Goal: Task Accomplishment & Management: Use online tool/utility

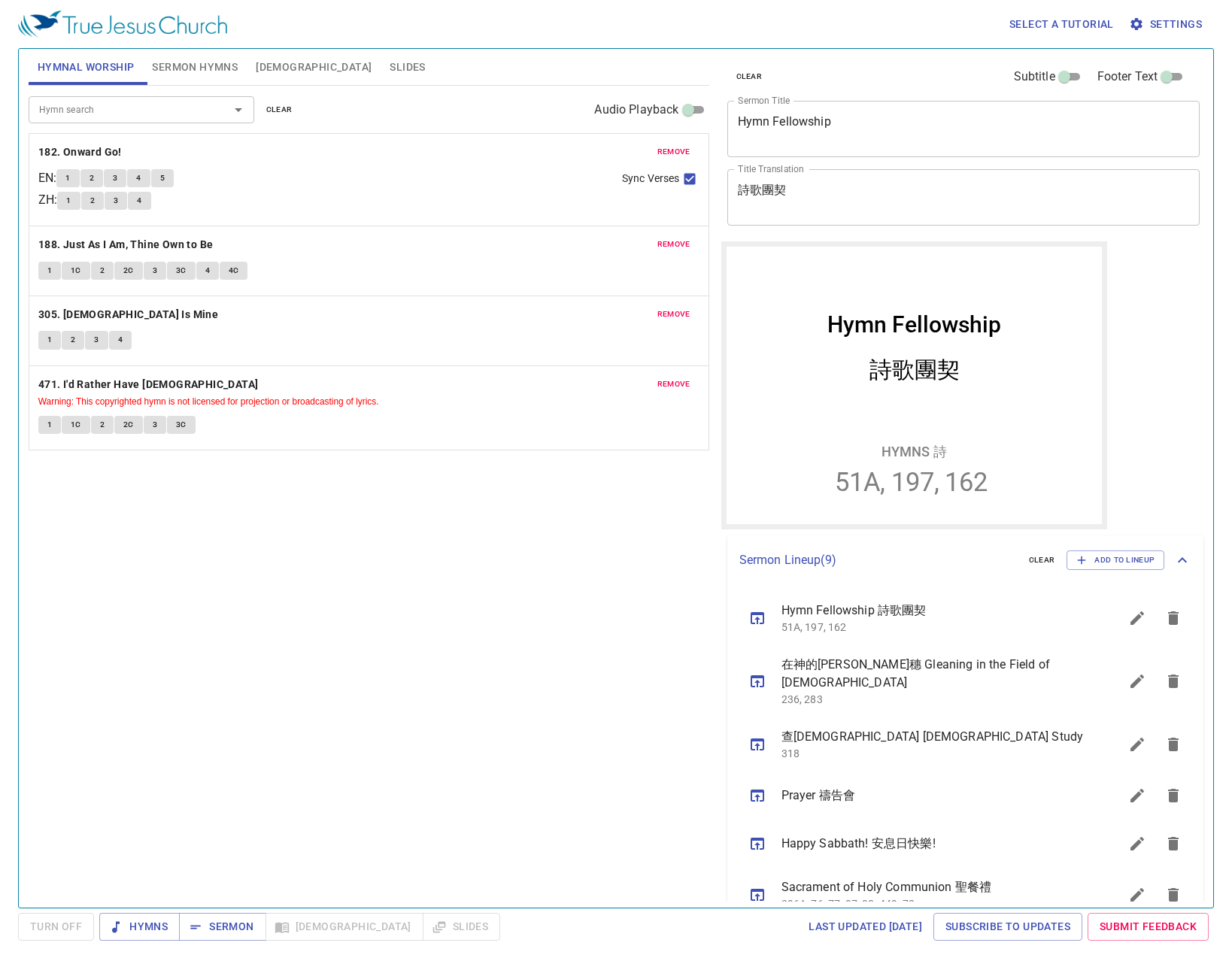
click at [600, 763] on div "Hymn search Hymn search clear Audio Playback remove 182. Onward Go! EN : 1 2 3 …" at bounding box center [369, 490] width 681 height 809
drag, startPoint x: 369, startPoint y: 709, endPoint x: 361, endPoint y: 705, distance: 8.9
click at [369, 709] on div "Hymn search Hymn search clear Audio Playback remove 182. Onward Go! EN : 1 2 3 …" at bounding box center [369, 490] width 681 height 809
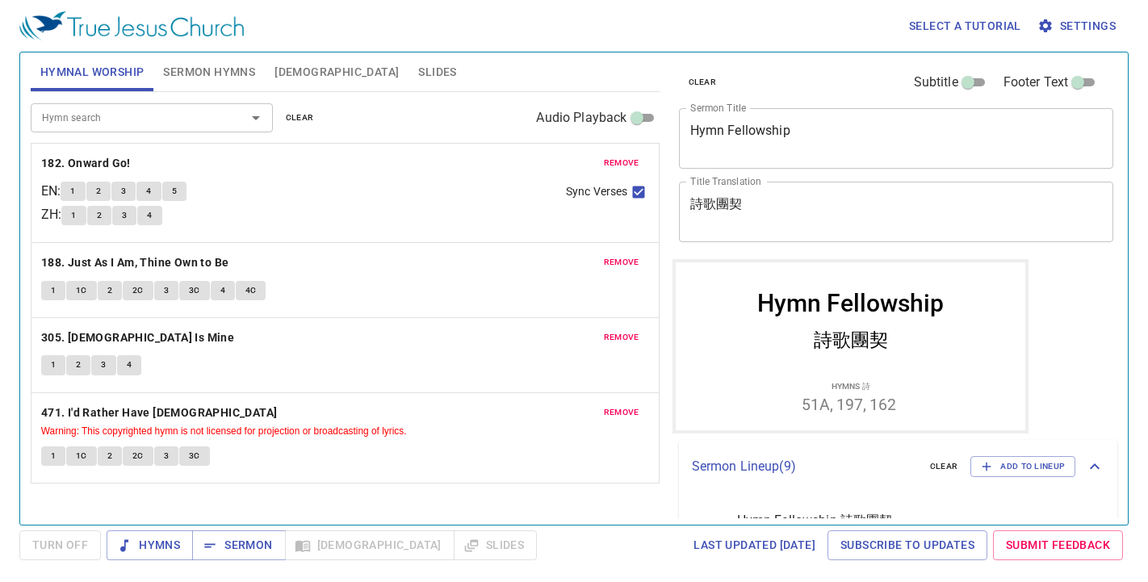
click at [785, 94] on div "clear Subtitle Footer Text" at bounding box center [890, 82] width 435 height 39
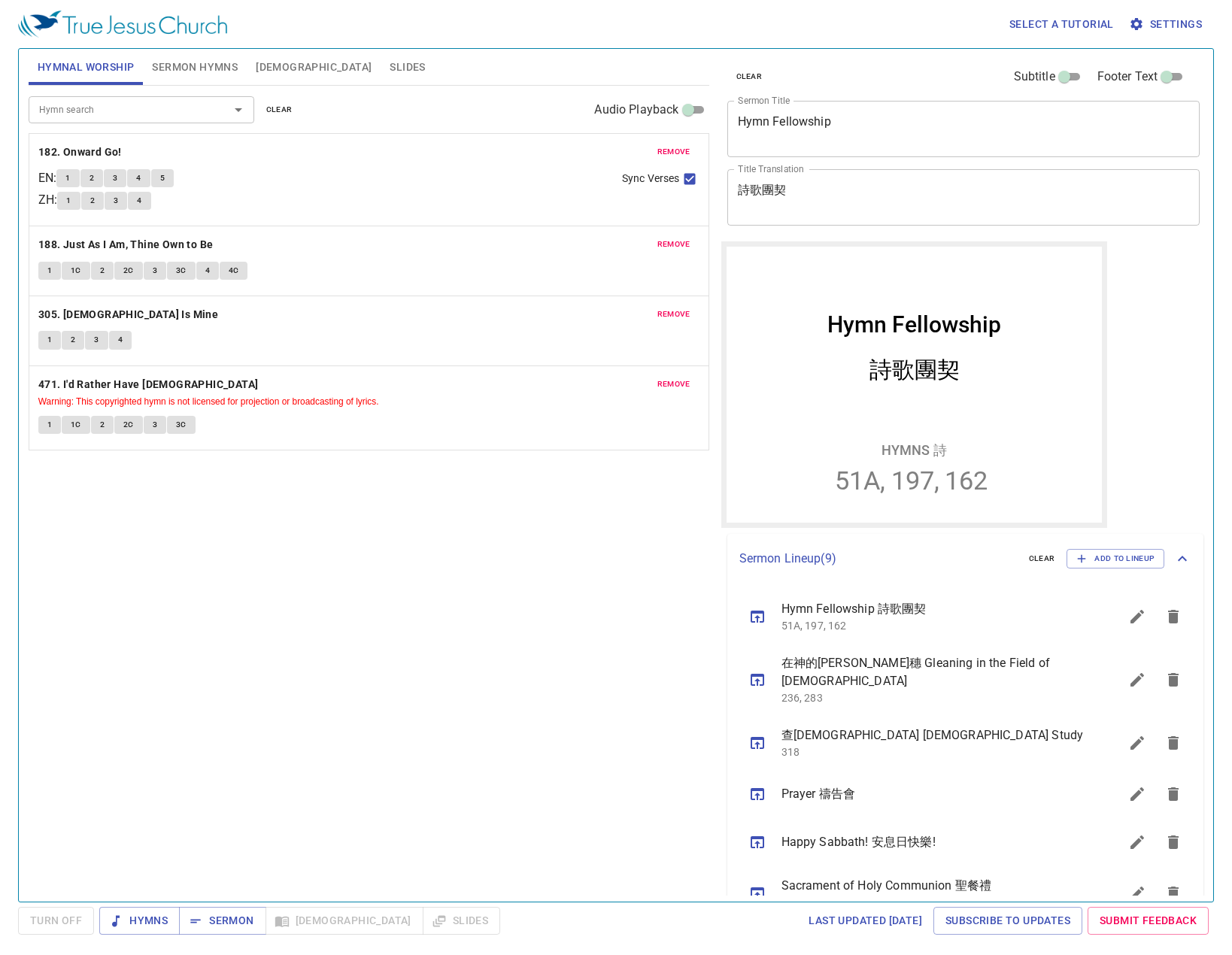
click at [325, 802] on div "Hymn search Hymn search clear Audio Playback remove 182. Onward Go! EN : 1 2 3 …" at bounding box center [369, 487] width 681 height 803
click at [263, 608] on div "Hymn search Hymn search clear Audio Playback remove 182. Onward Go! EN : 1 2 3 …" at bounding box center [369, 487] width 681 height 803
click at [228, 917] on span "Sermon" at bounding box center [222, 921] width 62 height 19
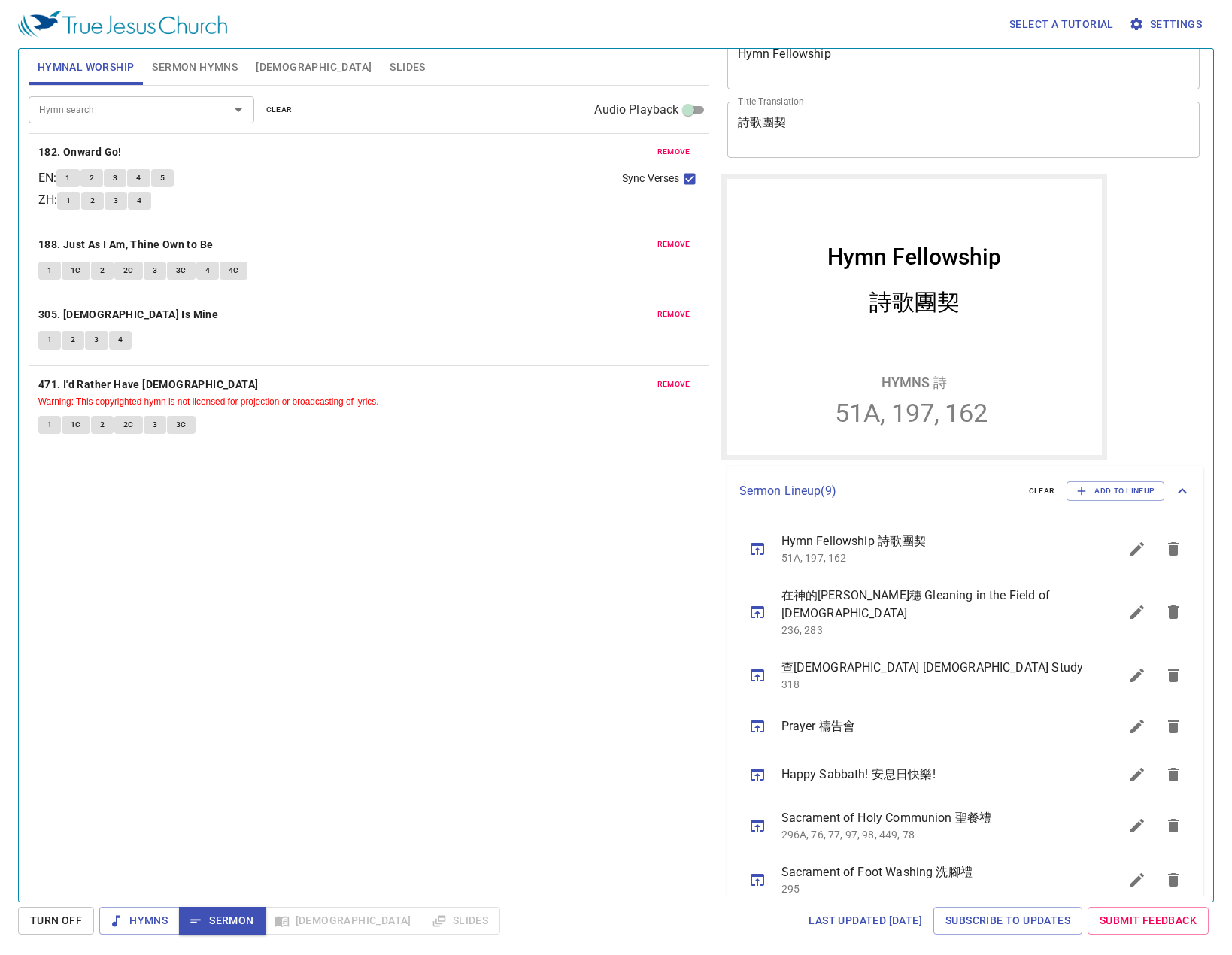
scroll to position [75, 0]
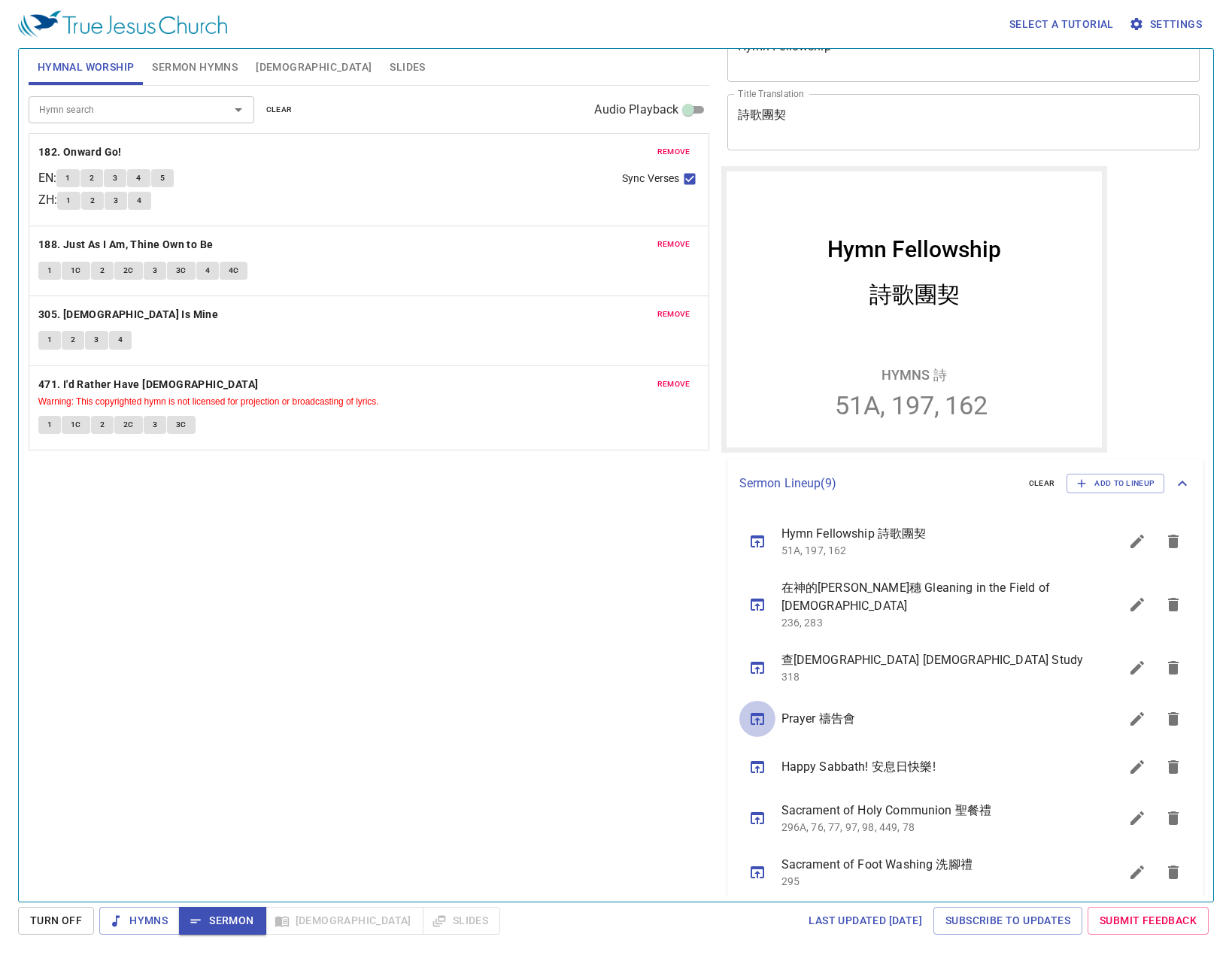
click at [772, 701] on button "sermon lineup list" at bounding box center [757, 719] width 36 height 36
click at [752, 709] on icon "sermon lineup list" at bounding box center [757, 718] width 18 height 18
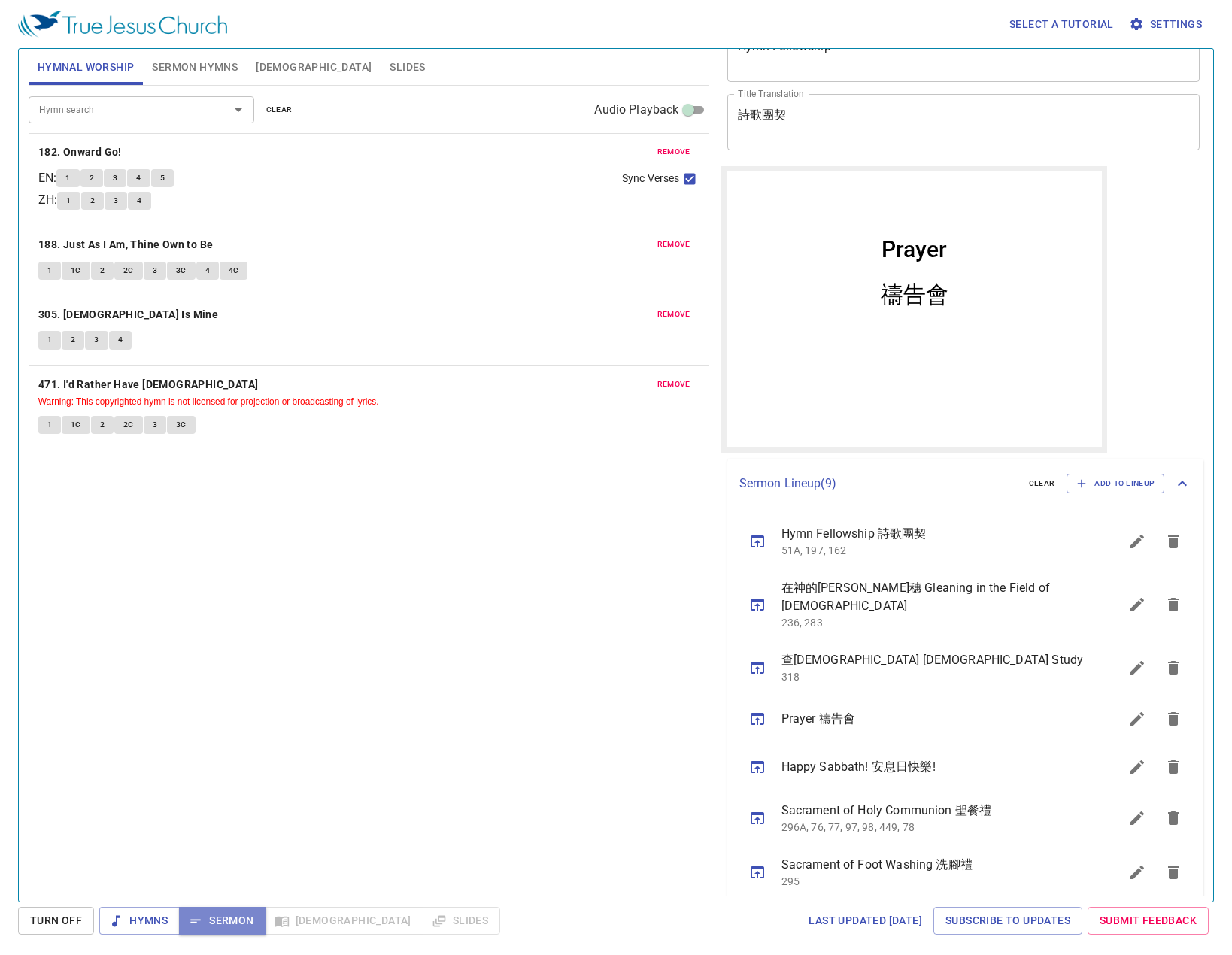
click at [240, 923] on span "Sermon" at bounding box center [222, 921] width 62 height 19
click at [87, 914] on button "Turn Off" at bounding box center [56, 921] width 76 height 28
click at [210, 920] on span "Sermon" at bounding box center [222, 921] width 62 height 19
click at [131, 905] on div "Select a tutorial Settings Hymnal Worship Sermon Hymns Bible Slides Hymn search…" at bounding box center [616, 478] width 1232 height 955
click at [123, 921] on icon "button" at bounding box center [115, 921] width 15 height 15
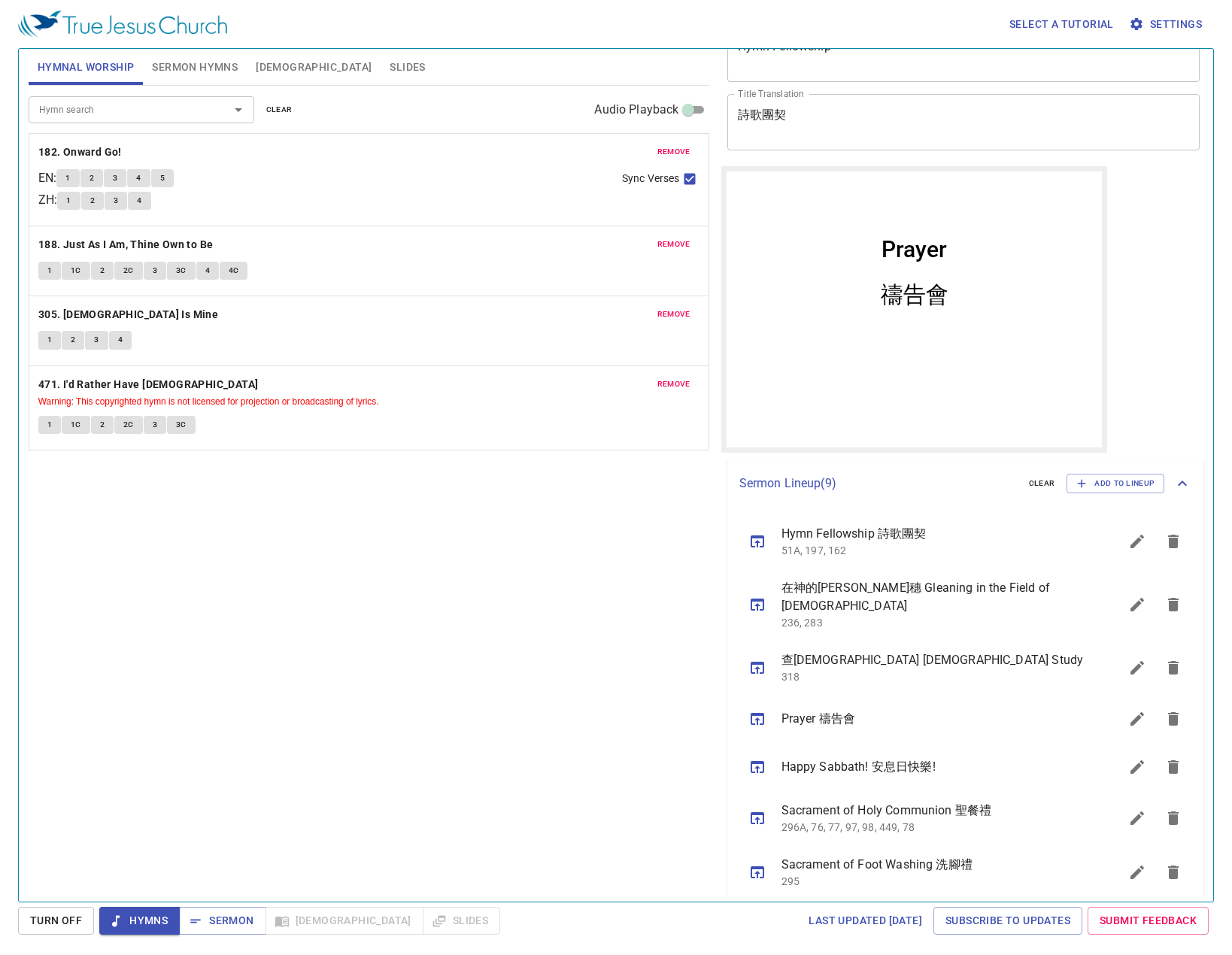
drag, startPoint x: 292, startPoint y: 563, endPoint x: 292, endPoint y: 590, distance: 27.0
click at [293, 560] on div "Hymn search Hymn search clear Audio Playback remove 182. Onward Go! EN : 1 2 3 …" at bounding box center [369, 487] width 681 height 803
click at [670, 142] on button "remove" at bounding box center [673, 151] width 51 height 18
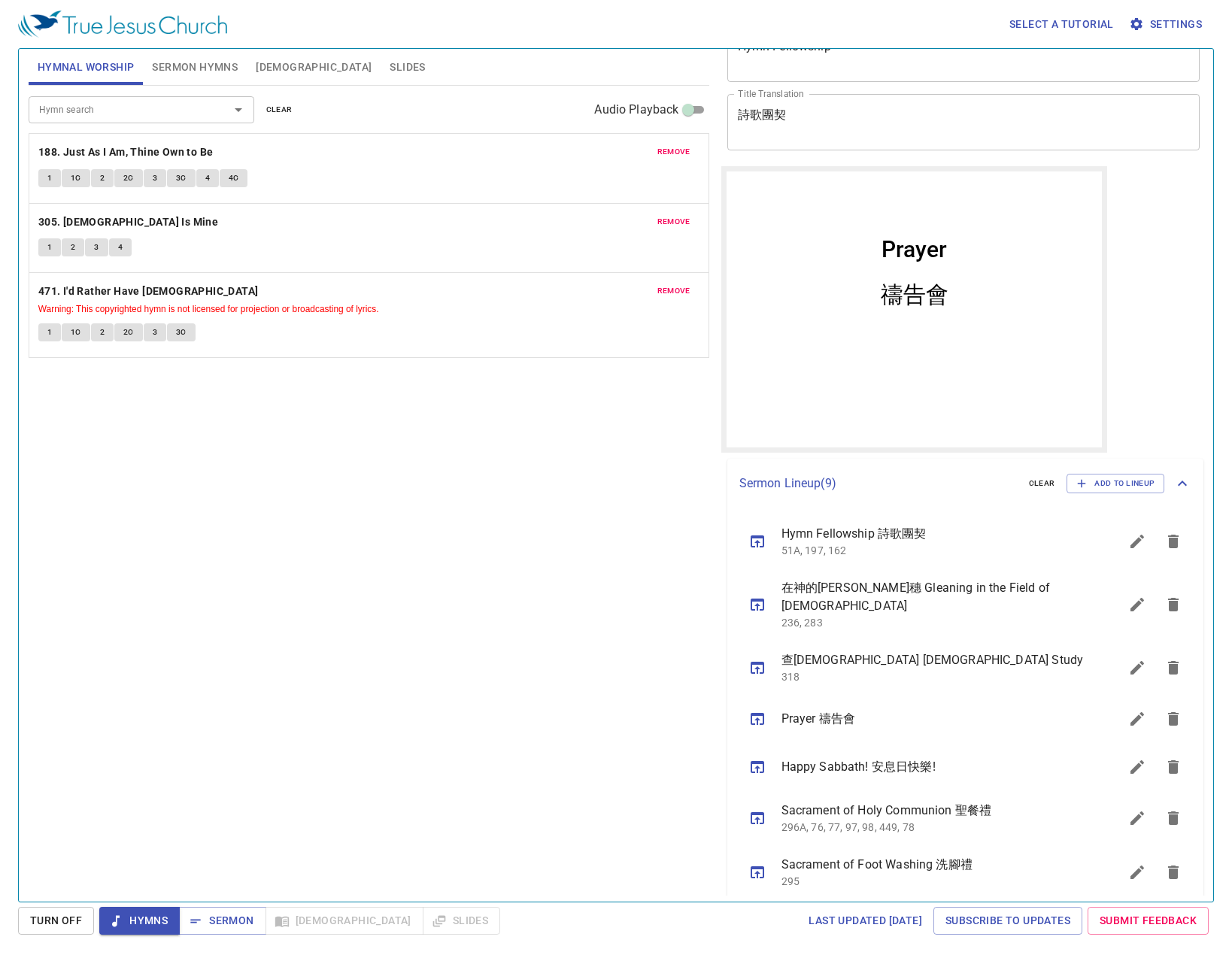
click at [674, 142] on button "remove" at bounding box center [673, 151] width 51 height 18
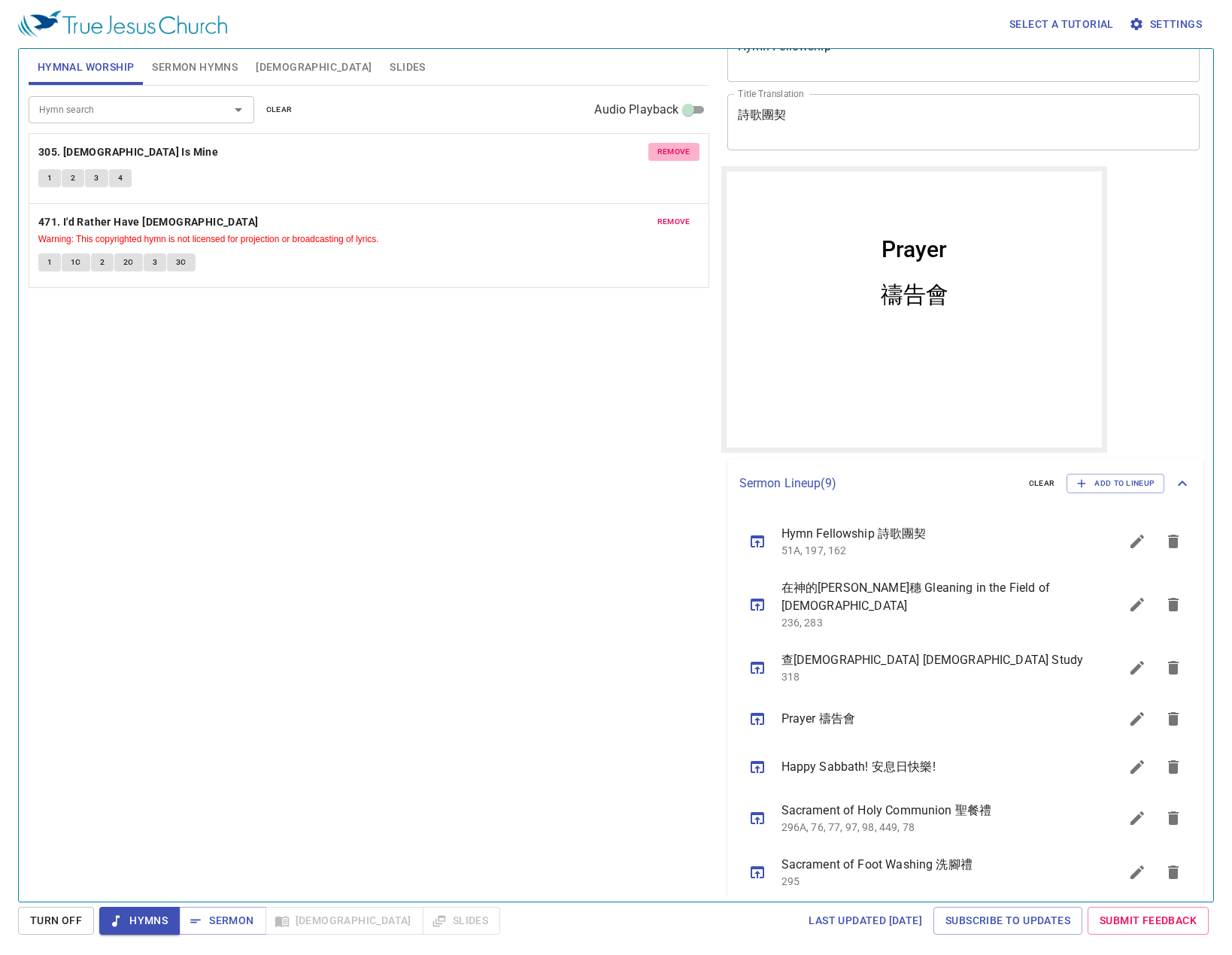
click at [675, 144] on button "remove" at bounding box center [673, 151] width 51 height 18
click at [675, 213] on button "remove" at bounding box center [673, 222] width 51 height 18
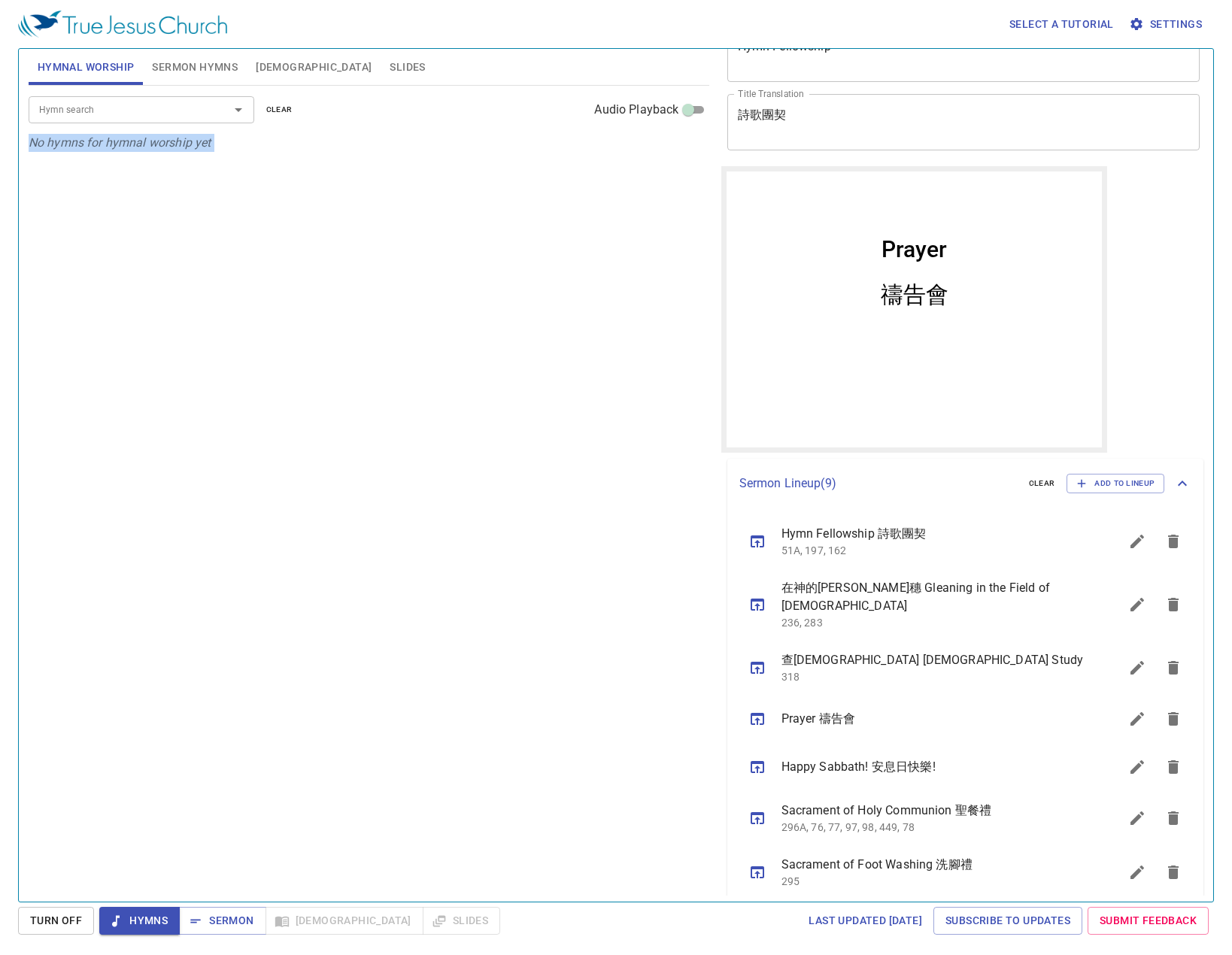
click at [675, 144] on p "No hymns for hymnal worship yet" at bounding box center [369, 142] width 681 height 18
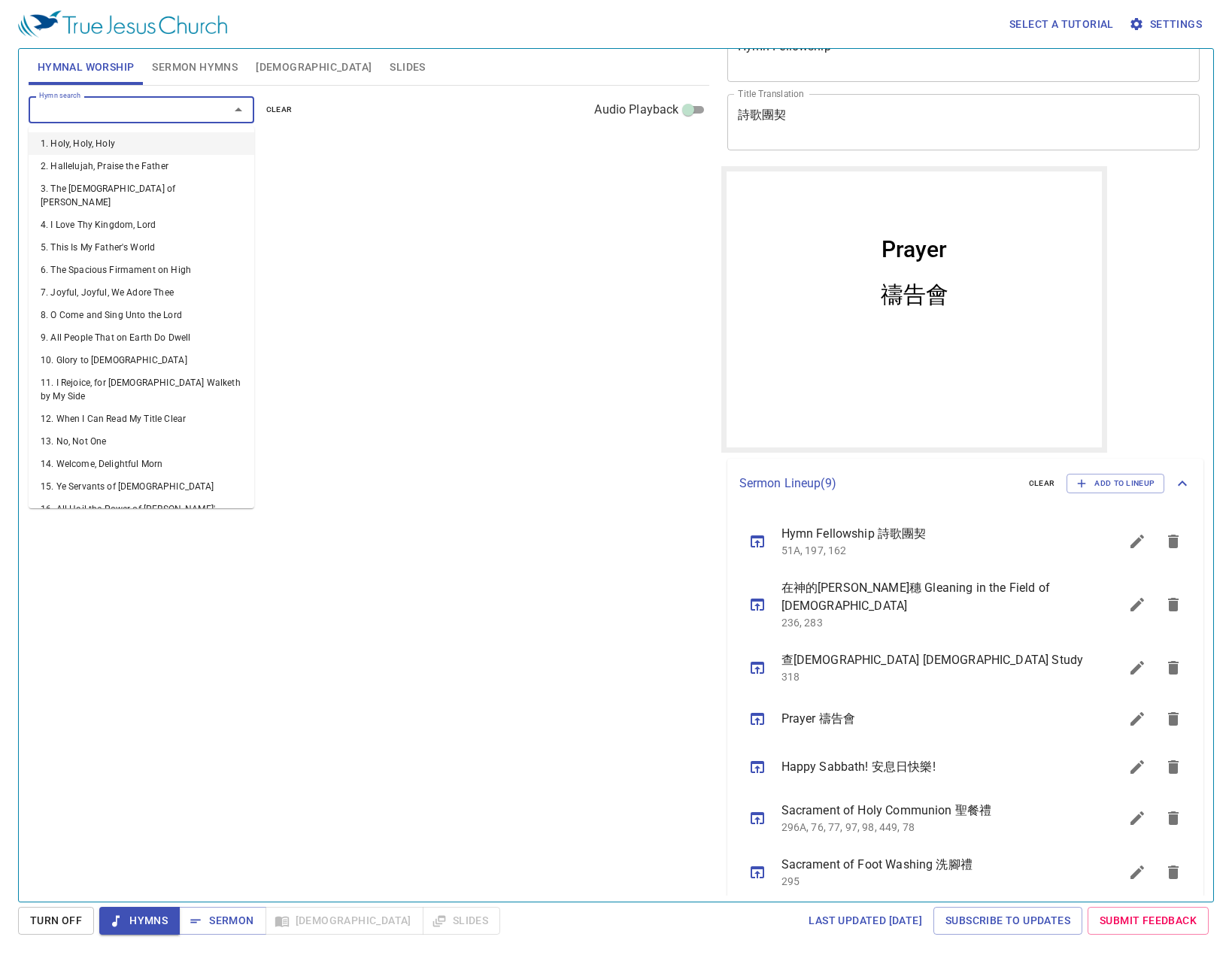
click at [170, 107] on input "Hymn search" at bounding box center [119, 109] width 172 height 18
type input "1"
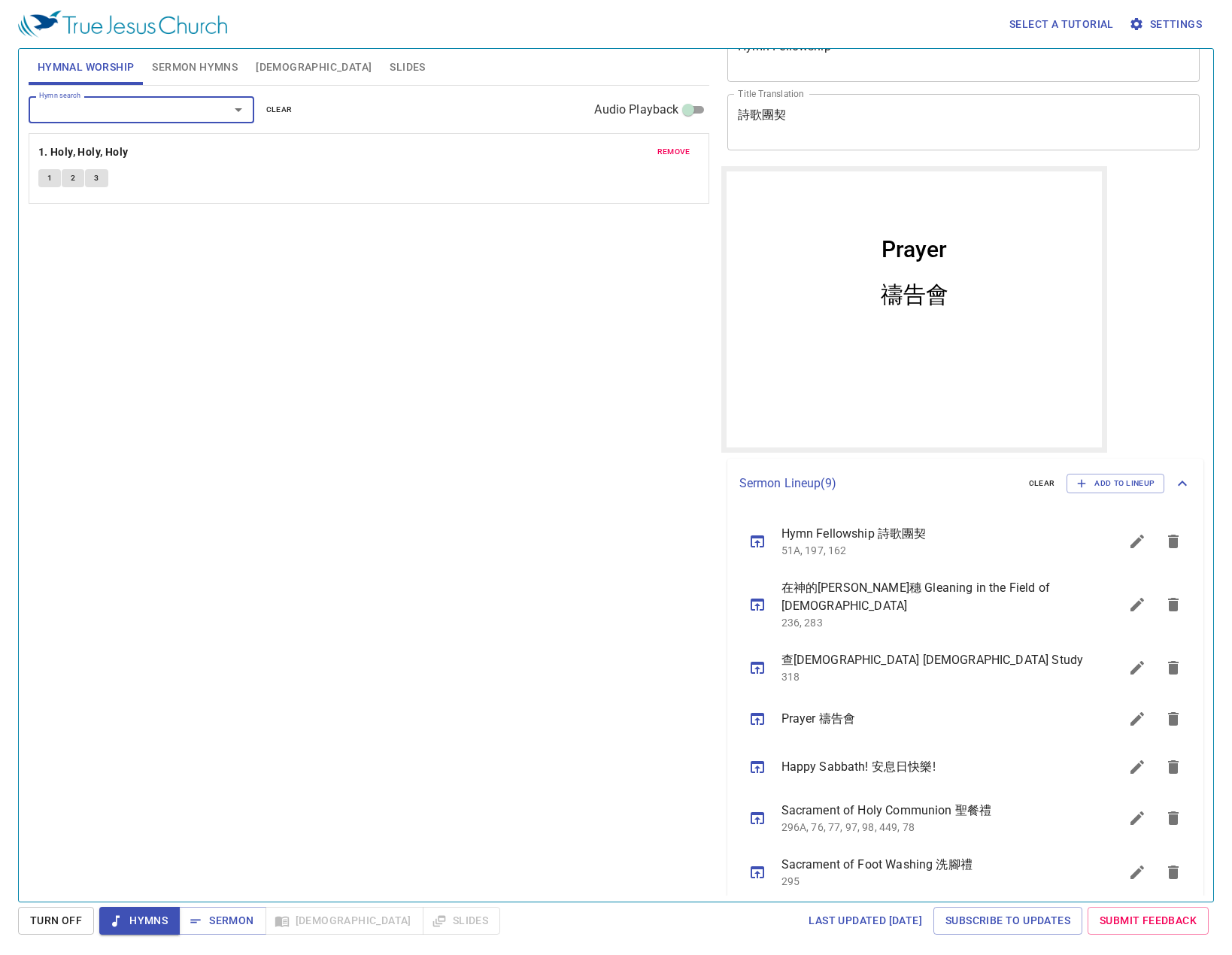
type input "5"
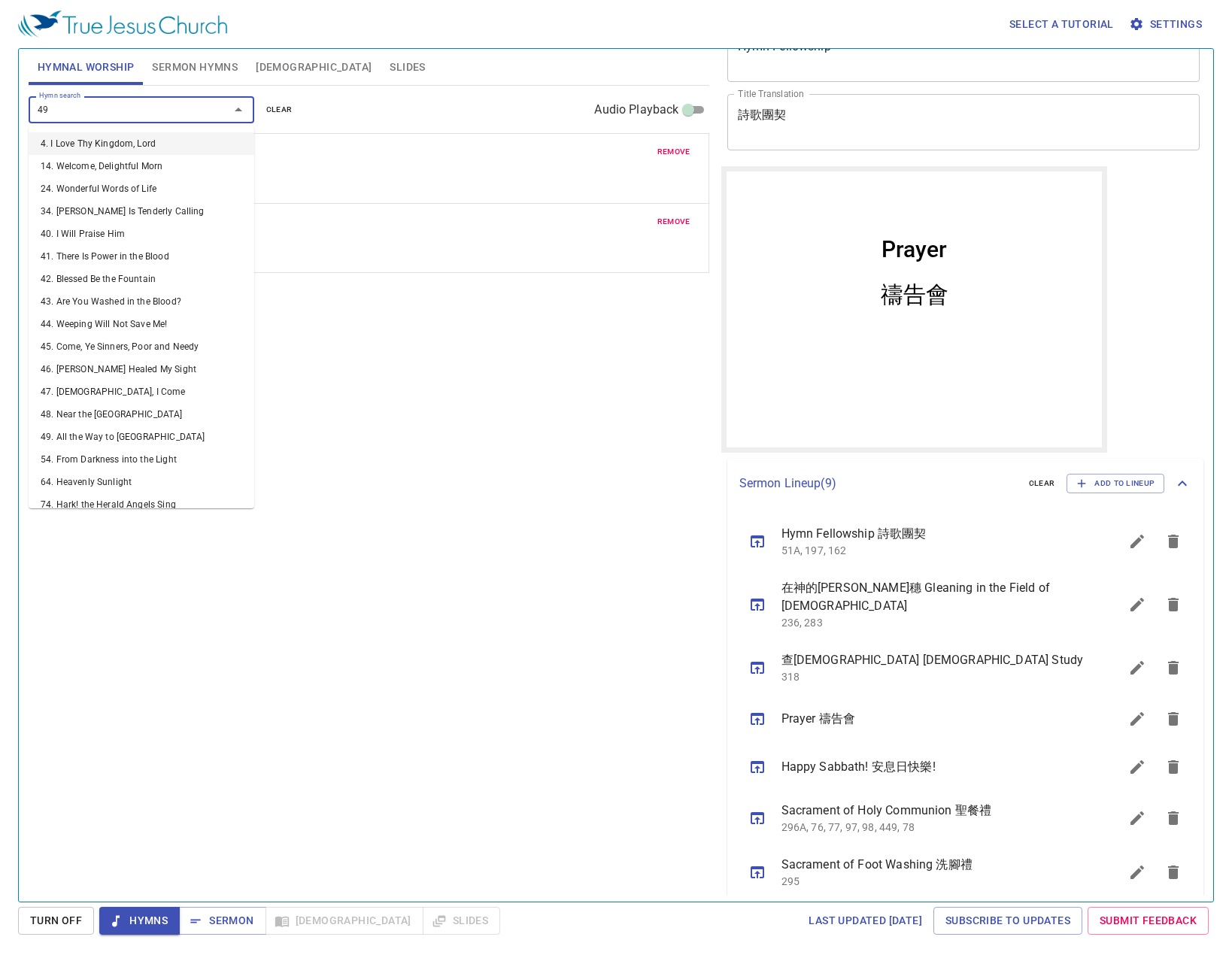
type input "499"
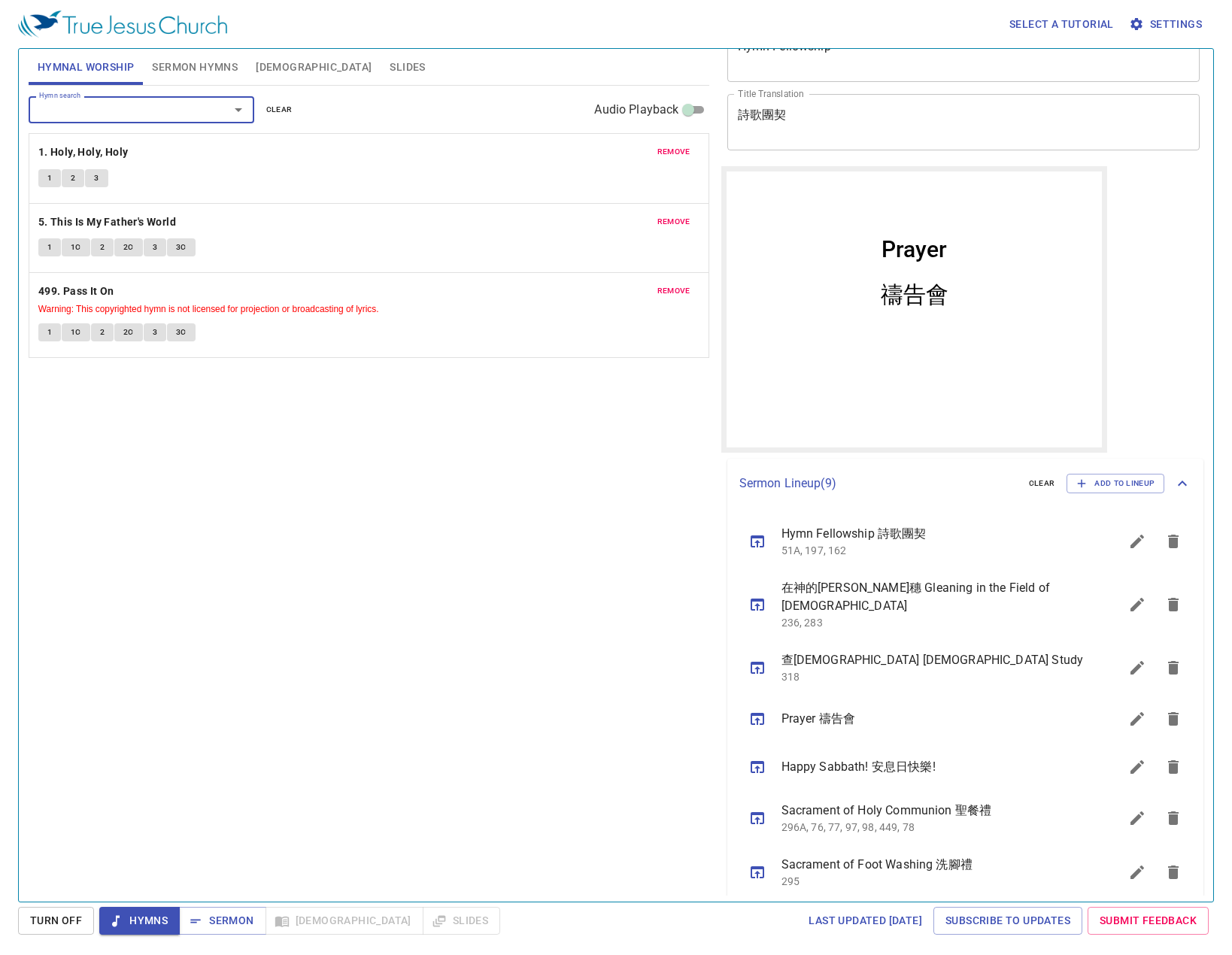
click at [243, 590] on div "Hymn search Hymn search clear Audio Playback remove 1. Holy, Holy, Holy 1 2 3 r…" at bounding box center [369, 487] width 681 height 803
click at [88, 147] on b "1. Holy, Holy, Holy" at bounding box center [83, 152] width 90 height 19
click at [49, 176] on span "1" at bounding box center [49, 178] width 5 height 14
click at [181, 606] on div "Hymn search Hymn search clear Audio Playback remove 1. Holy, Holy, Holy 1 2 3 r…" at bounding box center [369, 487] width 681 height 803
click at [136, 100] on div "Hymn search" at bounding box center [142, 109] width 225 height 26
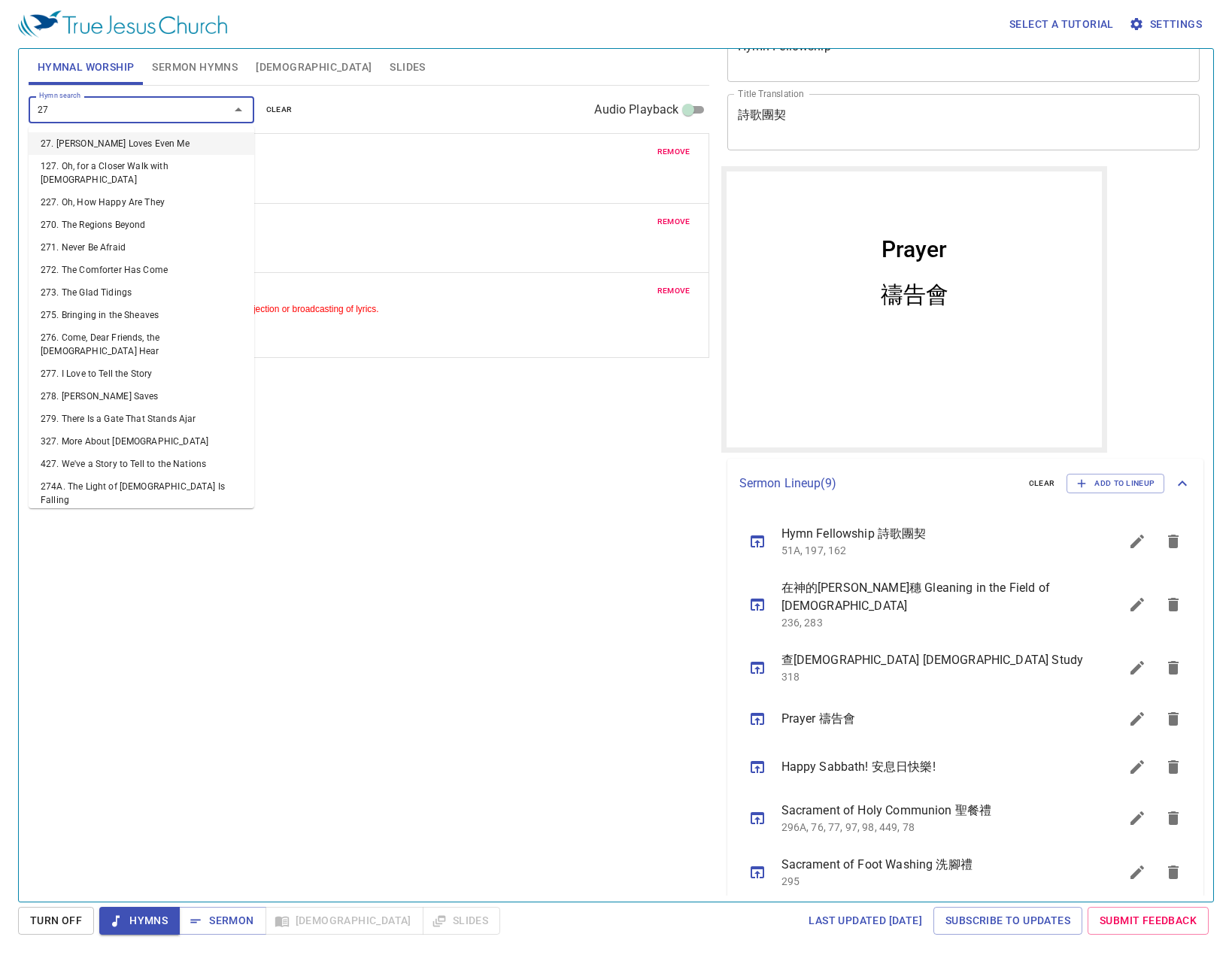
type input "272"
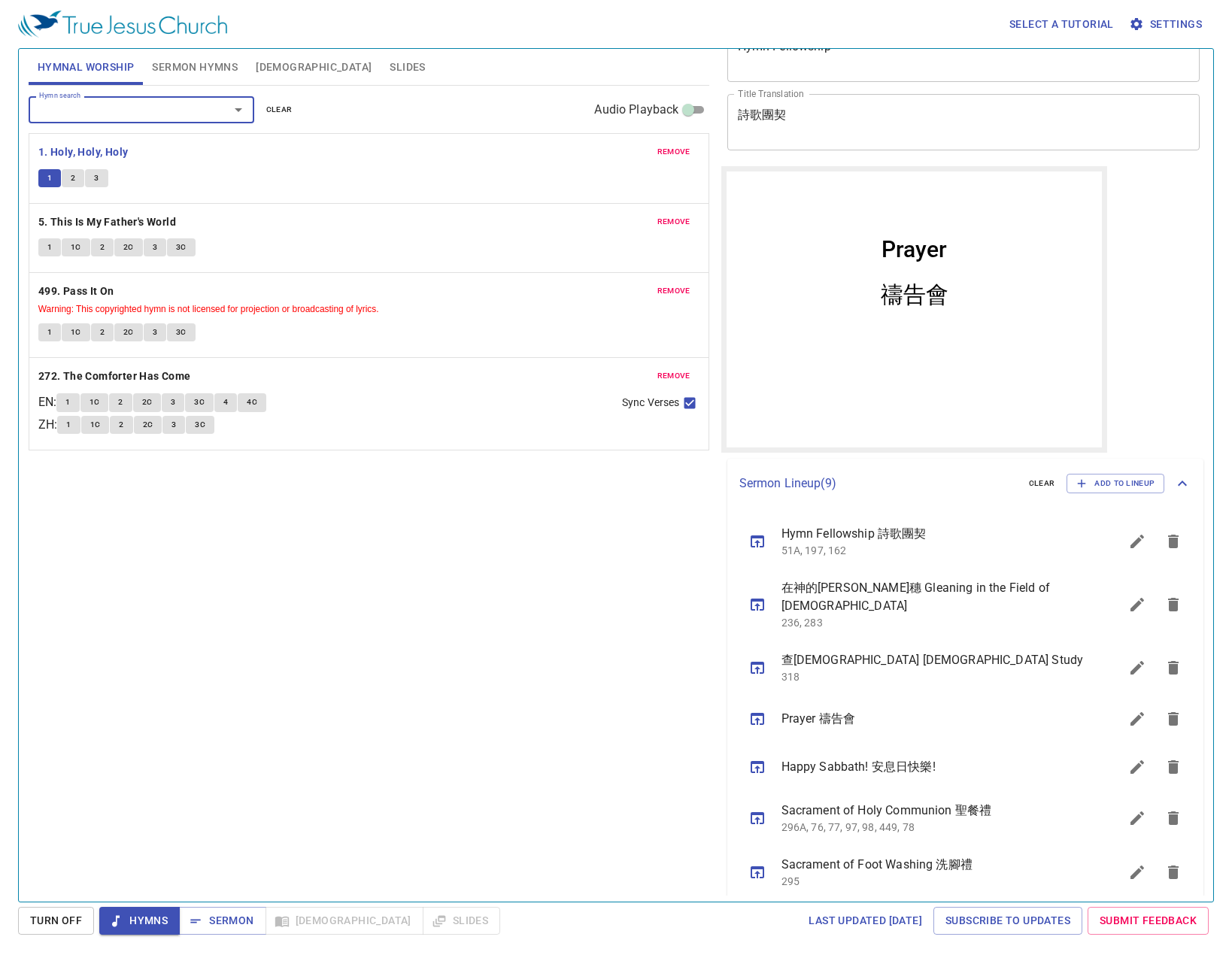
drag, startPoint x: 337, startPoint y: 515, endPoint x: 428, endPoint y: 581, distance: 112.4
click at [345, 512] on div "Hymn search Hymn search clear Audio Playback remove 1. Holy, Holy, Holy 1 2 3 r…" at bounding box center [369, 487] width 681 height 803
click at [129, 105] on input "Hymn search" at bounding box center [119, 109] width 172 height 18
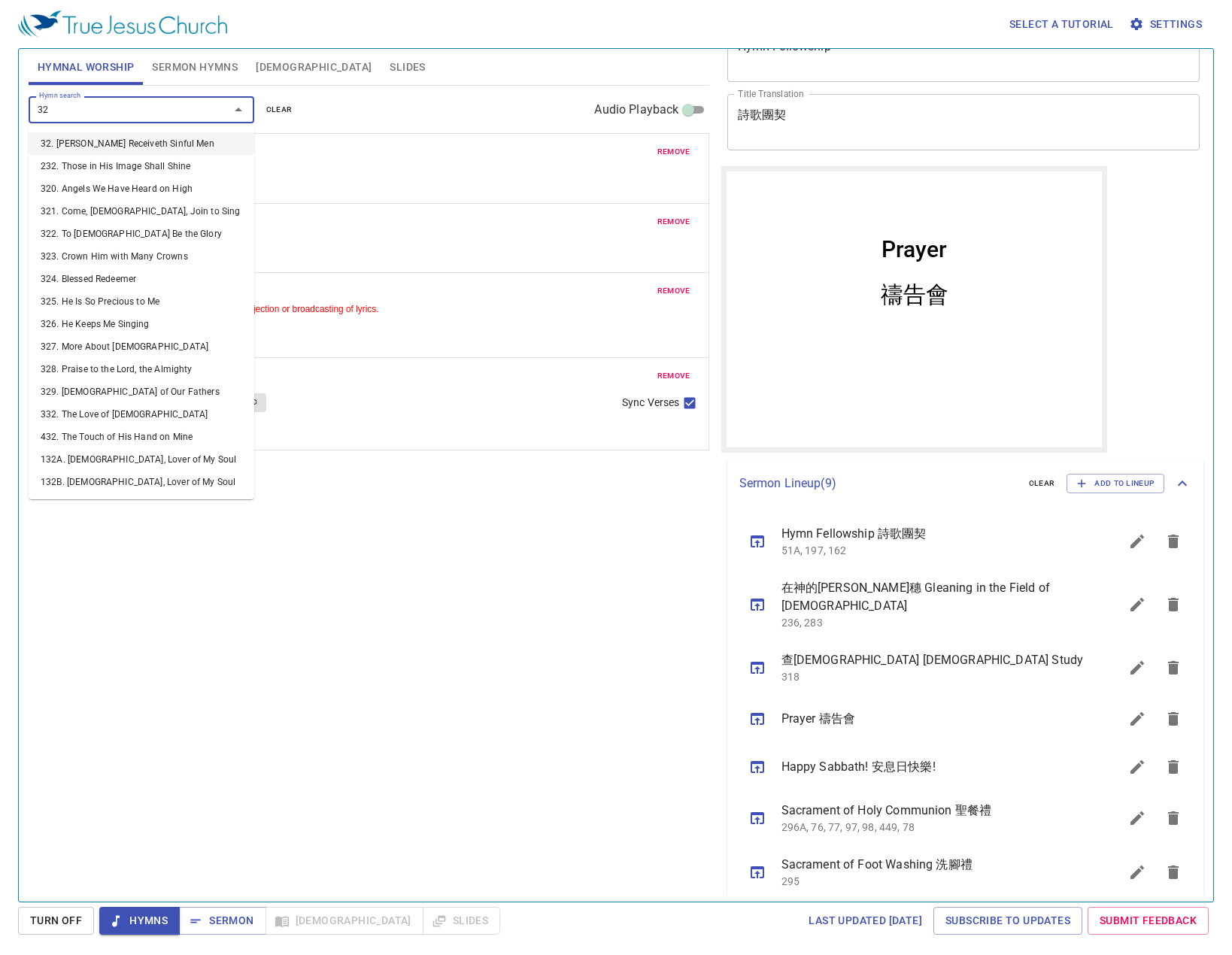
type input "320"
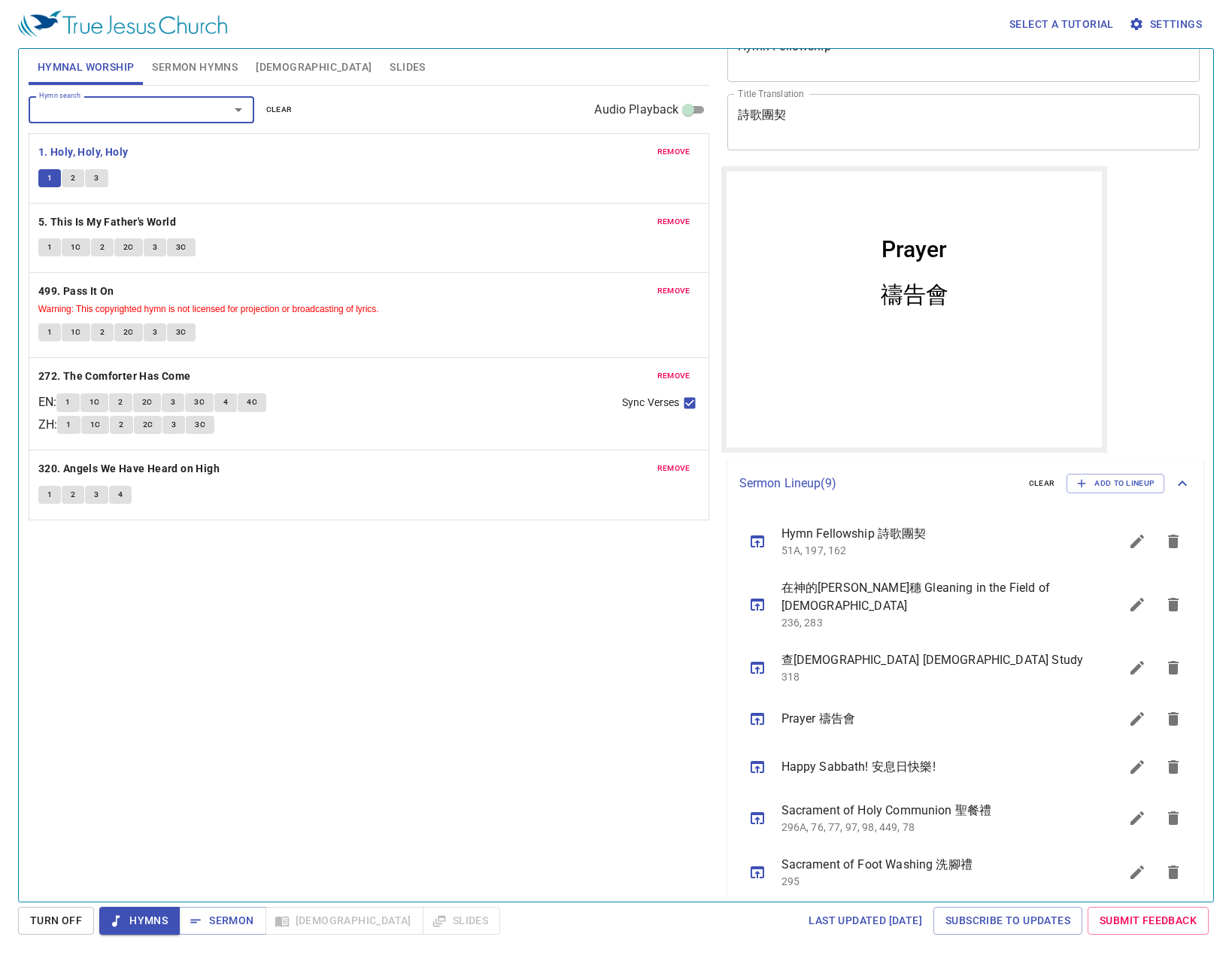
click at [129, 105] on input "Hymn search" at bounding box center [119, 109] width 172 height 18
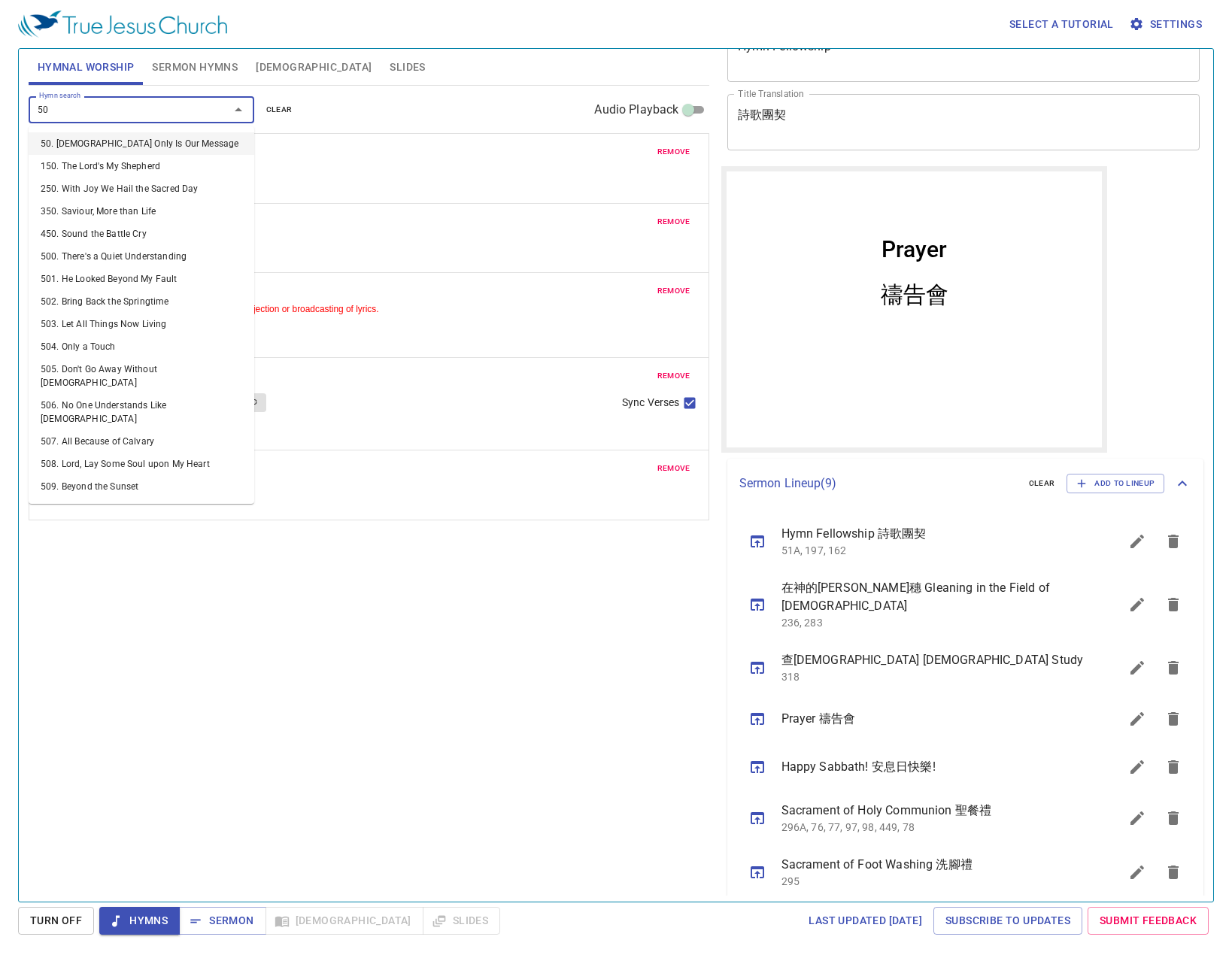
type input "503"
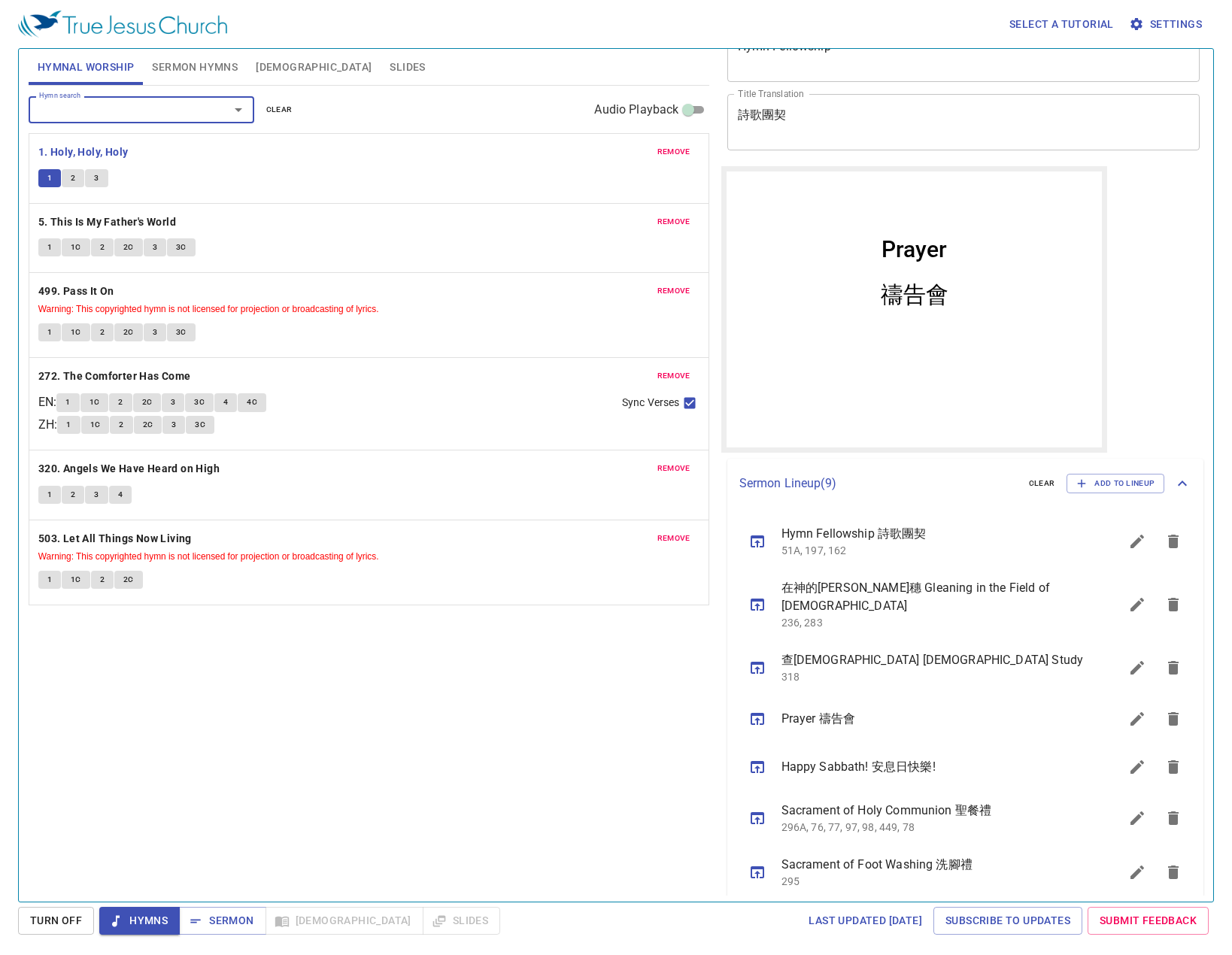
click at [674, 155] on span "remove" at bounding box center [674, 152] width 34 height 14
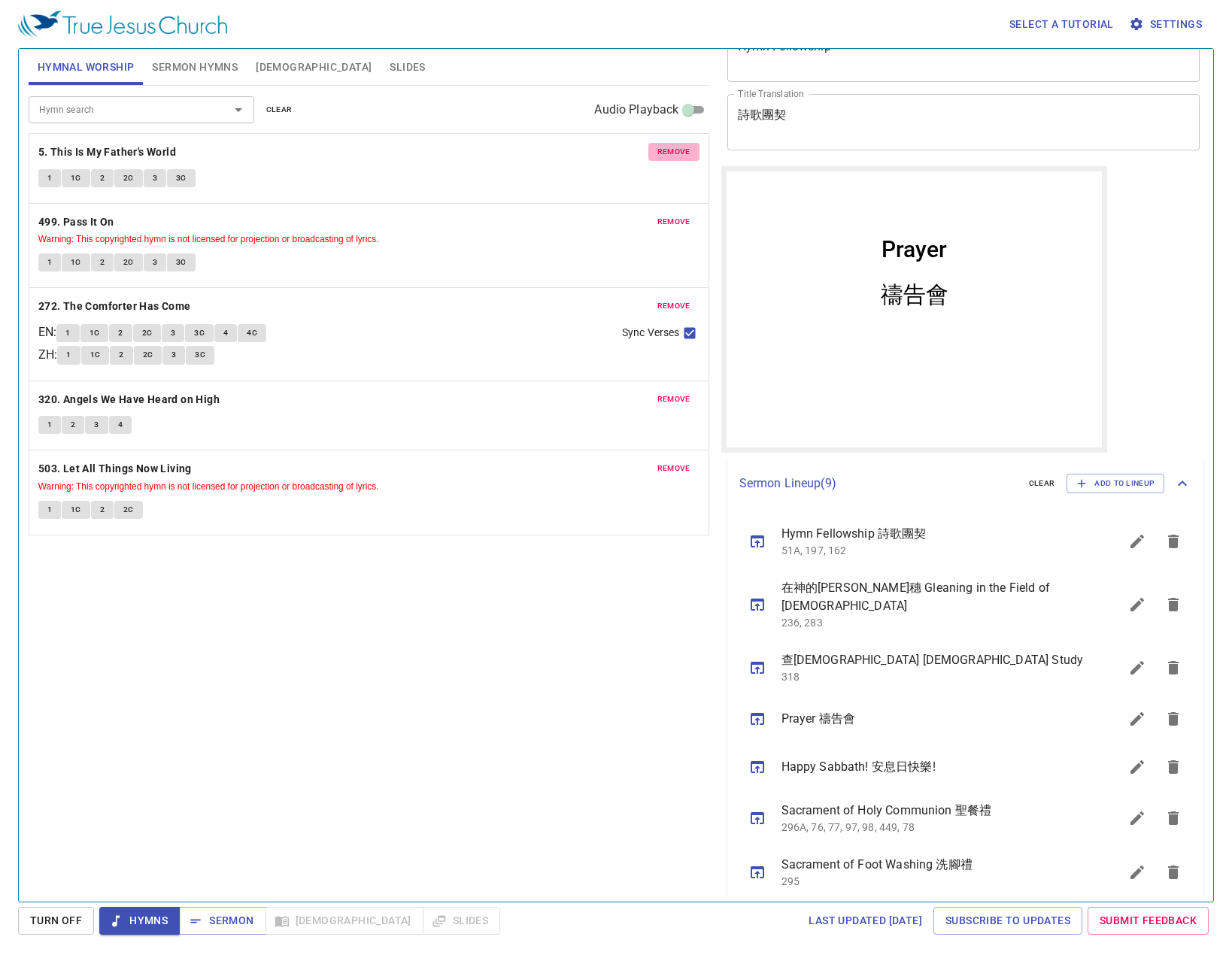
click at [674, 155] on span "remove" at bounding box center [674, 152] width 34 height 14
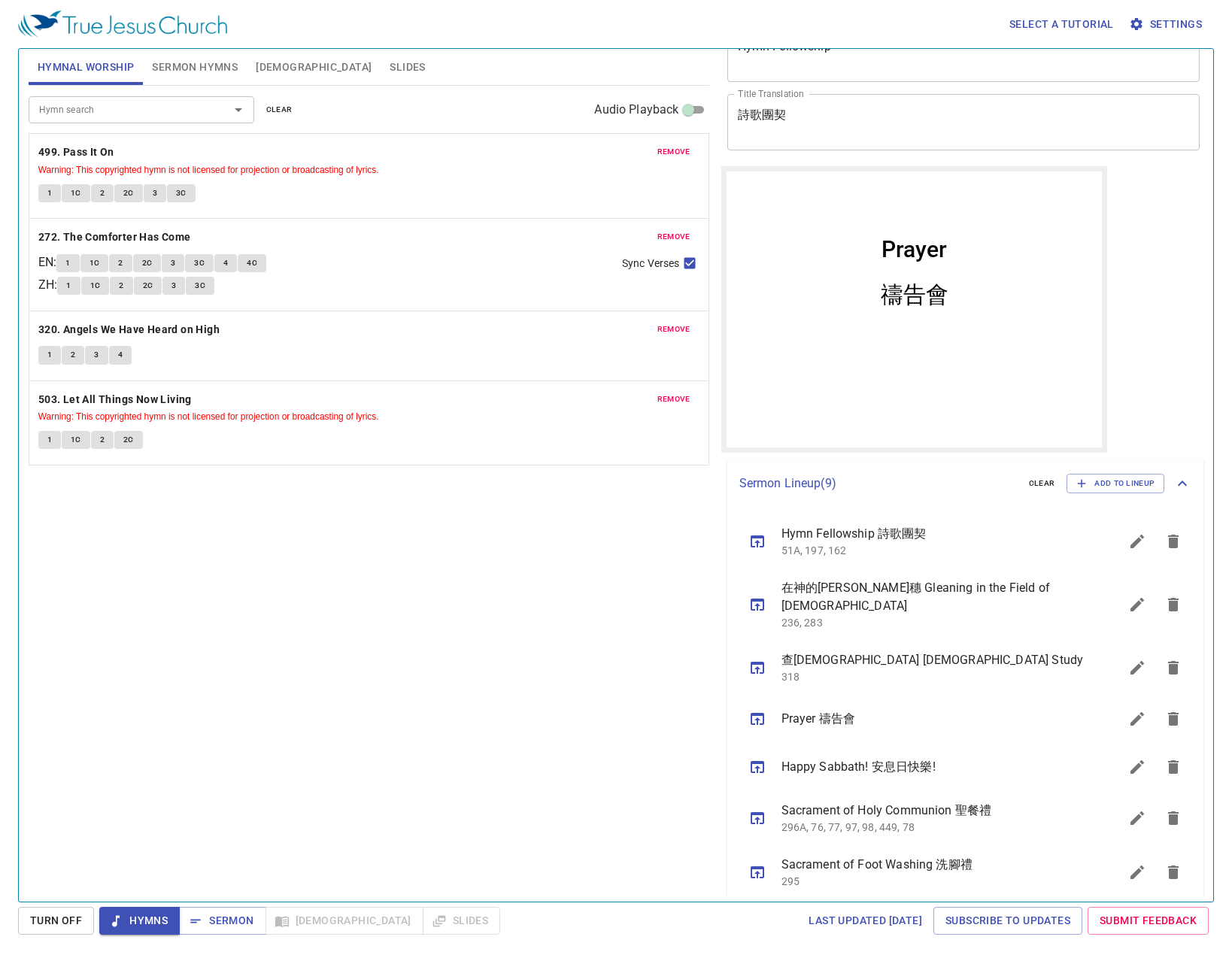
click at [674, 155] on span "remove" at bounding box center [674, 152] width 34 height 14
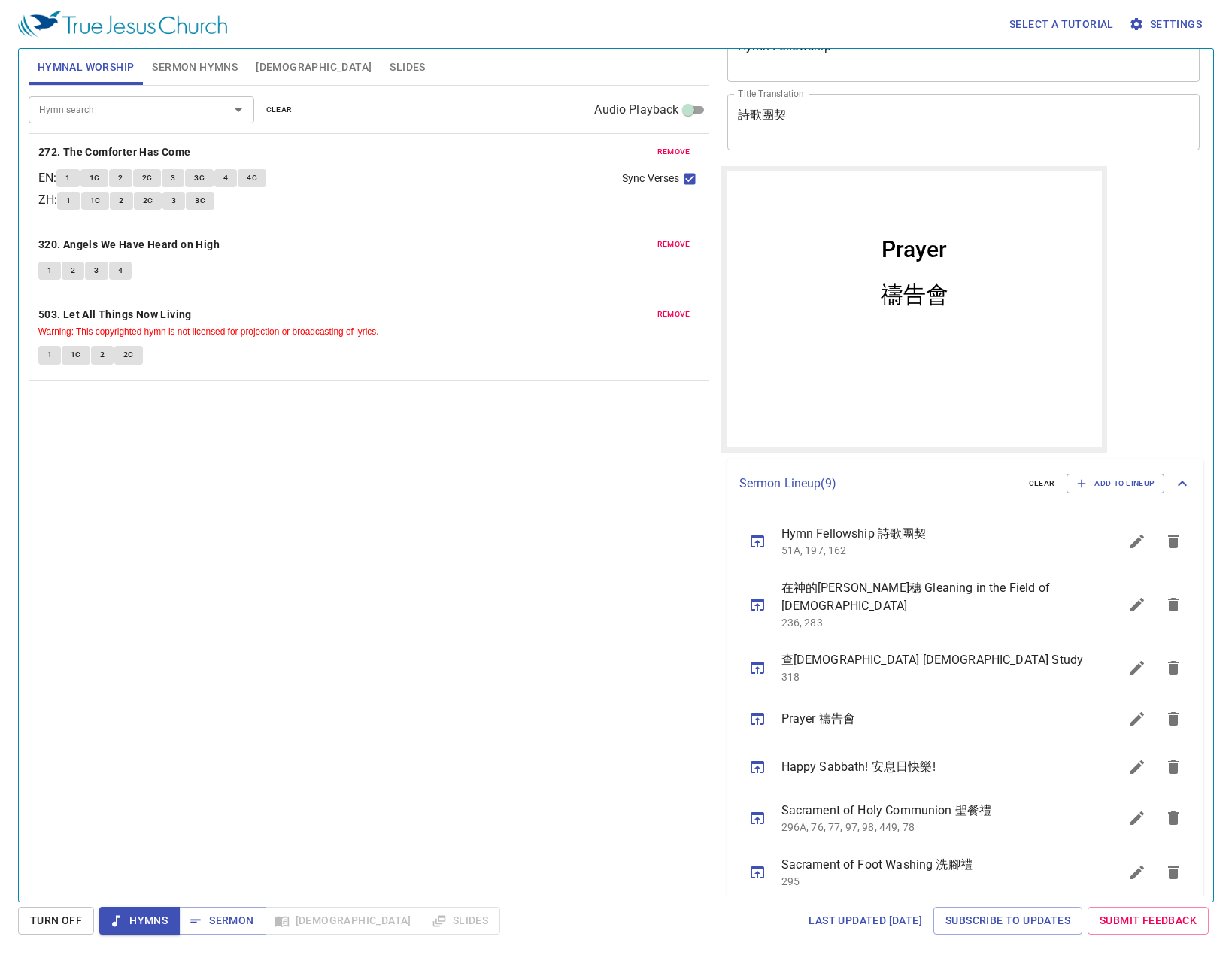
click at [421, 590] on div "Hymn search Hymn search clear Audio Playback remove 272. The Comforter Has Come…" at bounding box center [369, 487] width 681 height 803
click at [527, 572] on div "Hymn search Hymn search clear Audio Playback remove 272. The Comforter Has Come…" at bounding box center [369, 487] width 681 height 803
click at [403, 854] on div "Hymn search Hymn search clear Audio Playback remove 272. The Comforter Has Come…" at bounding box center [369, 487] width 681 height 803
click at [235, 902] on div "Select a tutorial Settings Hymnal Worship Sermon Hymns Bible Slides Hymn search…" at bounding box center [616, 478] width 1232 height 955
click at [238, 909] on button "Sermon" at bounding box center [222, 921] width 87 height 28
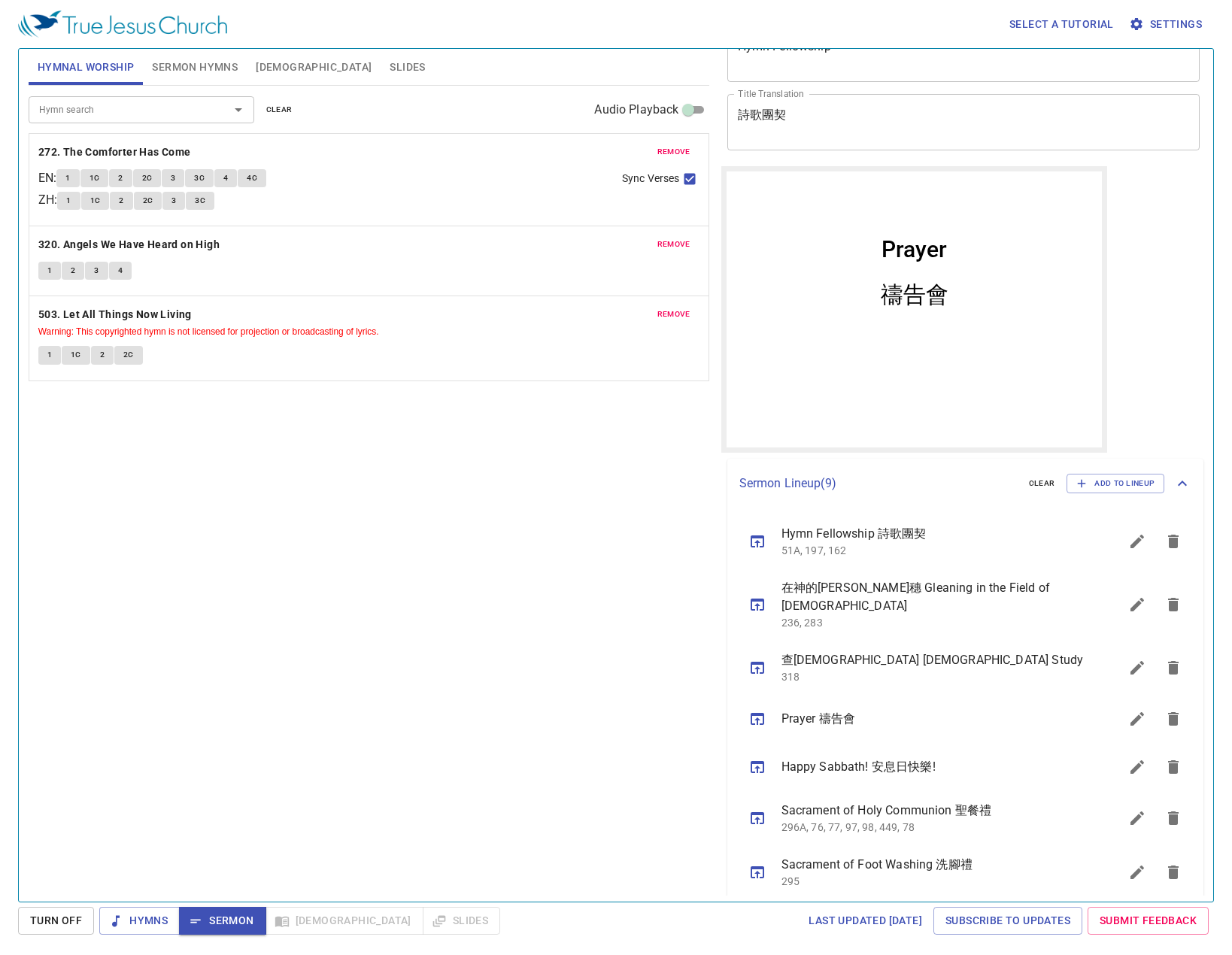
click at [221, 753] on div "Hymn search Hymn search clear Audio Playback remove 272. The Comforter Has Come…" at bounding box center [369, 487] width 681 height 803
click at [824, 557] on p "51A, 197, 162" at bounding box center [932, 550] width 303 height 15
click at [751, 541] on icon "sermon lineup list" at bounding box center [757, 541] width 14 height 12
click at [299, 647] on div "Hymn search Hymn search clear Audio Playback remove 272. The Comforter Has Come…" at bounding box center [369, 487] width 681 height 803
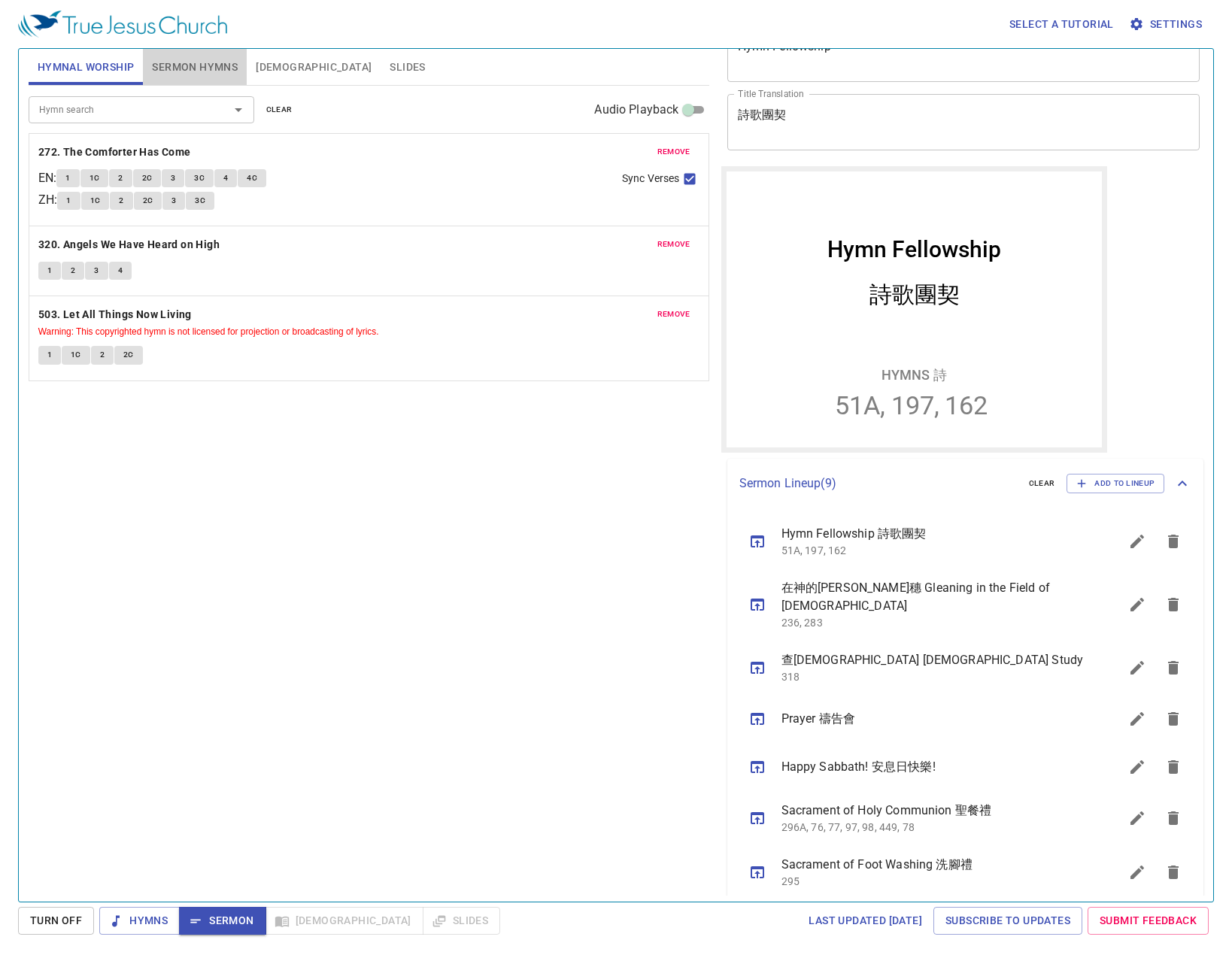
click at [187, 65] on span "Sermon Hymns" at bounding box center [195, 67] width 86 height 19
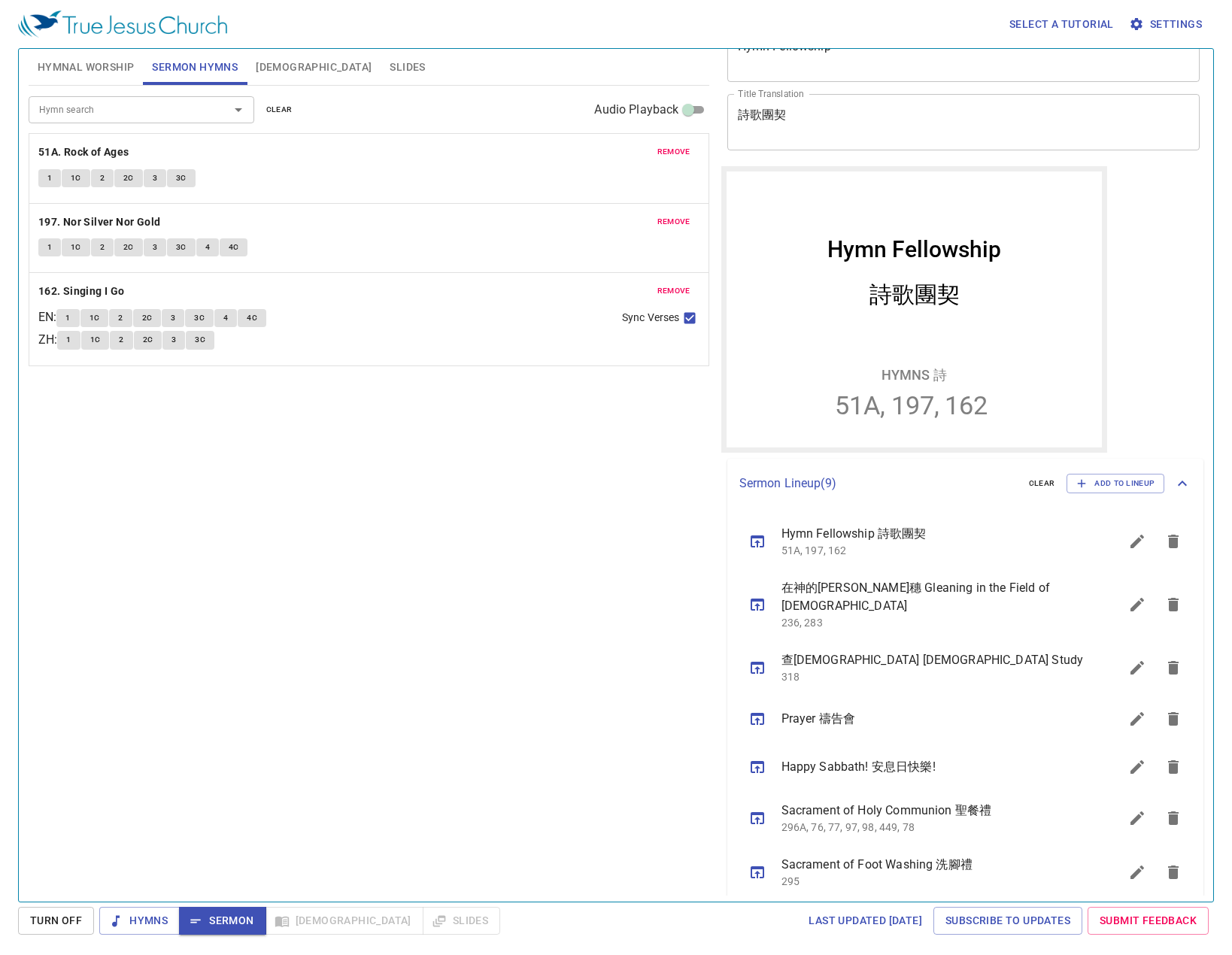
click at [519, 582] on div "Hymn search Hymn search clear Audio Playback remove 51A. Rock of Ages 1 1C 2 2C…" at bounding box center [369, 487] width 681 height 803
click at [100, 151] on b "51A. Rock of Ages" at bounding box center [84, 152] width 91 height 19
click at [400, 576] on div "Hymn search Hymn search clear Audio Playback remove 51A. Rock of Ages 1 1C 2 2C…" at bounding box center [369, 487] width 681 height 803
click at [498, 575] on div "Hymn search Hymn search clear Audio Playback remove 51A. Rock of Ages 1 1C 2 2C…" at bounding box center [369, 487] width 681 height 803
click at [286, 596] on div "Hymn search Hymn search clear Audio Playback remove 51A. Rock of Ages 1 1C 2 2C…" at bounding box center [369, 487] width 681 height 803
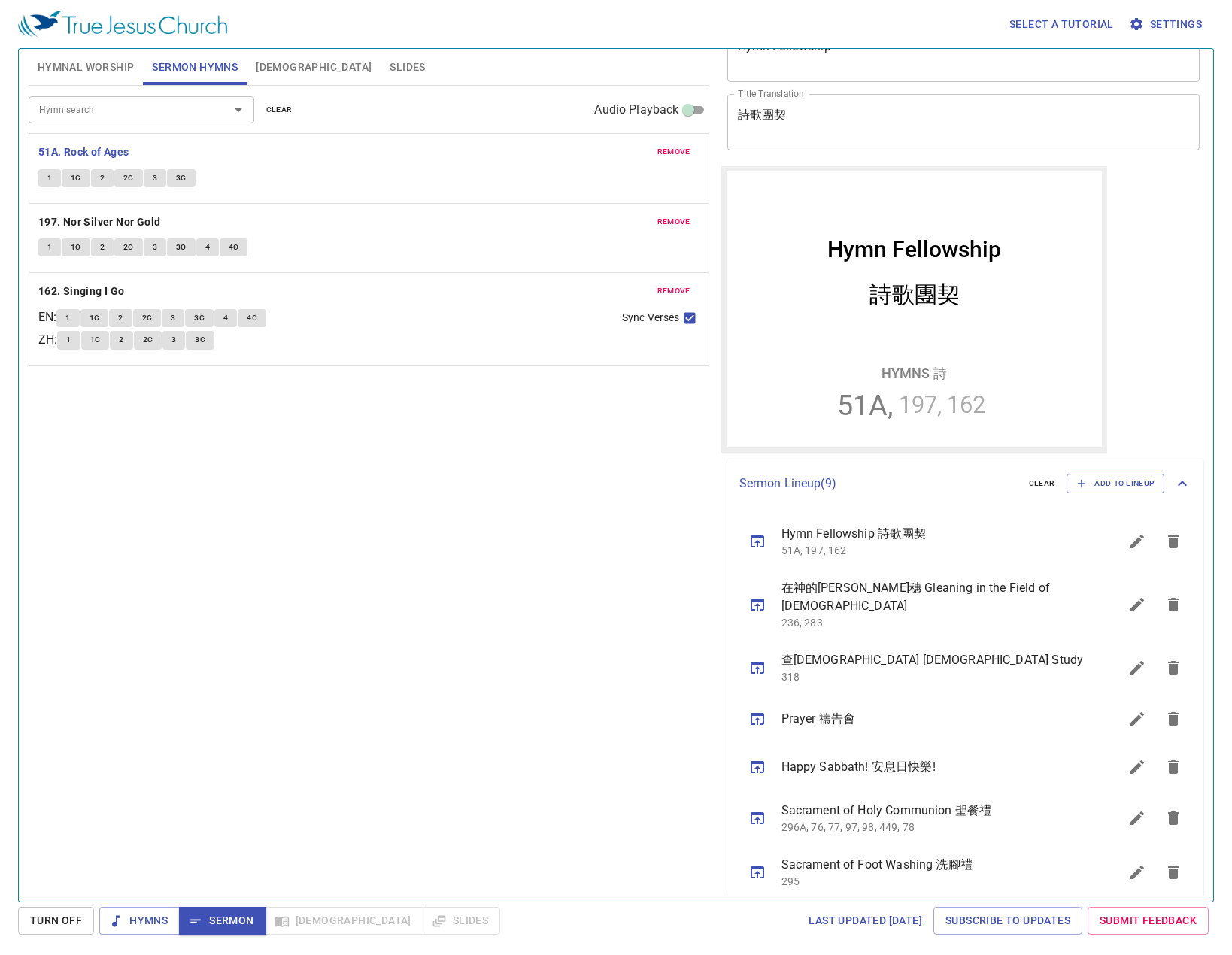
click at [139, 128] on div "Hymn search Hymn search clear Audio Playback" at bounding box center [369, 110] width 681 height 48
click at [139, 125] on div "Hymn search Hymn search clear Audio Playback" at bounding box center [369, 110] width 681 height 48
click at [162, 102] on input "Hymn search" at bounding box center [119, 109] width 172 height 18
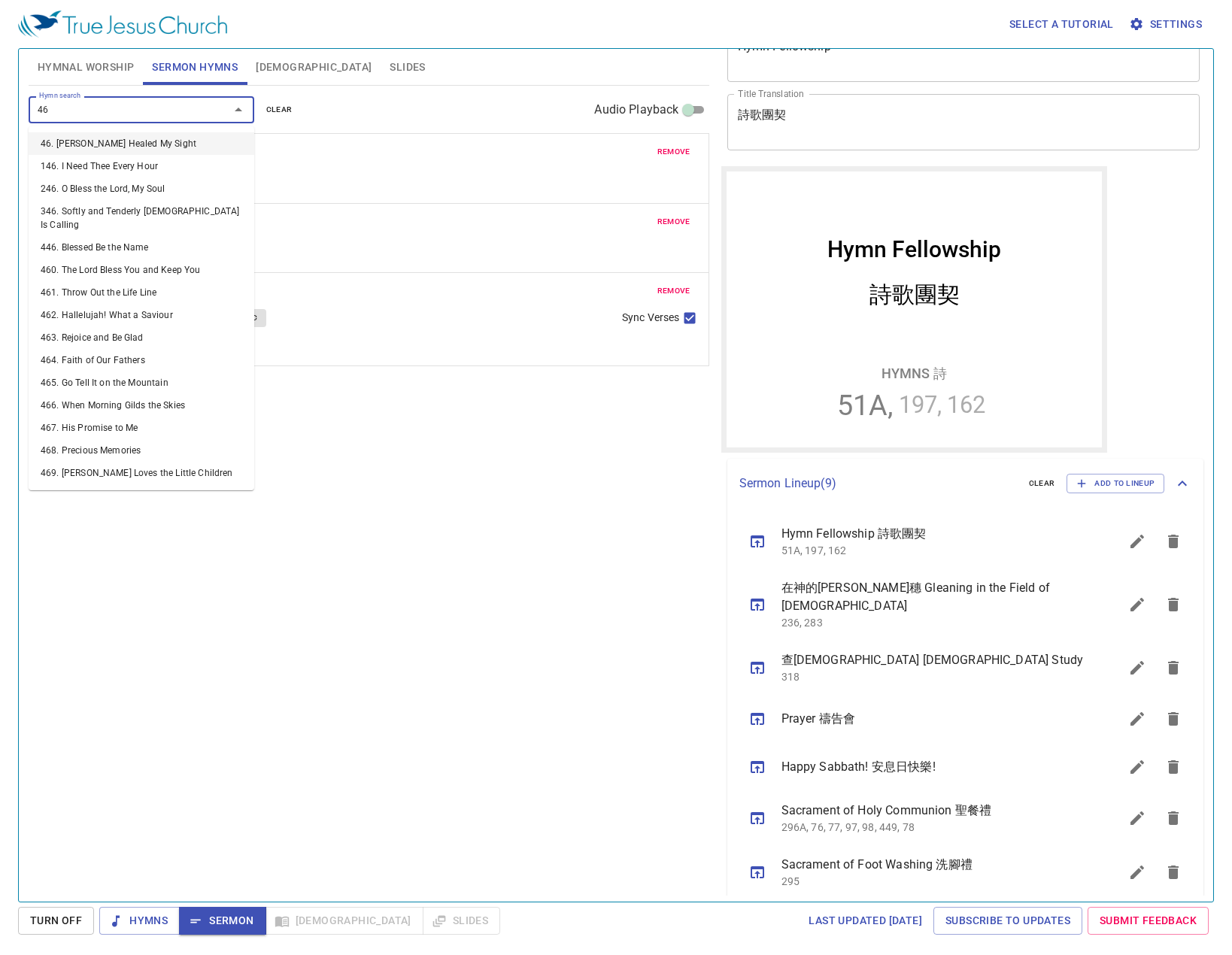
type input "462"
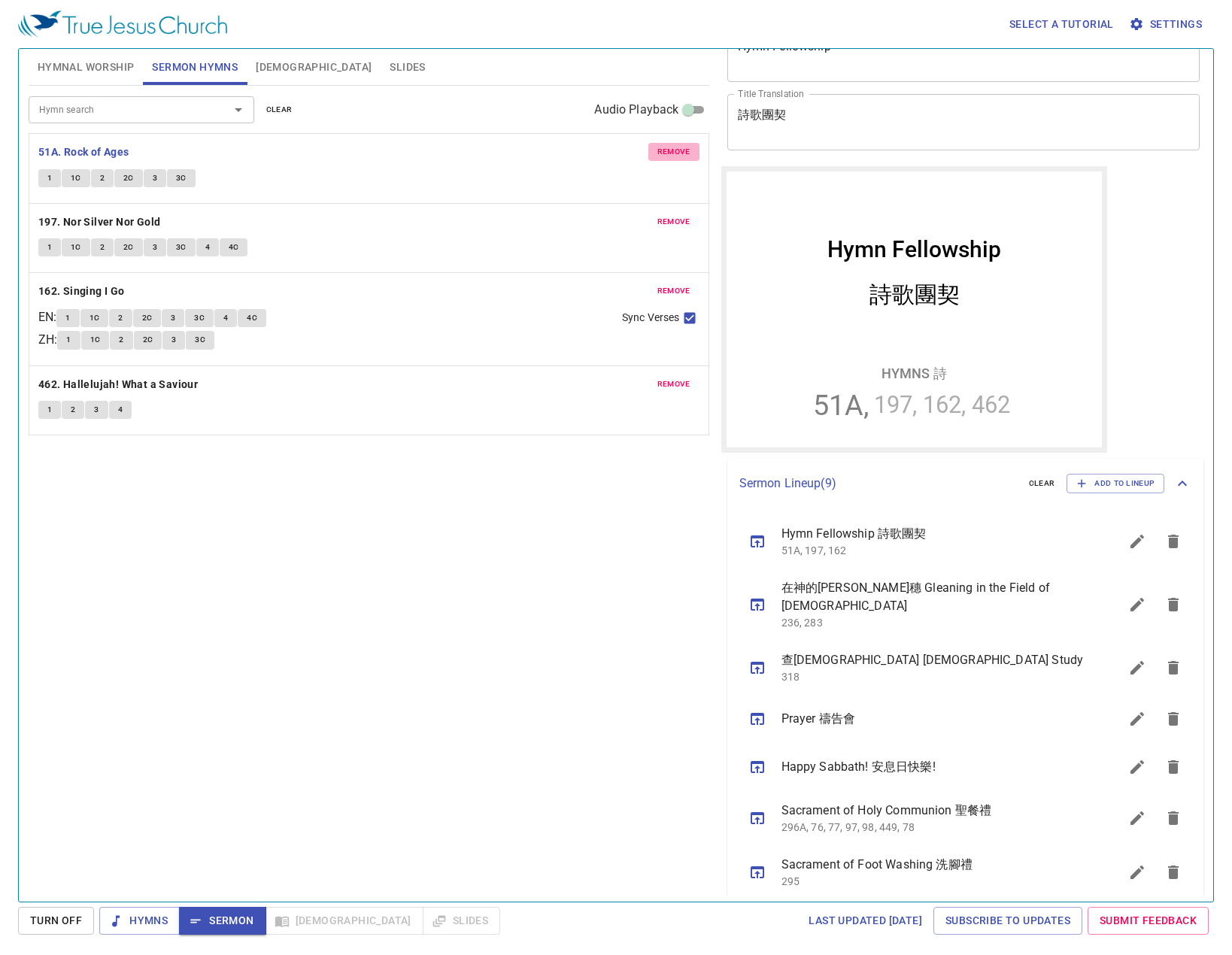
click at [662, 149] on span "remove" at bounding box center [674, 152] width 34 height 14
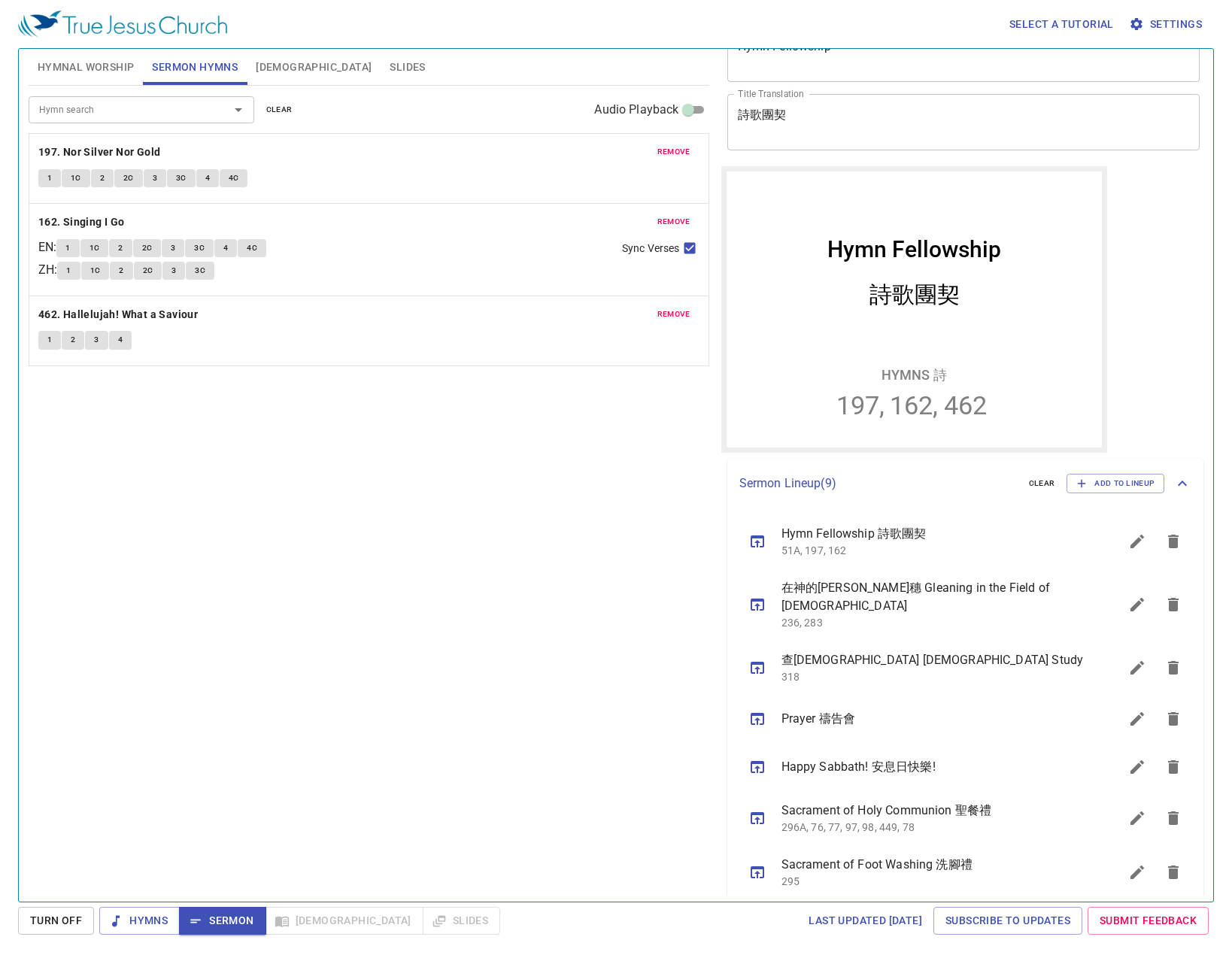
click at [662, 149] on span "remove" at bounding box center [674, 152] width 34 height 14
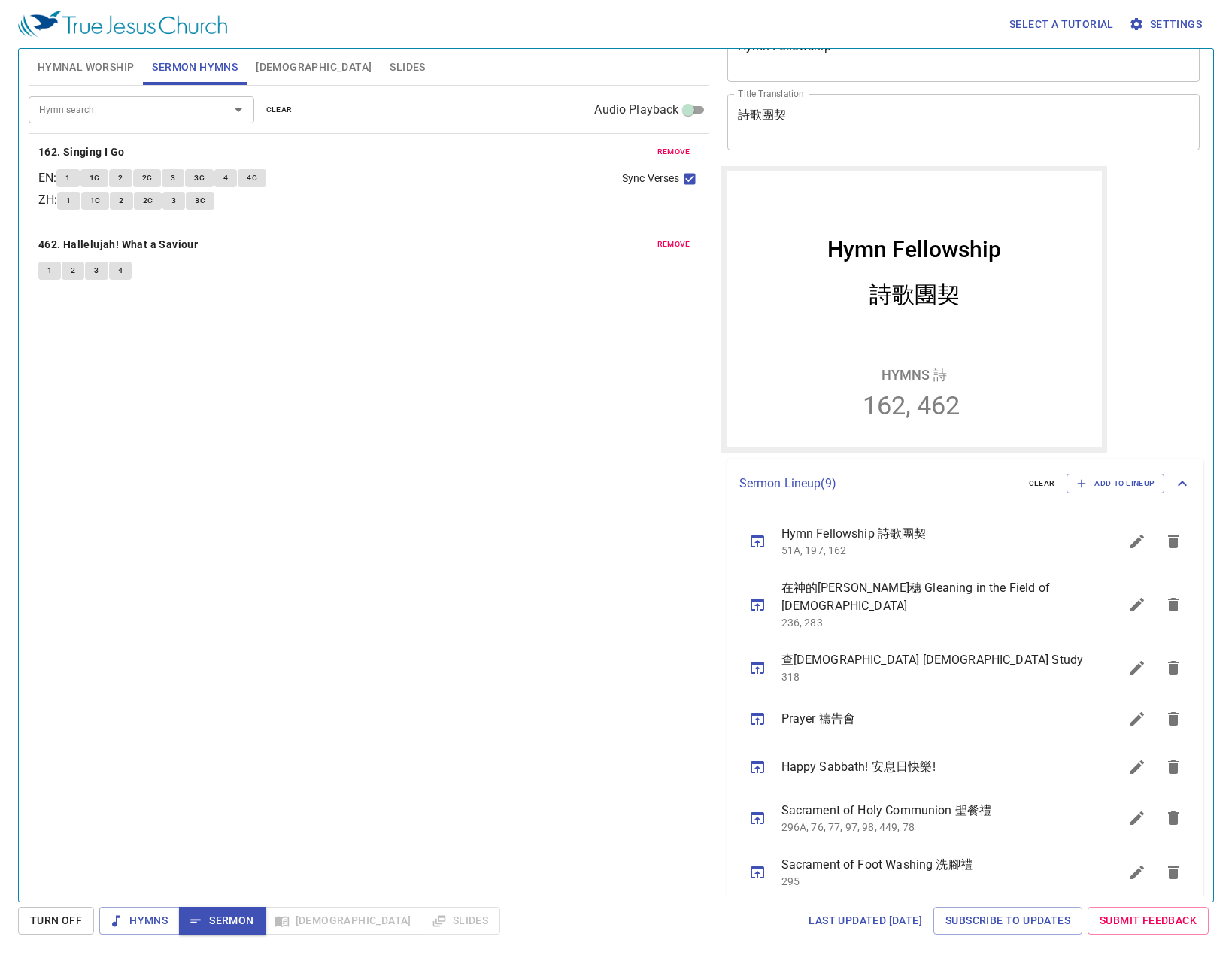
click at [662, 149] on span "remove" at bounding box center [674, 152] width 34 height 14
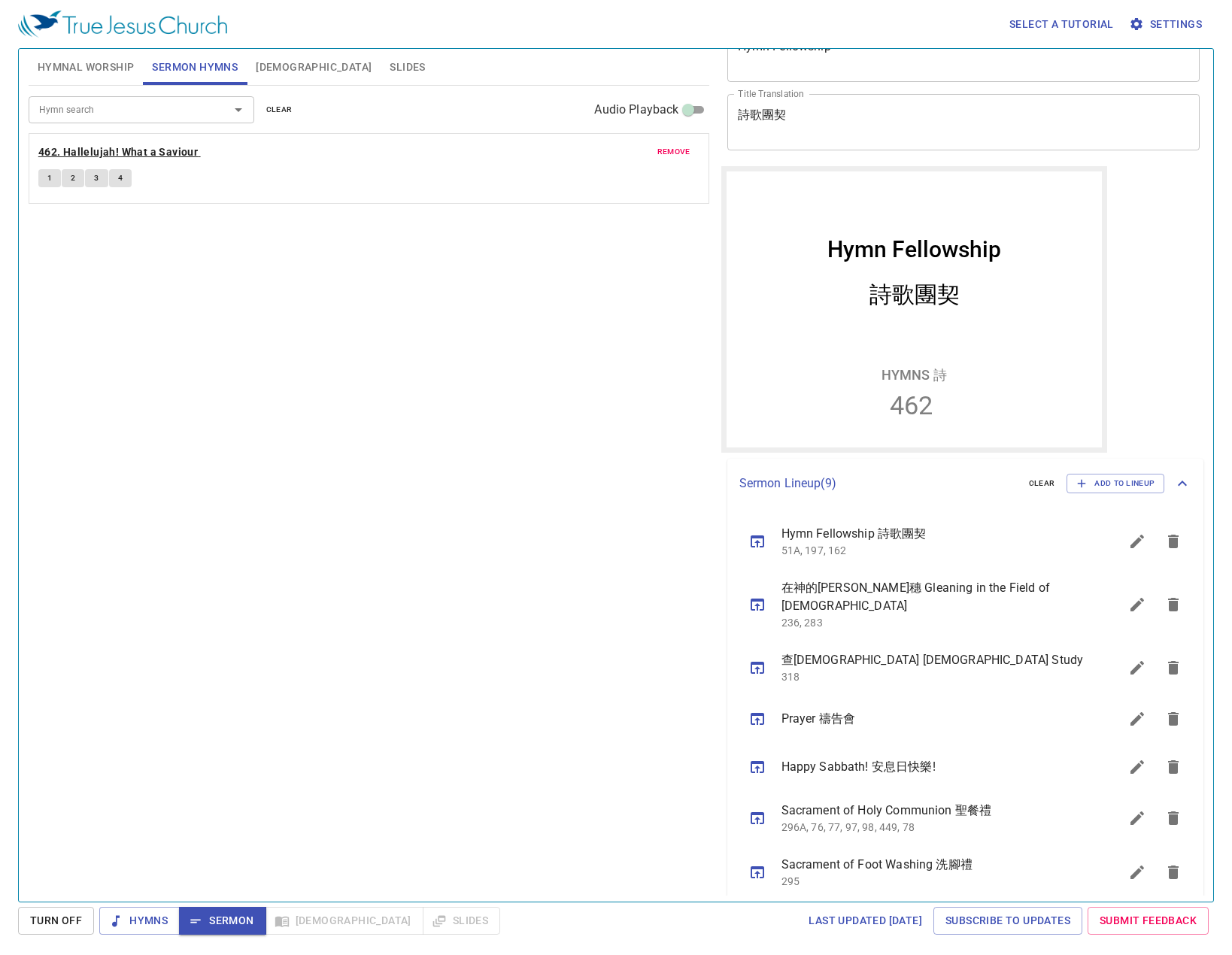
click at [135, 149] on b "462. Hallelujah! What a Saviour" at bounding box center [117, 152] width 159 height 19
click at [49, 184] on span "1" at bounding box center [49, 178] width 5 height 14
click at [494, 653] on div "Hymn search Hymn search clear Audio Playback remove 462. Hallelujah! What a Sav…" at bounding box center [369, 487] width 681 height 803
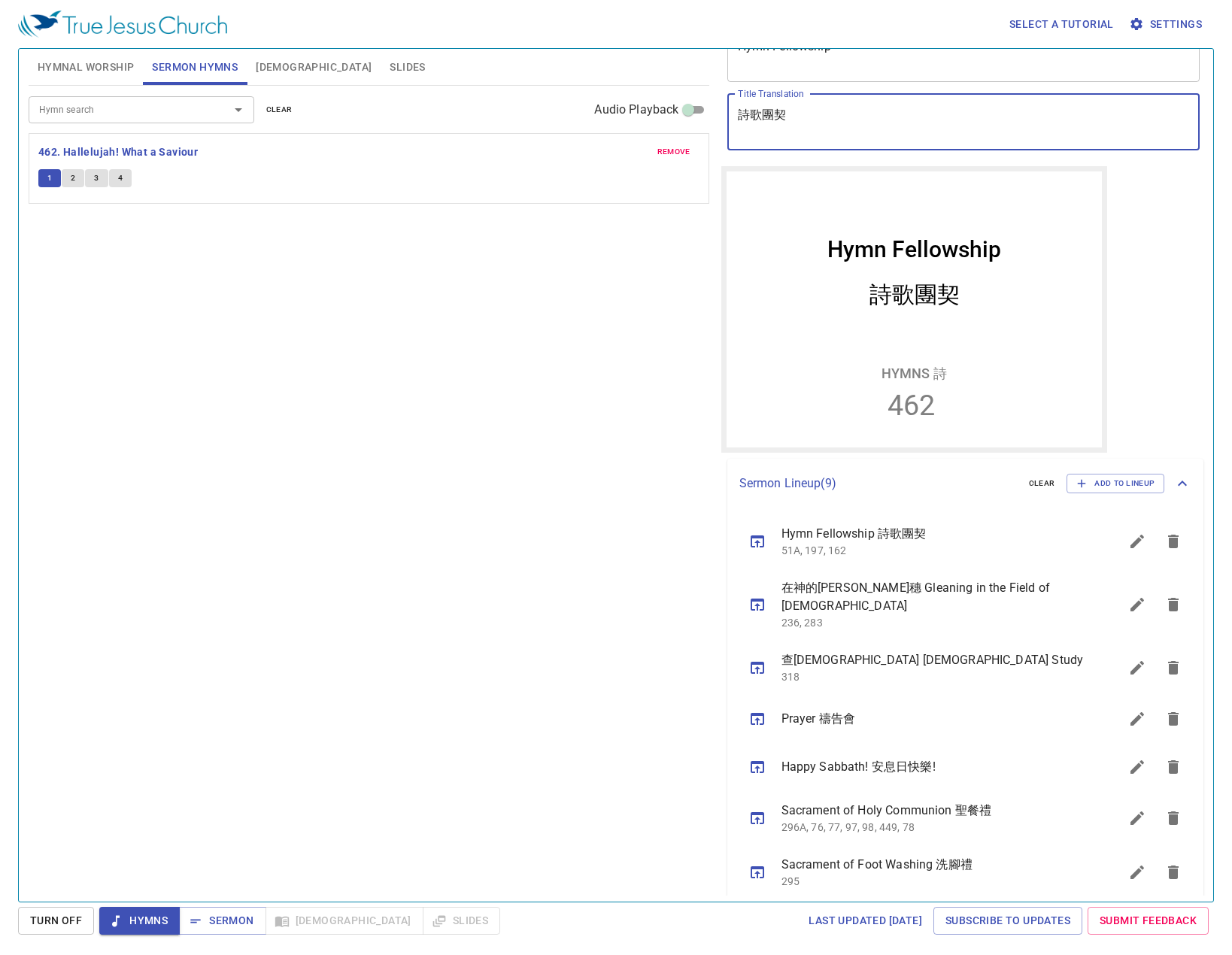
drag, startPoint x: 805, startPoint y: 122, endPoint x: 604, endPoint y: 132, distance: 201.2
click at [604, 132] on div "Hymnal Worship Sermon Hymns Bible Slides Hymn search Hymn search clear Audio Pl…" at bounding box center [616, 469] width 1186 height 853
click at [441, 486] on div "Hymn search Hymn search clear Audio Playback remove 462. Hallelujah! What a Sav…" at bounding box center [369, 487] width 681 height 803
click at [389, 67] on span "Slides" at bounding box center [407, 67] width 35 height 19
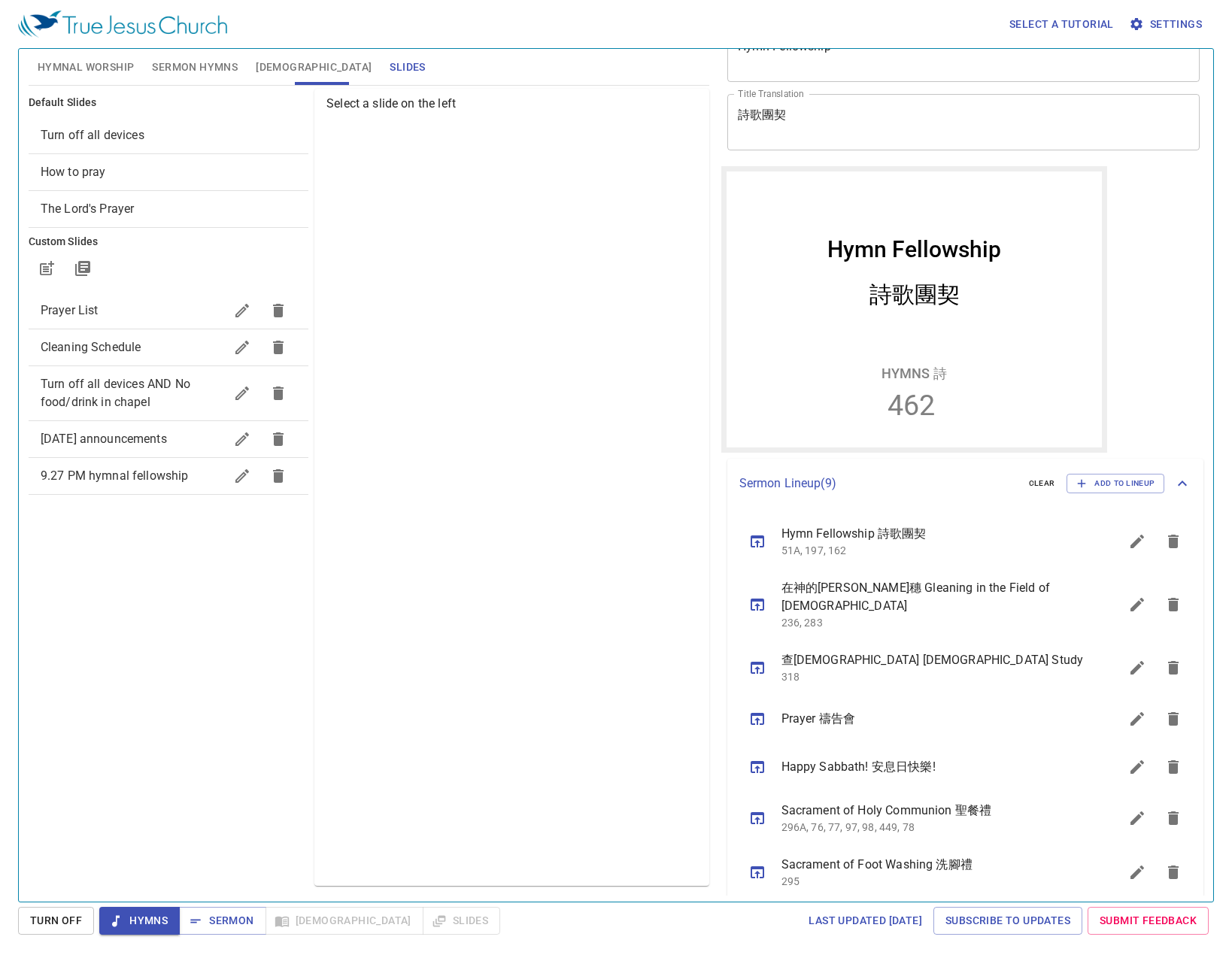
drag, startPoint x: 455, startPoint y: 725, endPoint x: 438, endPoint y: 799, distance: 75.9
click at [455, 727] on div "Select a slide on the left" at bounding box center [511, 487] width 394 height 797
click at [240, 446] on icon "button" at bounding box center [241, 438] width 18 height 18
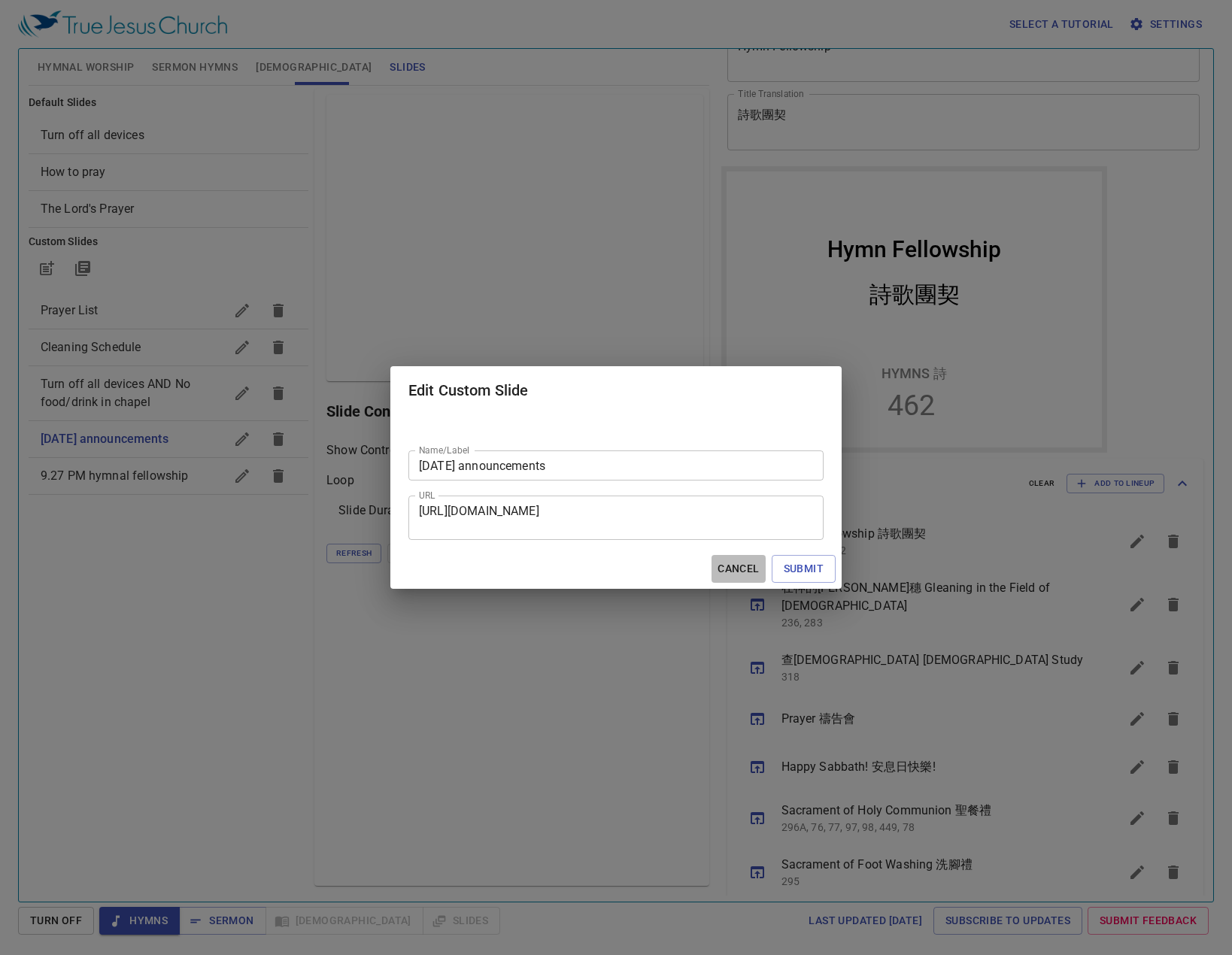
click at [722, 569] on span "Cancel" at bounding box center [738, 569] width 41 height 19
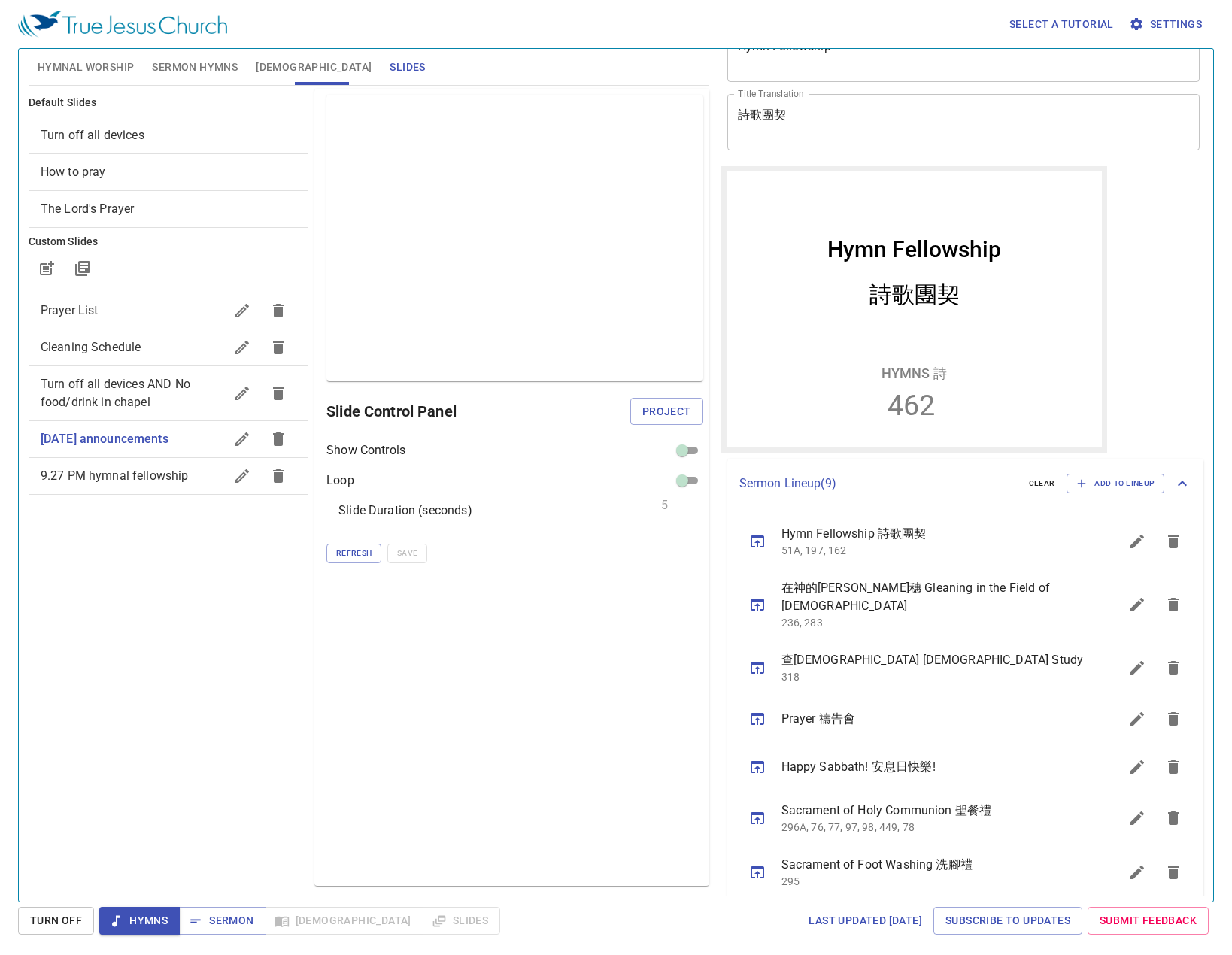
click at [475, 755] on div "Preview Only Slide Control Panel Project Show Controls Loop Slide Duration (sec…" at bounding box center [511, 487] width 394 height 797
click at [127, 919] on span "Hymns" at bounding box center [140, 921] width 57 height 19
click at [202, 924] on icon "button" at bounding box center [196, 921] width 15 height 15
click at [213, 768] on div "Default Slides Turn off all devices How to pray The Lord's Prayer Custom Slides…" at bounding box center [168, 487] width 286 height 803
click at [429, 816] on div "Preview Only Slide Control Panel Project Show Controls Loop Slide Duration (sec…" at bounding box center [511, 487] width 394 height 797
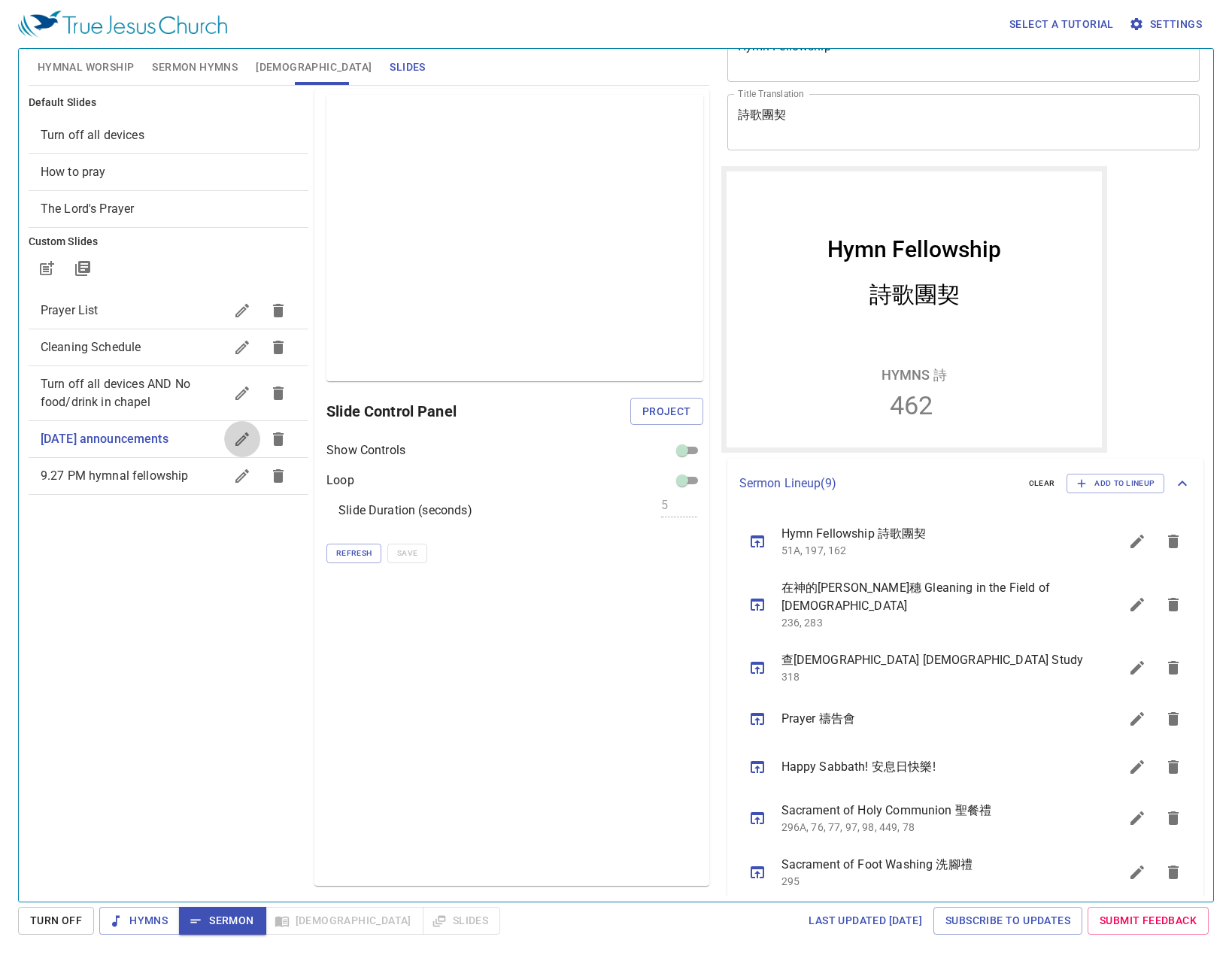
click at [237, 434] on icon "button" at bounding box center [241, 438] width 18 height 18
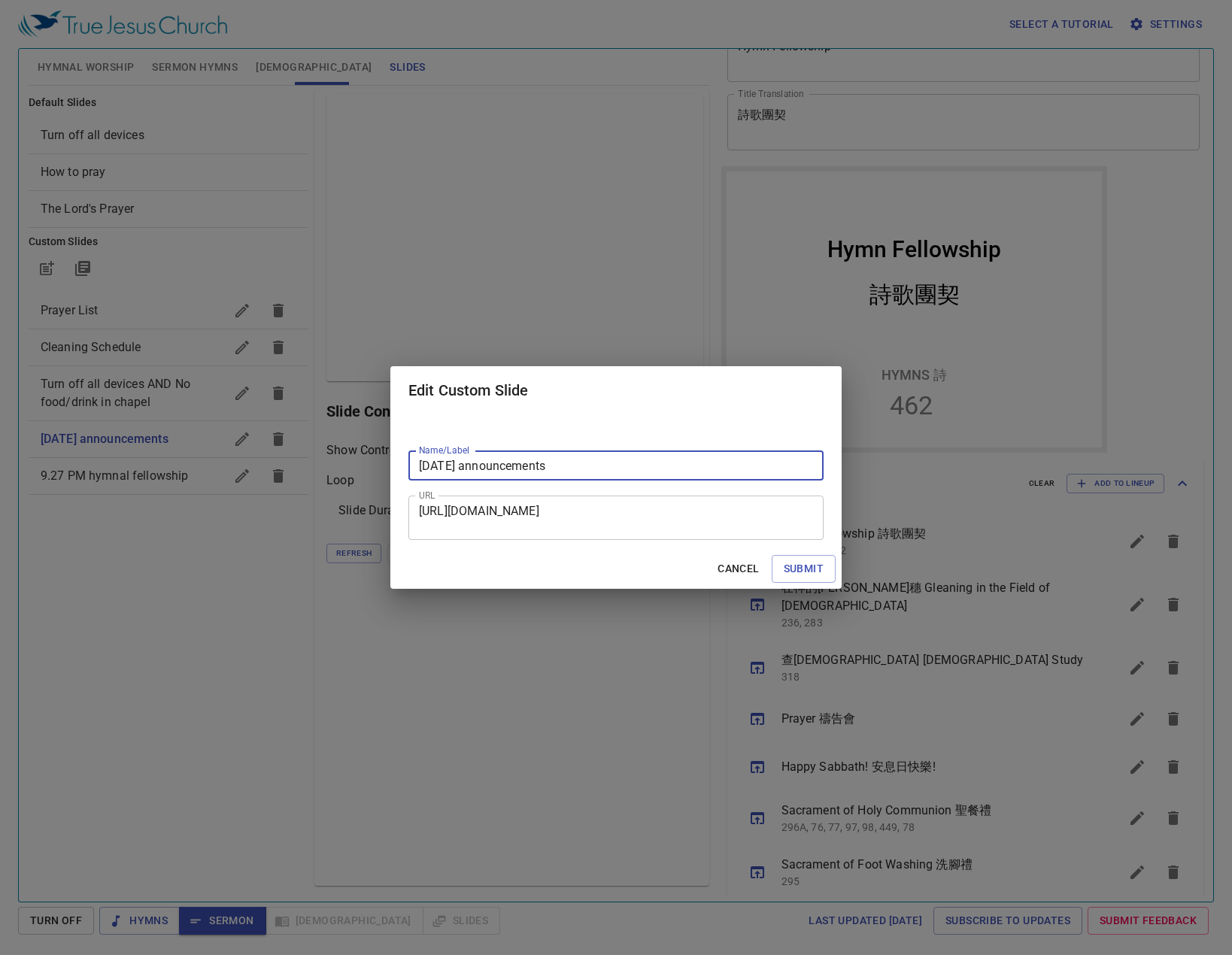
click at [528, 663] on div "Edit Custom Slide Name/Label 9.27.25 announcements Name/Label URL https://docs.…" at bounding box center [616, 478] width 1232 height 955
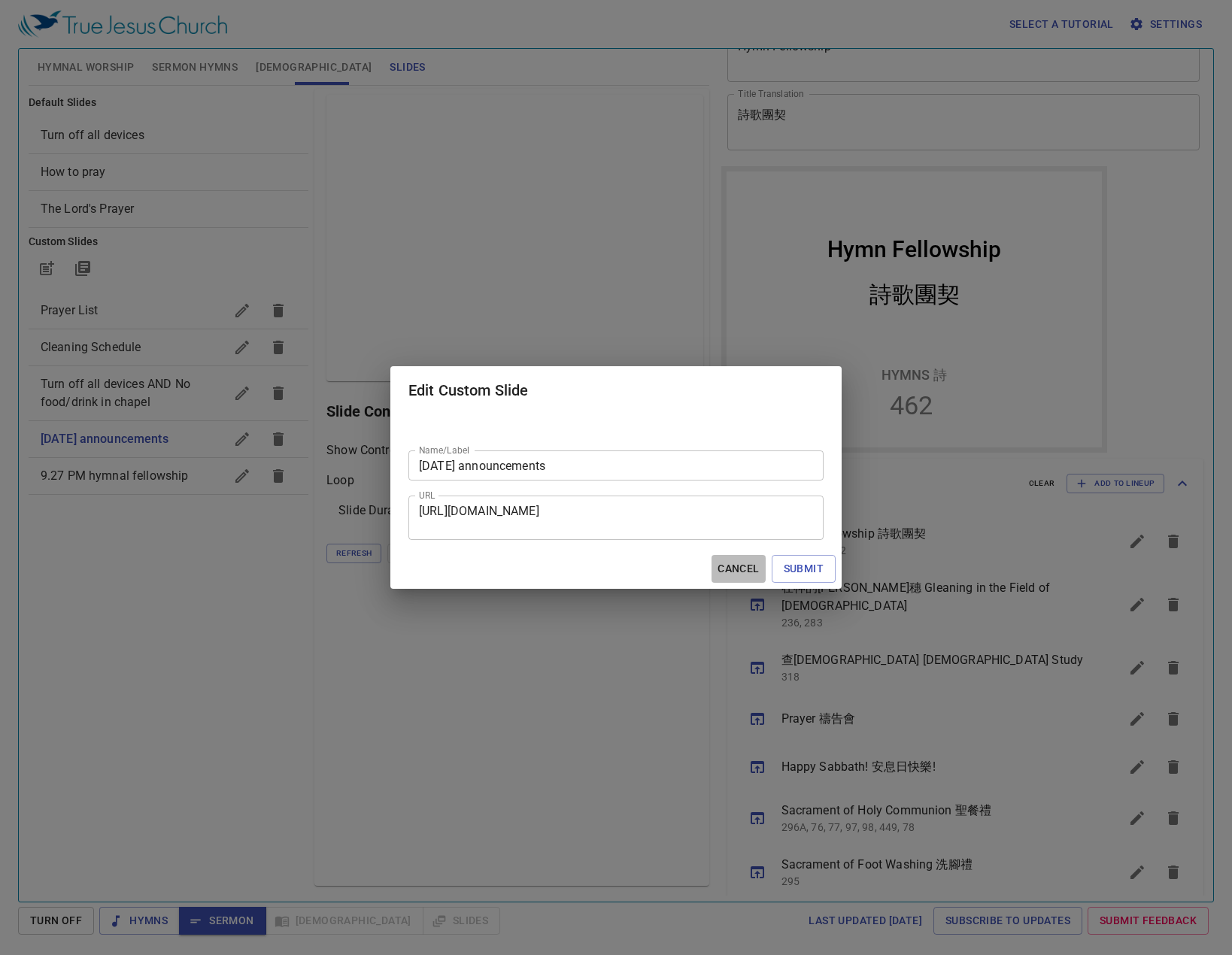
click at [751, 572] on span "Cancel" at bounding box center [738, 569] width 41 height 19
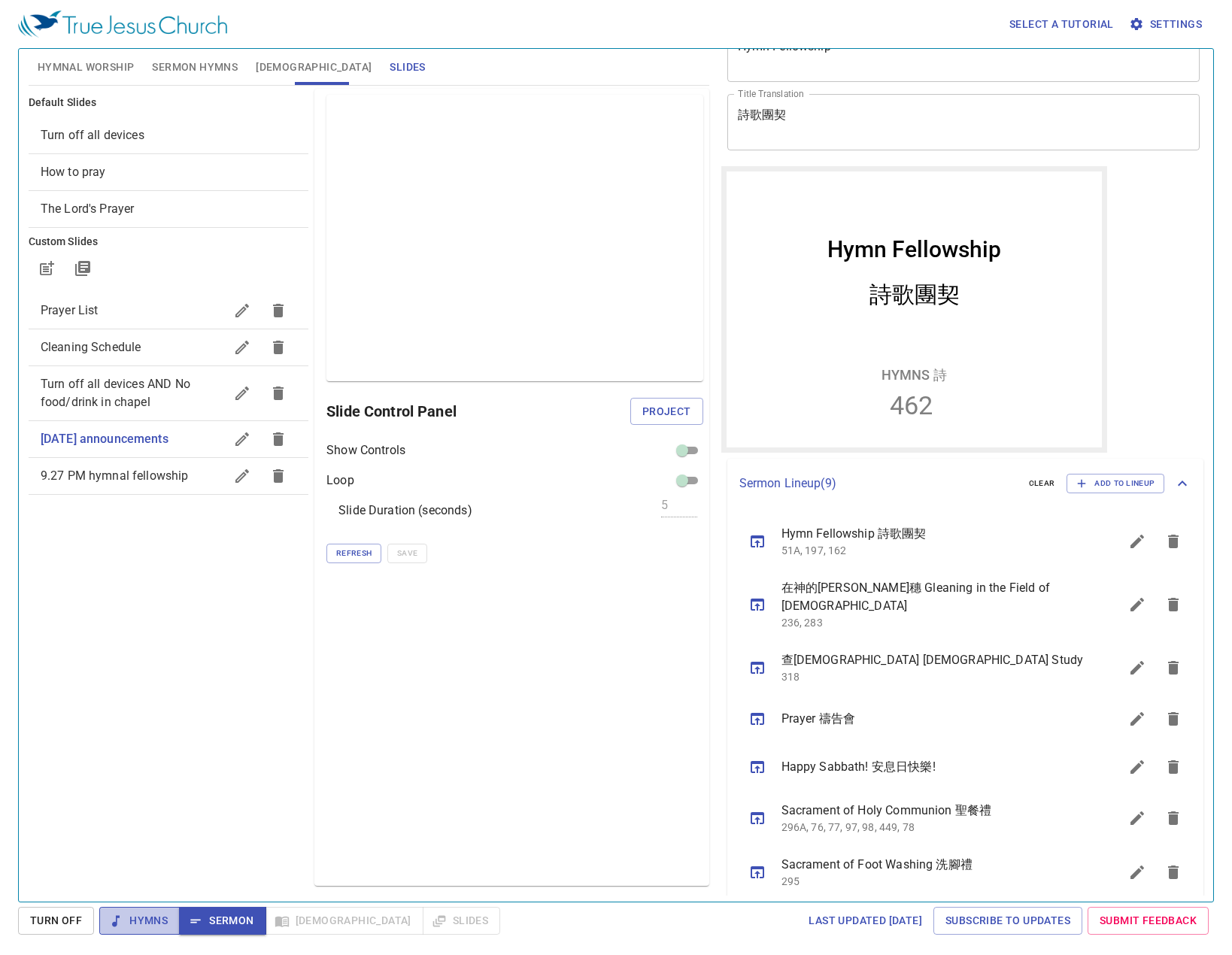
click at [124, 917] on span "Hymns" at bounding box center [140, 921] width 57 height 19
click at [79, 62] on span "Hymnal Worship" at bounding box center [86, 67] width 97 height 19
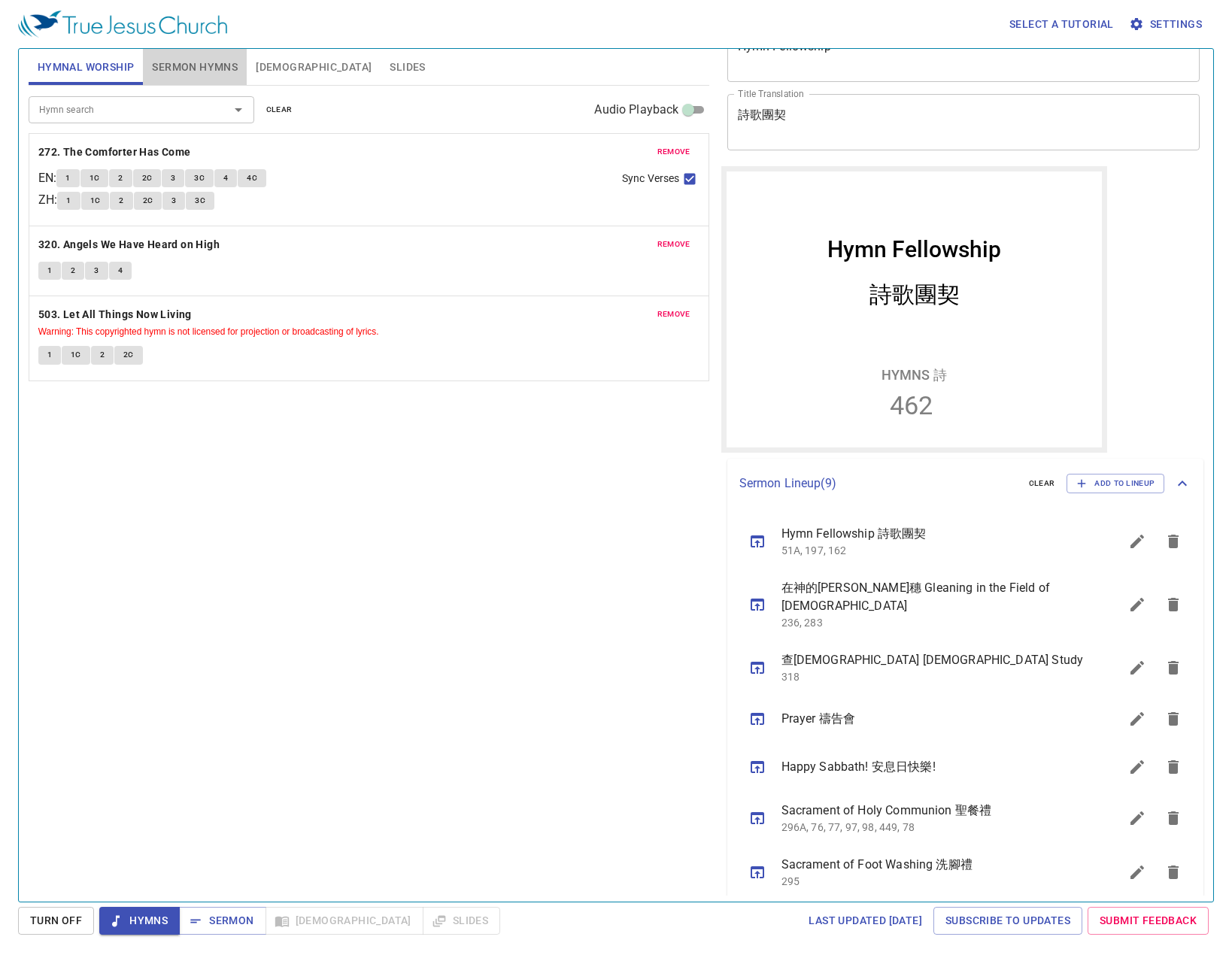
click at [205, 78] on button "Sermon Hymns" at bounding box center [194, 66] width 103 height 36
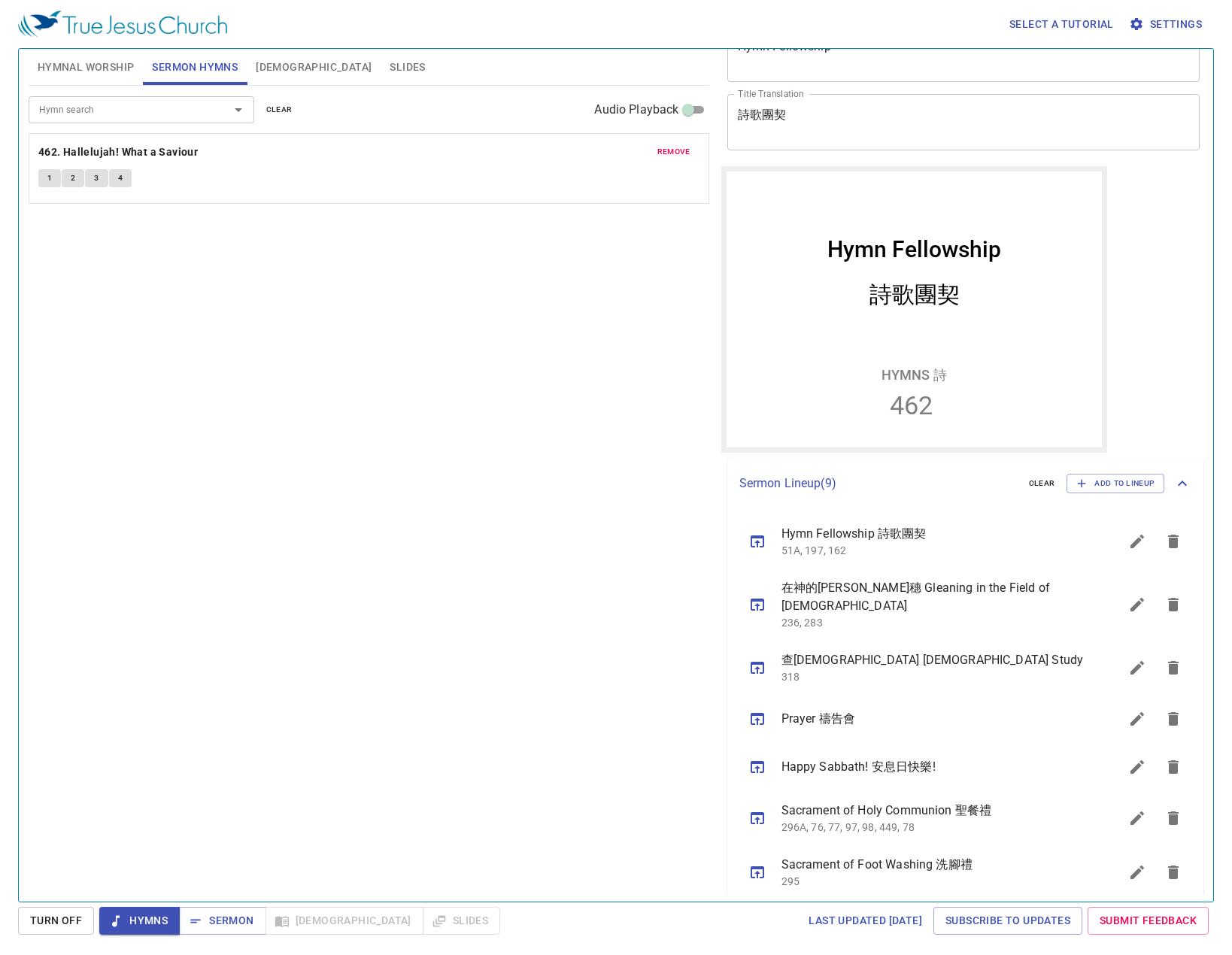
click at [222, 899] on div "Hymnal Worship Sermon Hymns Bible Slides Hymn search Hymn search clear Audio Pl…" at bounding box center [616, 475] width 1196 height 854
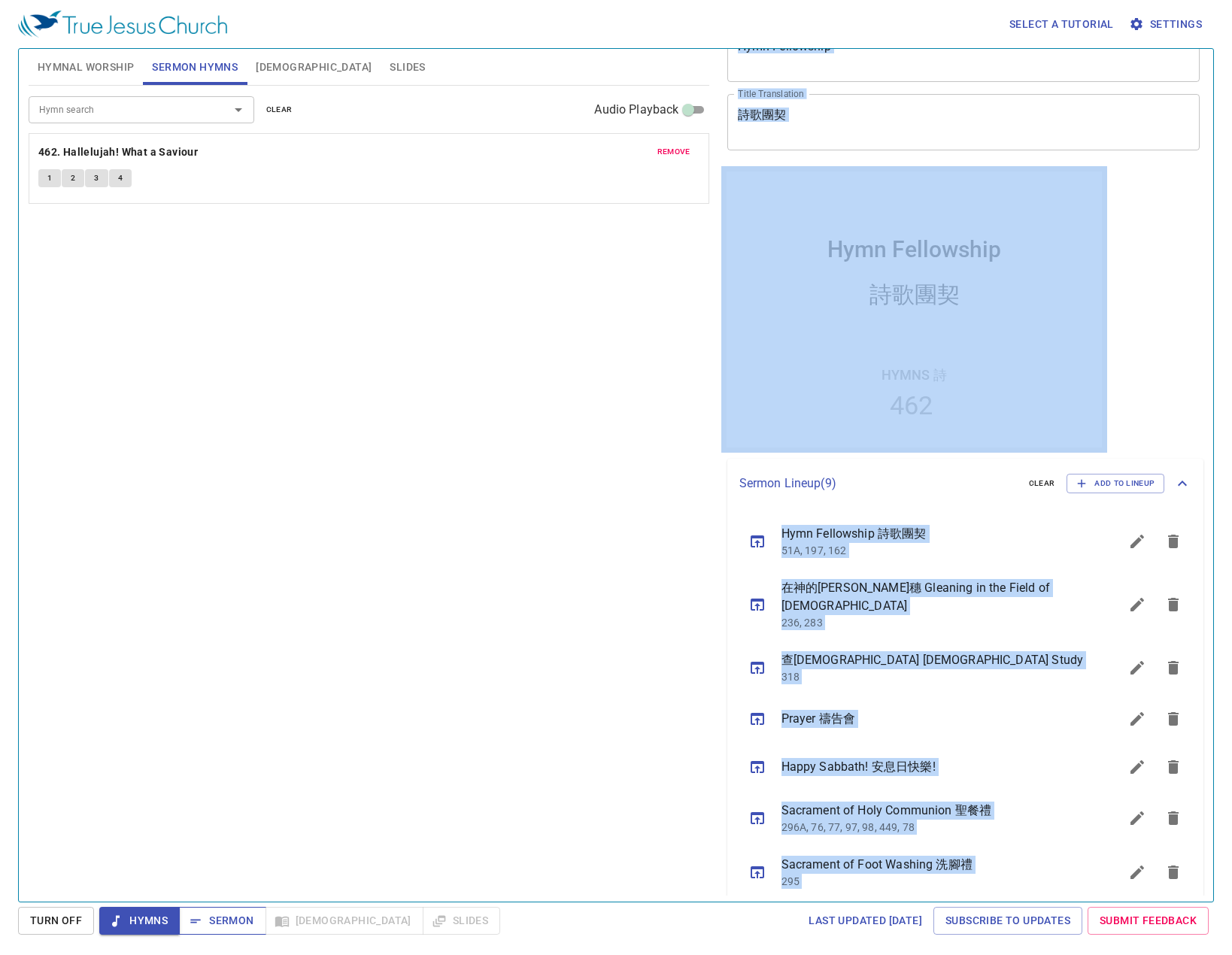
click at [223, 907] on div "Select a tutorial Settings Hymnal Worship Sermon Hymns Bible Slides Hymn search…" at bounding box center [616, 478] width 1232 height 955
click at [224, 910] on button "Sermon" at bounding box center [222, 921] width 87 height 28
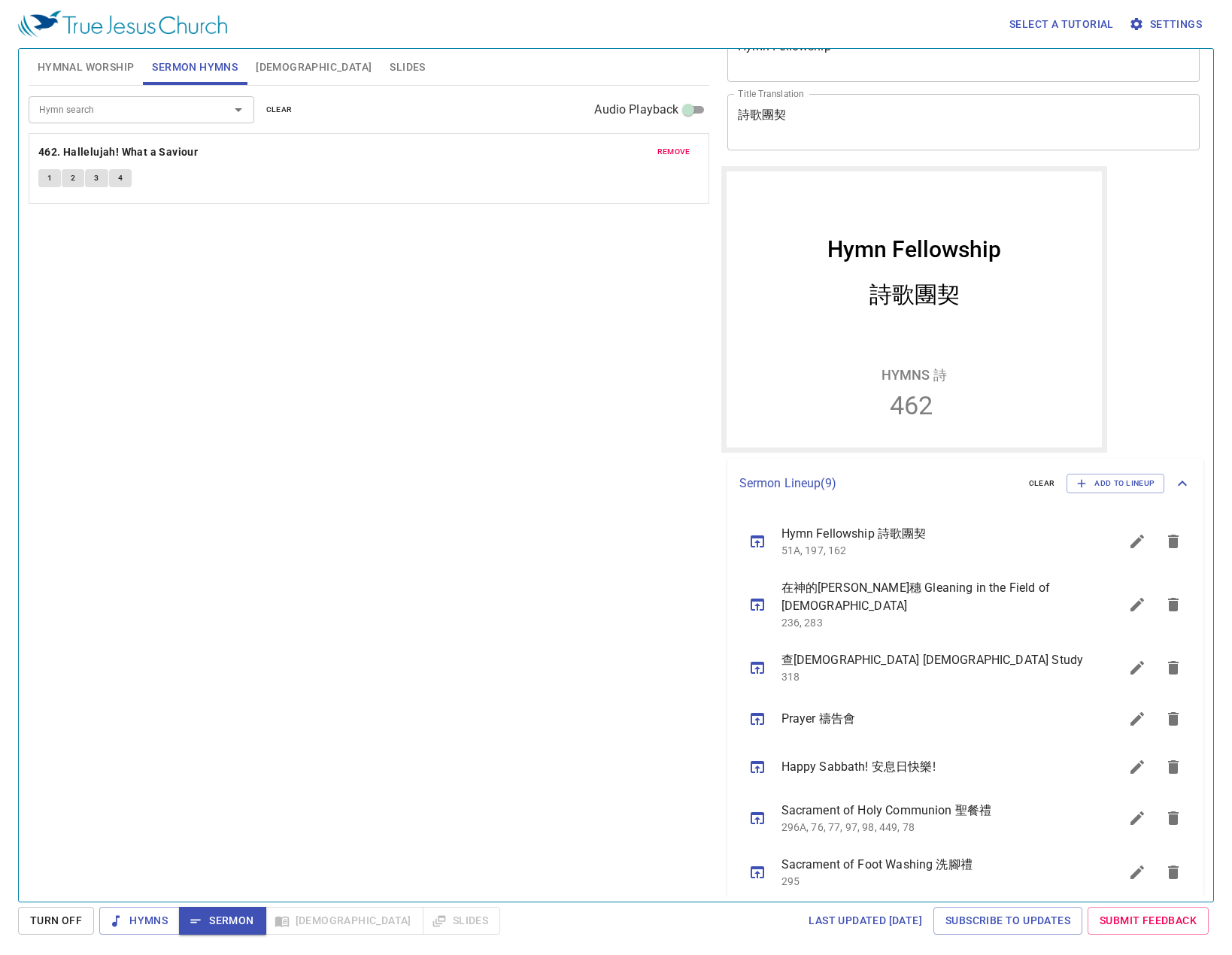
click at [255, 774] on div "Hymn search Hymn search clear Audio Playback remove 462. Hallelujah! What a Sav…" at bounding box center [369, 487] width 681 height 803
click at [280, 70] on span "[DEMOGRAPHIC_DATA]" at bounding box center [314, 67] width 115 height 19
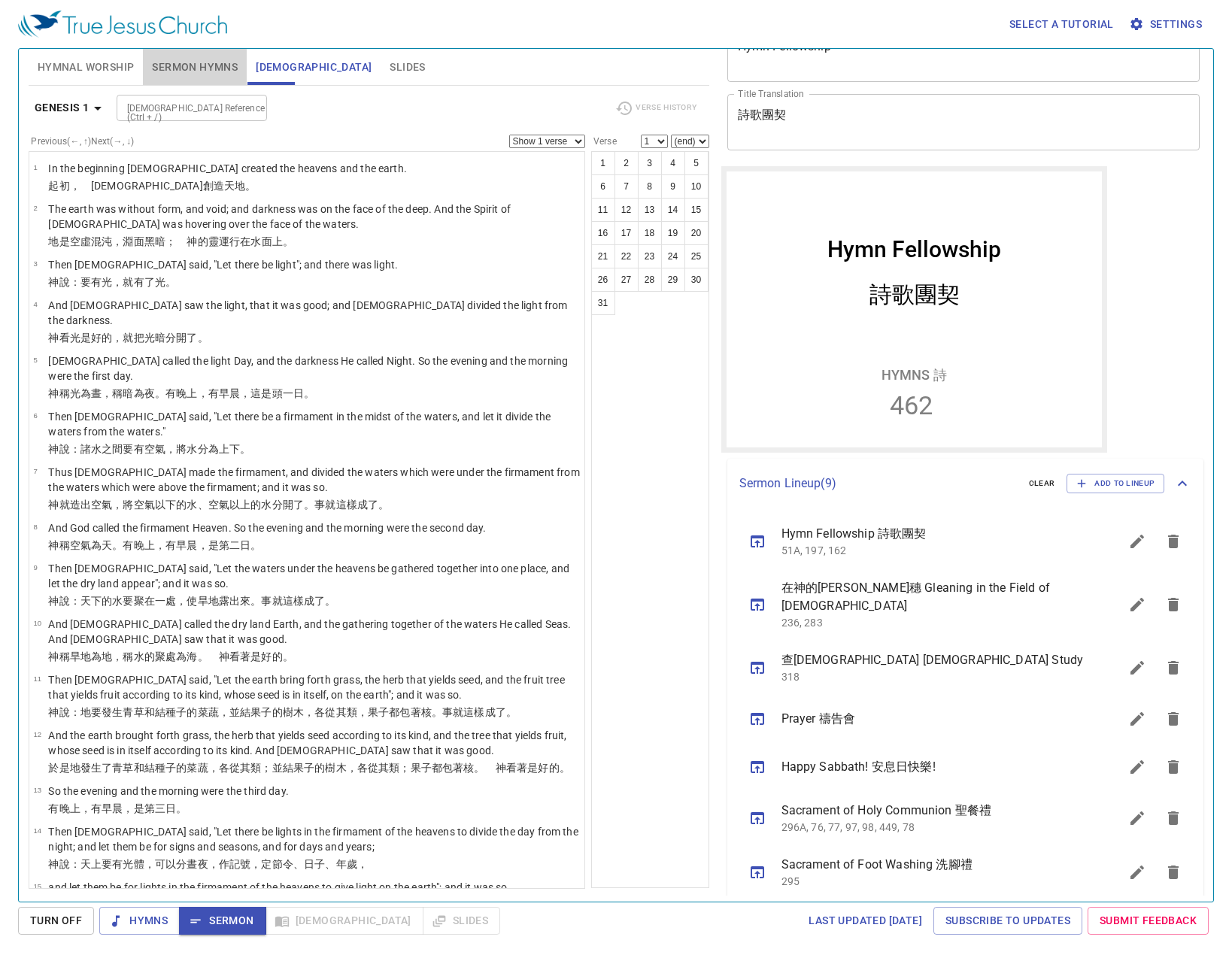
click at [186, 58] on span "Sermon Hymns" at bounding box center [195, 67] width 86 height 19
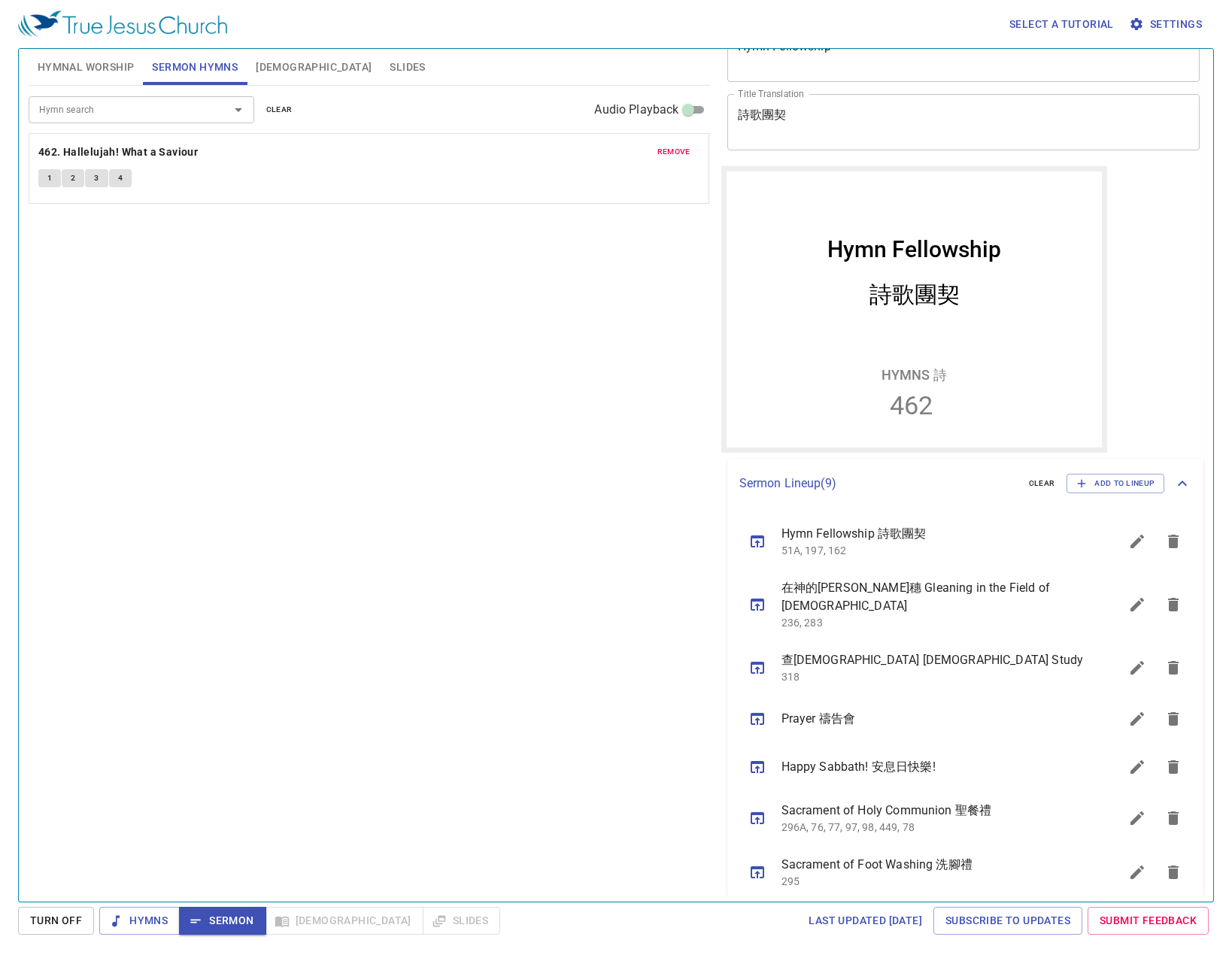
click at [210, 920] on span "Sermon" at bounding box center [222, 921] width 62 height 19
click at [389, 73] on span "Slides" at bounding box center [407, 67] width 35 height 19
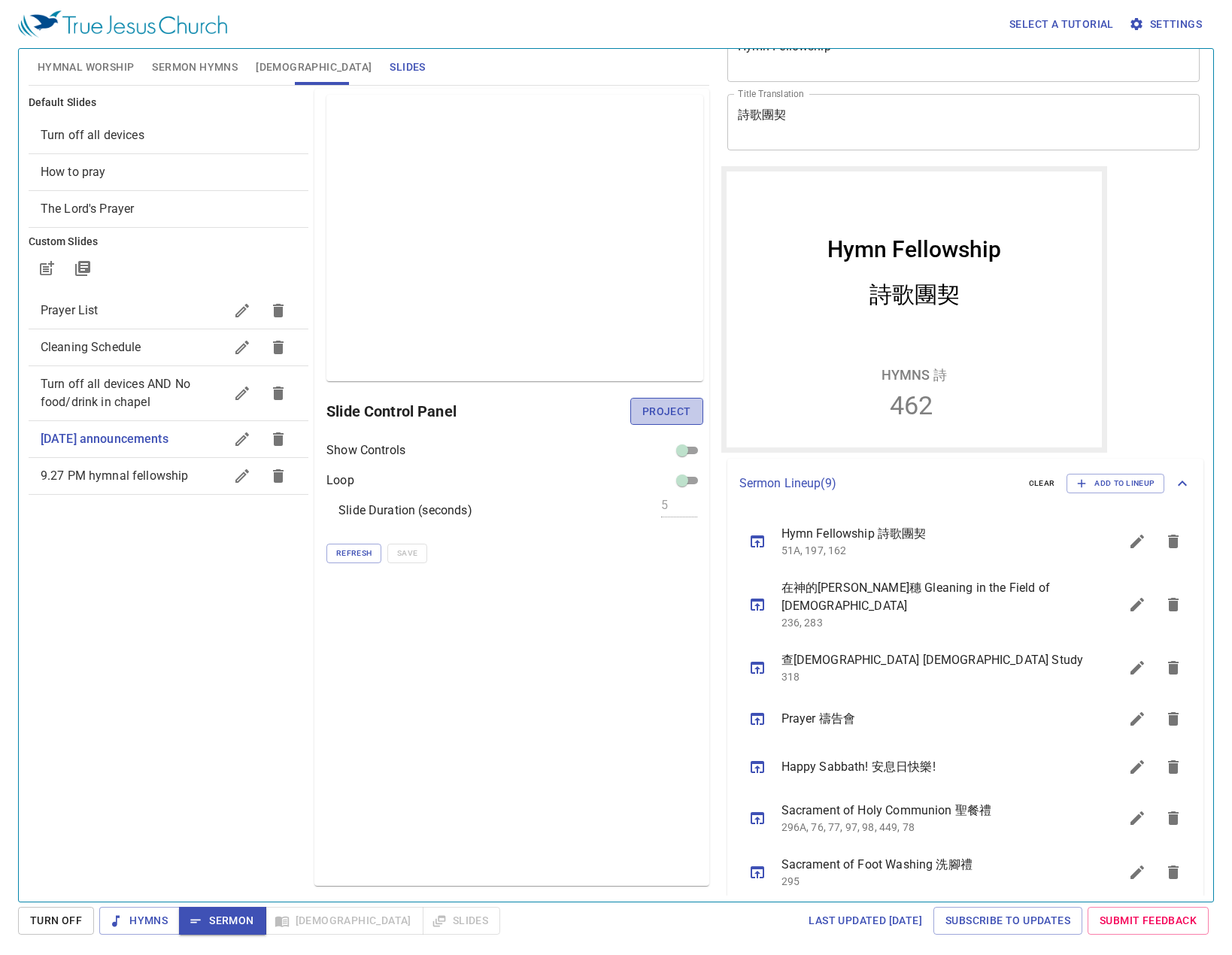
click at [660, 412] on span "Project" at bounding box center [667, 411] width 48 height 19
click at [507, 731] on div "Preview Only Slide Control Panel Show Controls Loop Slide Duration (seconds) 5 …" at bounding box center [511, 487] width 394 height 797
click at [426, 785] on div "Preview Only Slide Control Panel Show Controls Loop Slide Duration (seconds) 5 …" at bounding box center [511, 487] width 394 height 797
click at [686, 487] on input "checkbox" at bounding box center [682, 483] width 54 height 18
checkbox input "true"
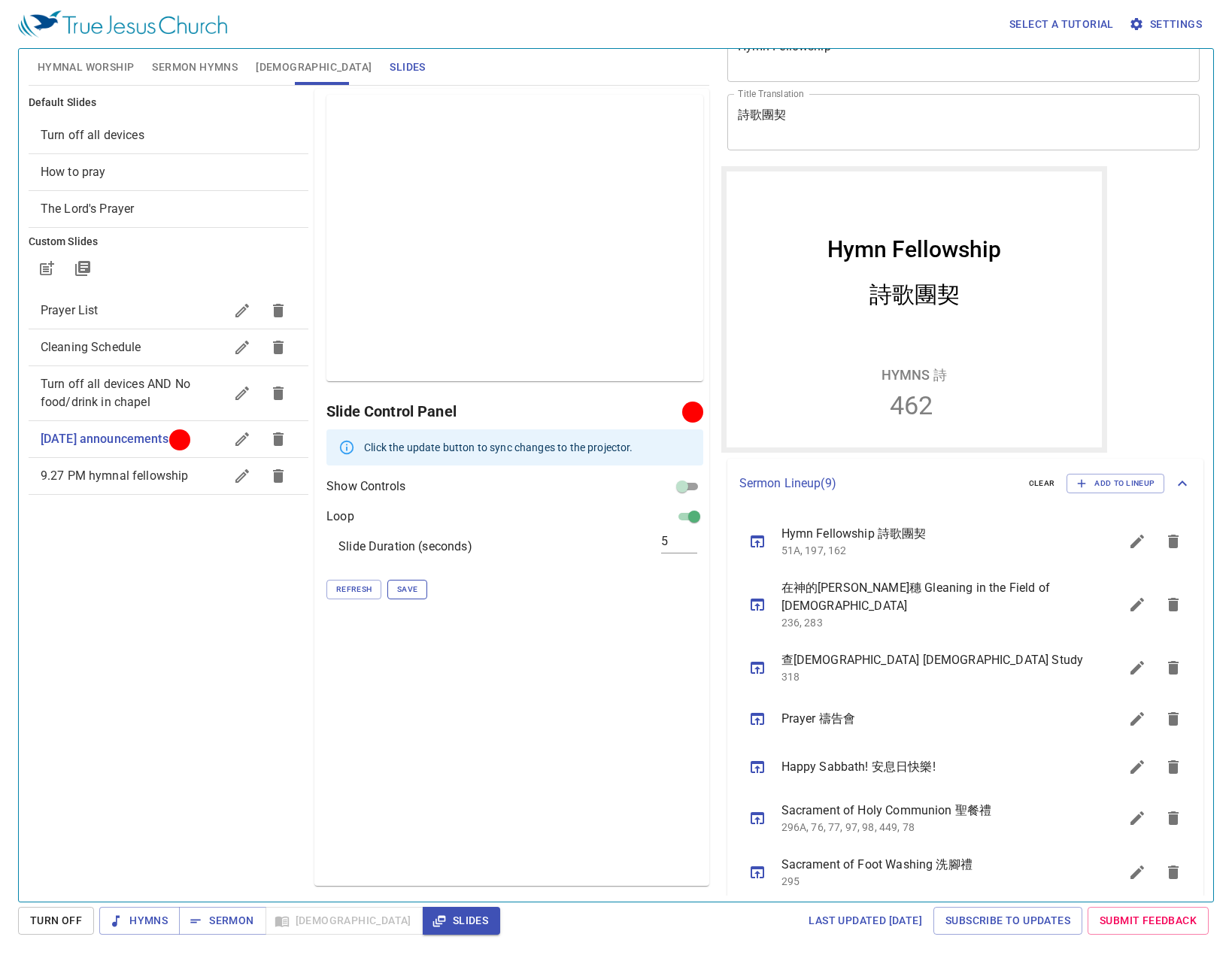
click at [407, 585] on span "Save" at bounding box center [407, 589] width 20 height 14
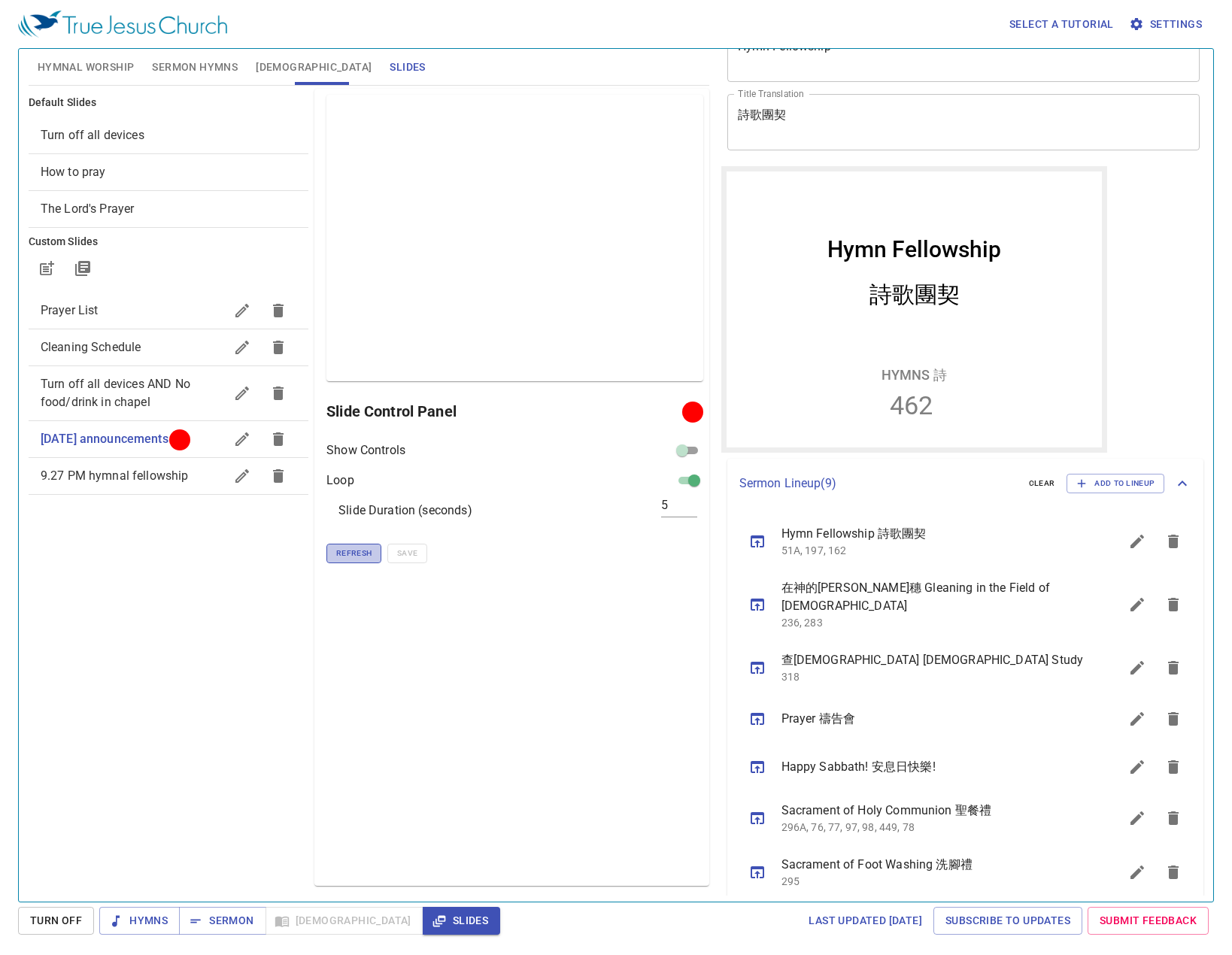
click at [356, 553] on span "Refresh" at bounding box center [354, 553] width 35 height 14
click at [490, 784] on div "Preview Only Slide Control Panel Show Controls Loop Slide Duration (seconds) 5 …" at bounding box center [511, 487] width 394 height 797
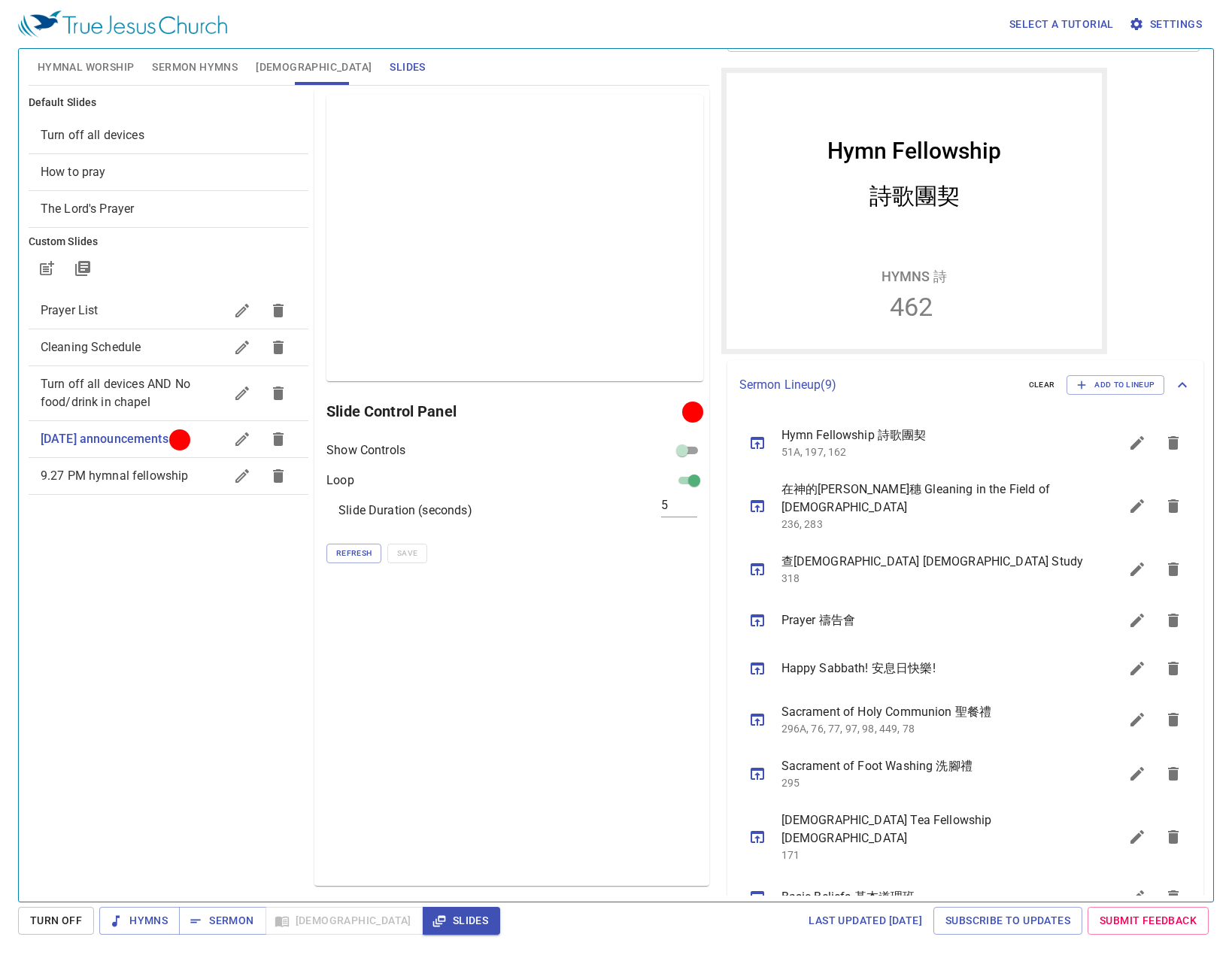
scroll to position [175, 0]
click at [134, 912] on span "Hymns" at bounding box center [140, 921] width 57 height 19
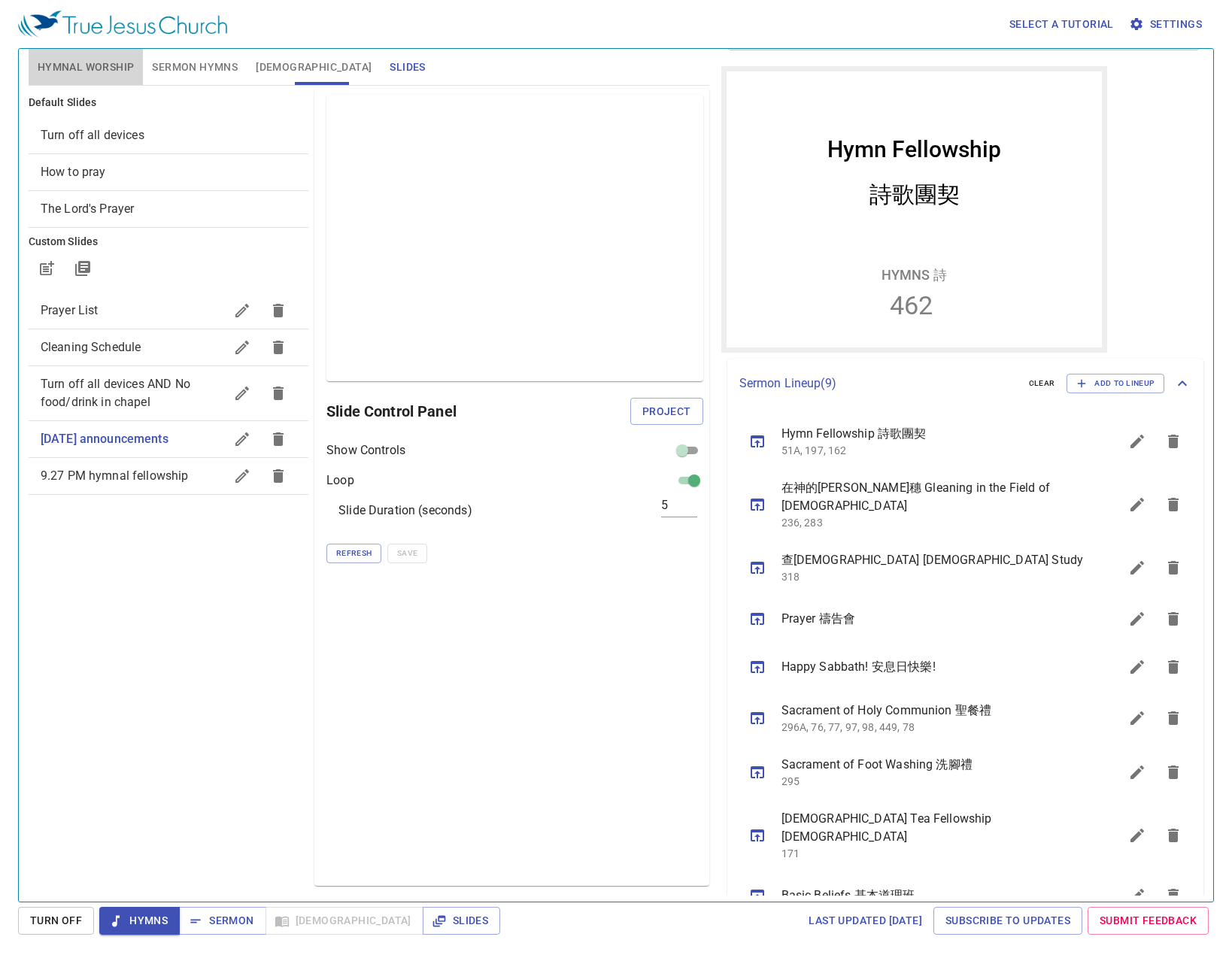
click at [84, 79] on button "Hymnal Worship" at bounding box center [87, 66] width 115 height 36
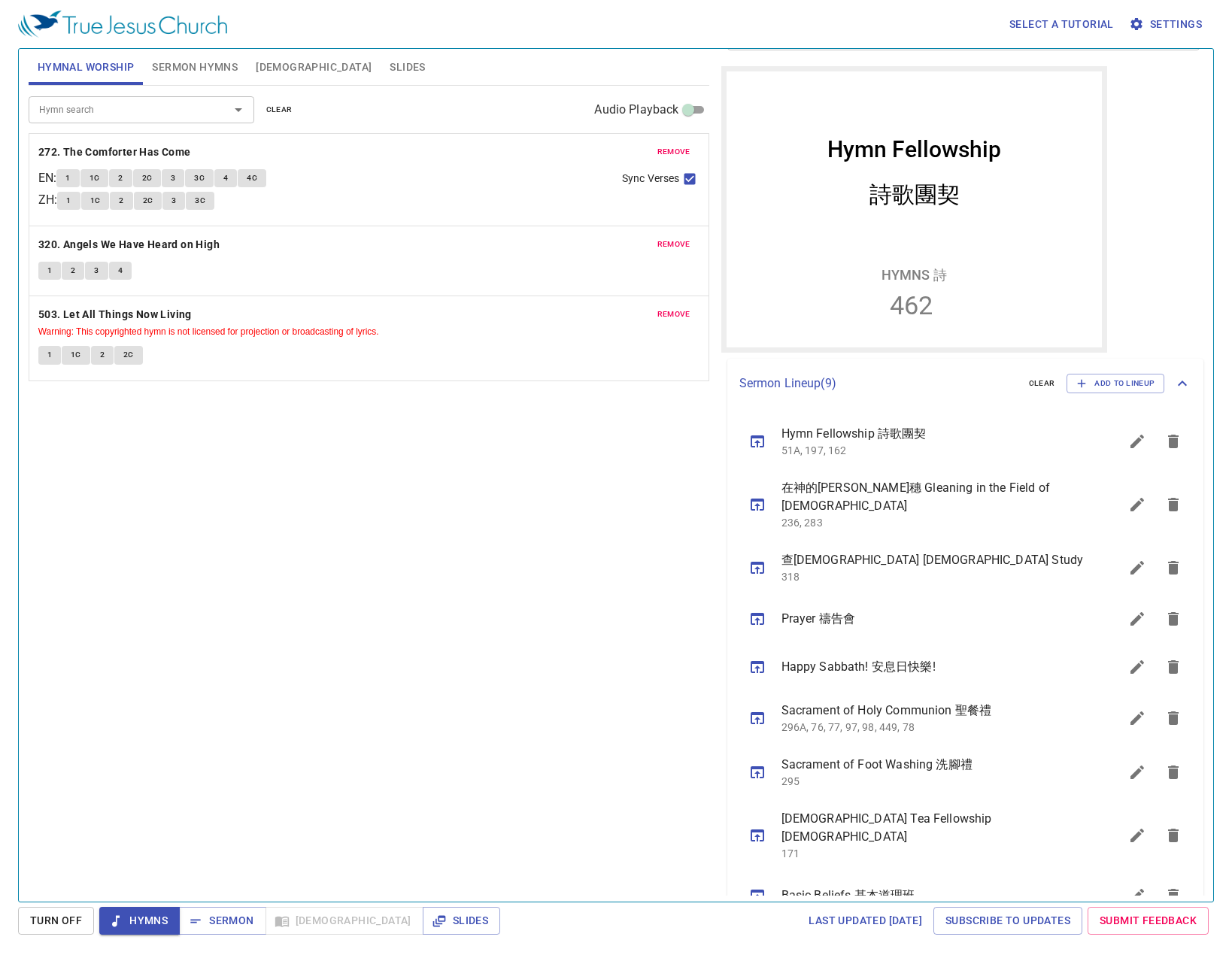
click at [675, 146] on span "remove" at bounding box center [674, 152] width 34 height 14
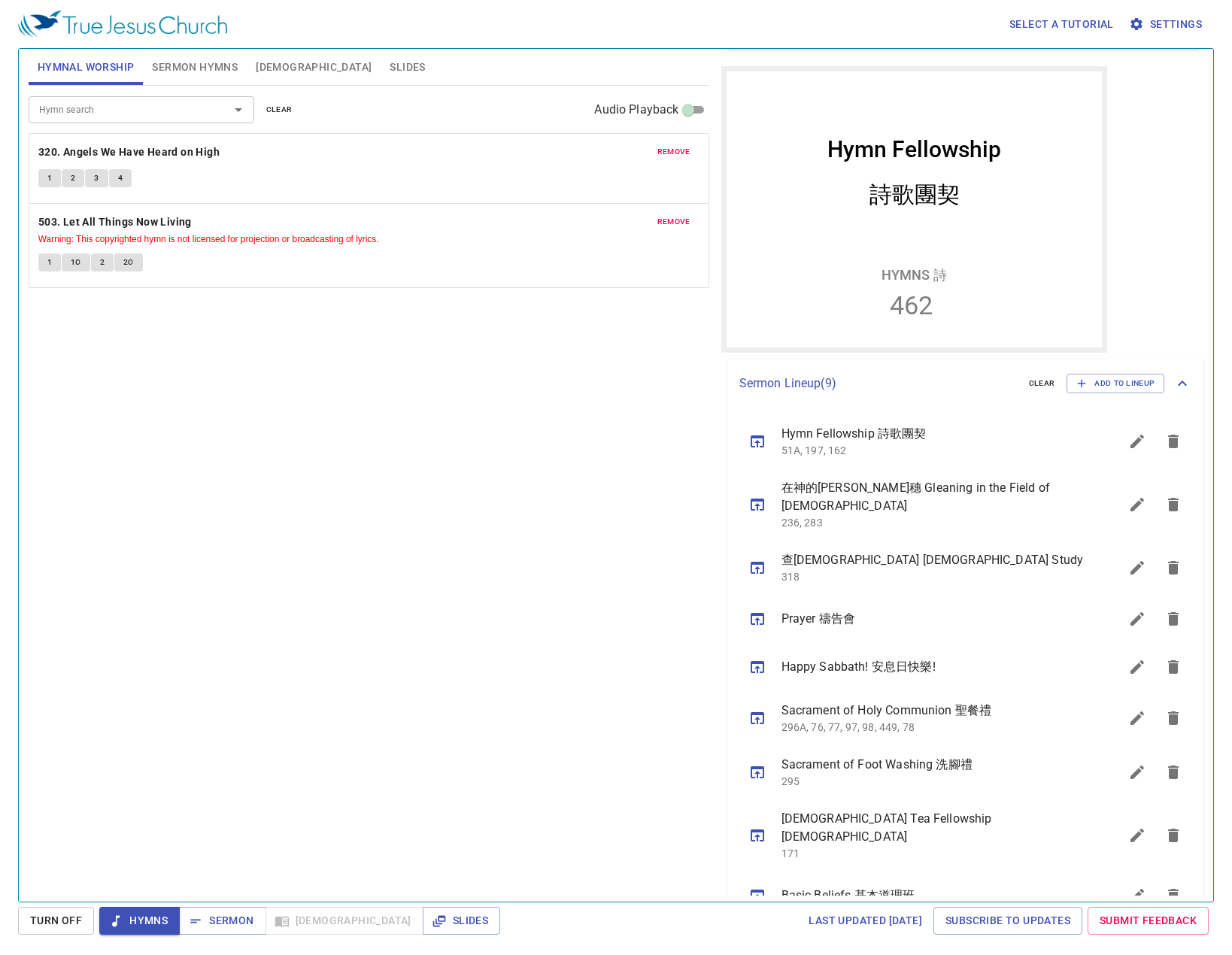
click at [675, 146] on span "remove" at bounding box center [674, 152] width 34 height 14
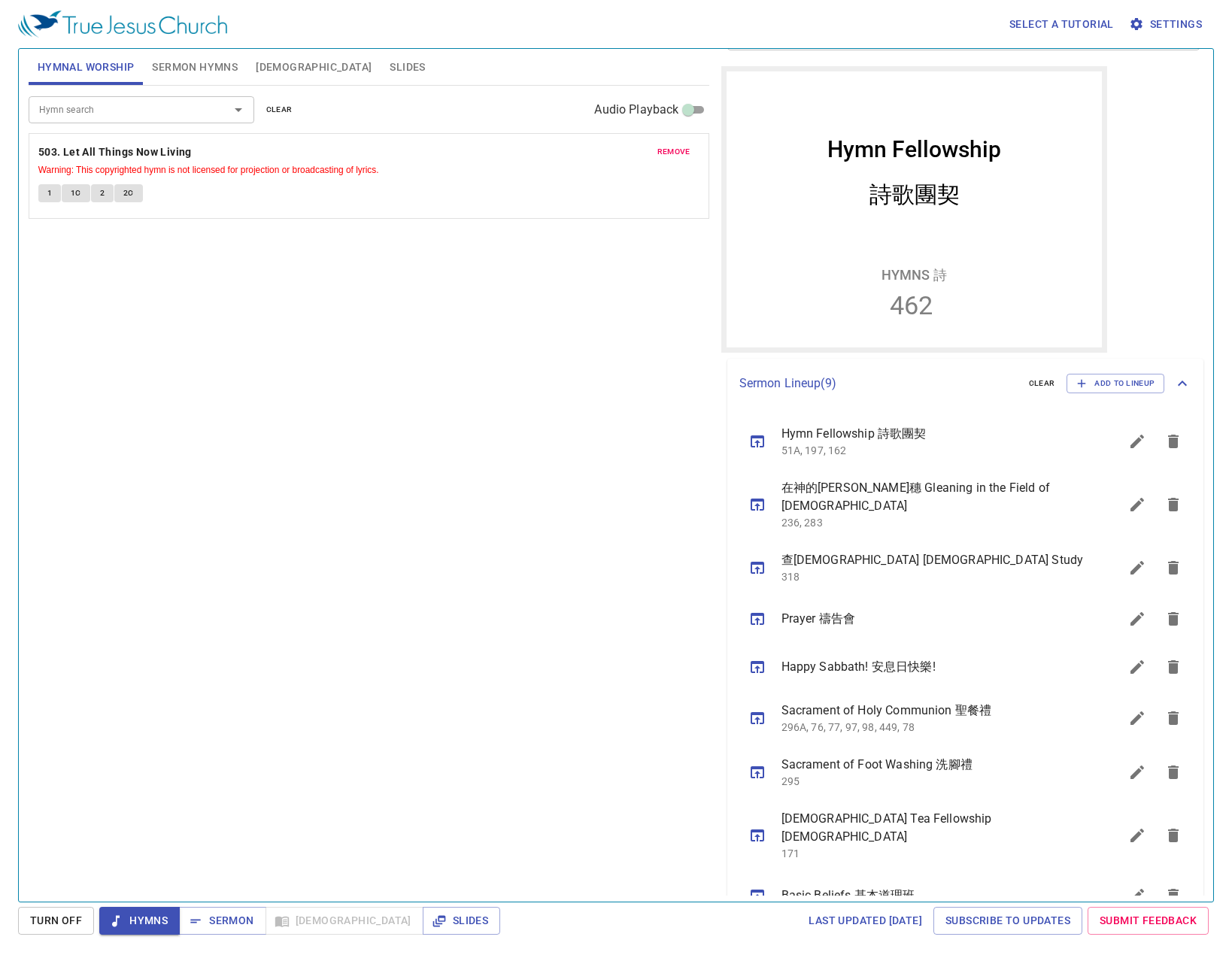
click at [675, 146] on span "remove" at bounding box center [674, 152] width 34 height 14
click at [448, 528] on div "Hymn search Hymn search clear Audio Playback No hymns for hymnal worship yet" at bounding box center [369, 487] width 681 height 803
click at [860, 874] on div "Basic Beliefs 基本道理班" at bounding box center [924, 895] width 393 height 48
click at [835, 810] on span "[DEMOGRAPHIC_DATA] Tea Fellowship [DEMOGRAPHIC_DATA]" at bounding box center [932, 827] width 303 height 36
click at [844, 756] on span "Sacrament of Foot Washing 洗腳禮" at bounding box center [932, 764] width 303 height 18
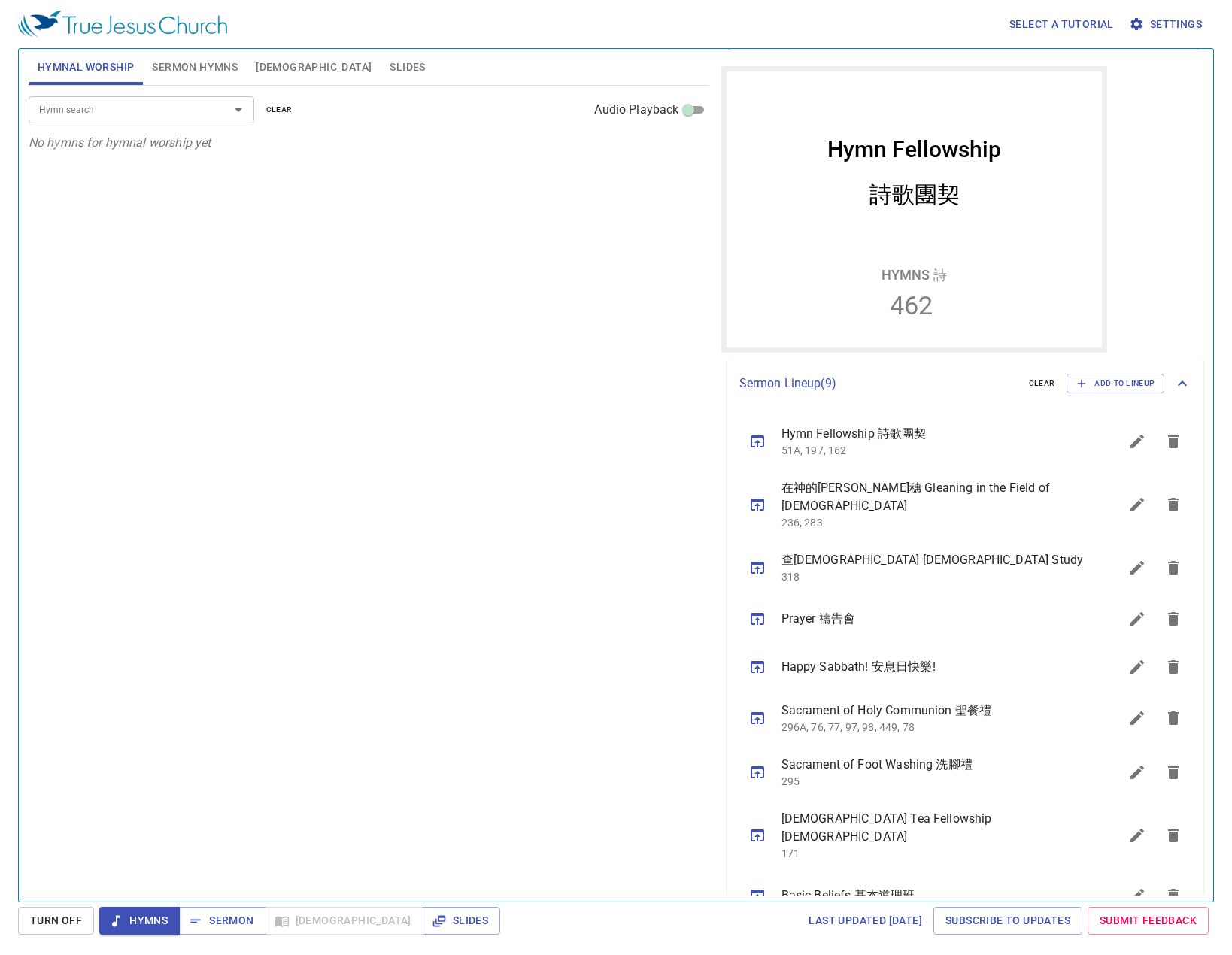
click at [839, 720] on p "296A, 76, 77, 97, 98, 449, 78" at bounding box center [932, 727] width 303 height 15
click at [389, 72] on span "Slides" at bounding box center [407, 67] width 35 height 19
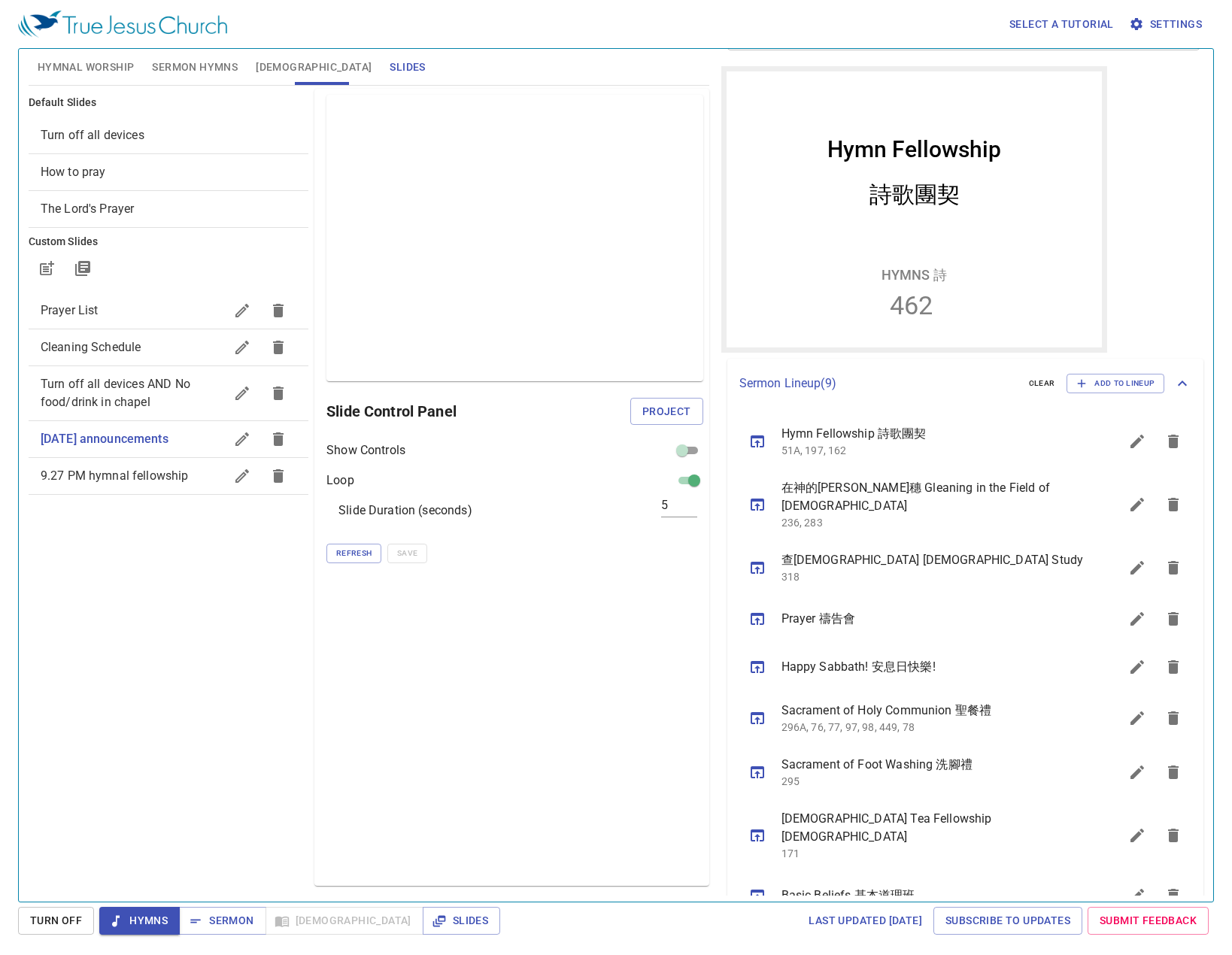
click at [492, 697] on div "Preview Only Slide Control Panel Project Show Controls Loop Slide Duration (sec…" at bounding box center [511, 487] width 394 height 797
click at [240, 432] on icon "button" at bounding box center [241, 438] width 18 height 18
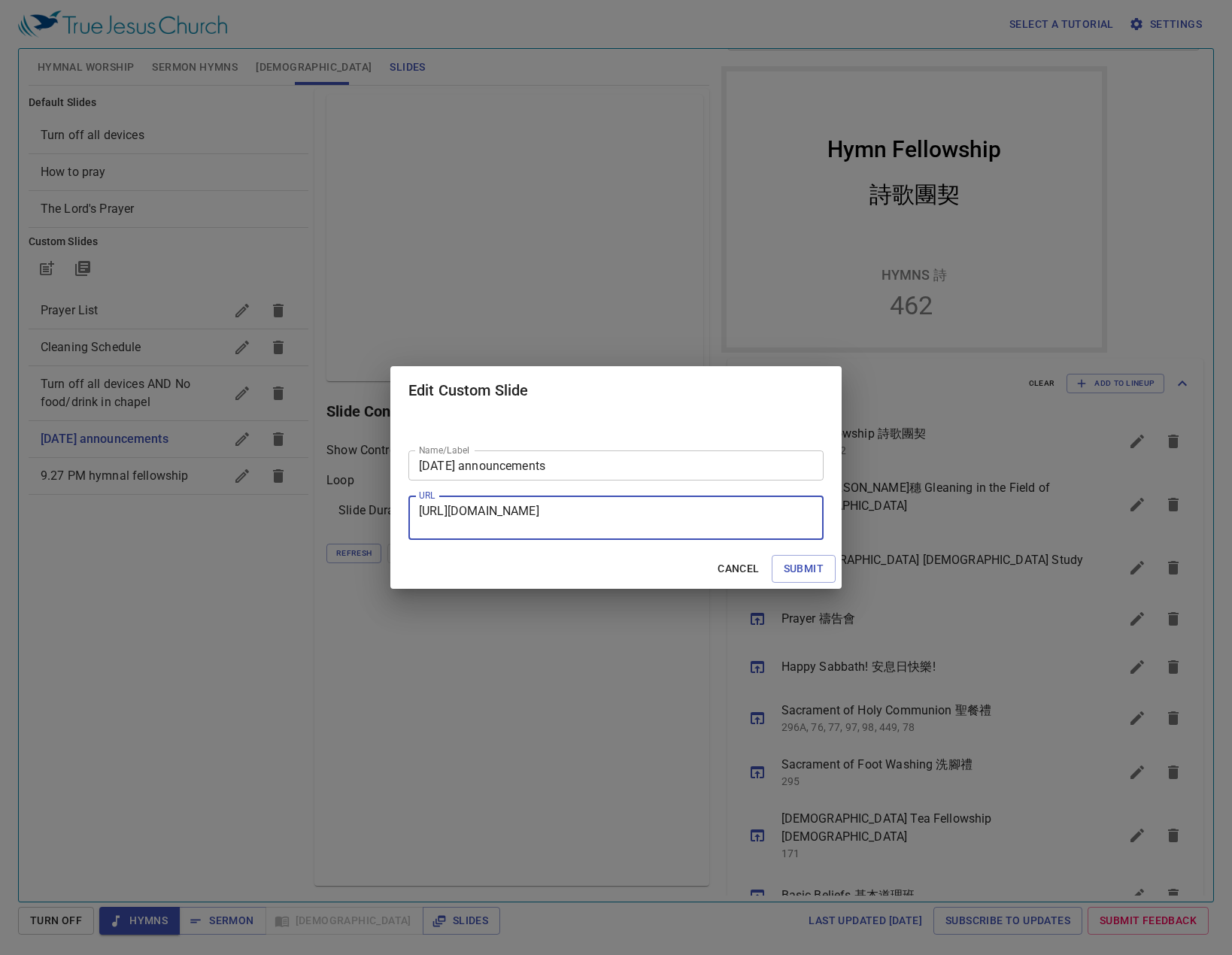
click at [630, 512] on textarea "https://docs.google.com/presentation/d/1GctFoUK-F7IoryEF8k7Y_M0uhxm-5iFT/edit?u…" at bounding box center [616, 518] width 394 height 29
paste textarea "PK8dzZXrDfc-4sDRRiICAhhBUUWHzqCZ"
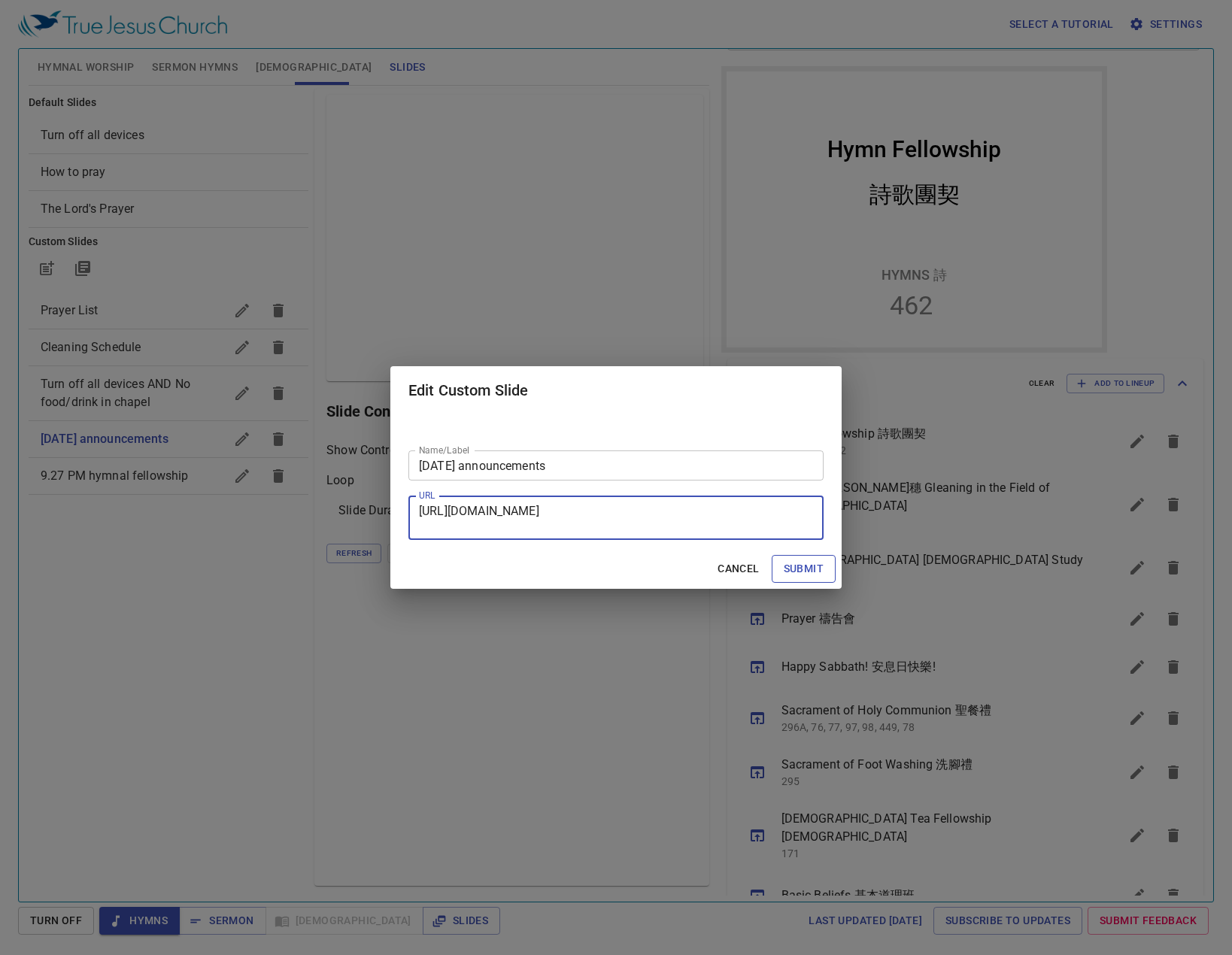
type textarea "[URL][DOMAIN_NAME]"
click at [784, 569] on span "Submit" at bounding box center [804, 569] width 40 height 19
checkbox input "true"
checkbox input "false"
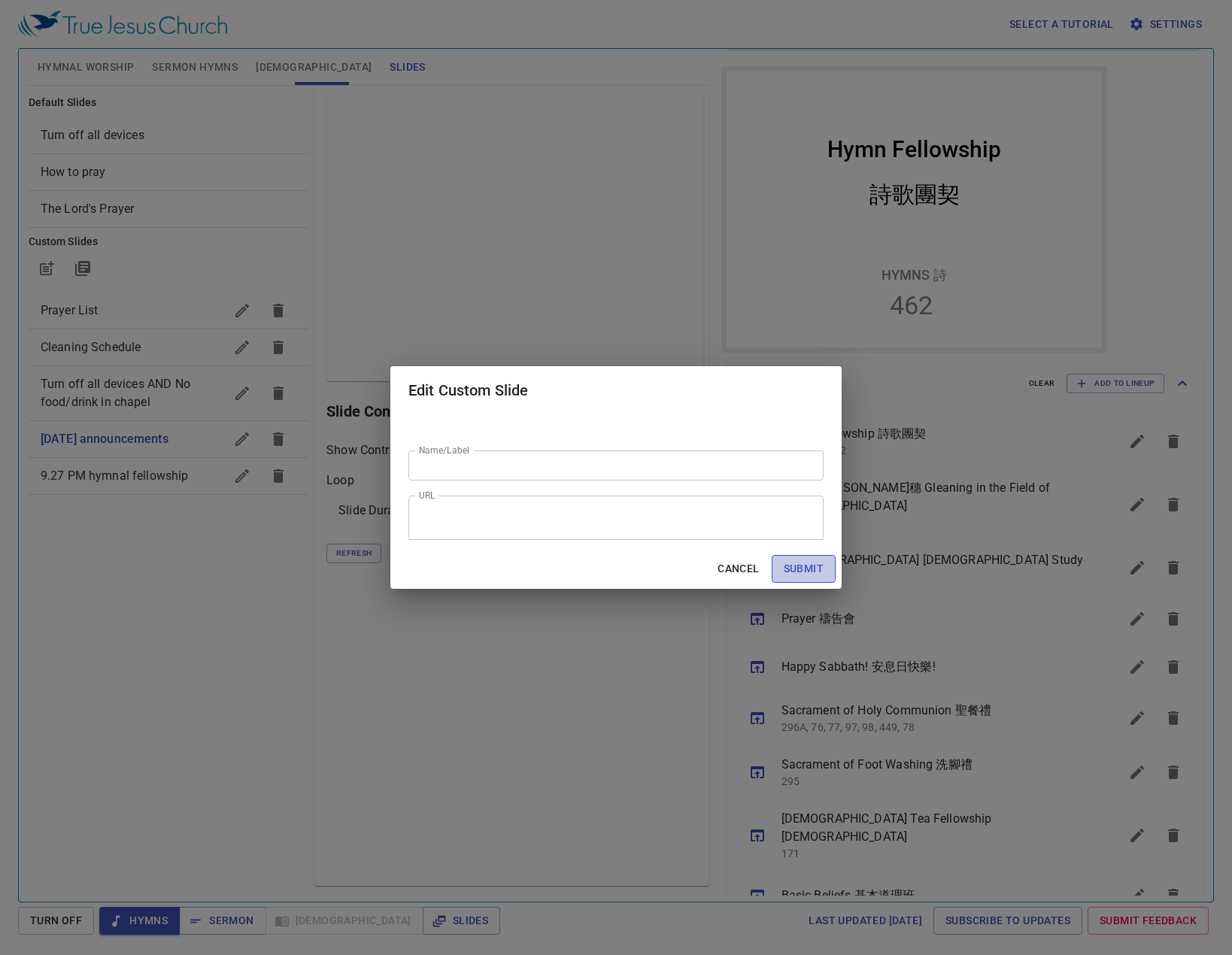
scroll to position [0, 0]
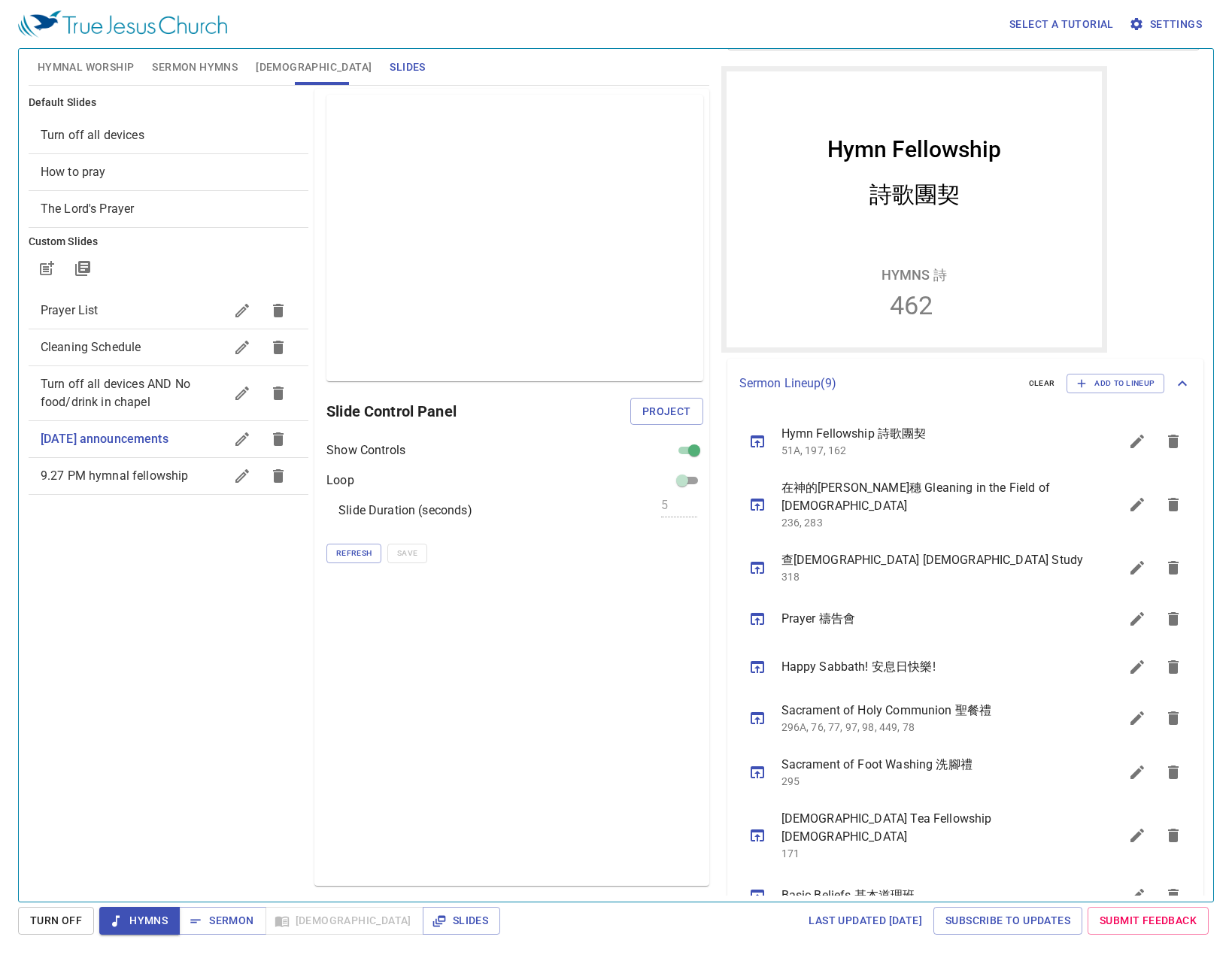
click at [422, 756] on div "Preview Only Slide Control Panel Project Show Controls Loop Slide Duration (sec…" at bounding box center [511, 487] width 394 height 797
click at [172, 430] on span "[DATE] announcements" at bounding box center [132, 438] width 183 height 18
drag, startPoint x: 544, startPoint y: 619, endPoint x: 391, endPoint y: 563, distance: 162.9
click at [538, 612] on div "Preview Only Slide Control Panel Project Show Controls Loop Slide Duration (sec…" at bounding box center [511, 487] width 394 height 797
click at [395, 547] on div "Refresh Save" at bounding box center [515, 553] width 376 height 20
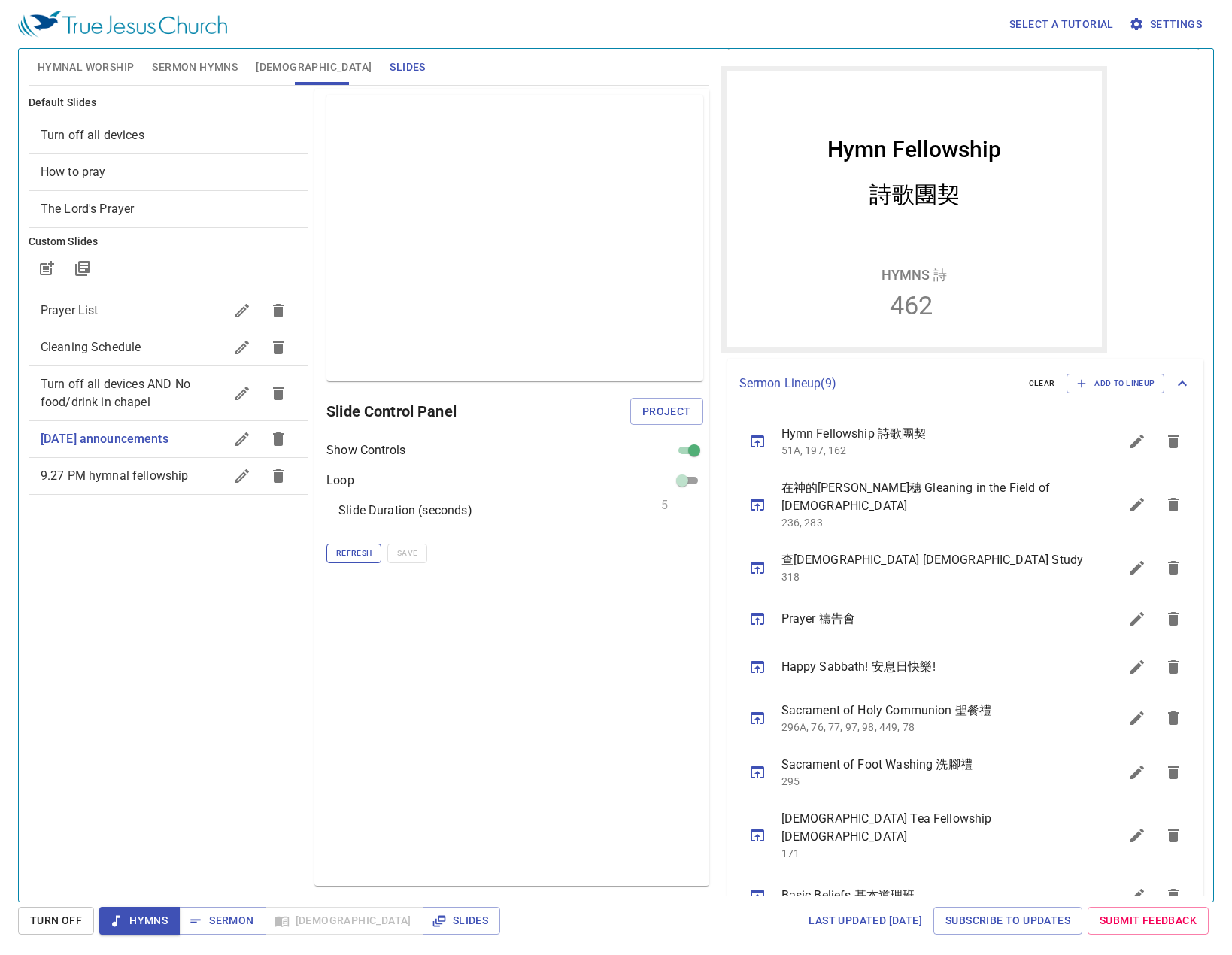
click at [350, 557] on span "Refresh" at bounding box center [354, 553] width 35 height 14
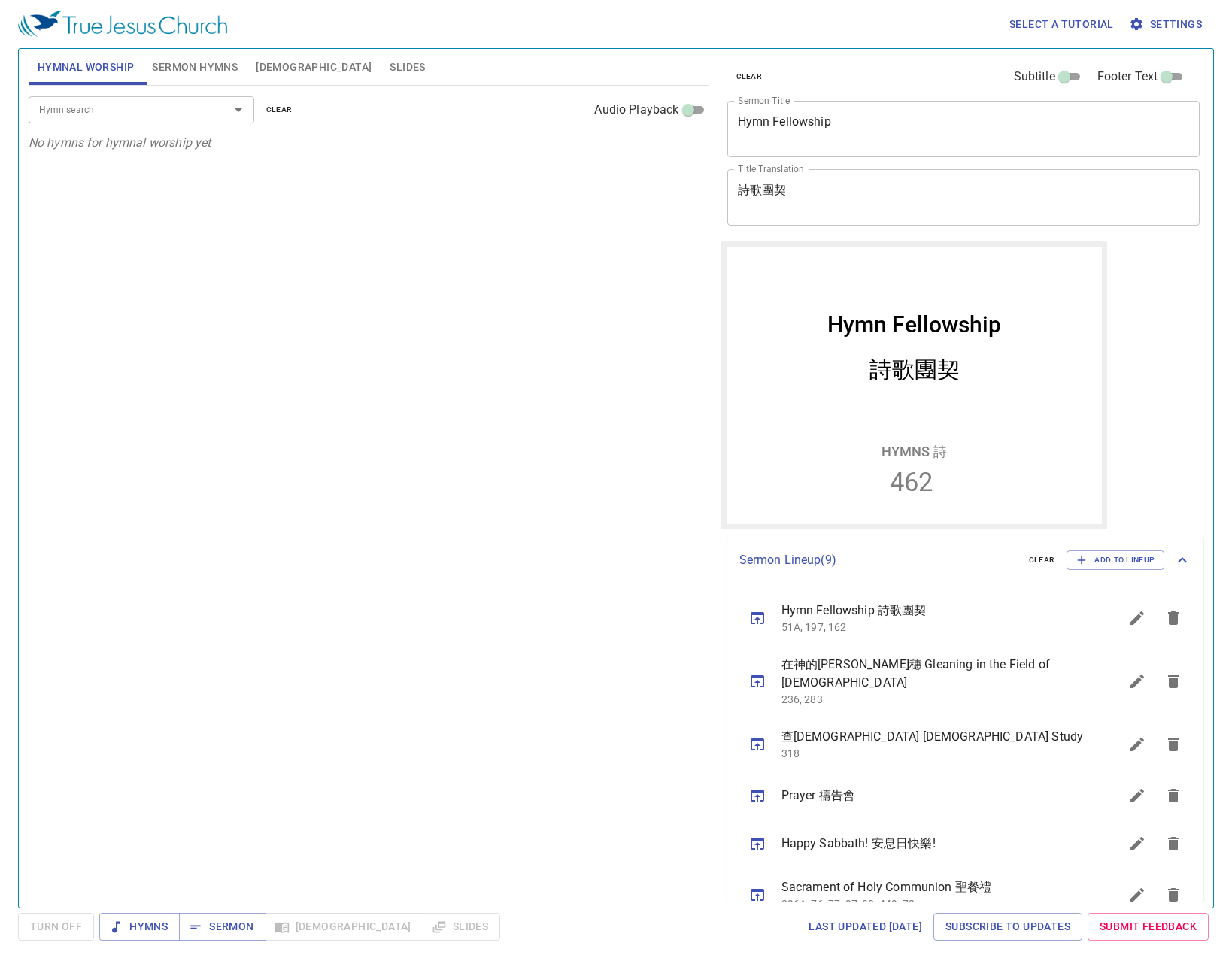
click at [555, 14] on div "Select a tutorial Settings" at bounding box center [613, 24] width 1190 height 48
click at [768, 778] on button "sermon lineup list" at bounding box center [757, 795] width 36 height 36
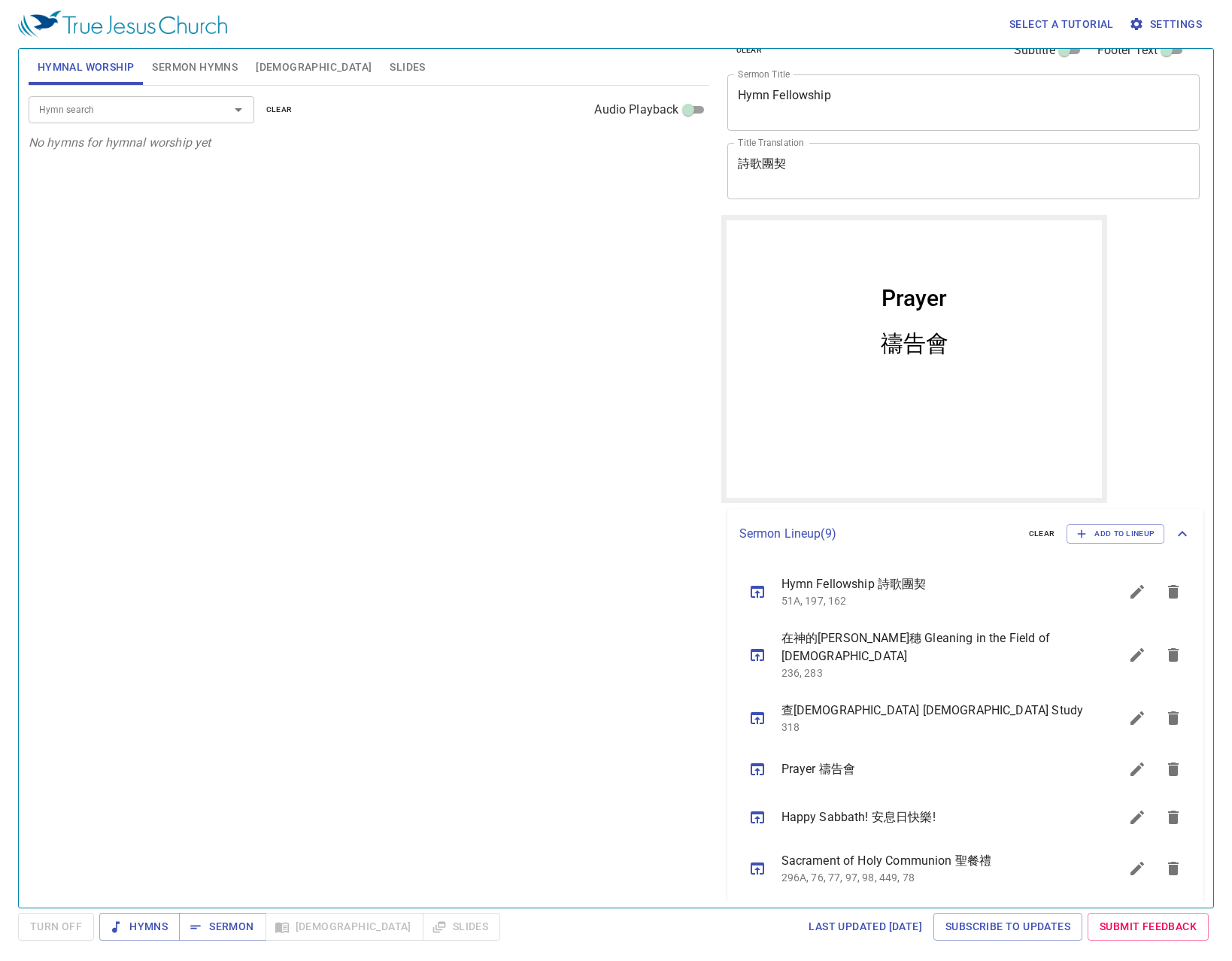
scroll to position [75, 0]
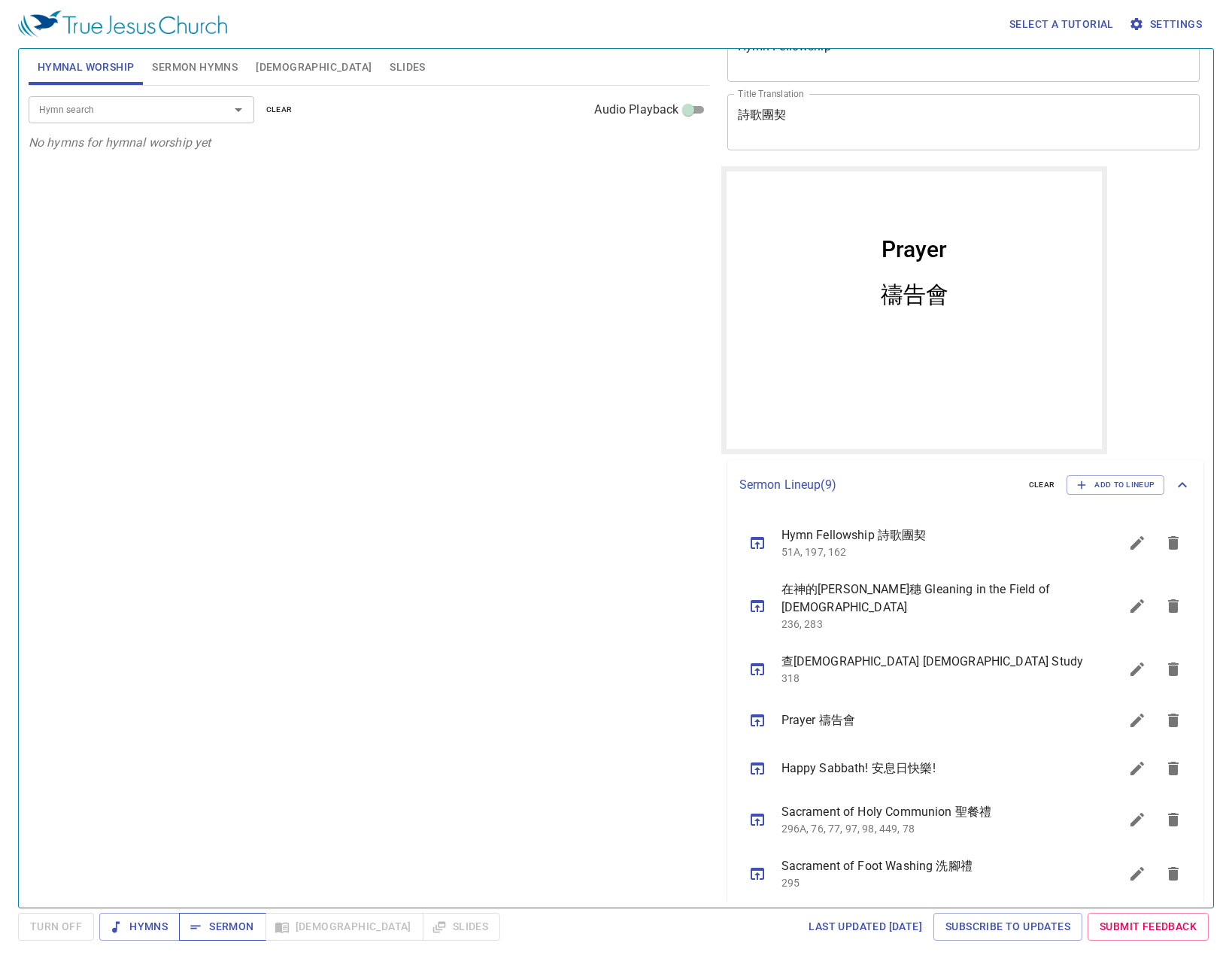
click at [230, 931] on span "Sermon" at bounding box center [222, 927] width 62 height 19
click at [94, 115] on input "Hymn search" at bounding box center [119, 109] width 172 height 18
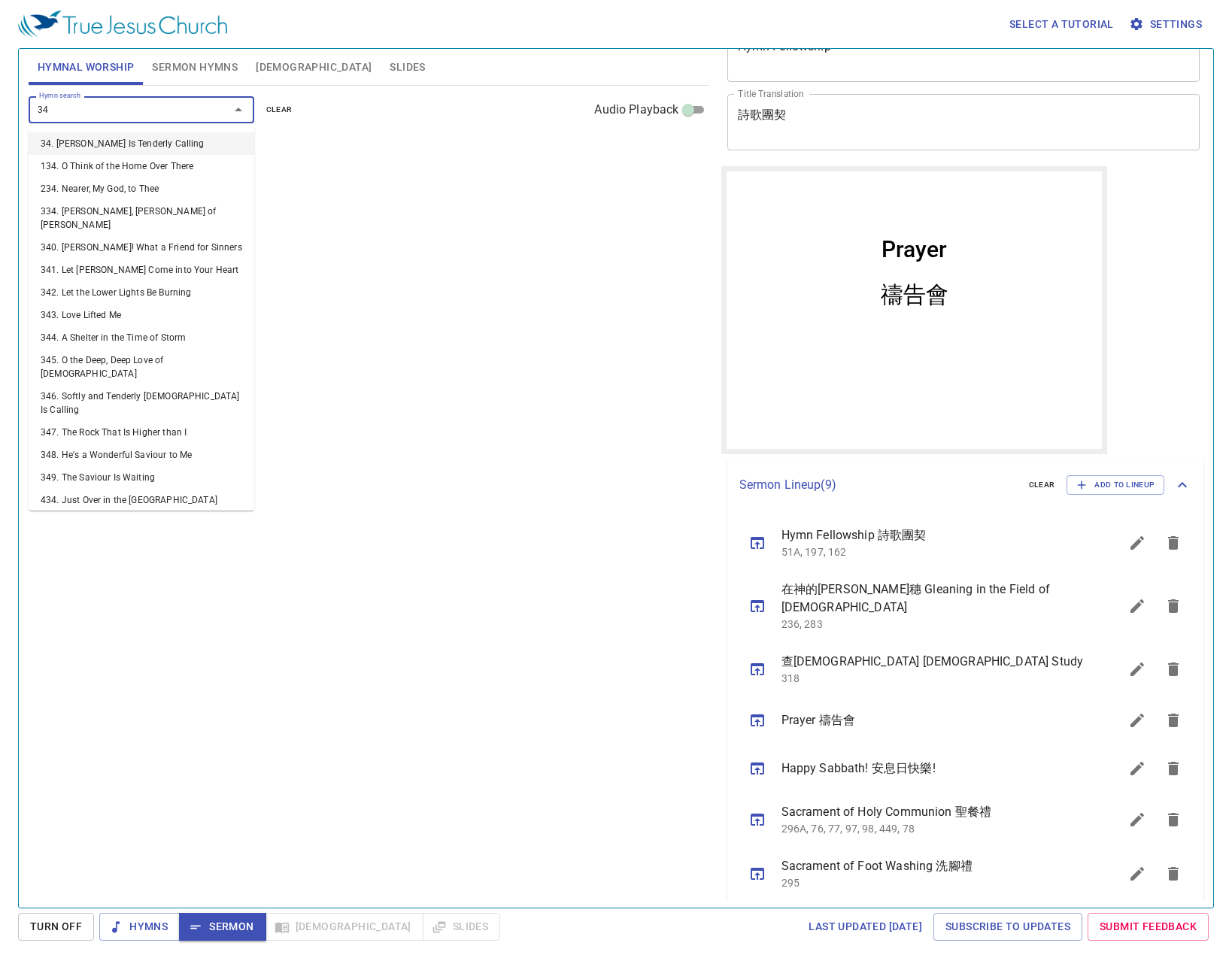
type input "349"
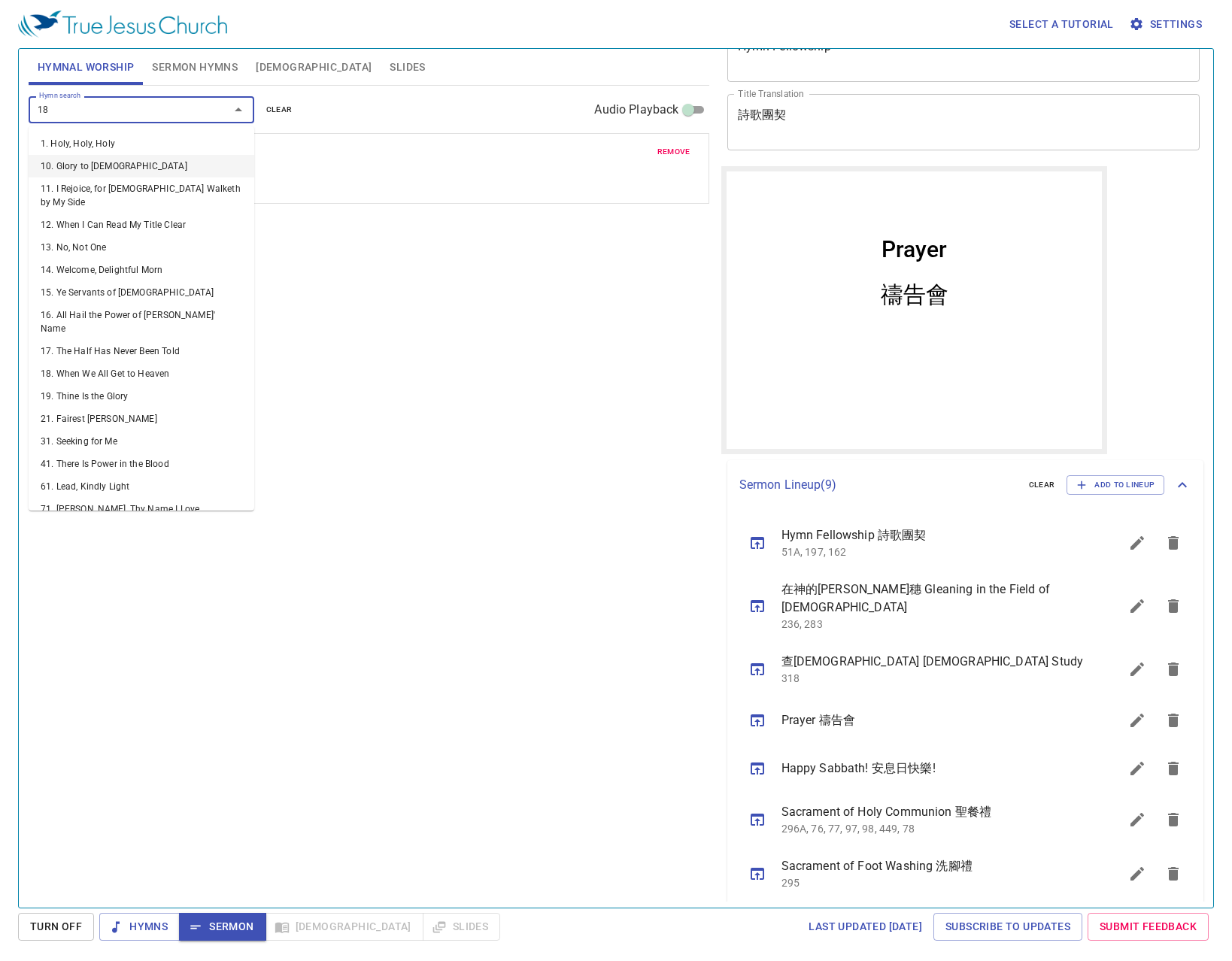
type input "188"
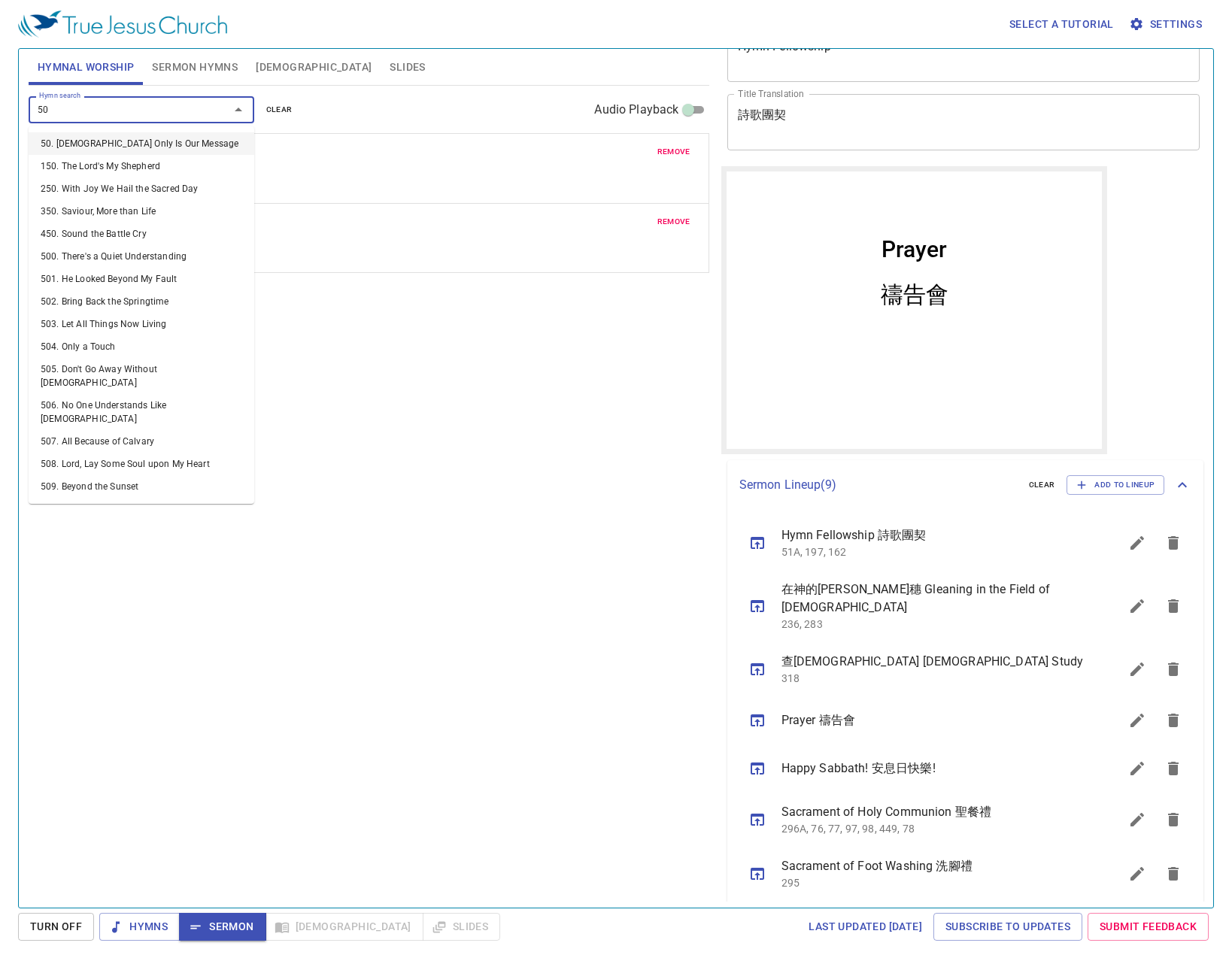
type input "501"
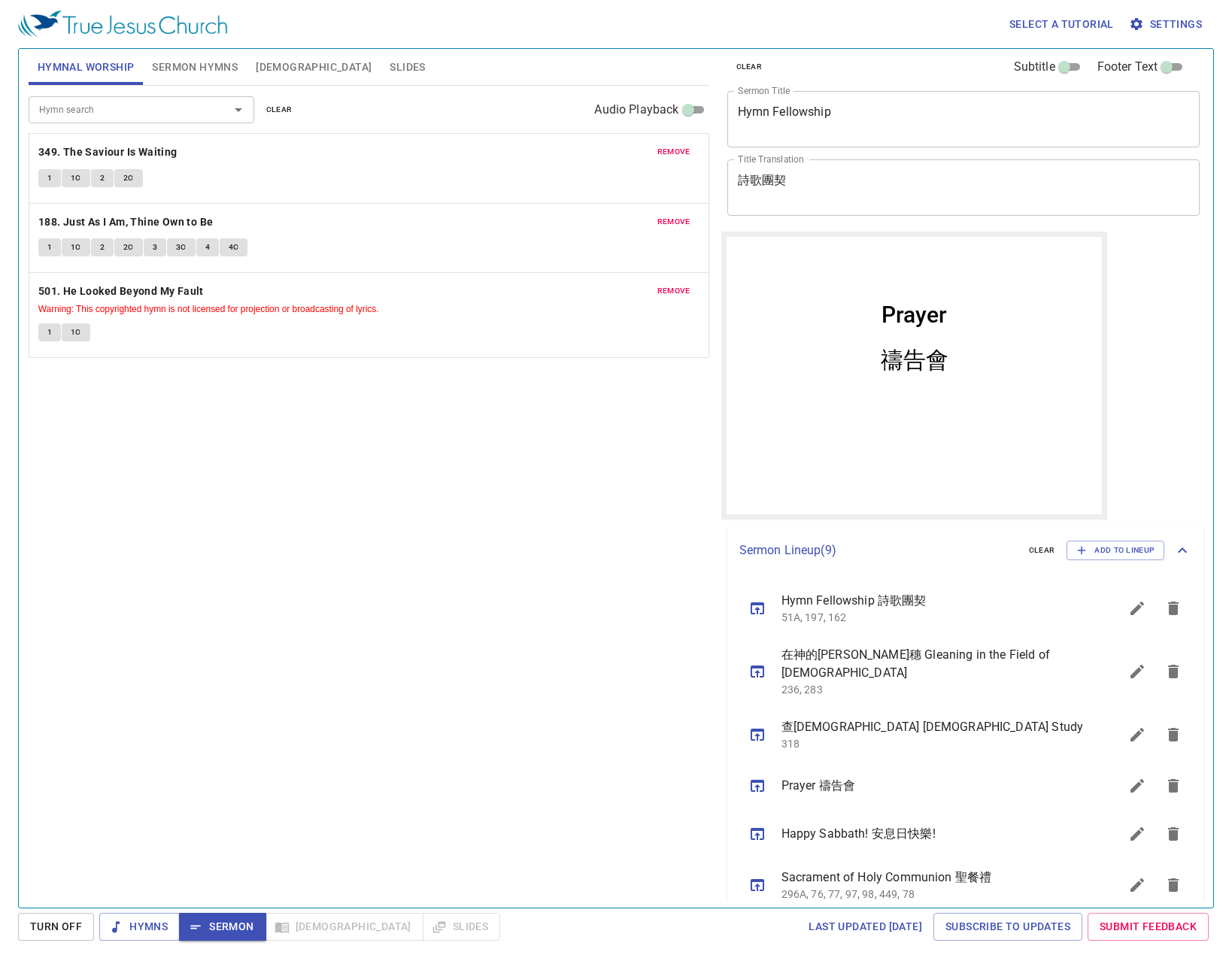
scroll to position [0, 0]
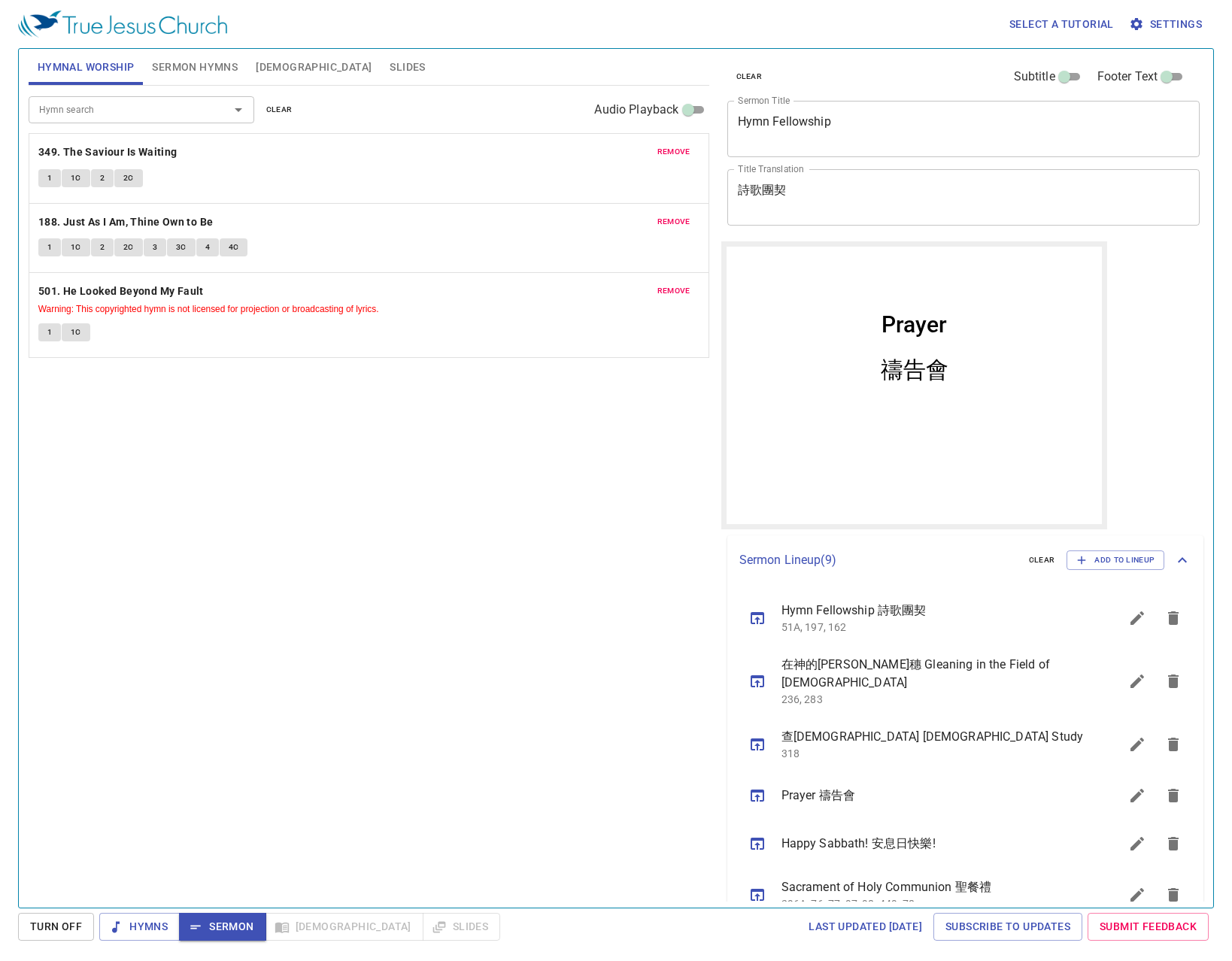
click at [288, 154] on p "349. The Saviour Is Waiting" at bounding box center [369, 152] width 661 height 19
click at [239, 928] on span "Sermon" at bounding box center [222, 927] width 62 height 19
click at [389, 68] on span "Slides" at bounding box center [407, 67] width 35 height 19
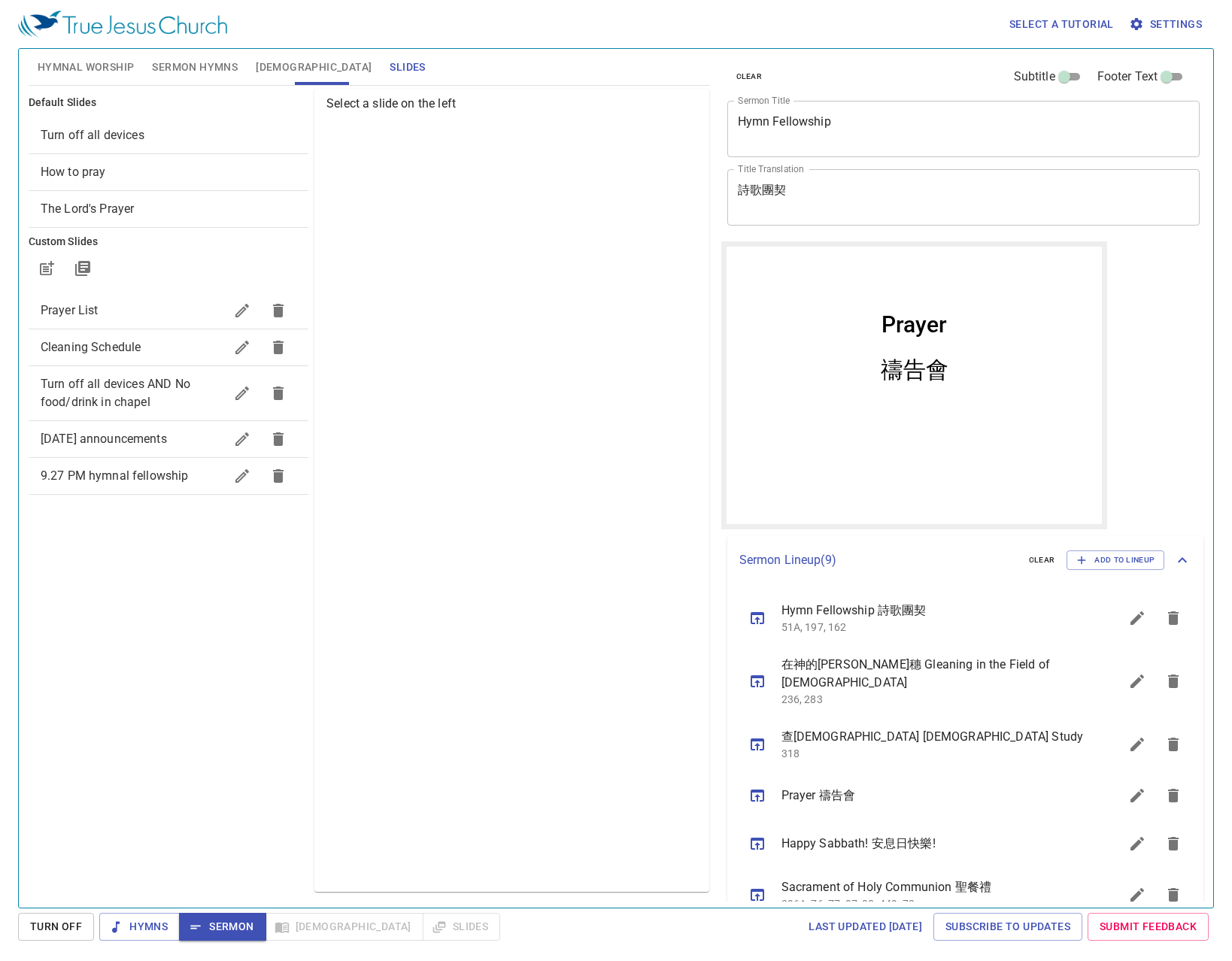
click at [79, 65] on span "Hymnal Worship" at bounding box center [86, 67] width 97 height 19
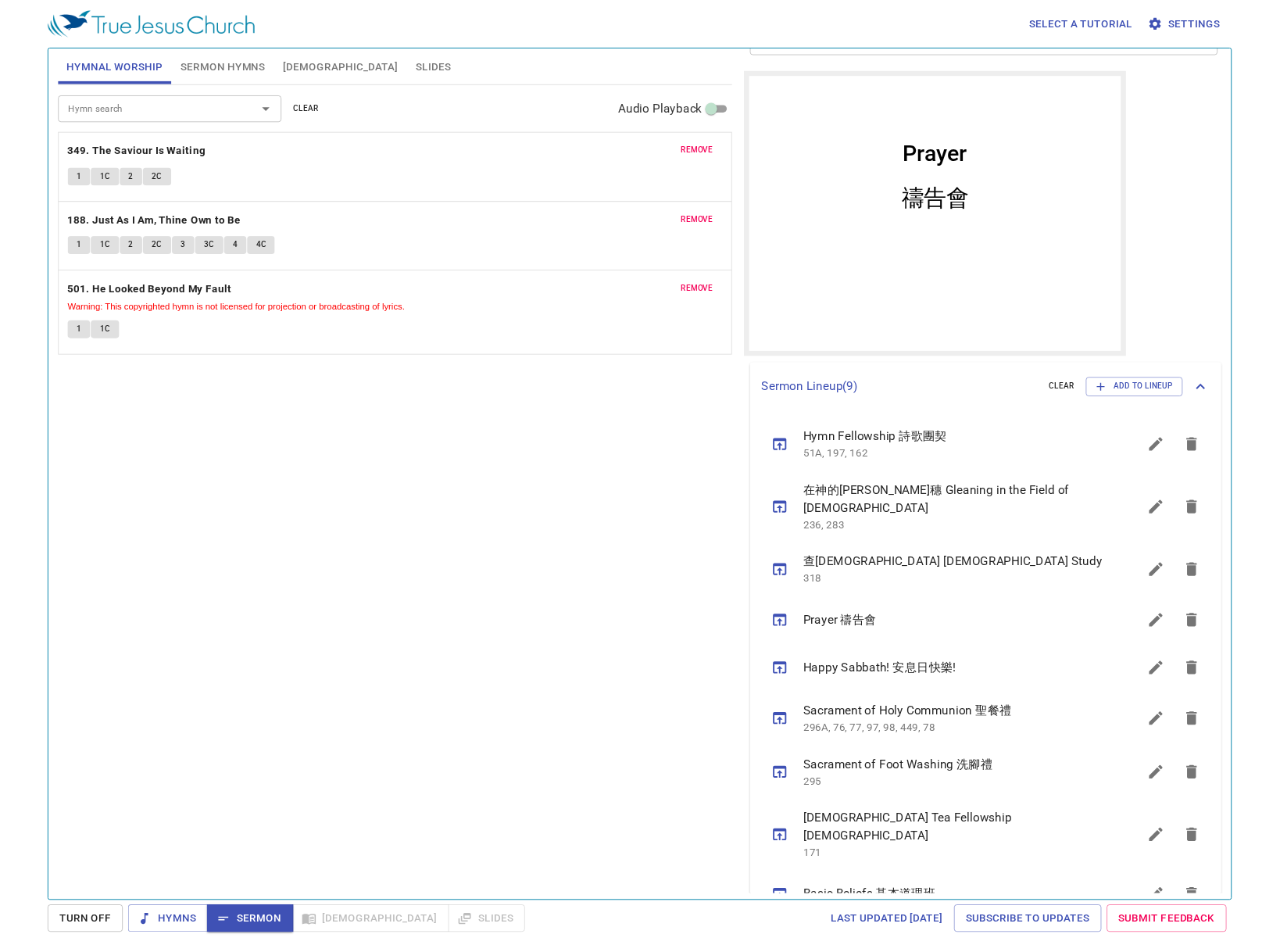
scroll to position [177, 0]
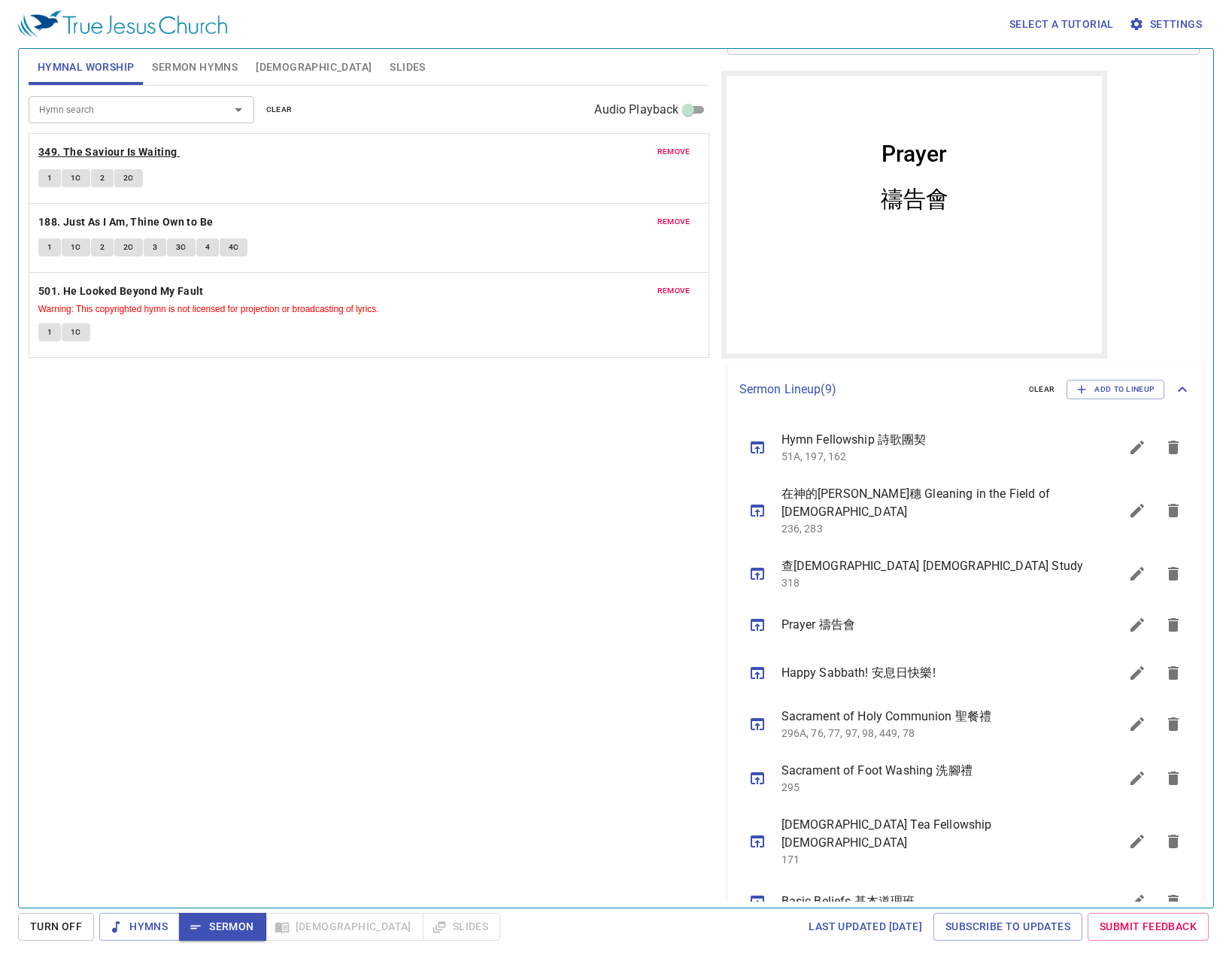
click at [144, 155] on b "349. The Saviour Is Waiting" at bounding box center [107, 152] width 139 height 19
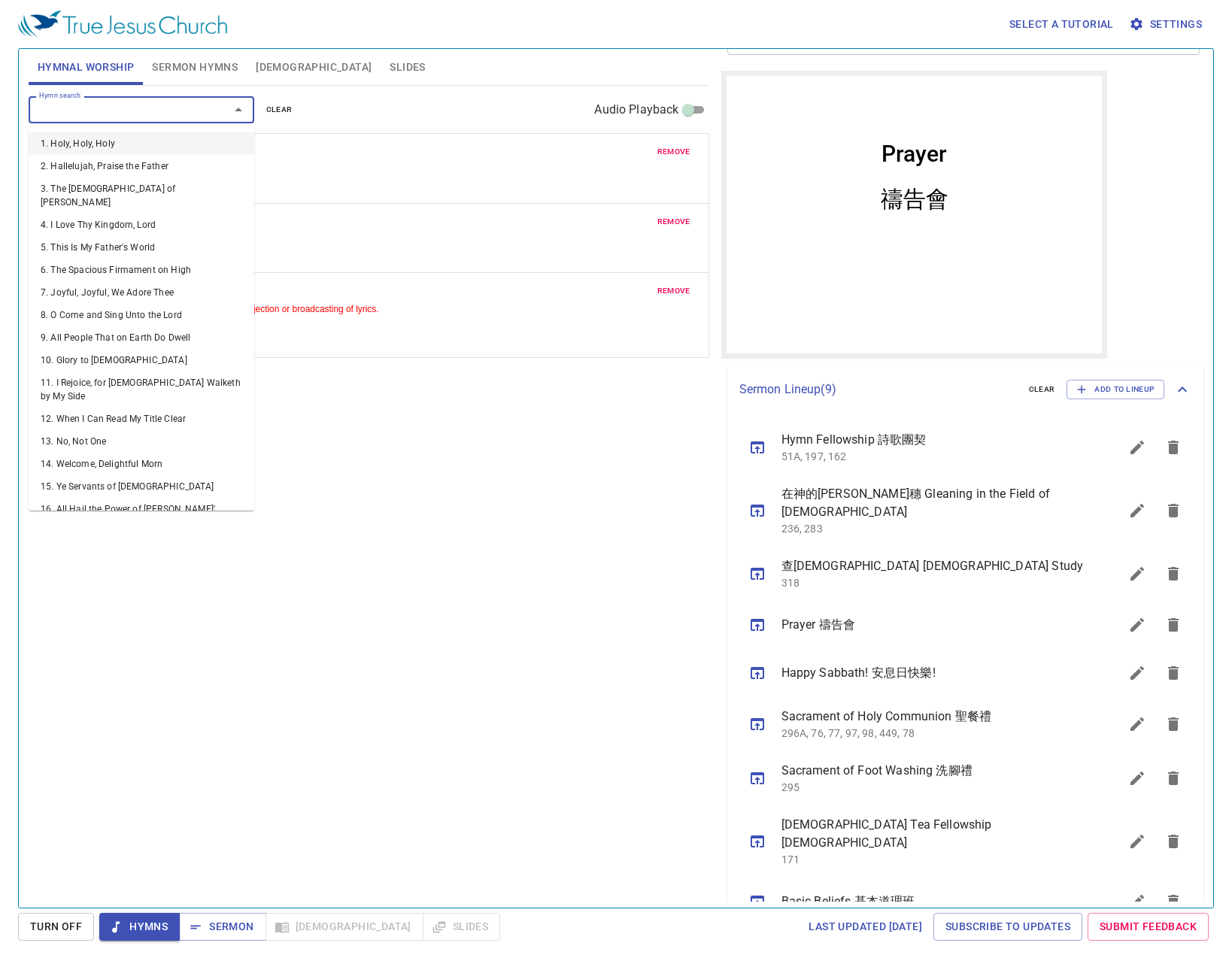
click at [96, 101] on input "Hymn search" at bounding box center [119, 109] width 172 height 18
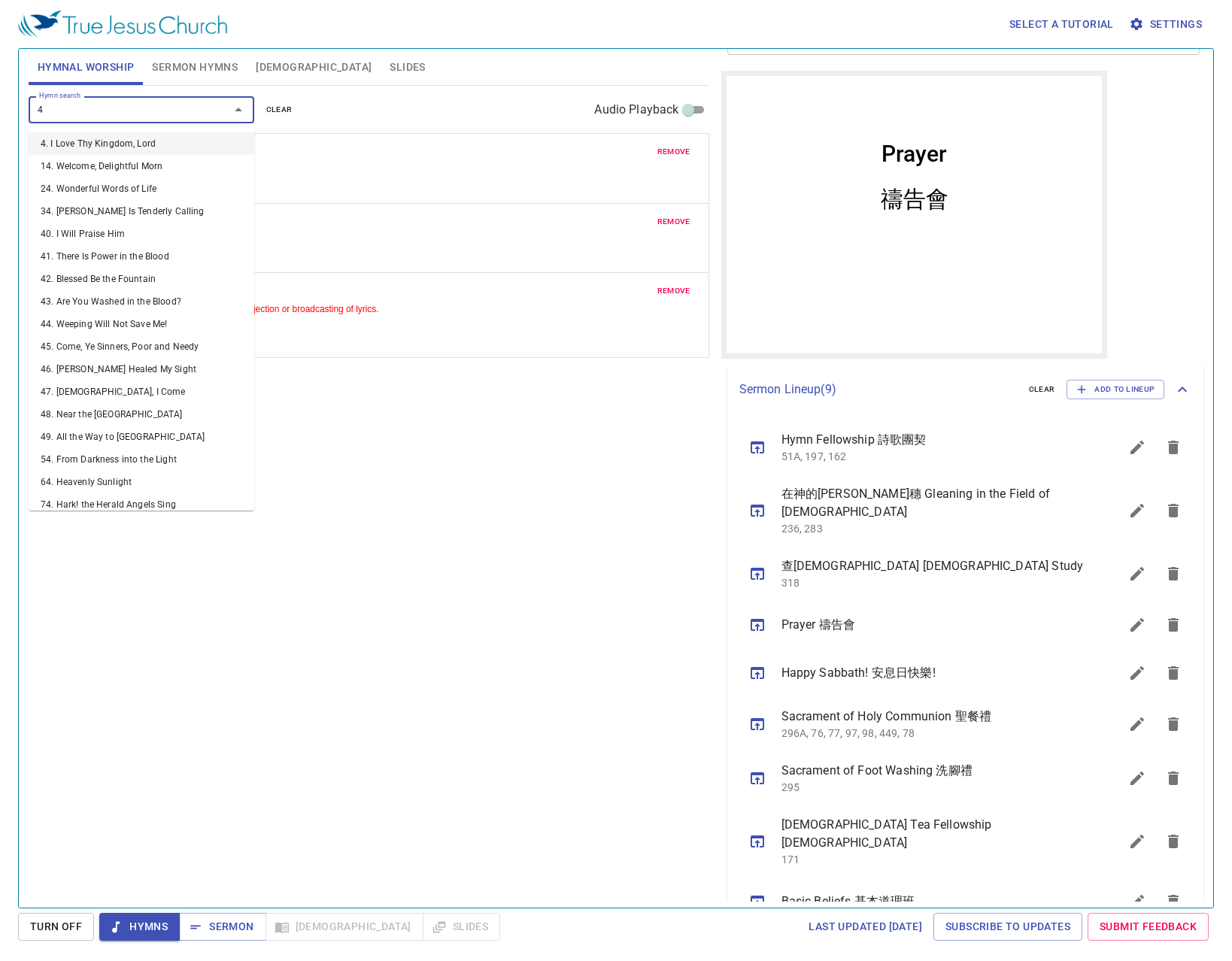
type input "48"
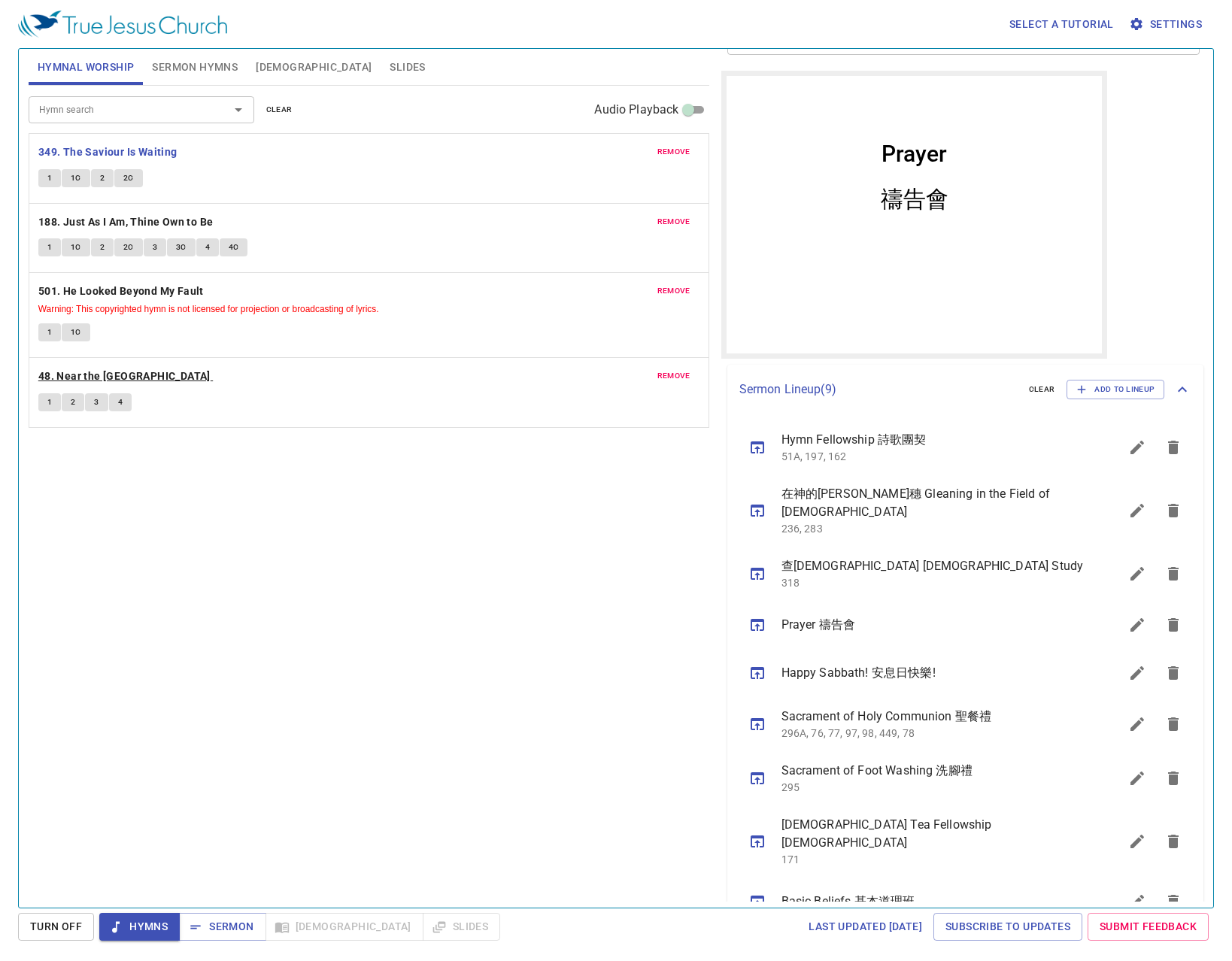
click at [73, 374] on b "48. Near the [GEOGRAPHIC_DATA]" at bounding box center [124, 376] width 172 height 19
click at [45, 398] on button "1" at bounding box center [49, 401] width 22 height 18
click at [158, 112] on input "Hymn search" at bounding box center [119, 109] width 172 height 18
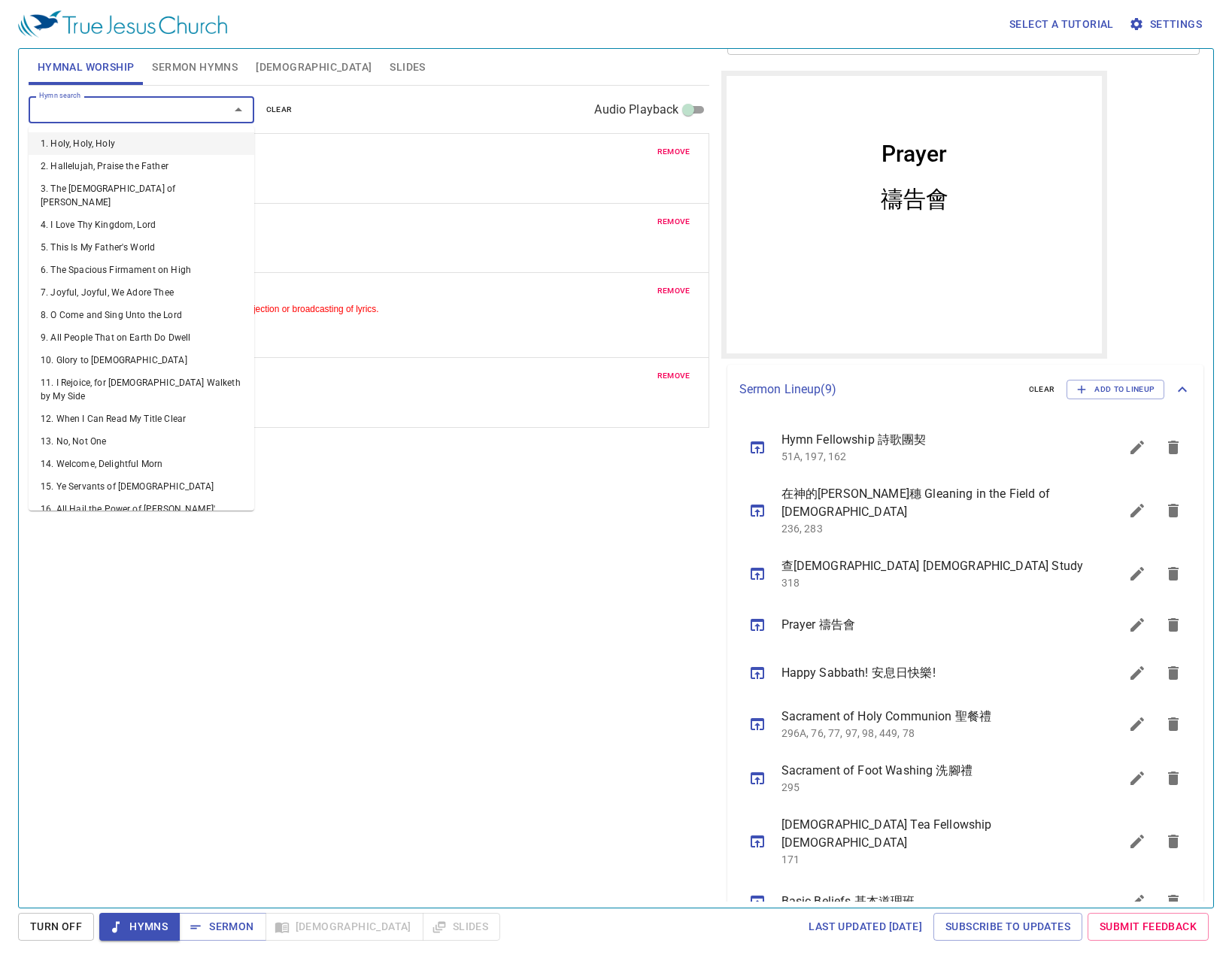
type input "1"
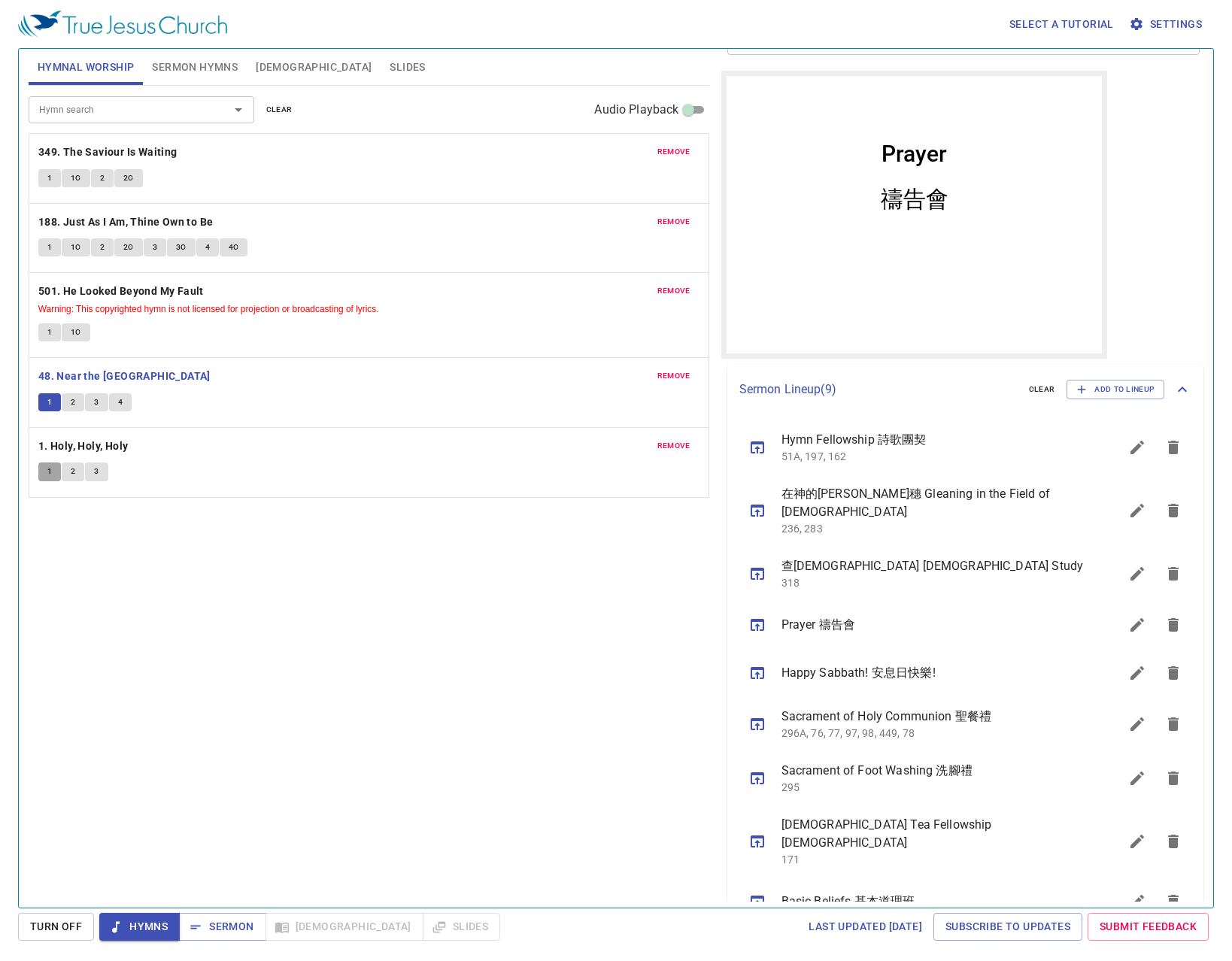
click at [50, 467] on span "1" at bounding box center [49, 471] width 5 height 14
click at [151, 117] on input "Hymn search" at bounding box center [119, 109] width 172 height 18
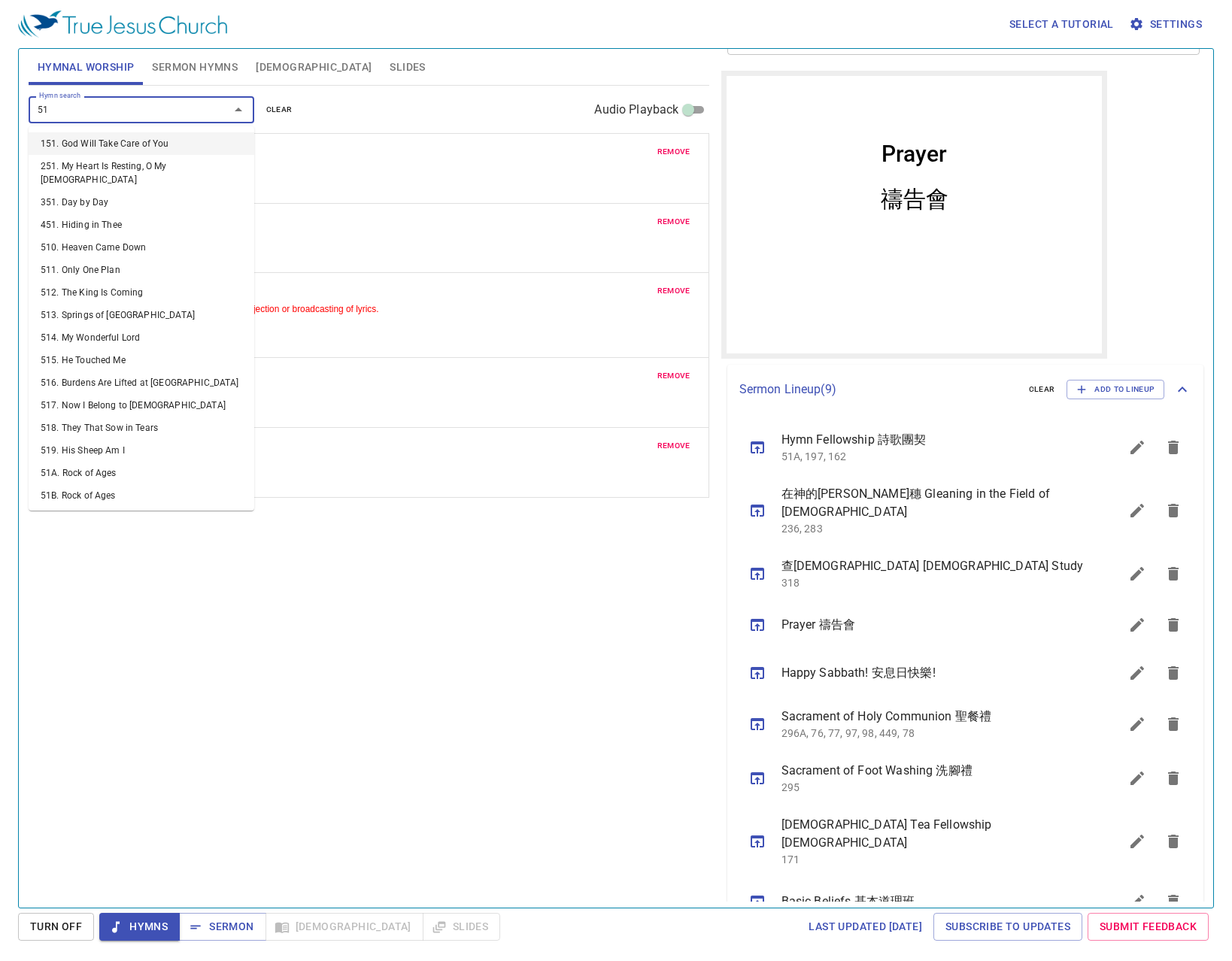
type input "519"
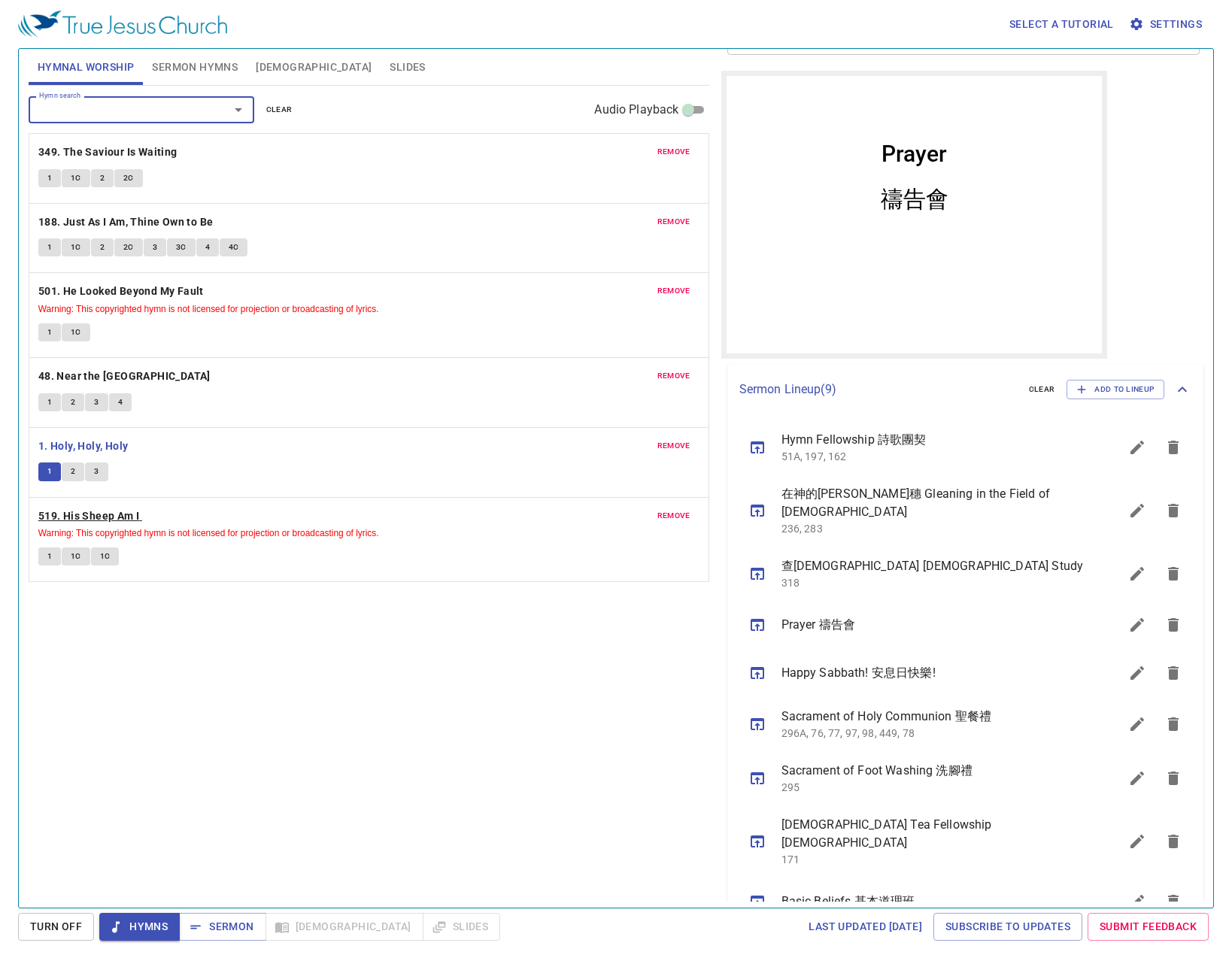
click at [119, 511] on b "519. His Sheep Am I" at bounding box center [88, 516] width 102 height 19
click at [40, 561] on button "1" at bounding box center [49, 556] width 22 height 18
click at [115, 120] on div "Hymn search" at bounding box center [142, 109] width 225 height 26
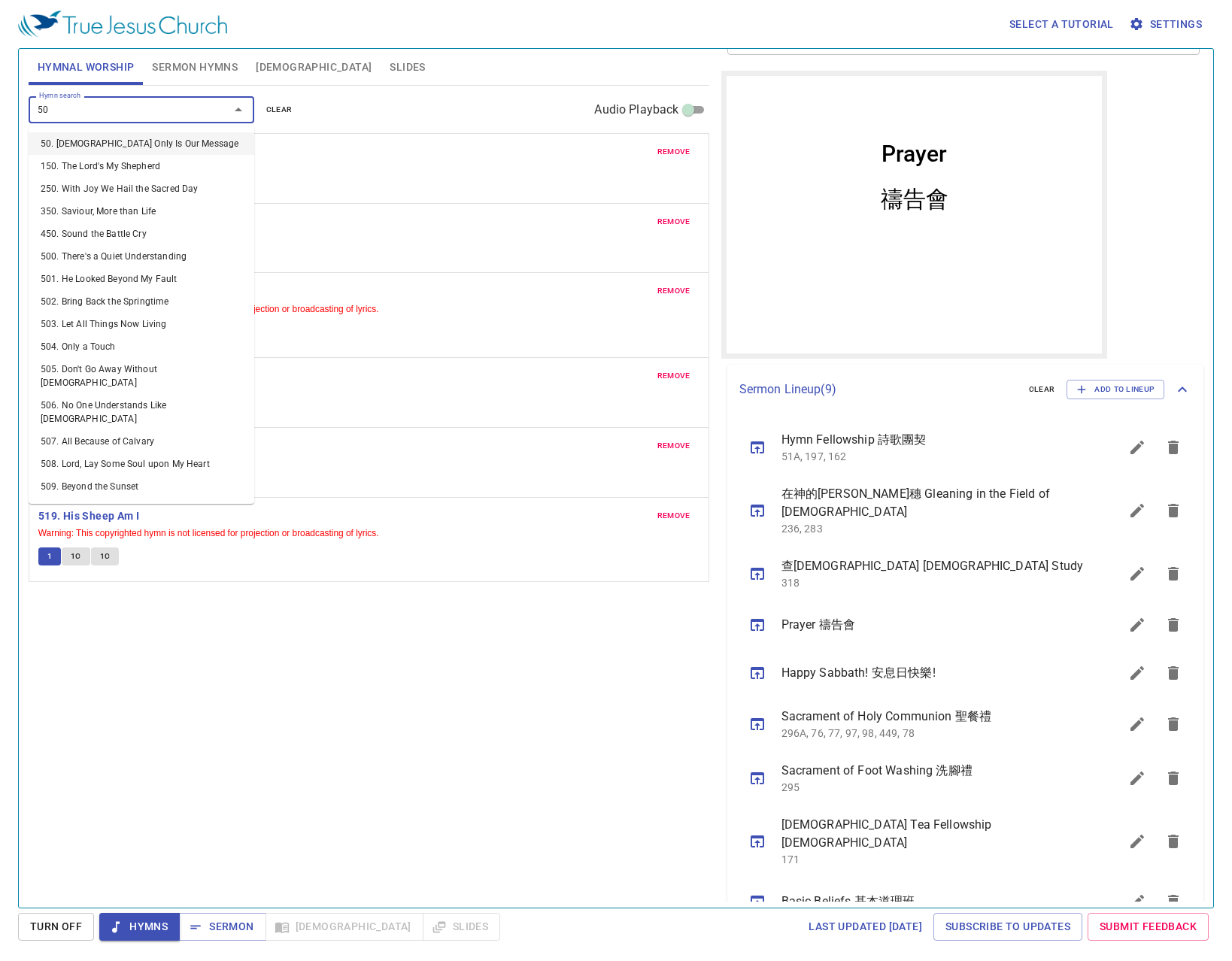
type input "503"
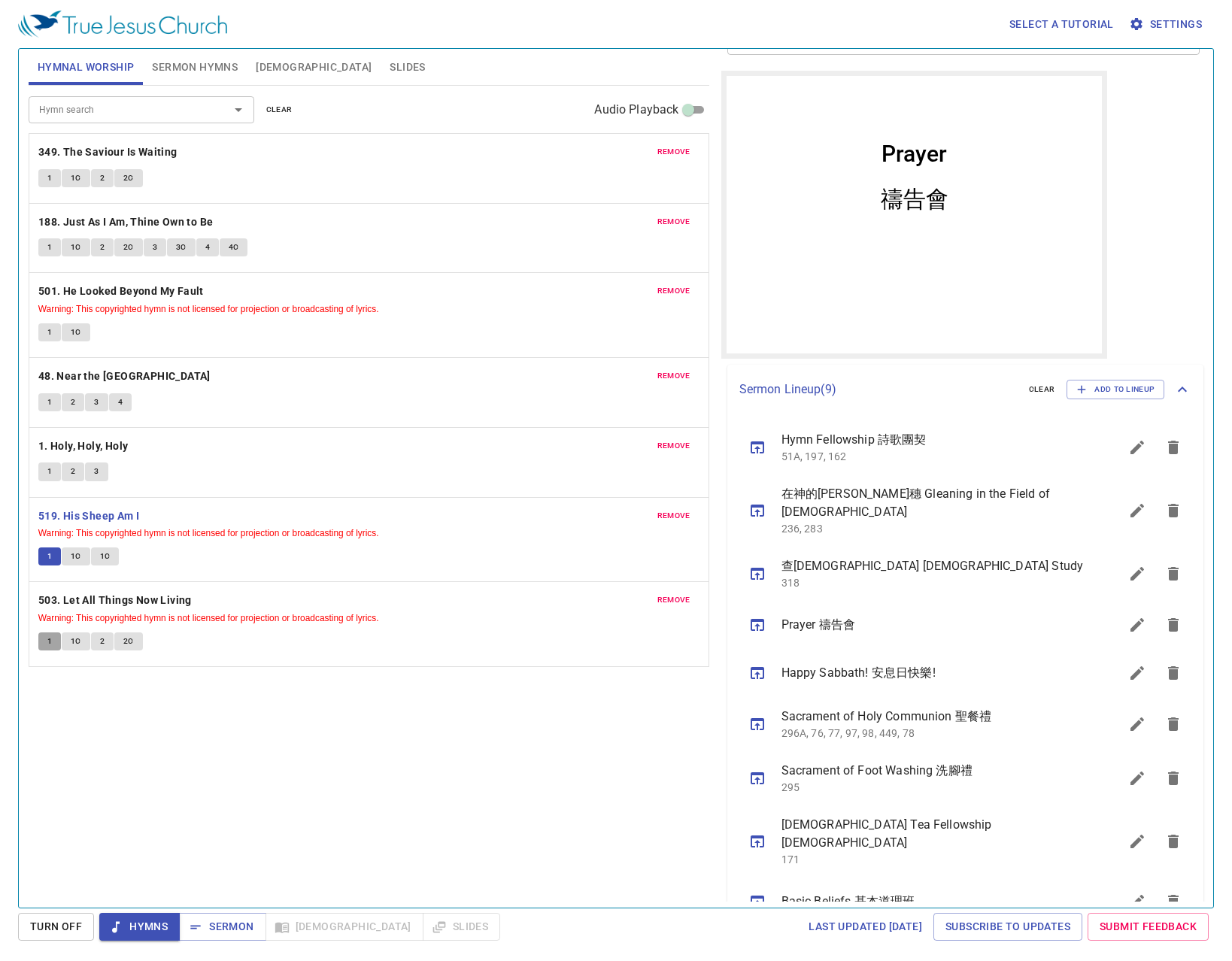
click at [61, 645] on button "1" at bounding box center [49, 641] width 22 height 18
click at [83, 109] on input "Hymn search" at bounding box center [119, 109] width 172 height 18
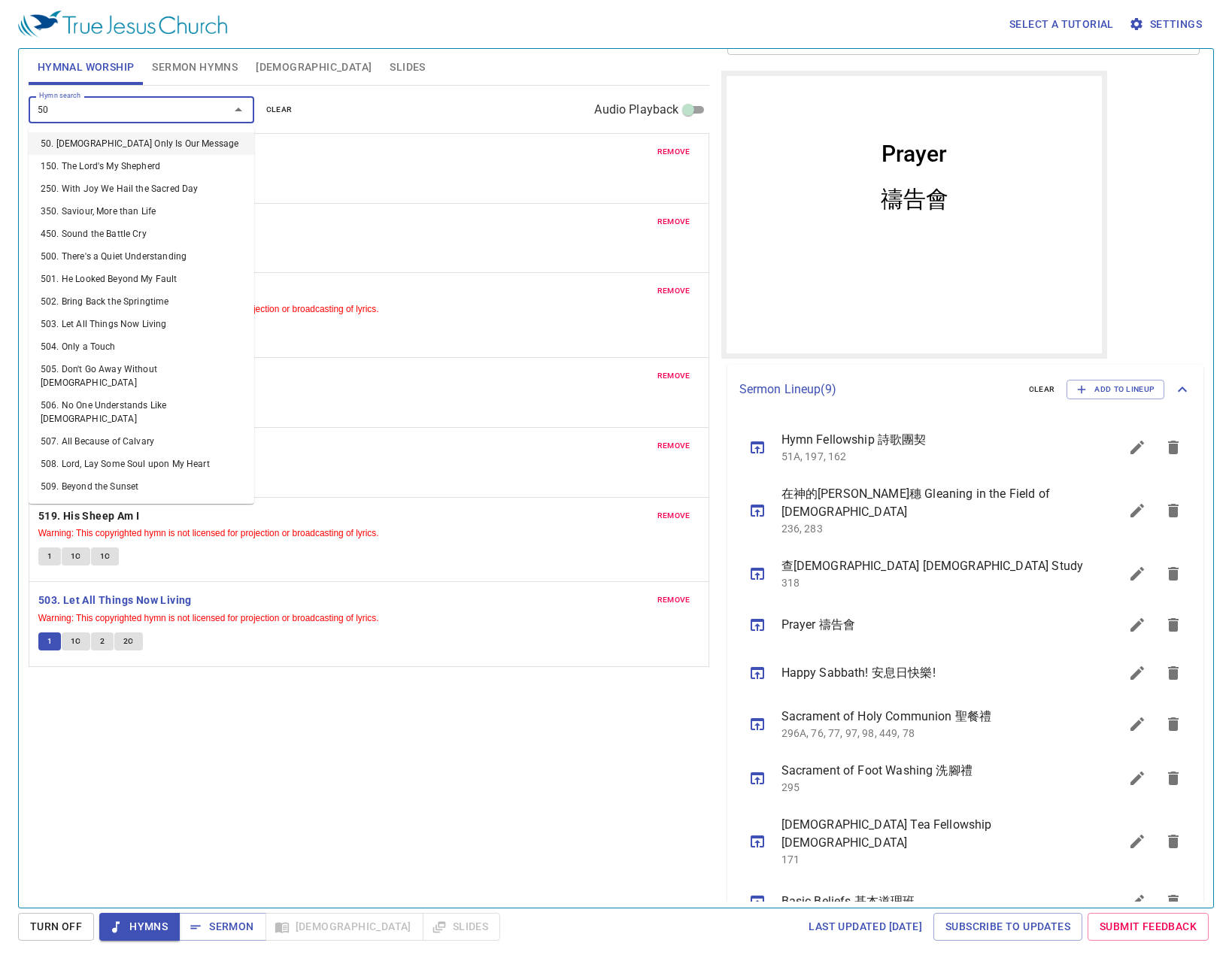
type input "501"
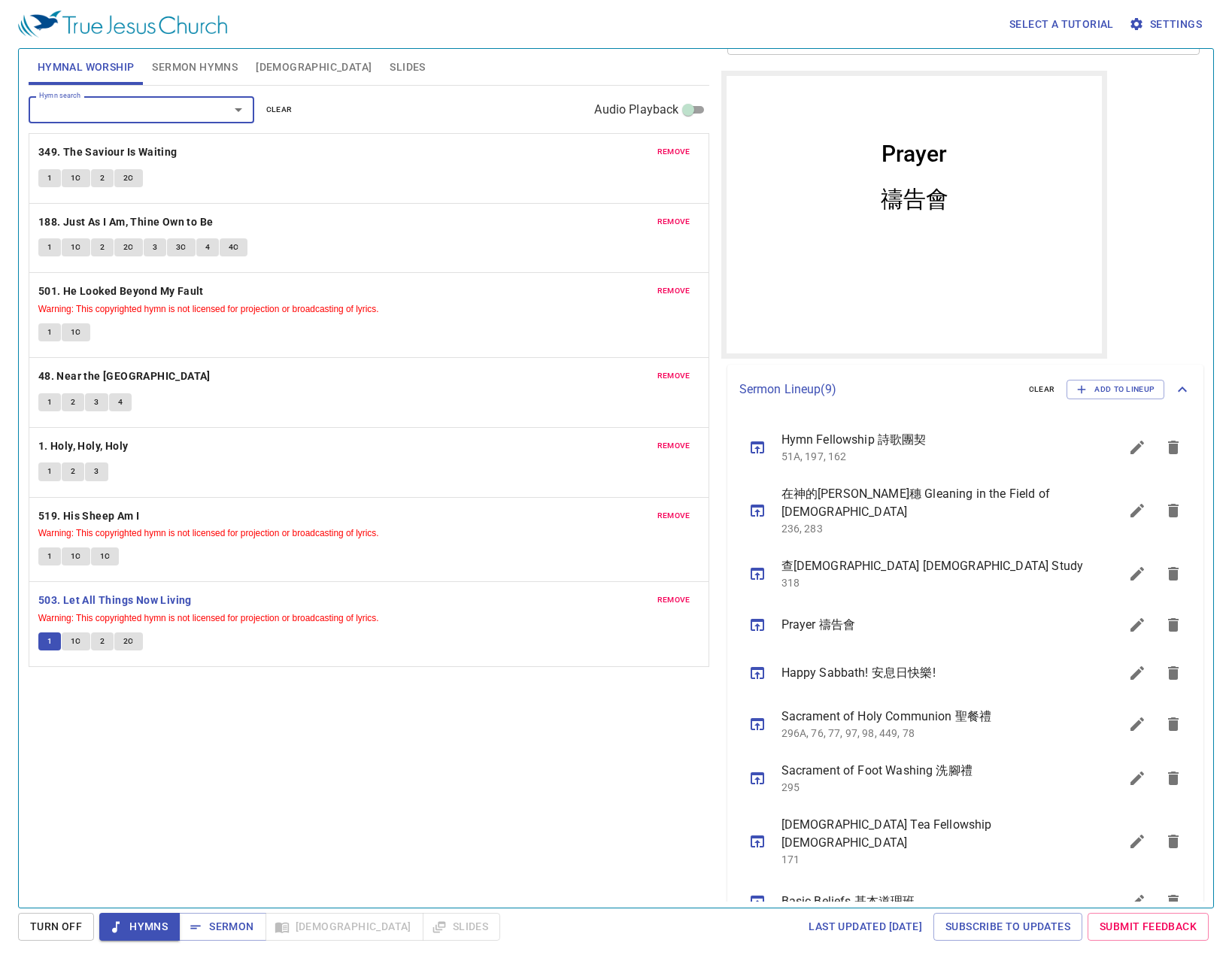
click at [652, 156] on button "remove" at bounding box center [673, 151] width 51 height 18
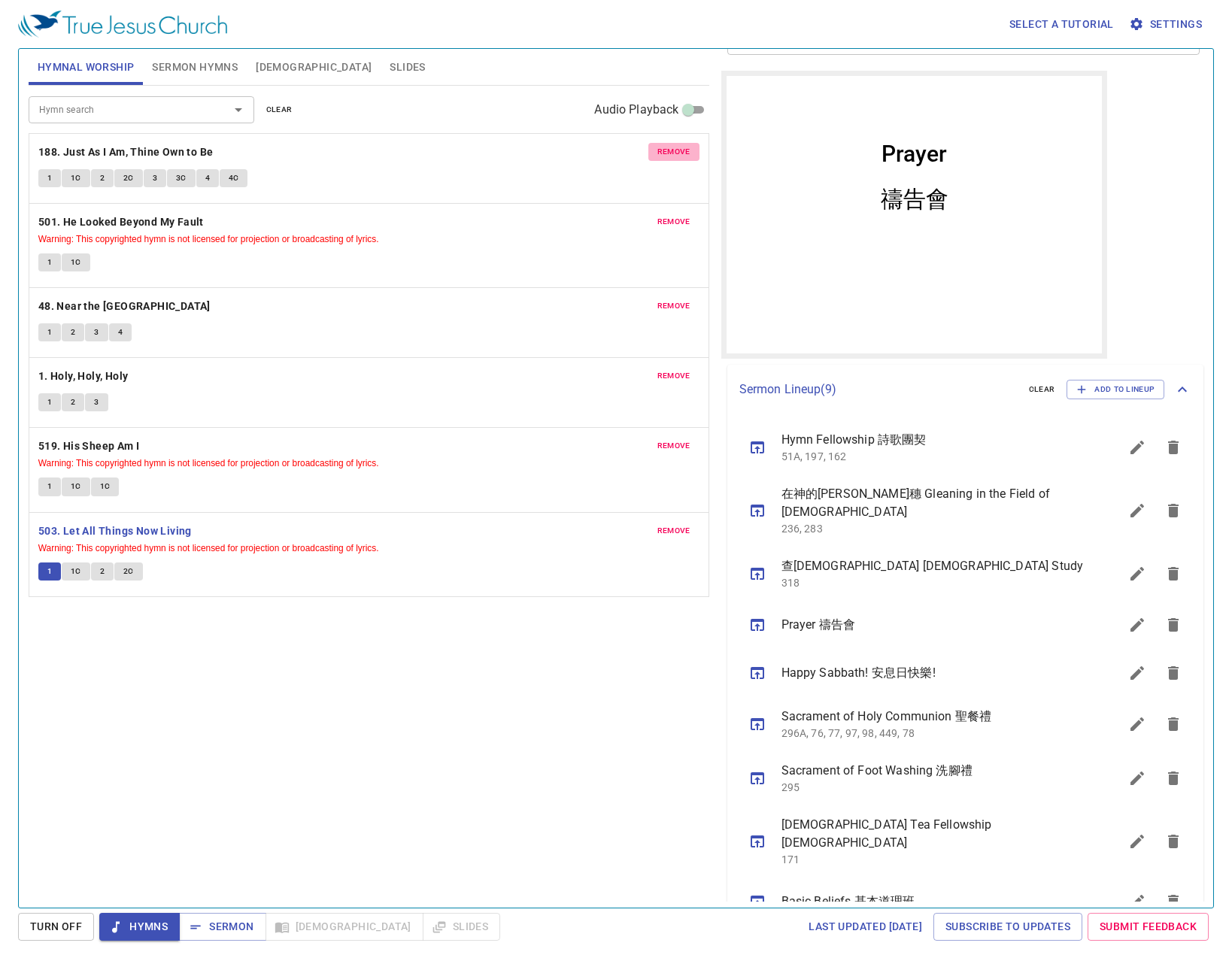
click at [654, 156] on button "remove" at bounding box center [673, 151] width 51 height 18
click at [654, 213] on button "remove" at bounding box center [673, 222] width 51 height 18
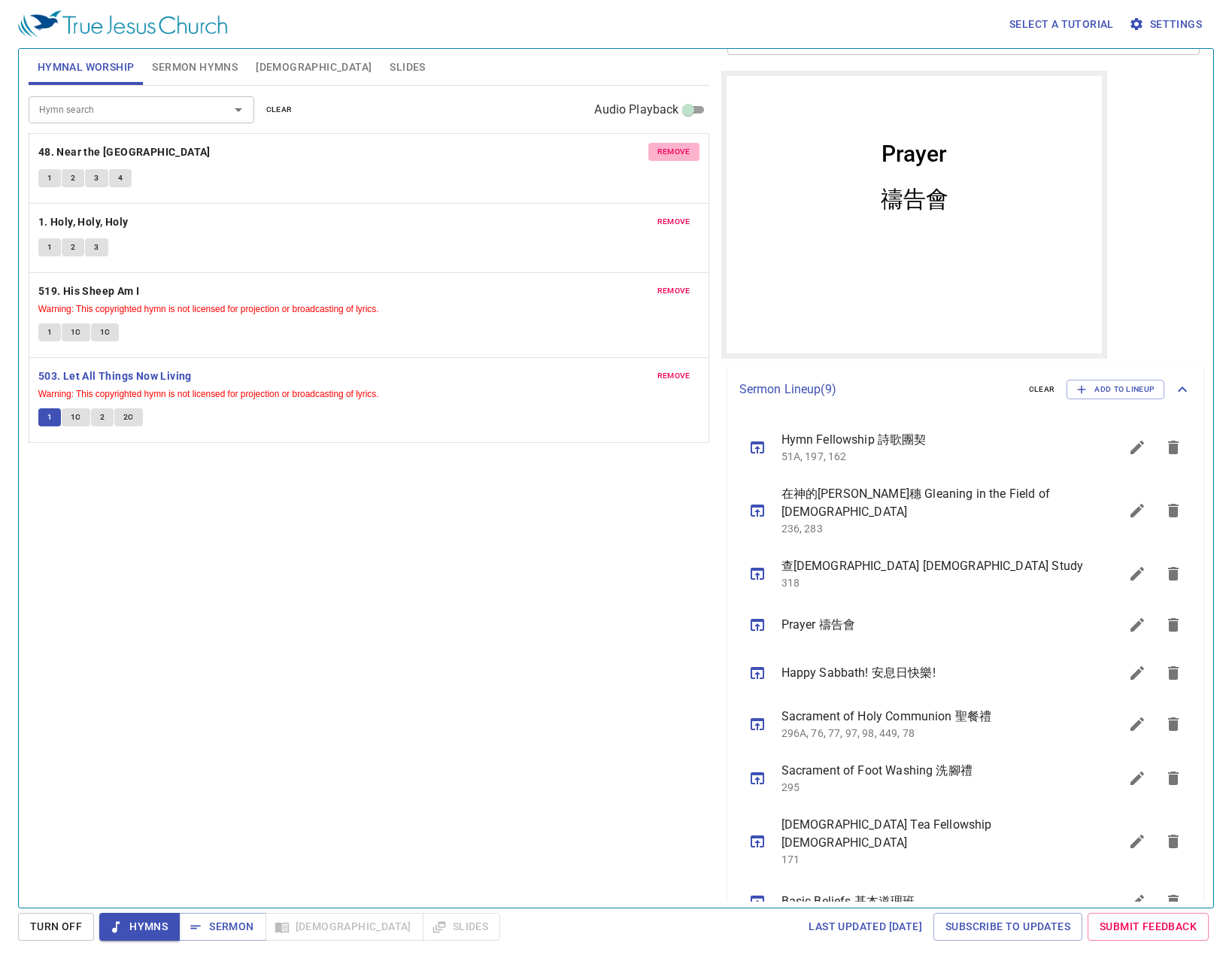
click at [654, 156] on button "remove" at bounding box center [673, 151] width 51 height 18
click at [654, 213] on button "remove" at bounding box center [673, 222] width 51 height 18
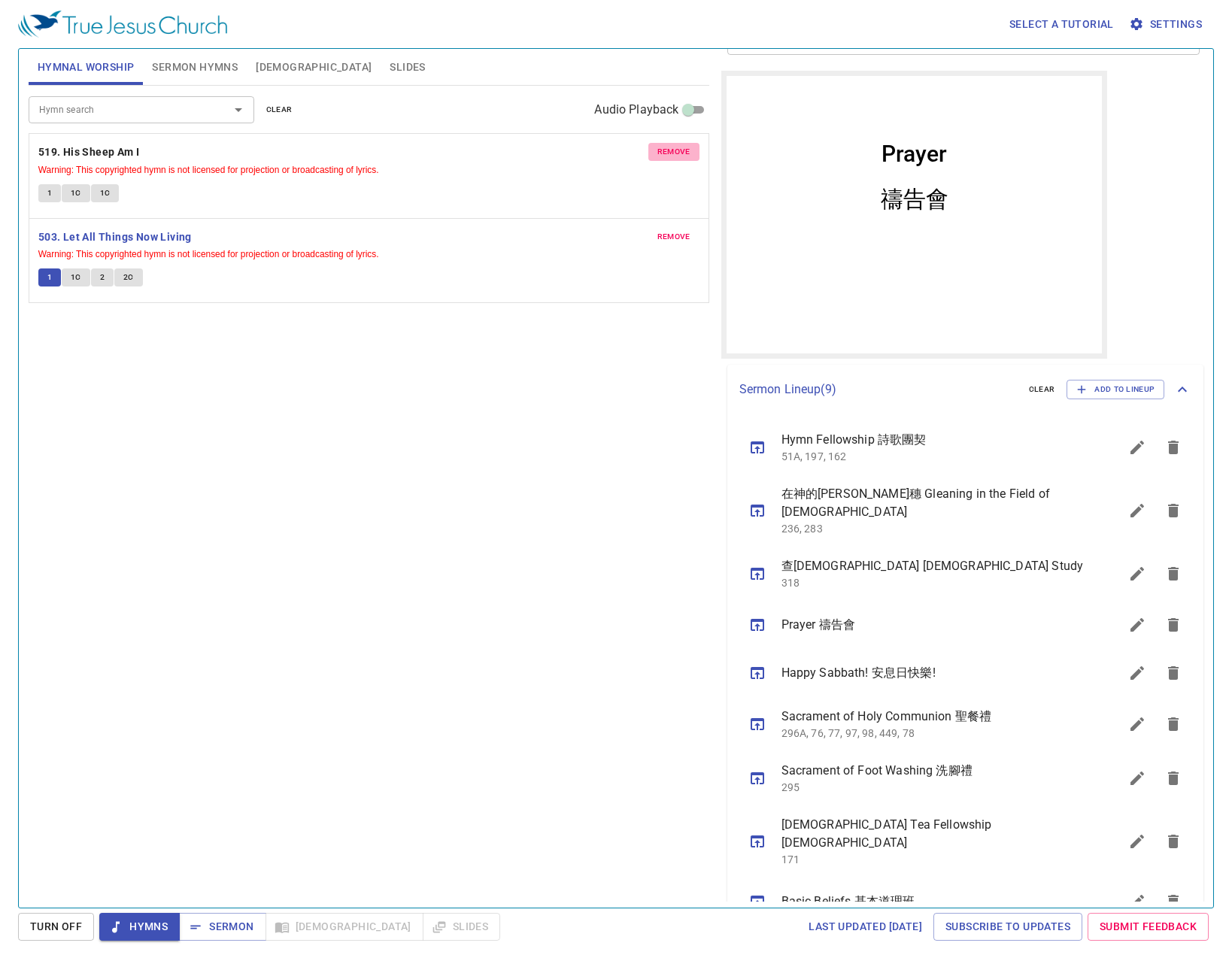
click at [654, 156] on button "remove" at bounding box center [673, 151] width 51 height 18
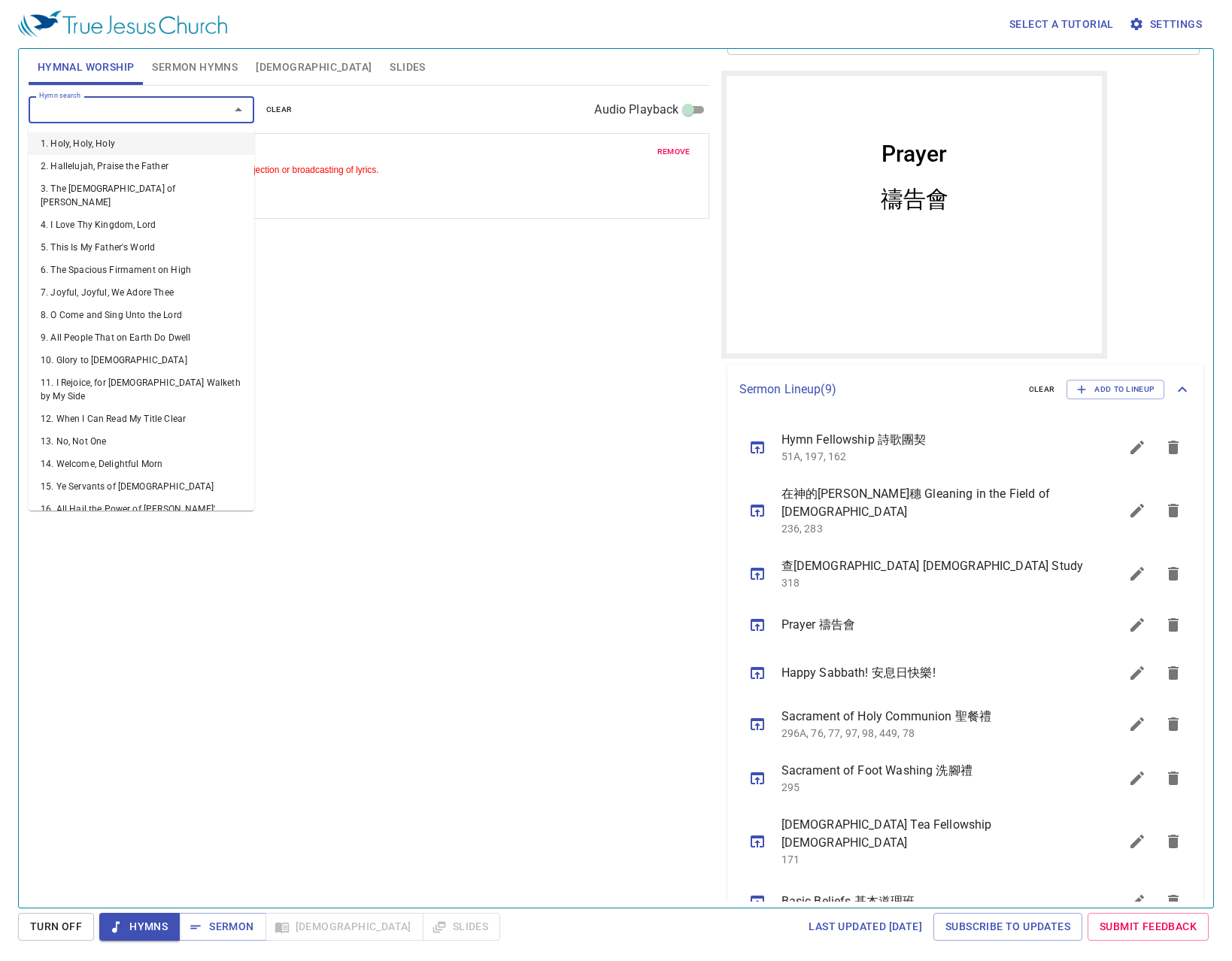
click at [96, 115] on input "Hymn search" at bounding box center [119, 109] width 172 height 18
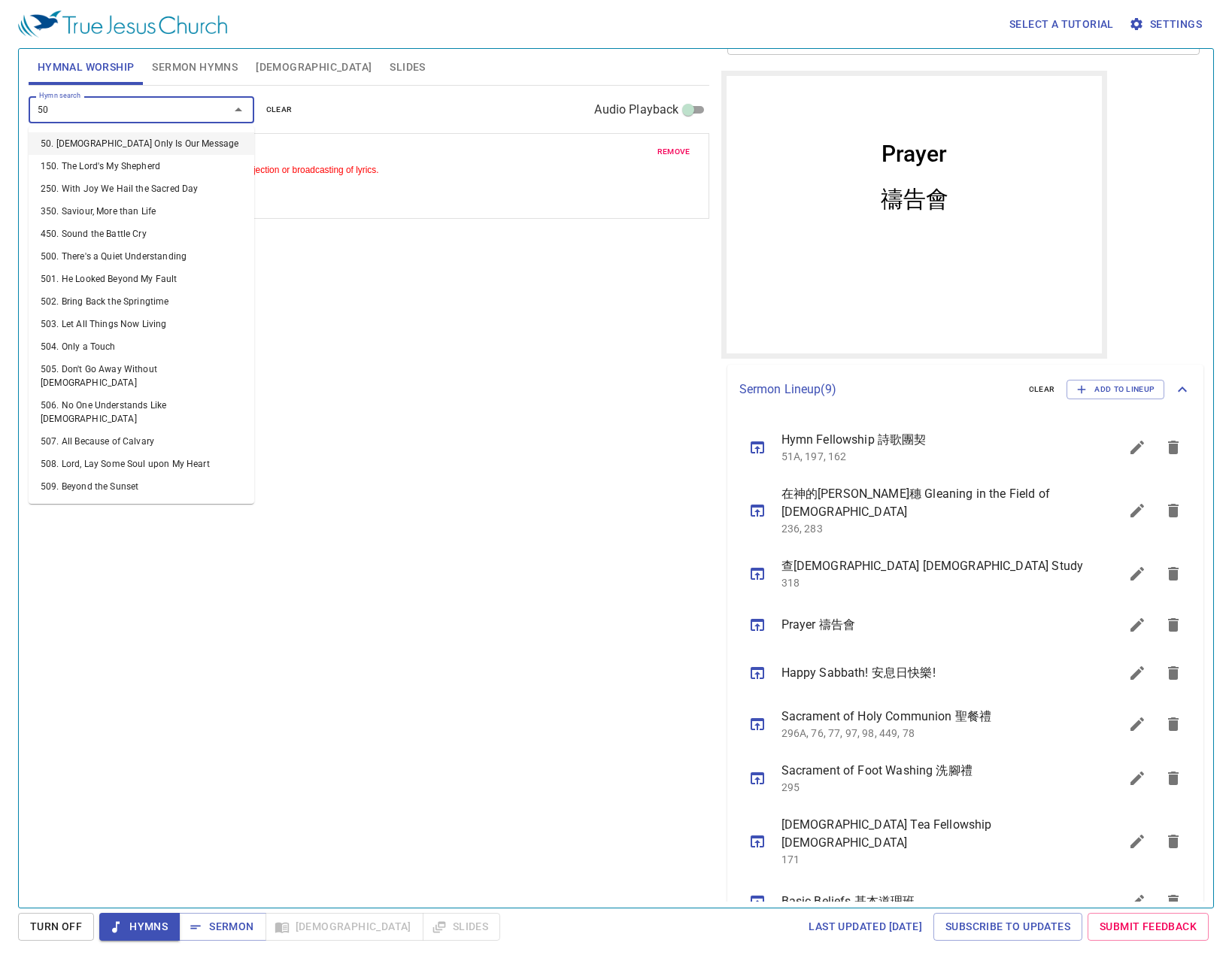
type input "501"
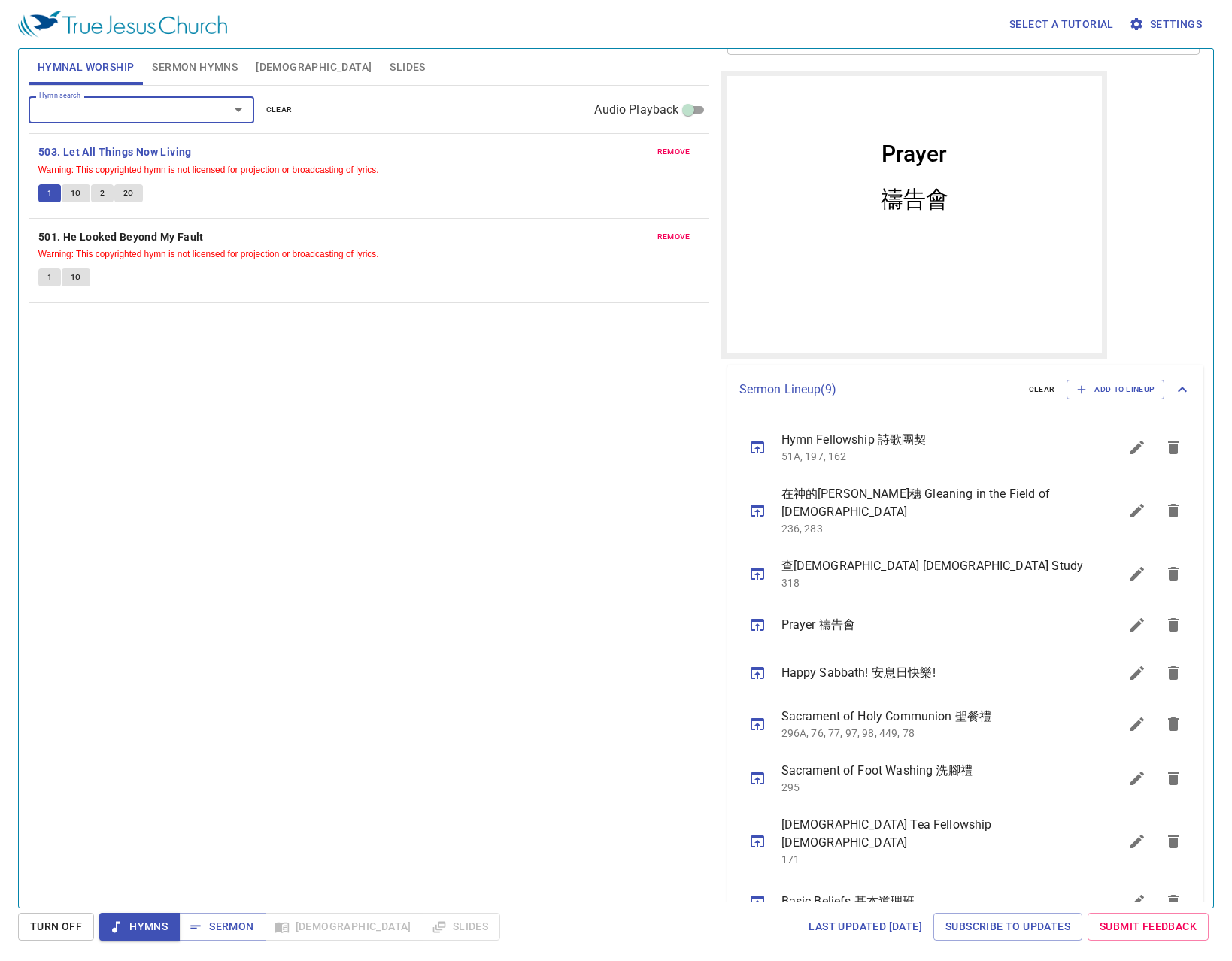
click at [47, 273] on span "1" at bounding box center [49, 277] width 5 height 14
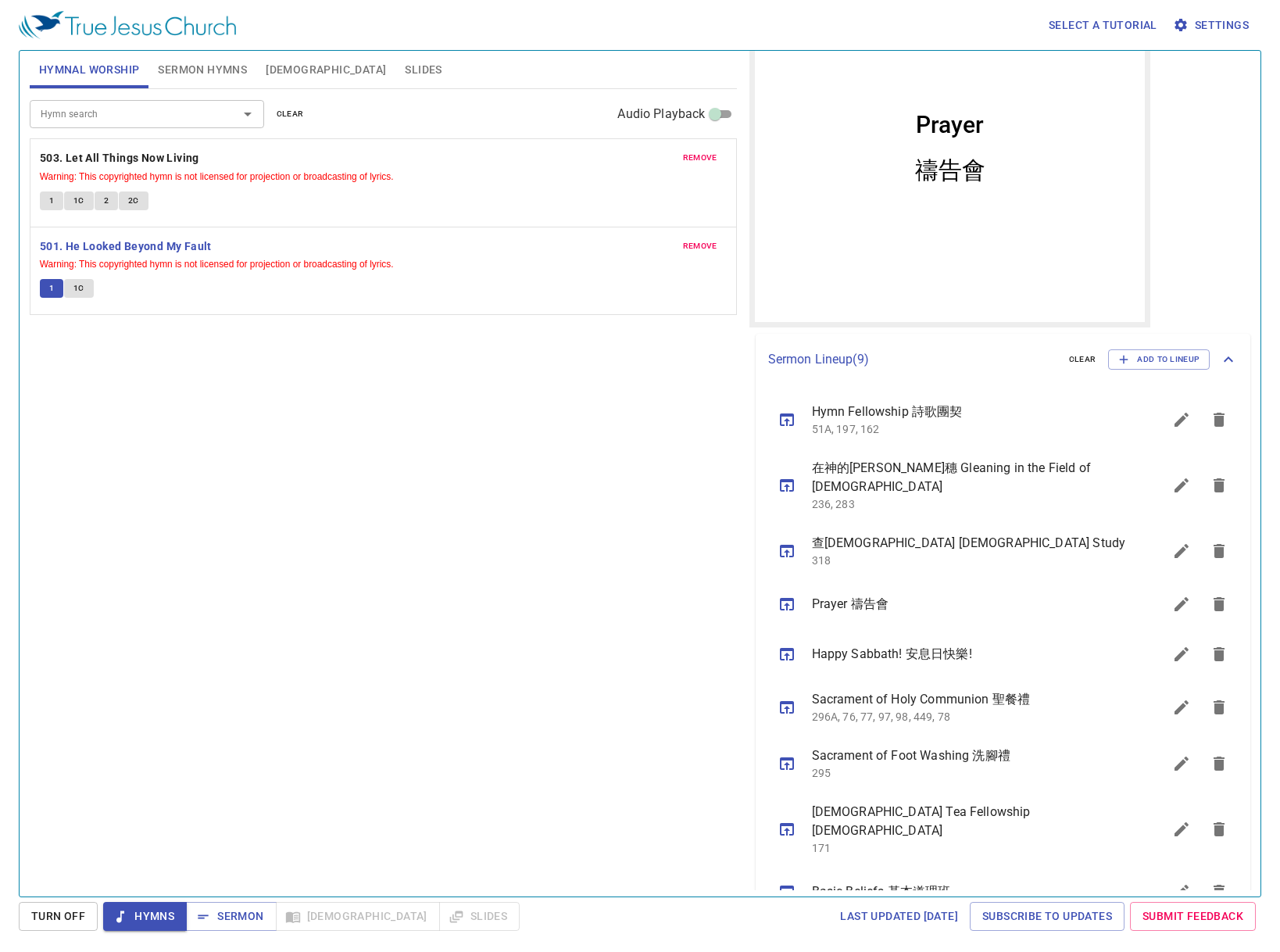
scroll to position [210, 0]
click at [243, 917] on span "Sermon" at bounding box center [230, 916] width 65 height 19
click at [855, 416] on span "Hymn Fellowship 詩歌團契" at bounding box center [968, 409] width 314 height 18
click at [839, 745] on span "Sacrament of Foot Washing 洗腳禮" at bounding box center [968, 754] width 314 height 18
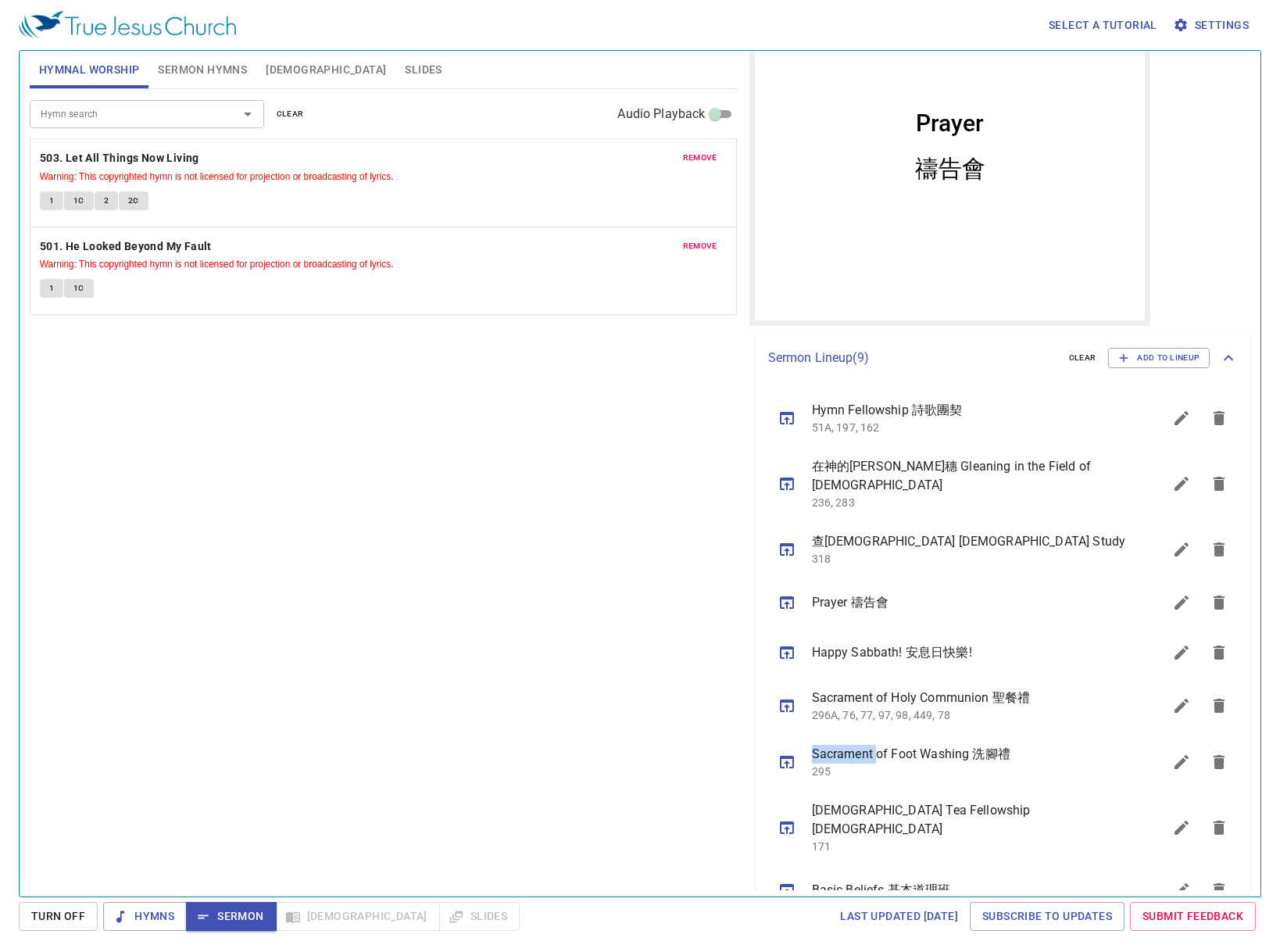
click at [839, 745] on span "Sacrament of Foot Washing 洗腳禮" at bounding box center [968, 754] width 314 height 18
click at [794, 753] on icon "sermon lineup list" at bounding box center [787, 761] width 18 height 18
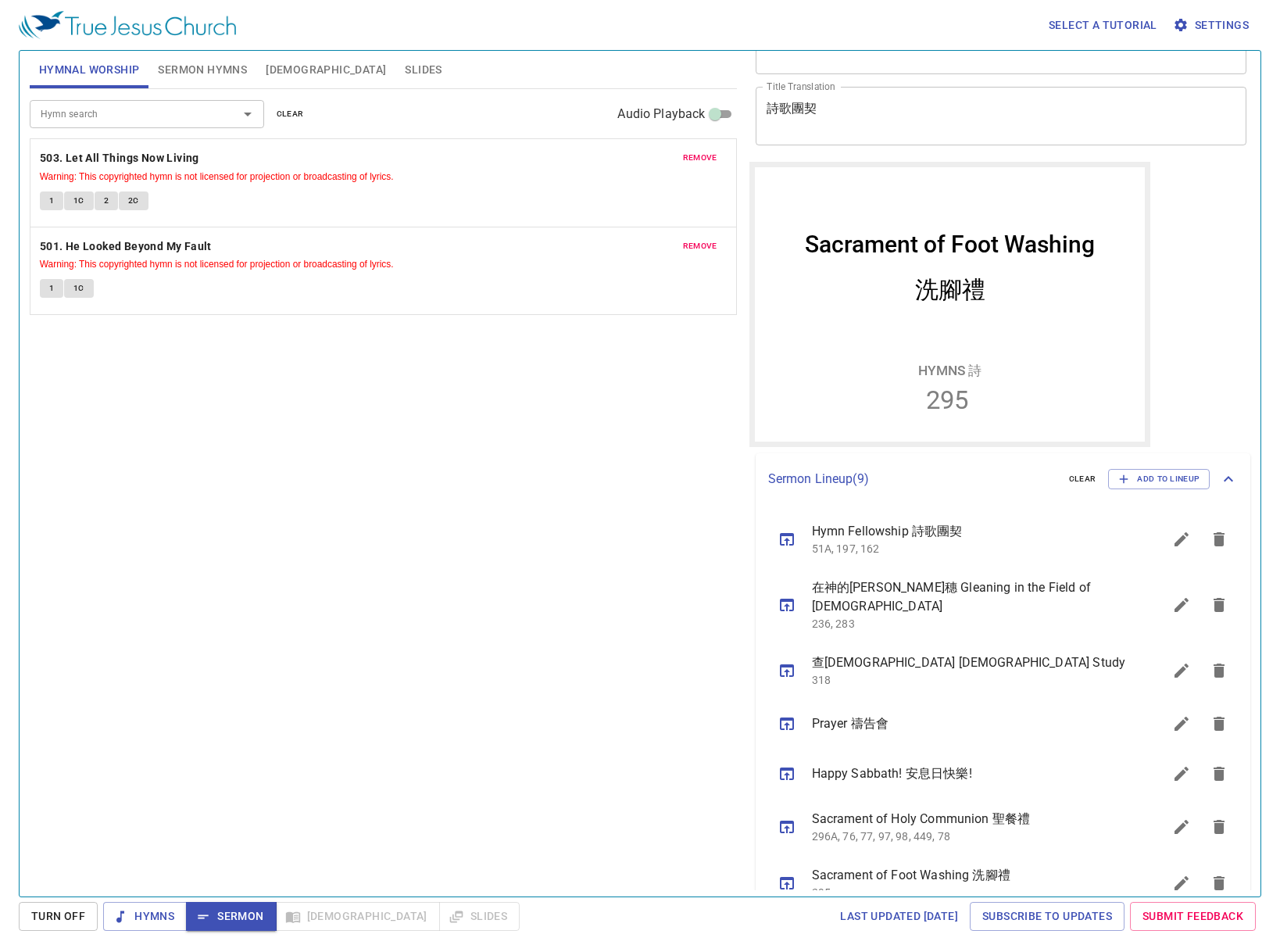
click at [445, 619] on div "Hymn search Hymn search clear Audio Playback remove 503. Let All Things Now Liv…" at bounding box center [383, 486] width 707 height 794
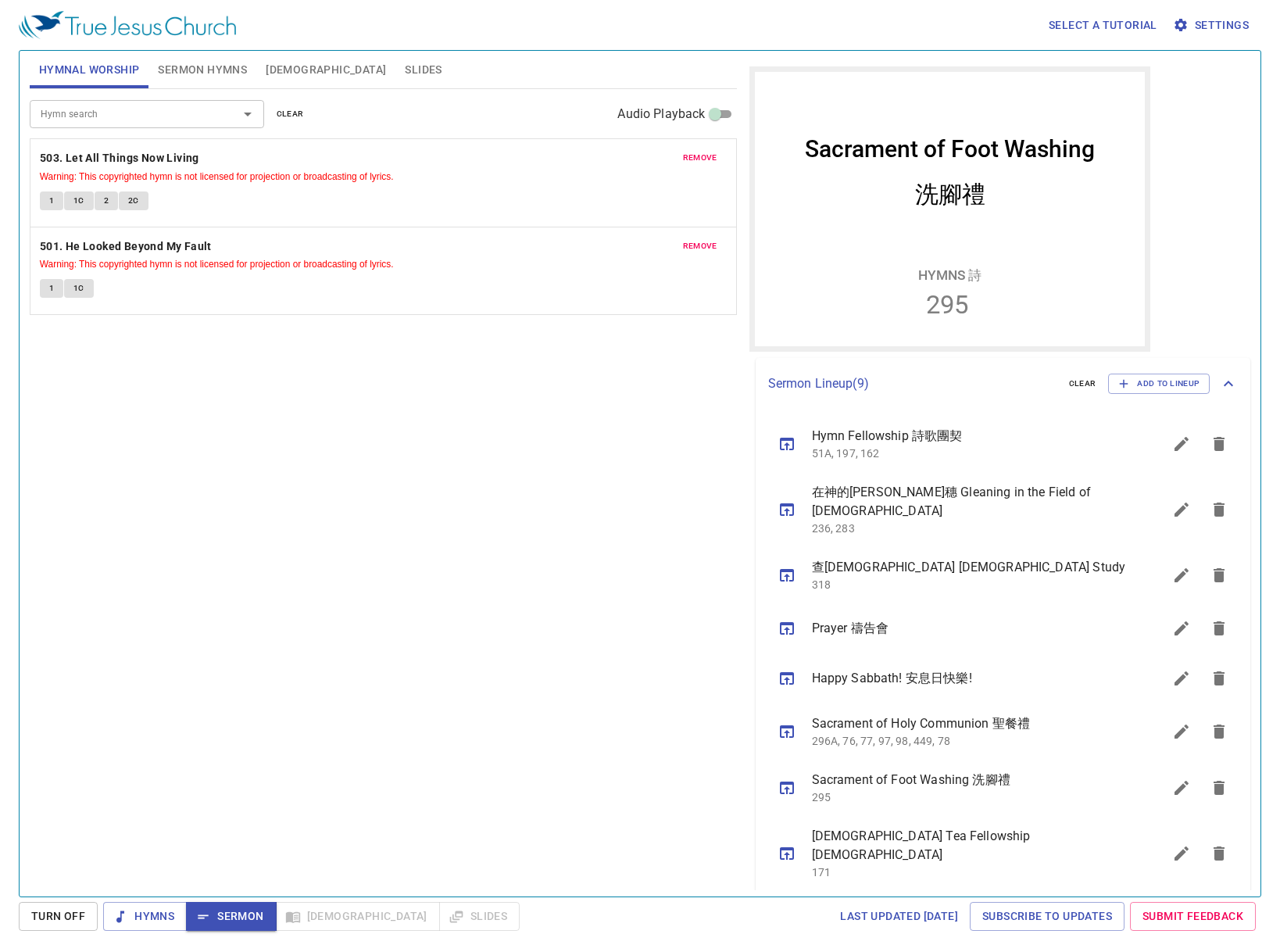
scroll to position [210, 0]
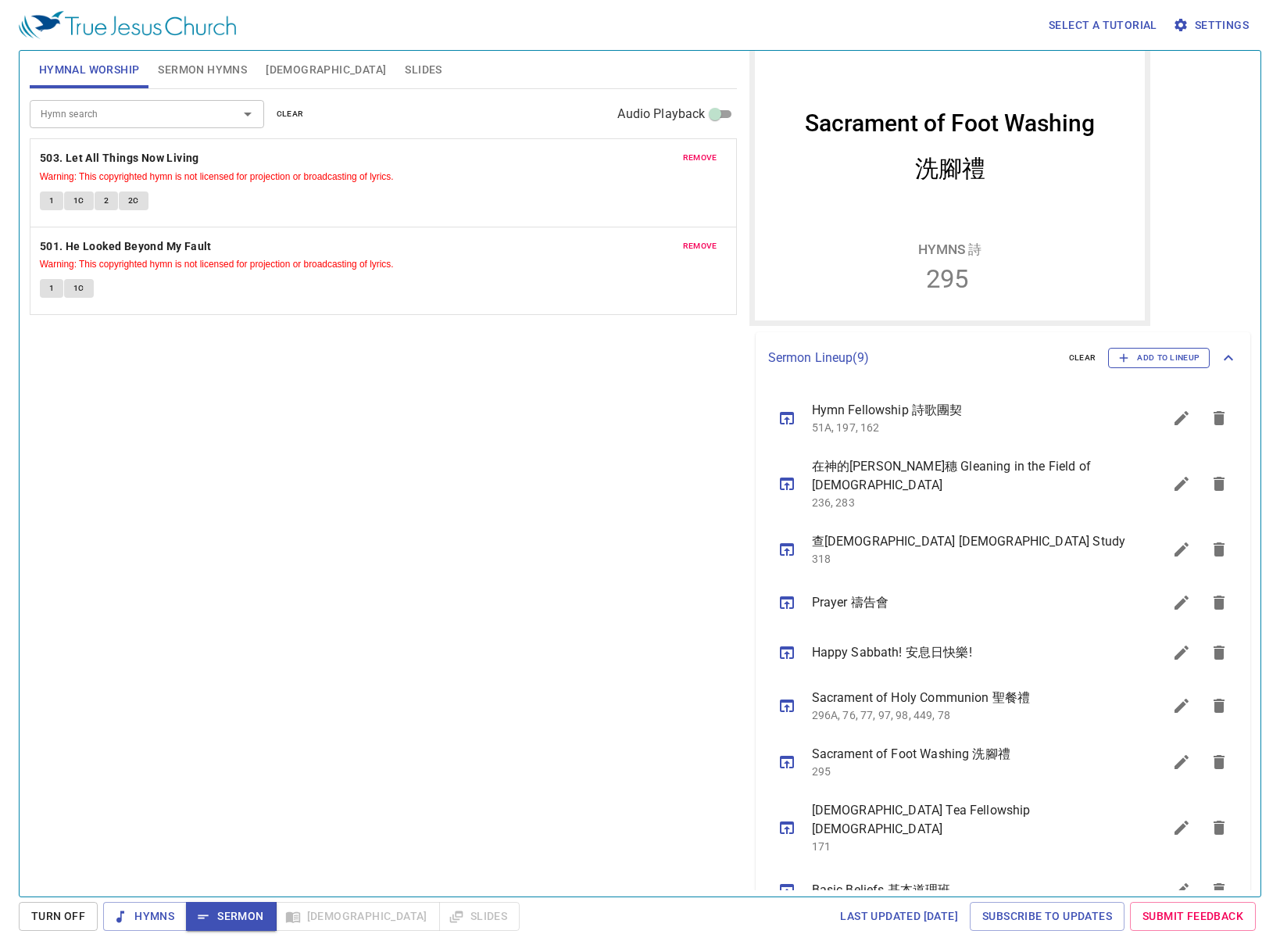
click at [1148, 365] on span "Add to Lineup" at bounding box center [1159, 358] width 81 height 15
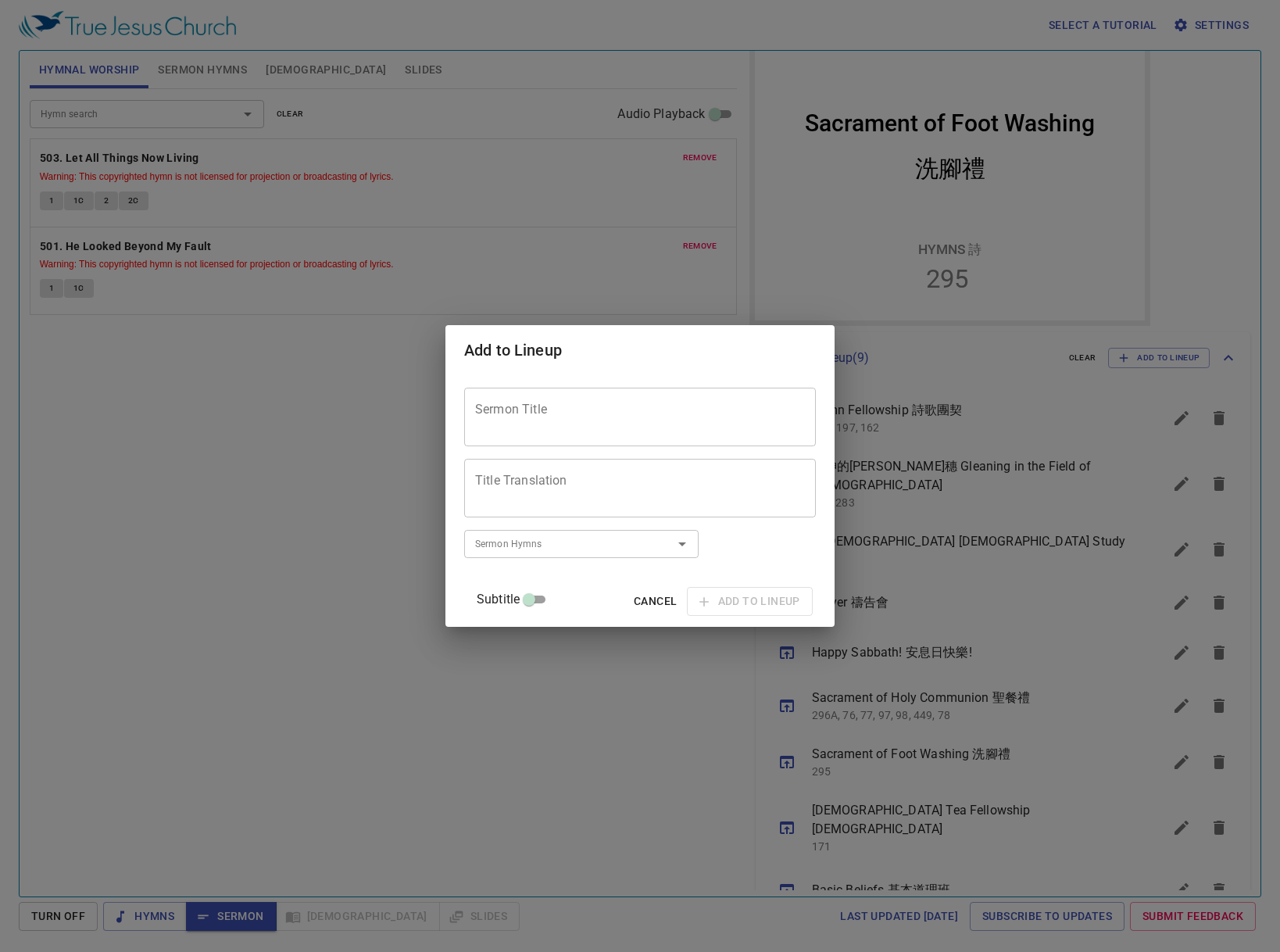
click at [626, 425] on textarea "Sermon Title" at bounding box center [640, 417] width 330 height 30
type textarea "Genesis(1)"
click at [723, 592] on span "Add to Lineup" at bounding box center [750, 601] width 101 height 19
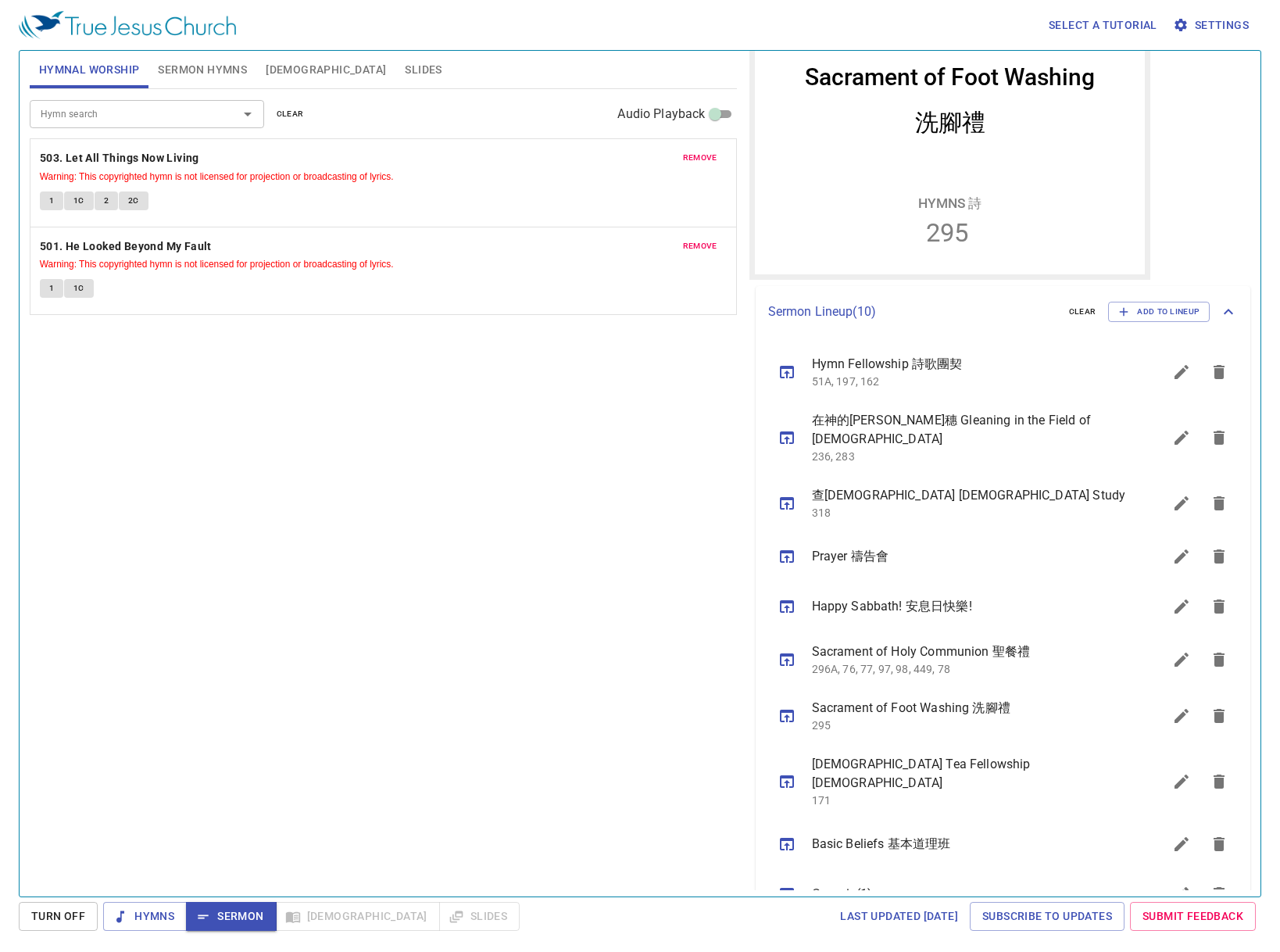
scroll to position [260, 0]
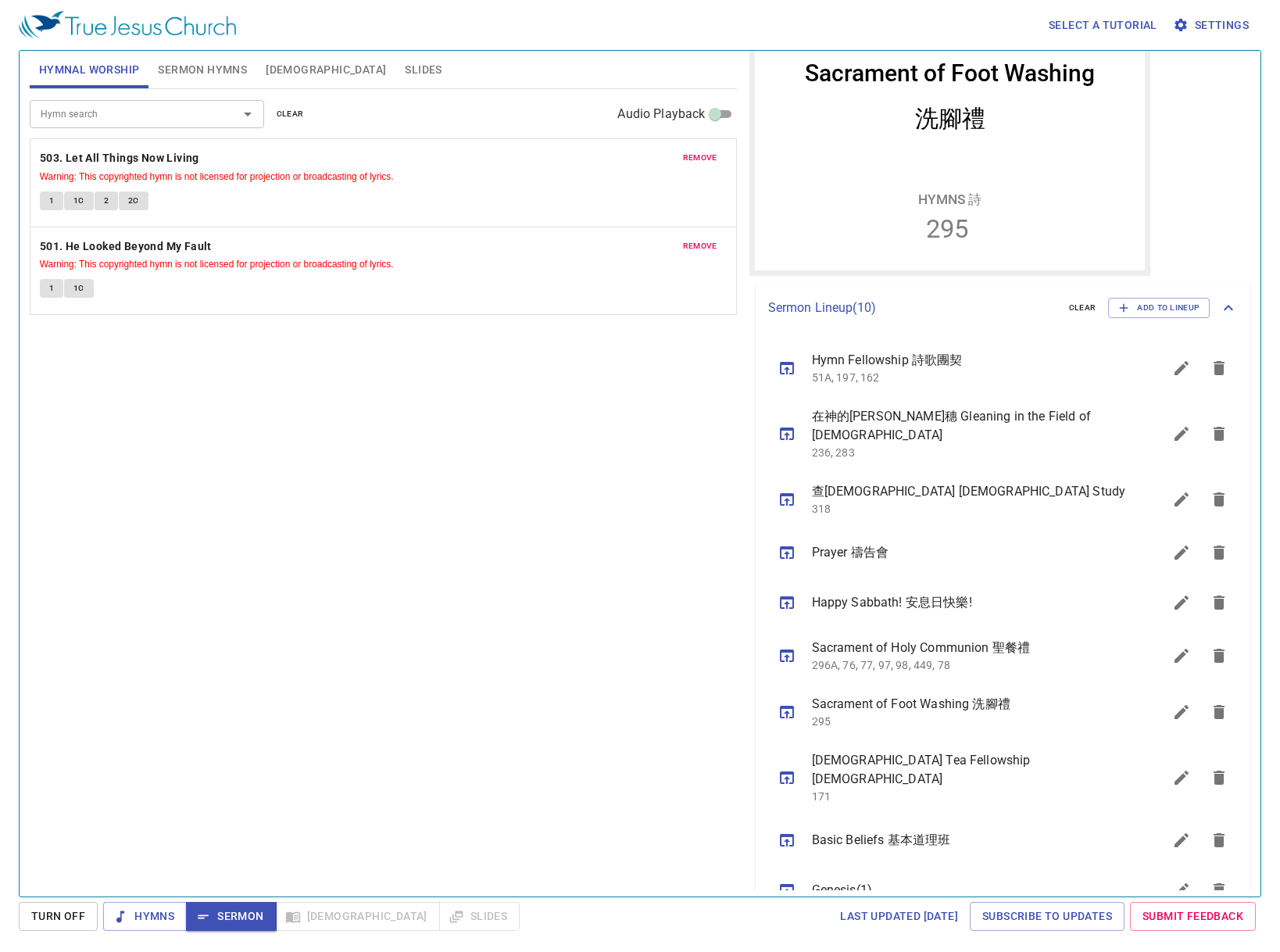
click at [855, 873] on div "Genesis(1)" at bounding box center [960, 890] width 408 height 50
drag, startPoint x: 851, startPoint y: 867, endPoint x: 837, endPoint y: 862, distance: 14.9
click at [837, 862] on ul "Hymn Fellowship 詩歌團契 51A, 197, 162 在[DEMOGRAPHIC_DATA]的田間拾穗 Gleaning in the Fie…" at bounding box center [1003, 627] width 495 height 587
drag, startPoint x: 603, startPoint y: 815, endPoint x: 692, endPoint y: 818, distance: 89.1
click at [659, 810] on div "Hymn search Hymn search clear Audio Playback remove 503. Let All Things Now Liv…" at bounding box center [383, 486] width 707 height 794
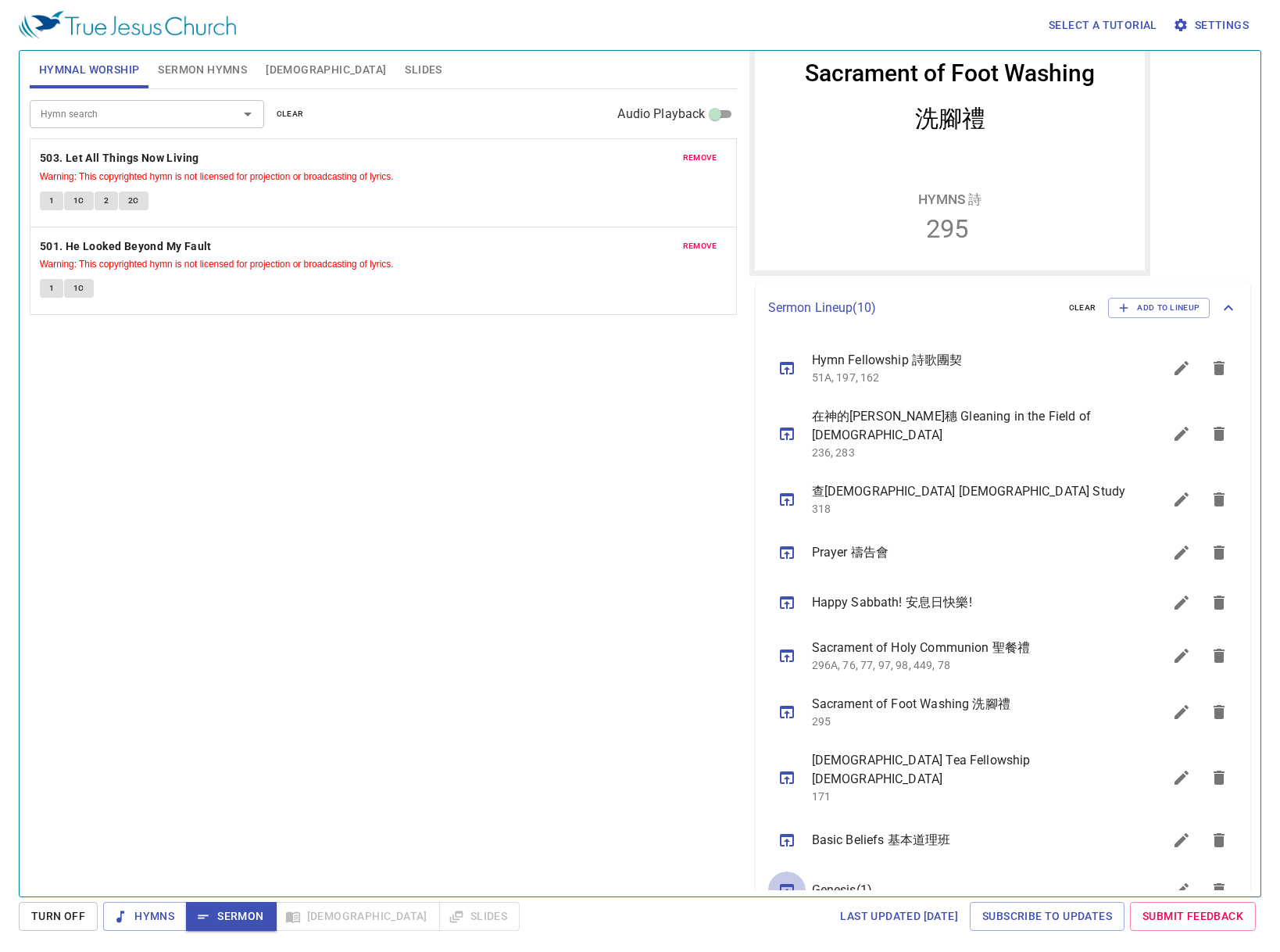
click at [779, 880] on icon "sermon lineup list" at bounding box center [787, 889] width 18 height 18
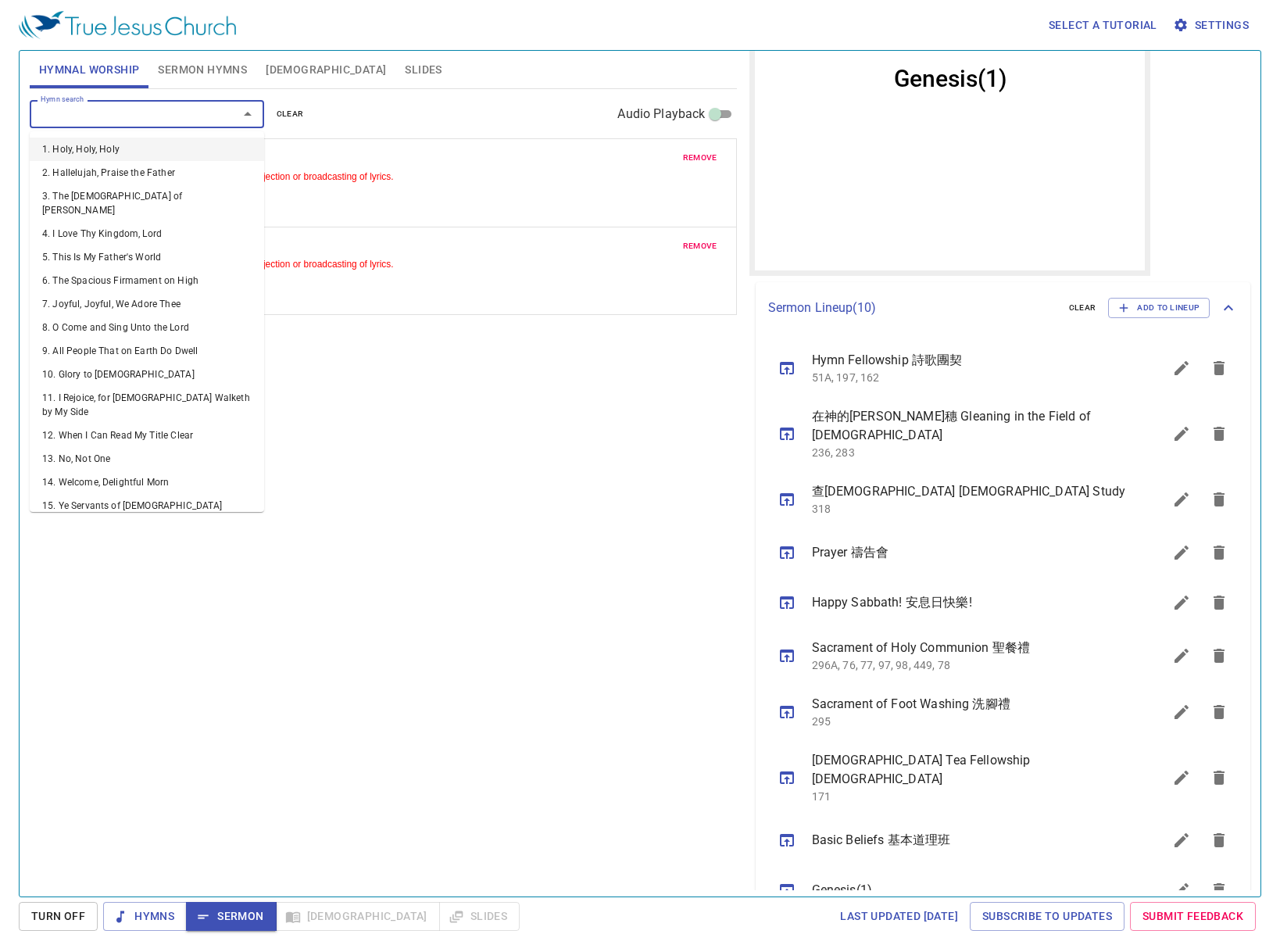
click at [127, 120] on input "Hymn search" at bounding box center [124, 113] width 179 height 18
type input "1"
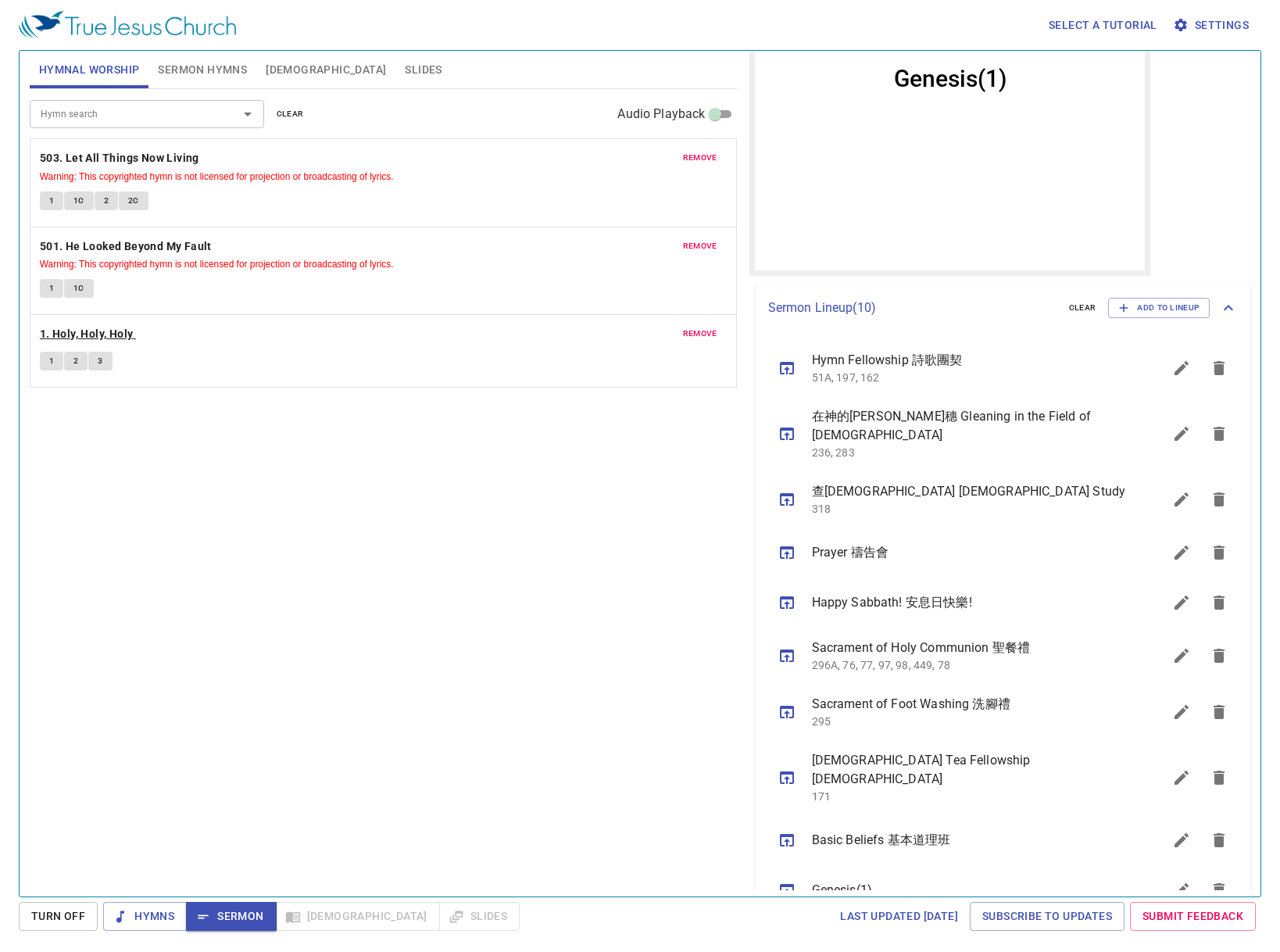
click at [64, 337] on b "1. Holy, Holy, Holy" at bounding box center [86, 334] width 94 height 19
click at [201, 73] on span "Sermon Hymns" at bounding box center [202, 70] width 89 height 19
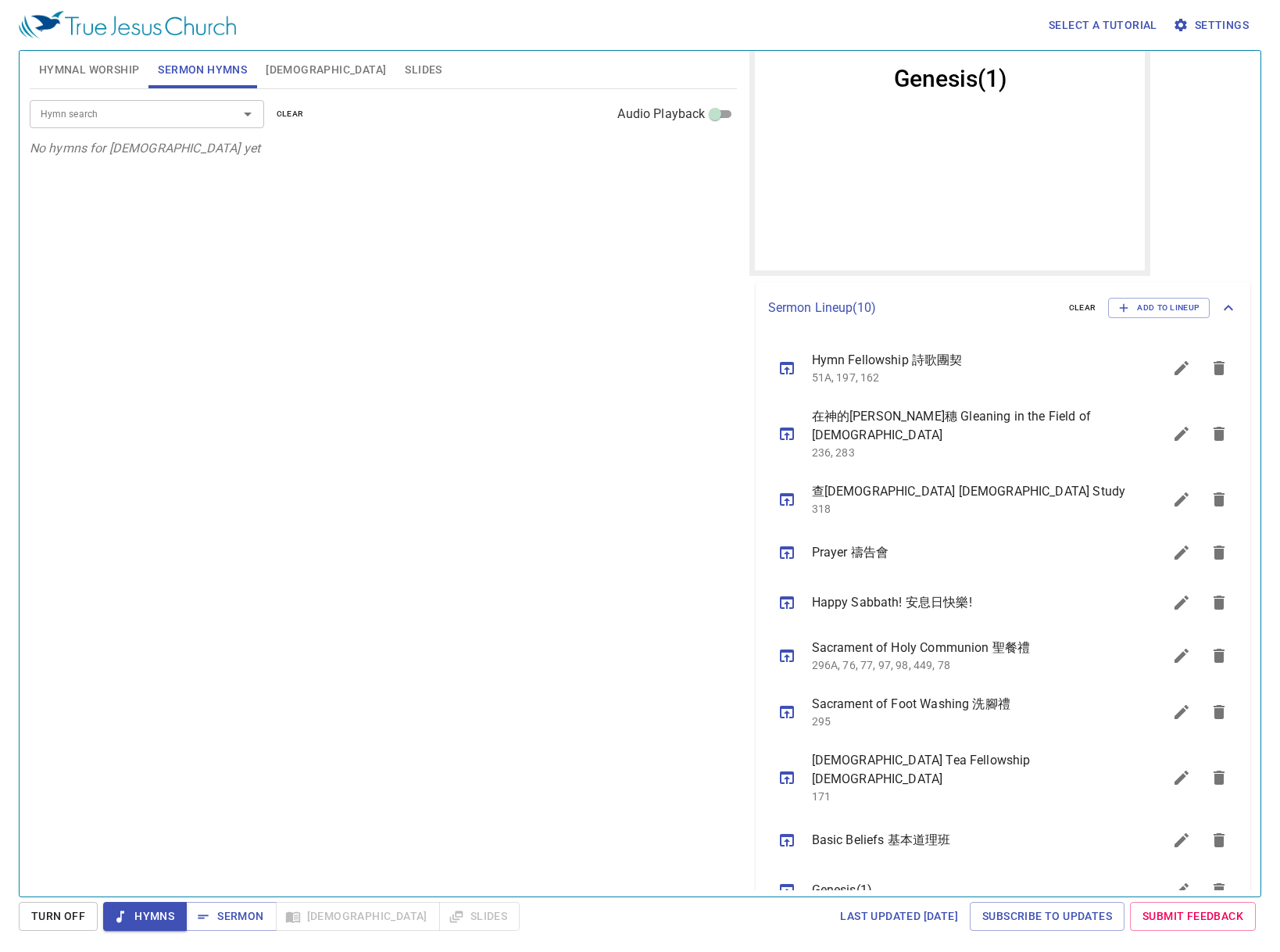
click at [146, 136] on div "Hymn search Hymn search clear Audio Playback" at bounding box center [383, 114] width 707 height 50
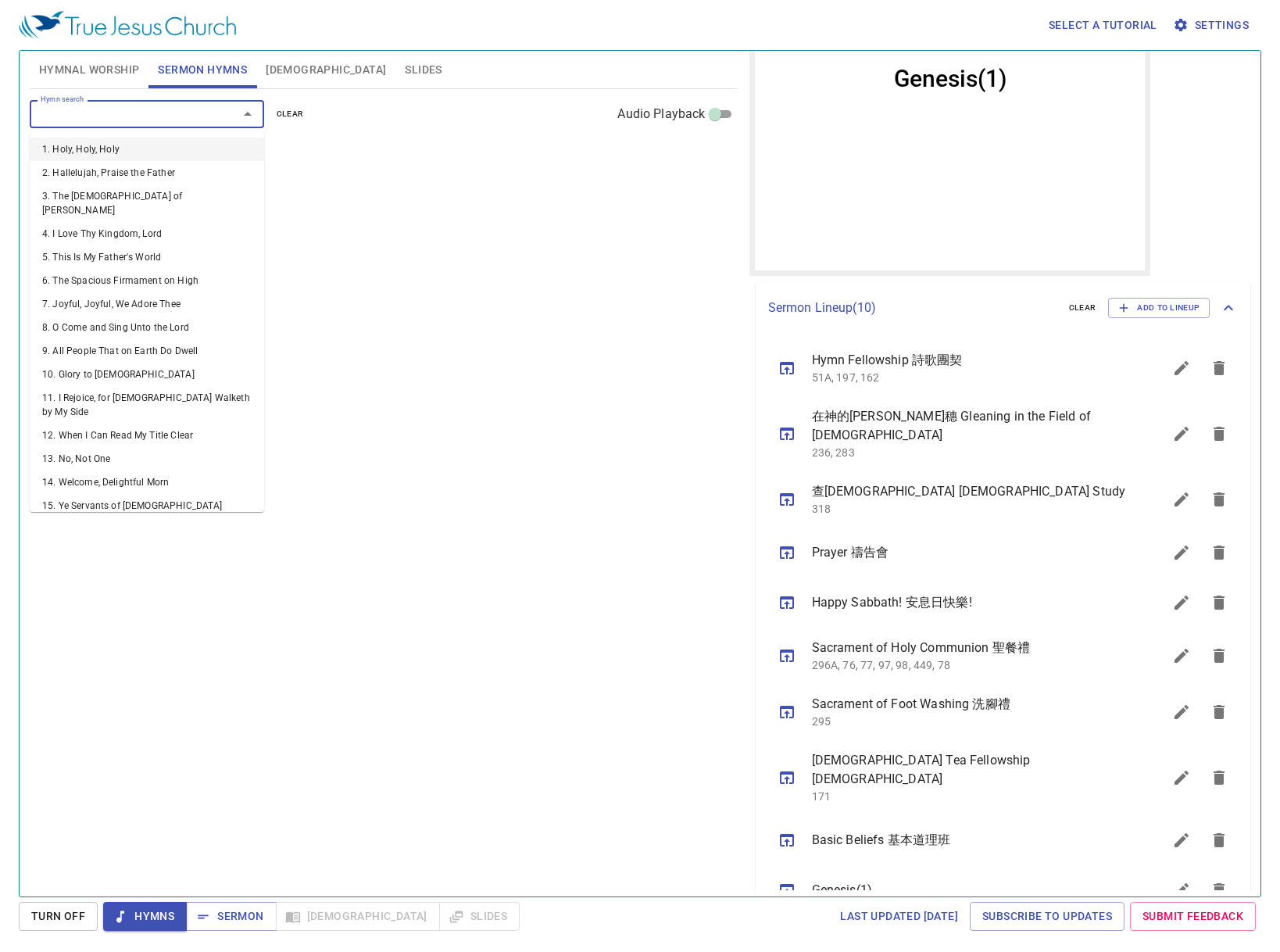
click at [140, 106] on input "Hymn search" at bounding box center [124, 113] width 179 height 18
type input "1"
type input "\"
type input "1"
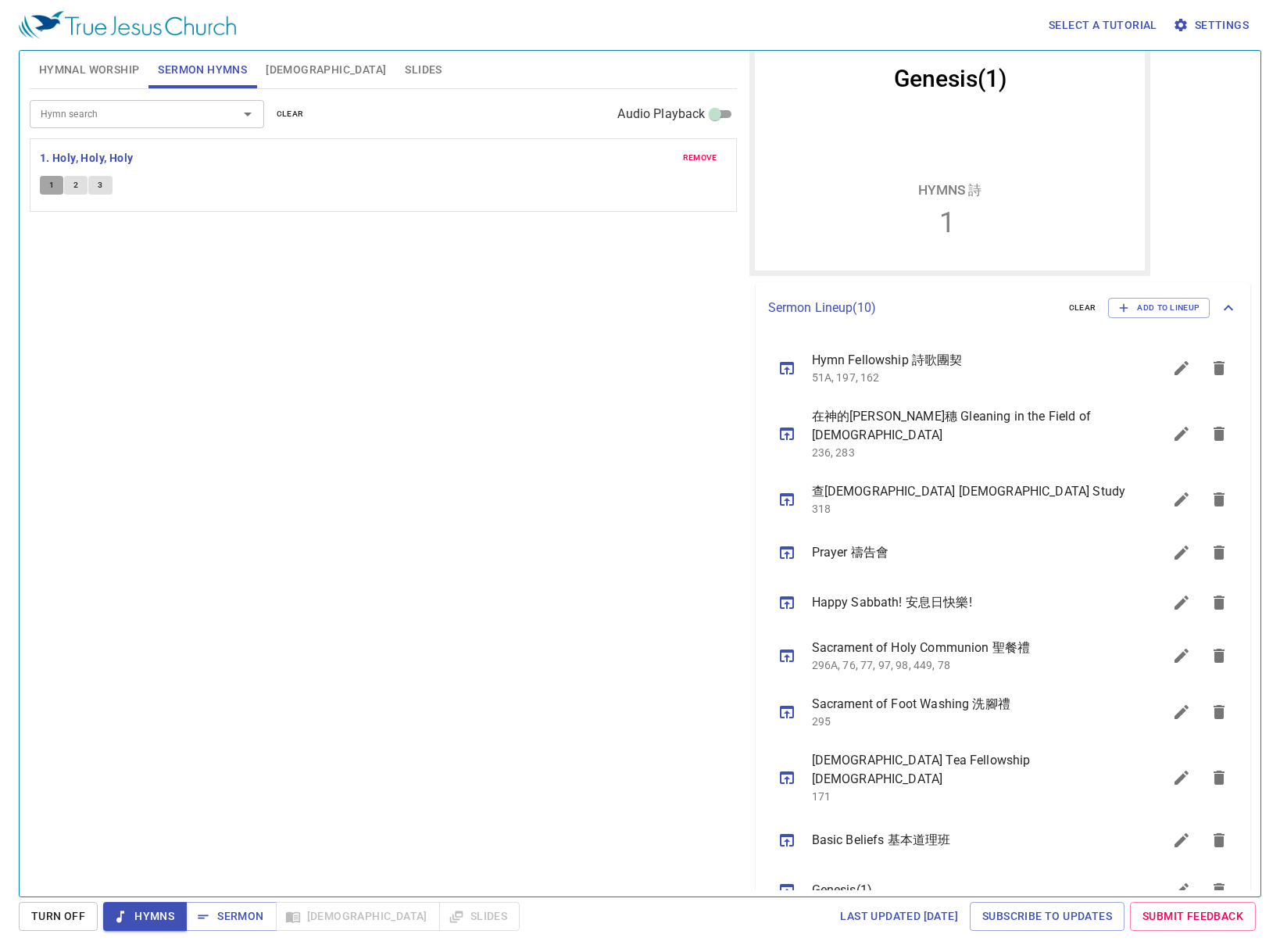
click at [52, 183] on span "1" at bounding box center [51, 185] width 5 height 15
click at [238, 913] on span "Sermon" at bounding box center [230, 916] width 65 height 19
click at [863, 880] on span "Genesis(1)" at bounding box center [968, 889] width 314 height 18
click at [835, 865] on div "Genesis(1)" at bounding box center [960, 890] width 408 height 50
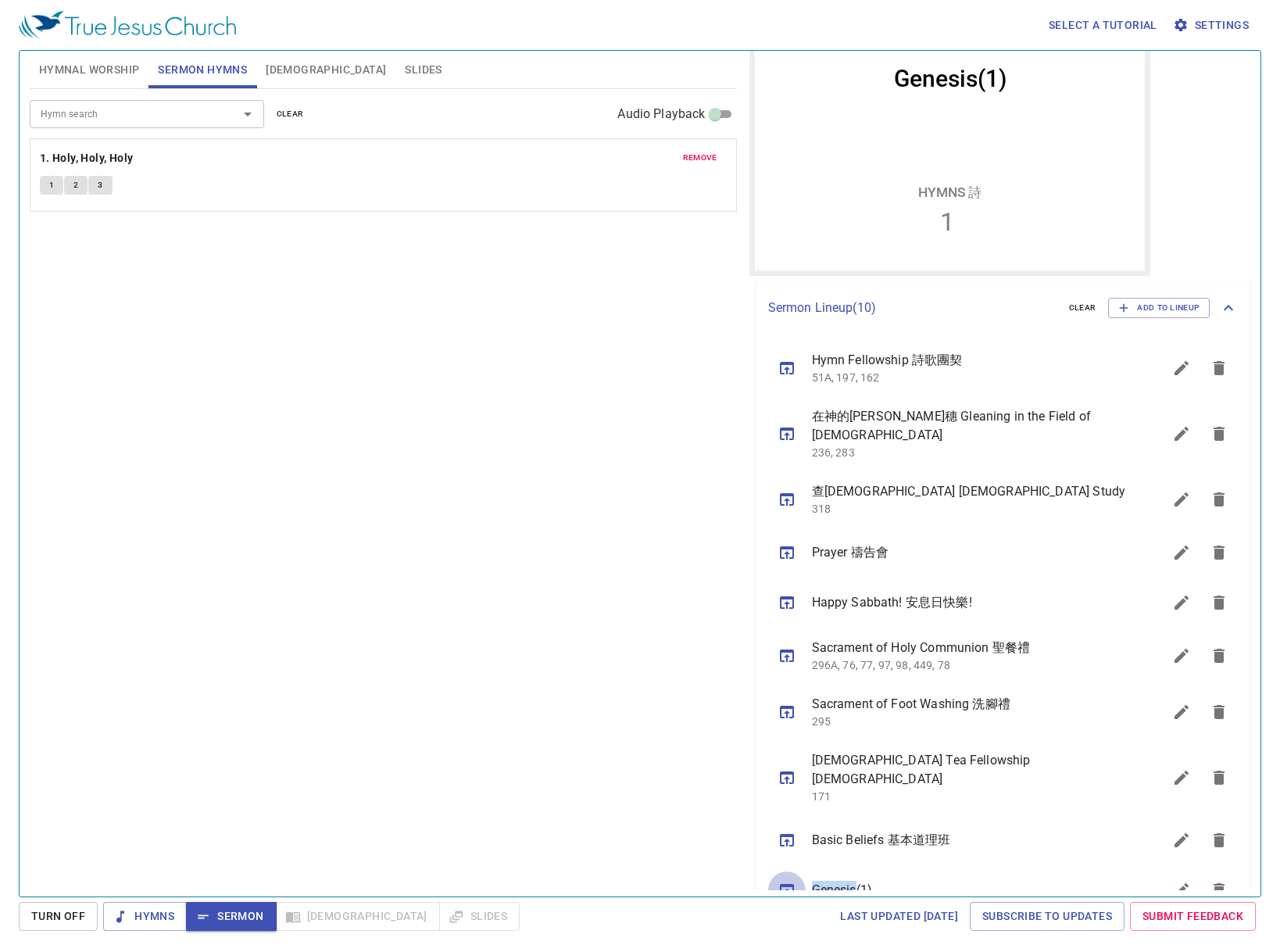
click at [790, 883] on icon "sermon lineup list" at bounding box center [787, 889] width 15 height 13
click at [277, 67] on span "[DEMOGRAPHIC_DATA]" at bounding box center [326, 70] width 120 height 19
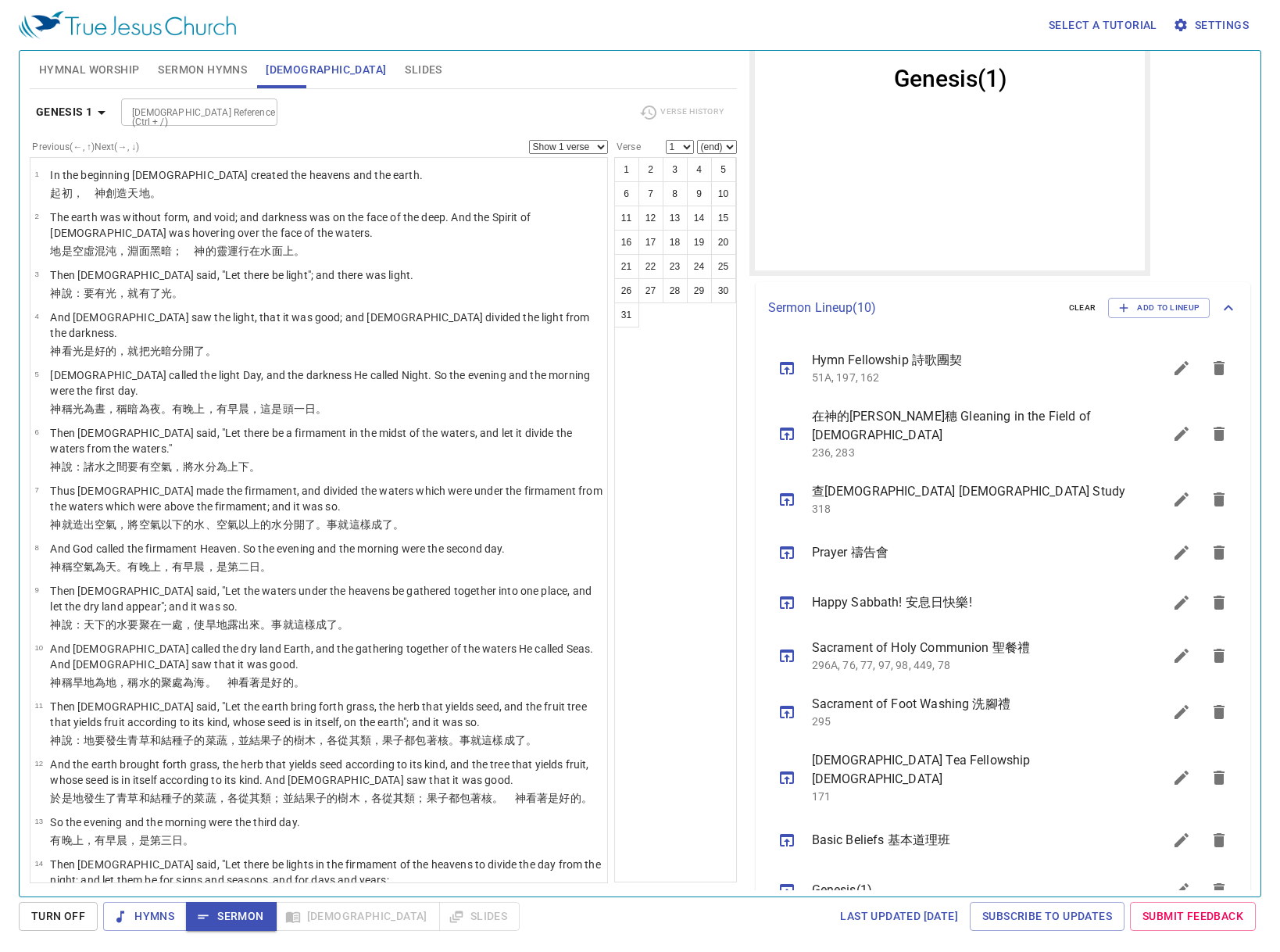
click at [161, 107] on input "[DEMOGRAPHIC_DATA] Reference (Ctrl + /)" at bounding box center [186, 112] width 121 height 18
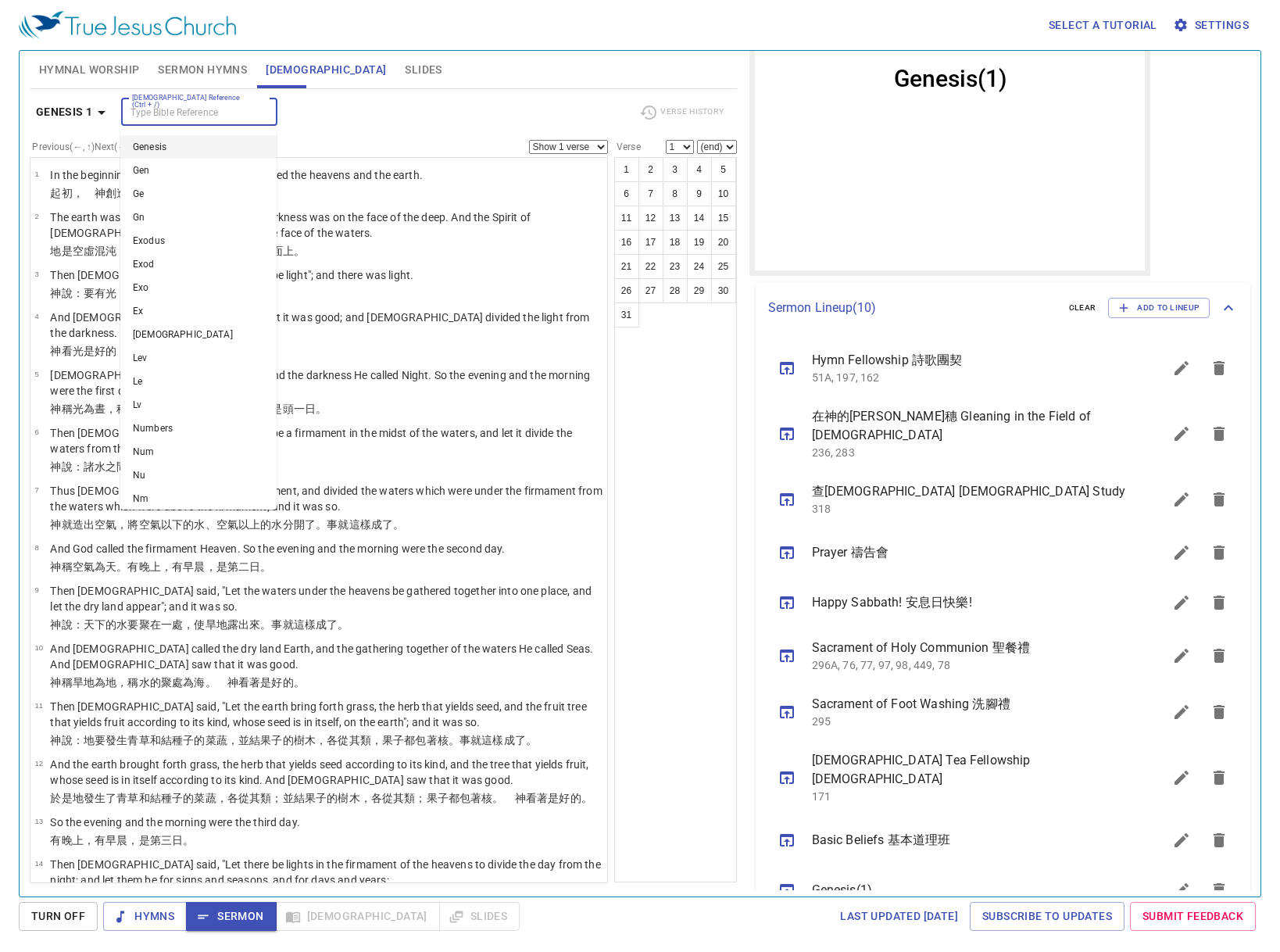
click at [135, 143] on li "Genesis" at bounding box center [198, 147] width 157 height 23
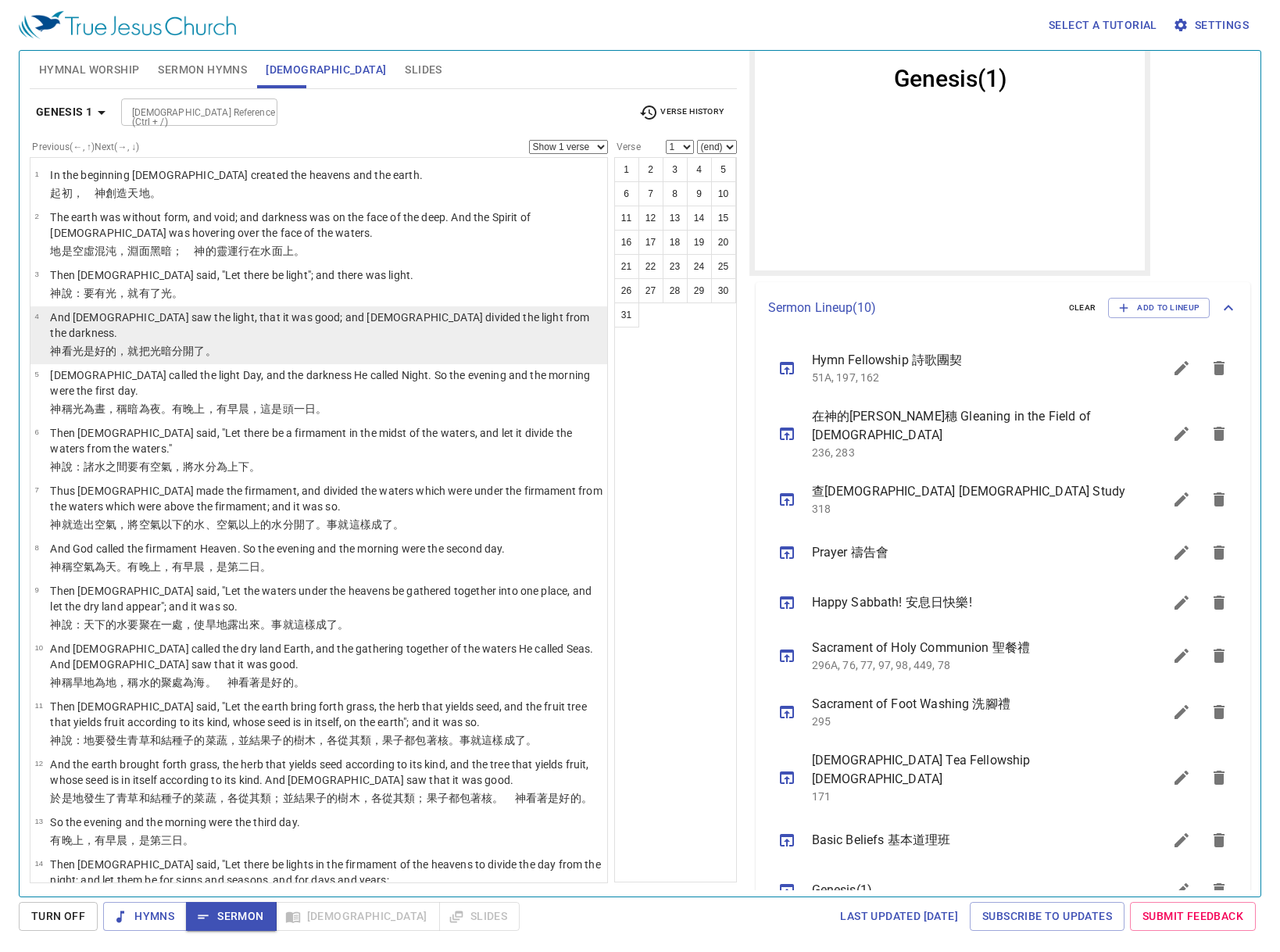
click at [168, 314] on p "And [DEMOGRAPHIC_DATA] saw the light, that it was good; and [DEMOGRAPHIC_DATA] …" at bounding box center [326, 325] width 552 height 31
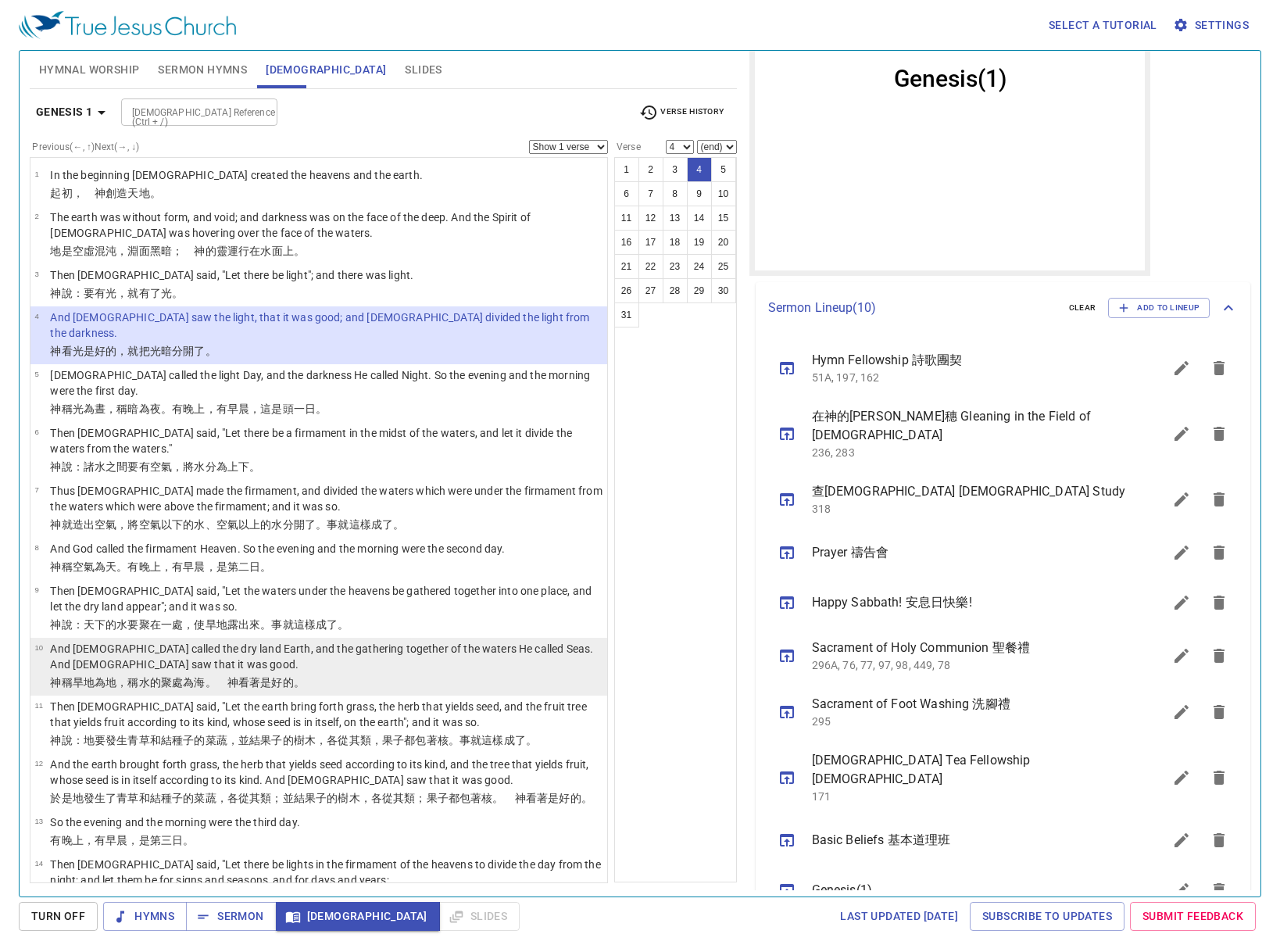
click at [272, 641] on td "And [DEMOGRAPHIC_DATA] called the dry land Earth, and the gathering together of…" at bounding box center [326, 657] width 552 height 34
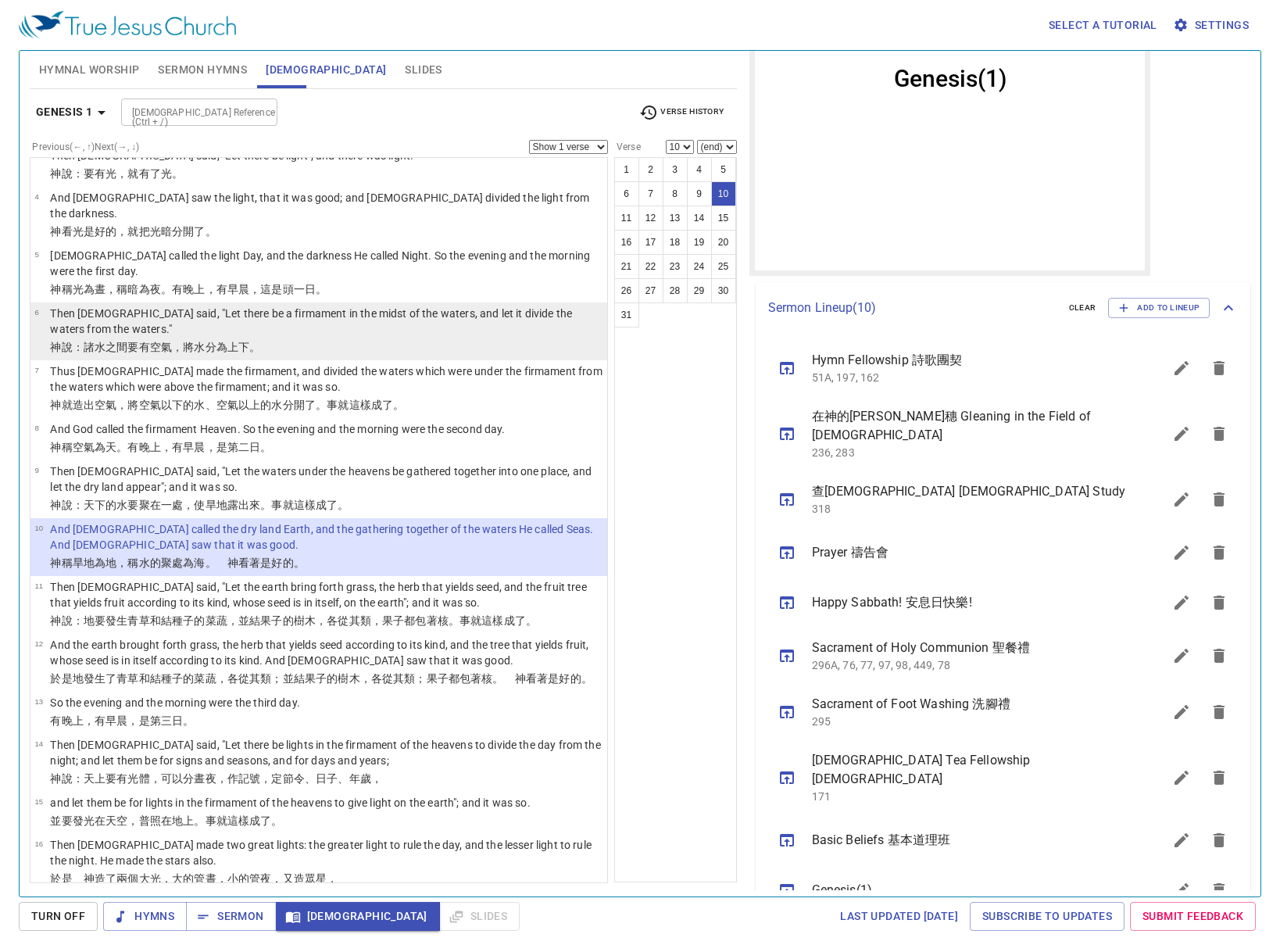
scroll to position [157, 0]
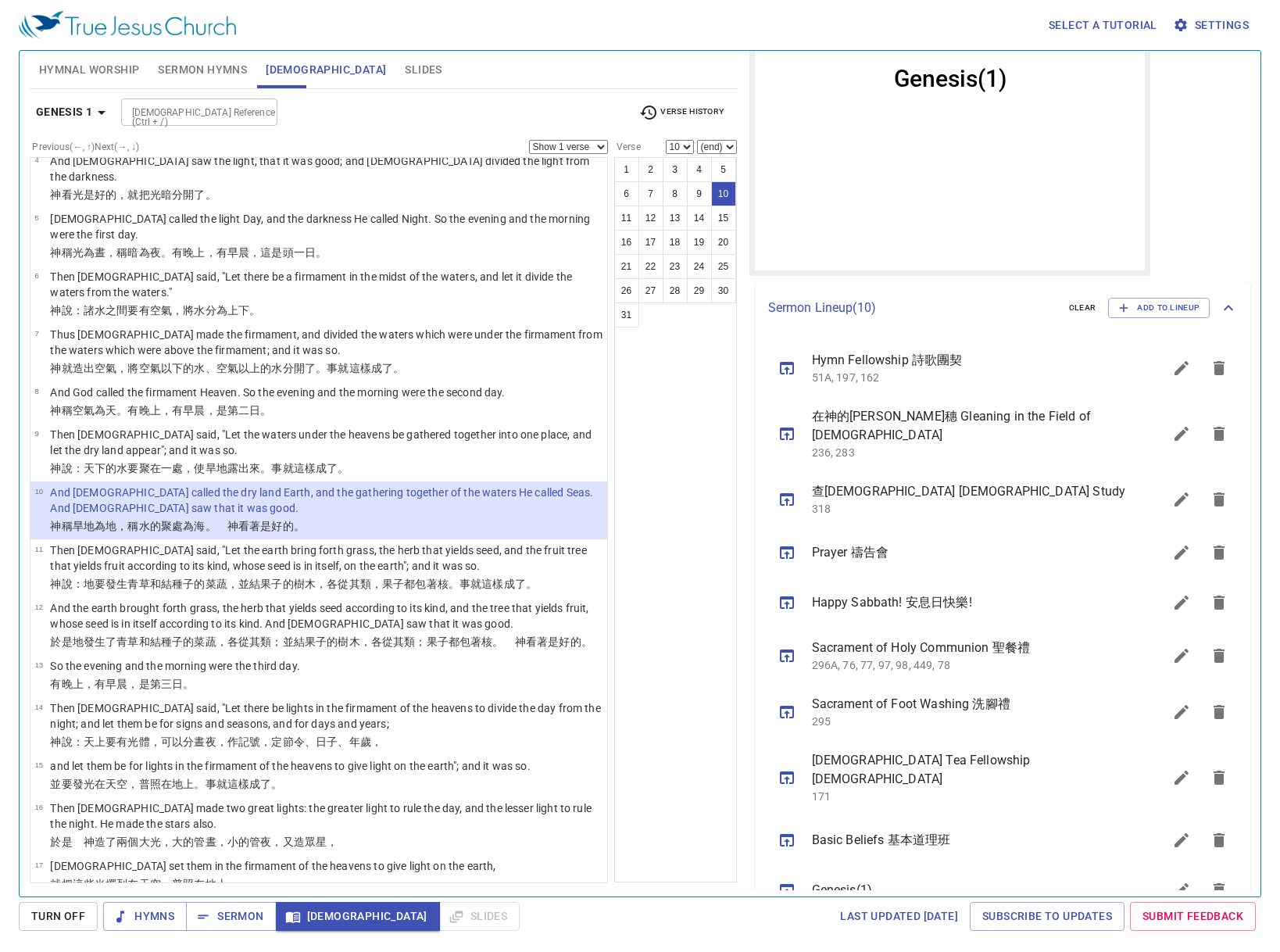
click at [205, 113] on input "[DEMOGRAPHIC_DATA] Reference (Ctrl + /)" at bounding box center [186, 112] width 121 height 18
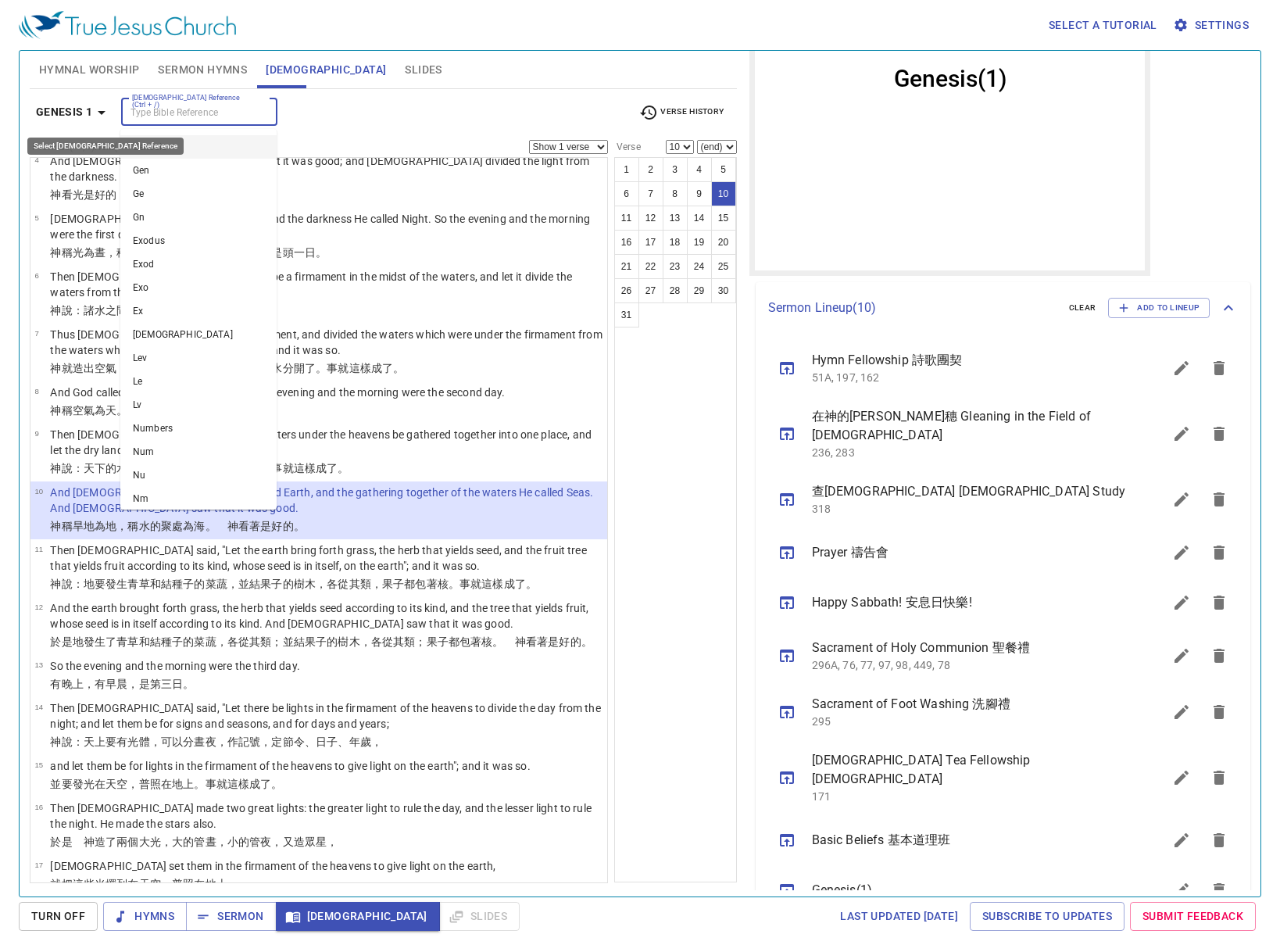
click at [52, 111] on b "Genesis 1" at bounding box center [64, 112] width 57 height 19
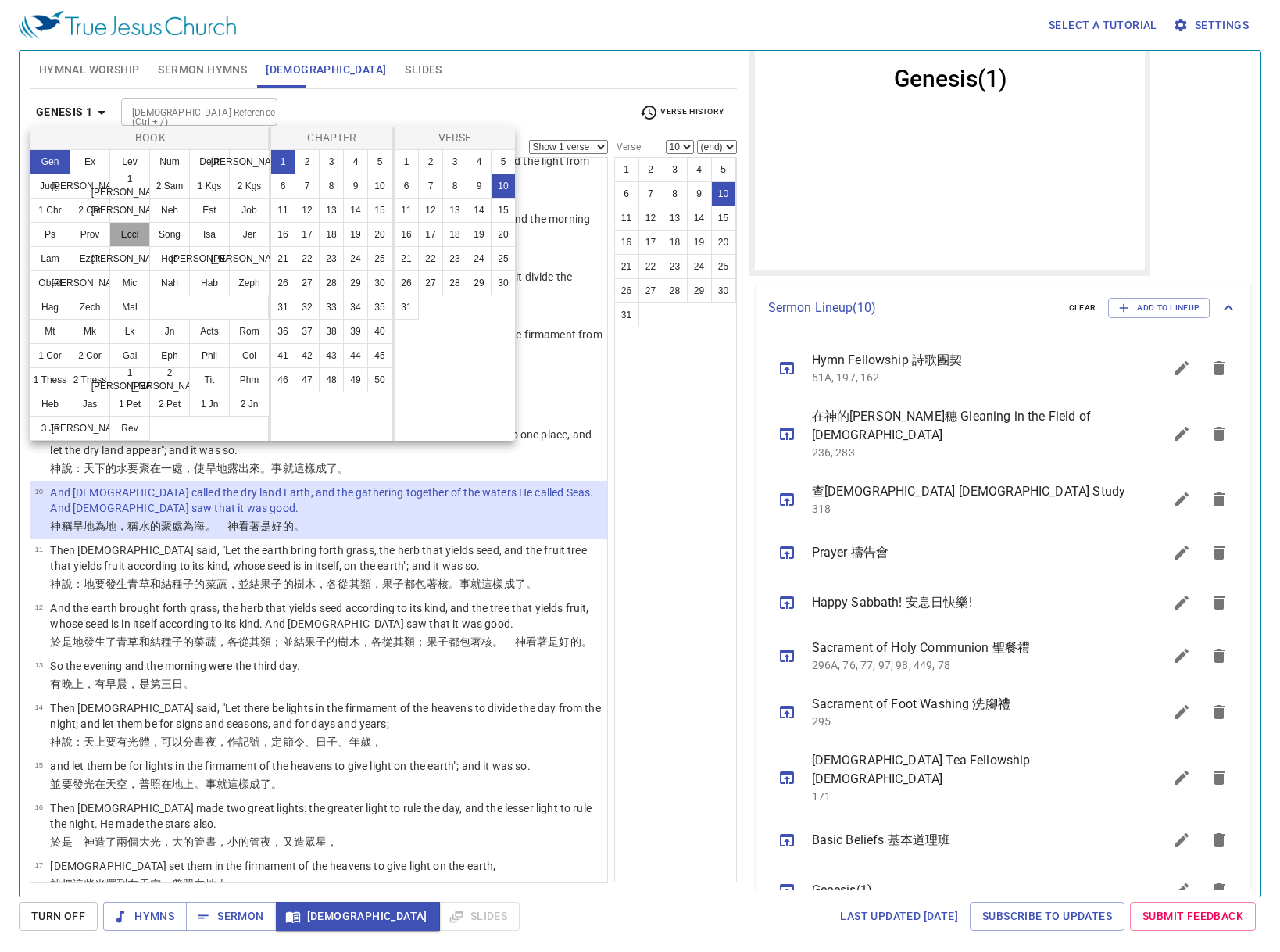
click at [140, 223] on button "Eccl" at bounding box center [130, 234] width 41 height 25
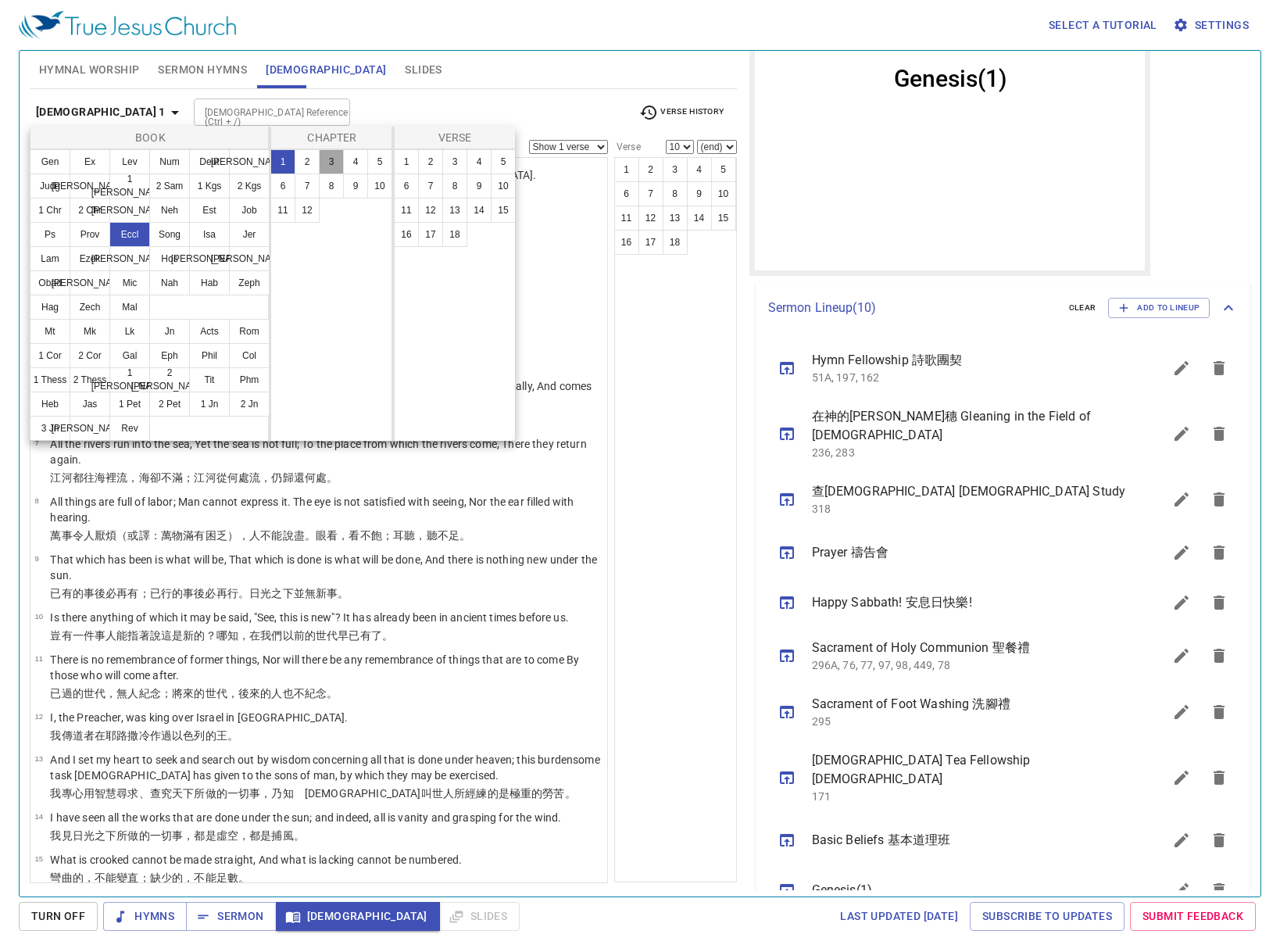
click at [319, 158] on button "3" at bounding box center [332, 162] width 25 height 25
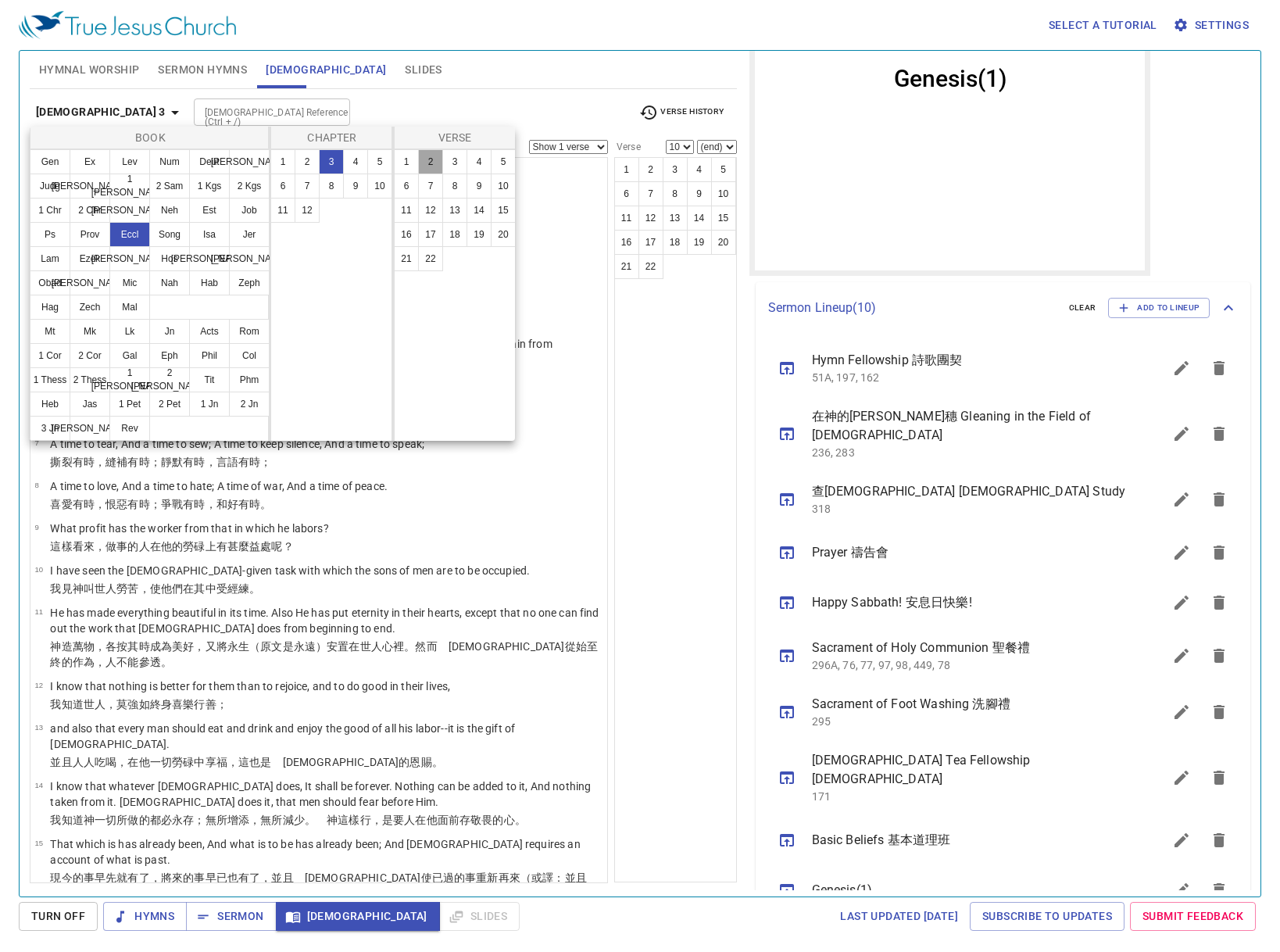
click at [432, 164] on button "2" at bounding box center [431, 162] width 25 height 25
select select "2"
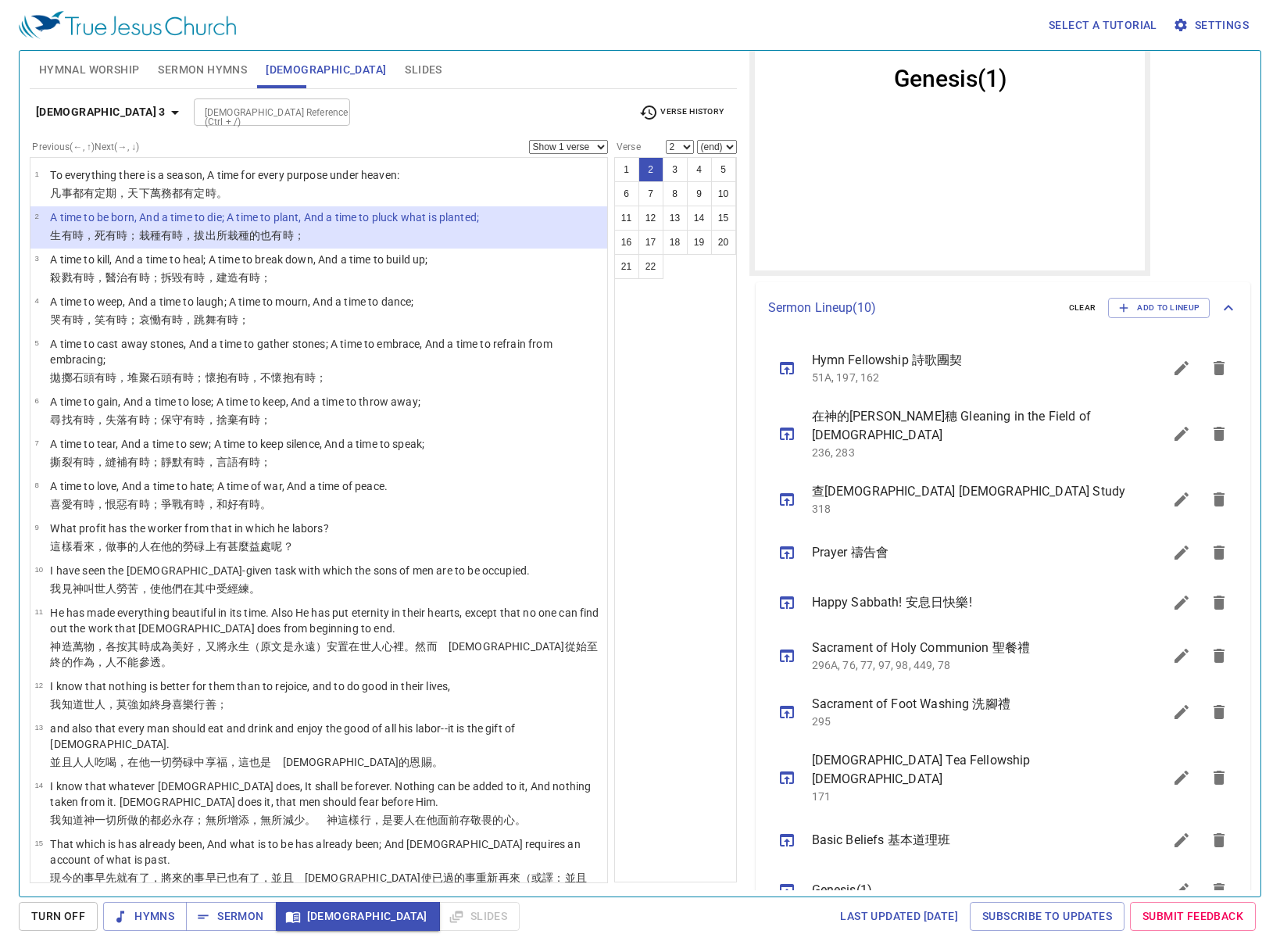
click at [196, 60] on span "Sermon Hymns" at bounding box center [202, 70] width 89 height 19
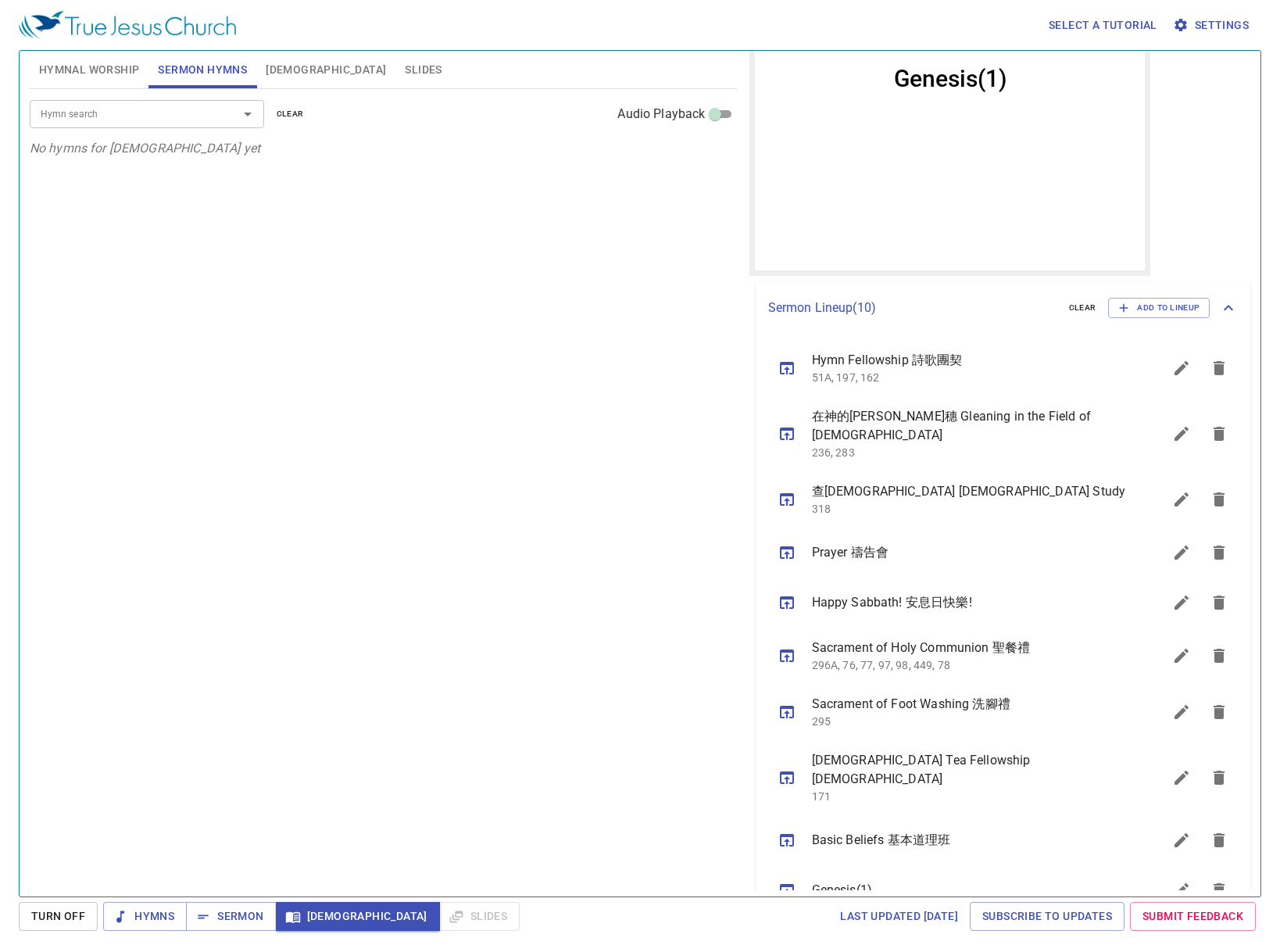
click at [206, 109] on input "Hymn search" at bounding box center [124, 113] width 179 height 18
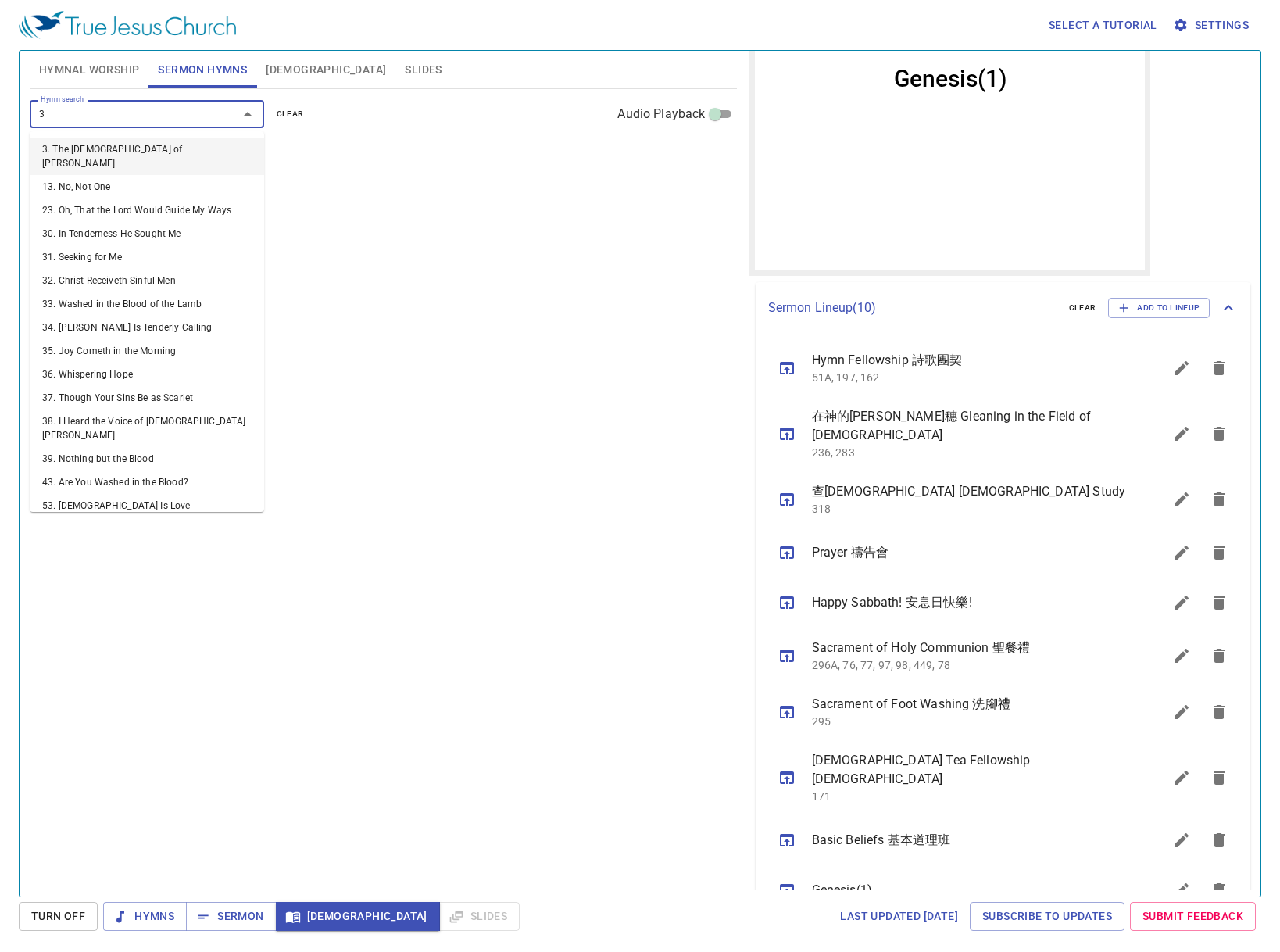
type input "31"
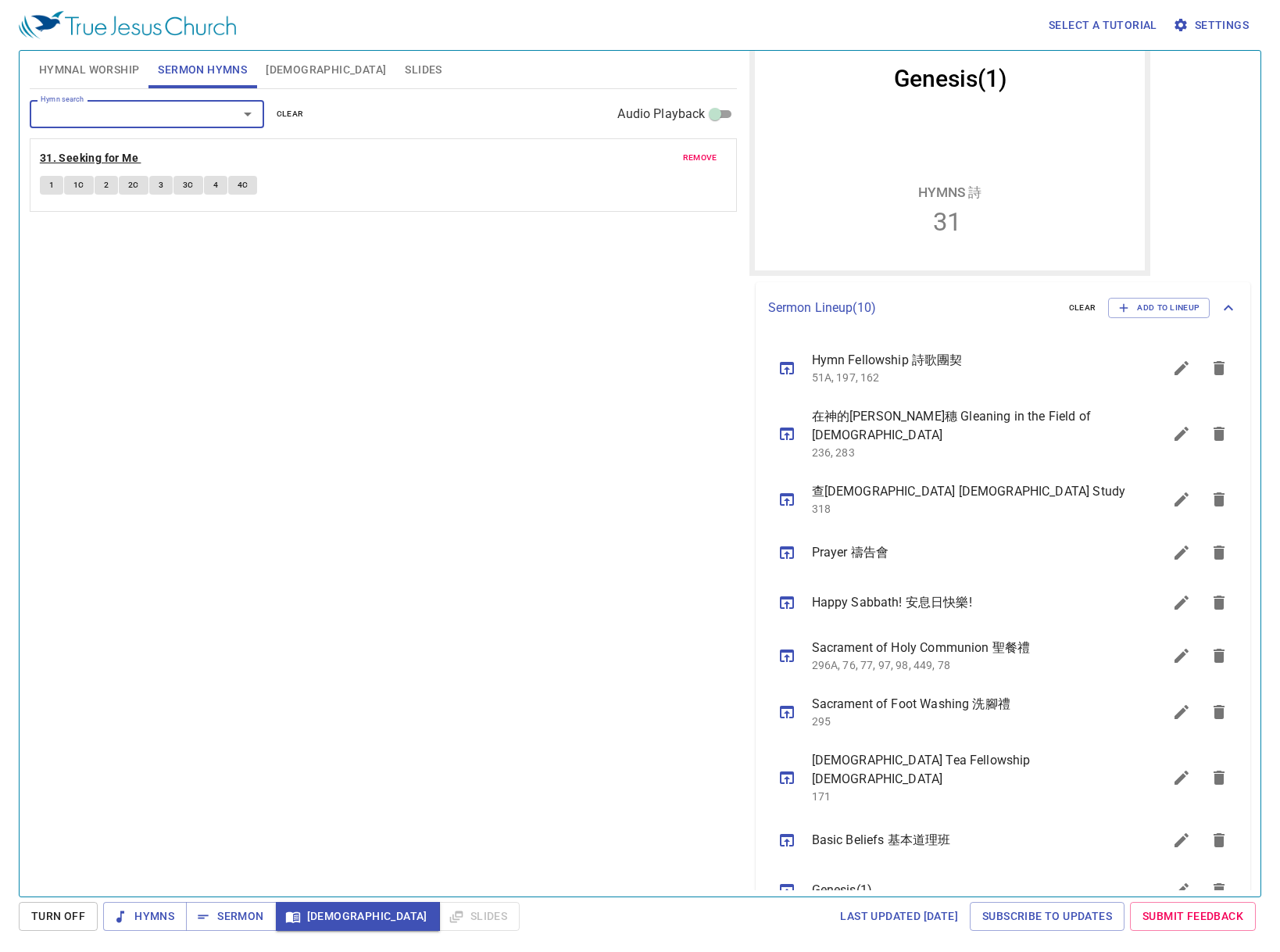
click at [119, 153] on b "31. Seeking for Me" at bounding box center [89, 158] width 99 height 19
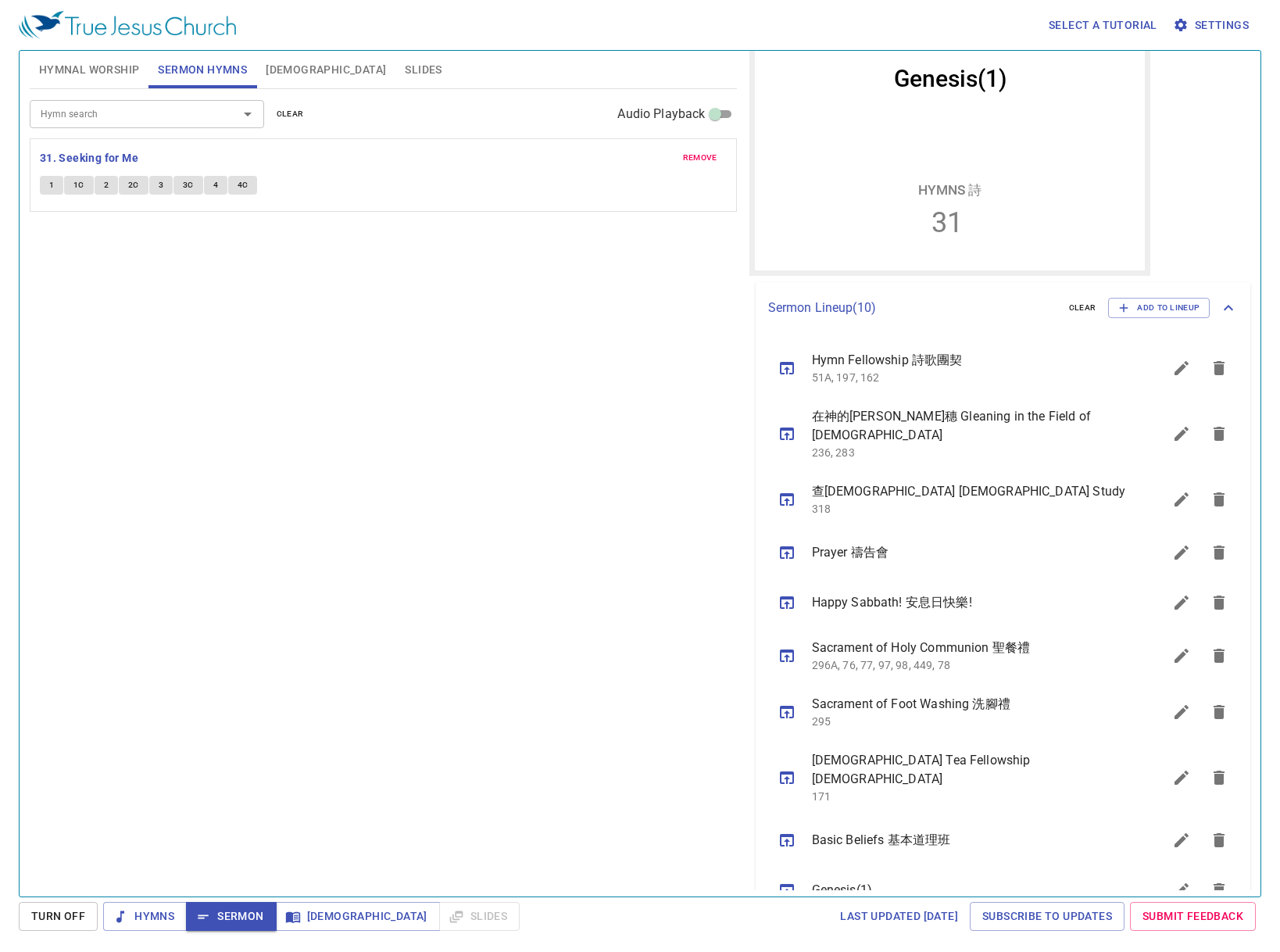
click at [42, 182] on button "1" at bounding box center [51, 185] width 23 height 18
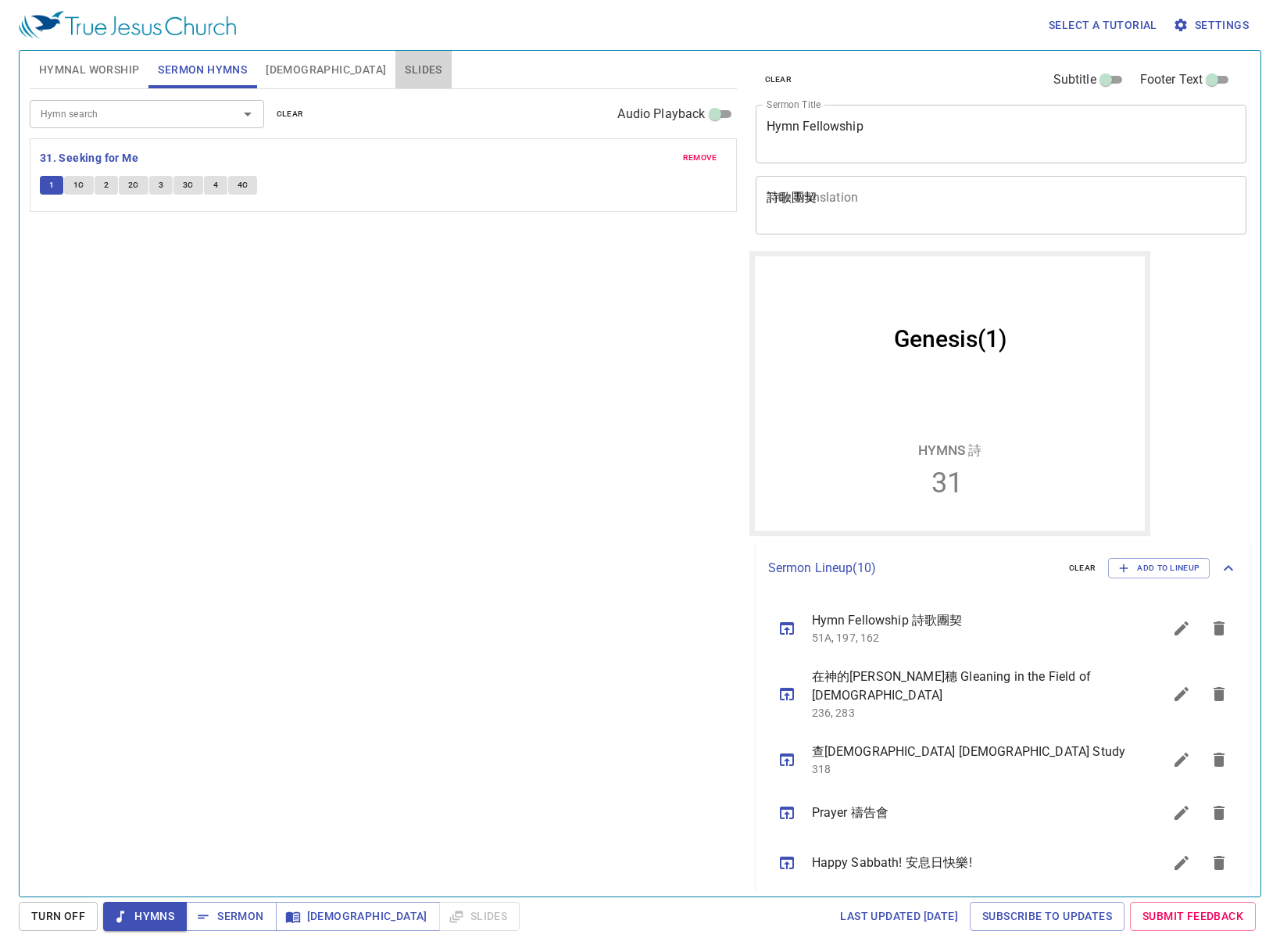
click at [396, 52] on button "Slides" at bounding box center [423, 69] width 55 height 38
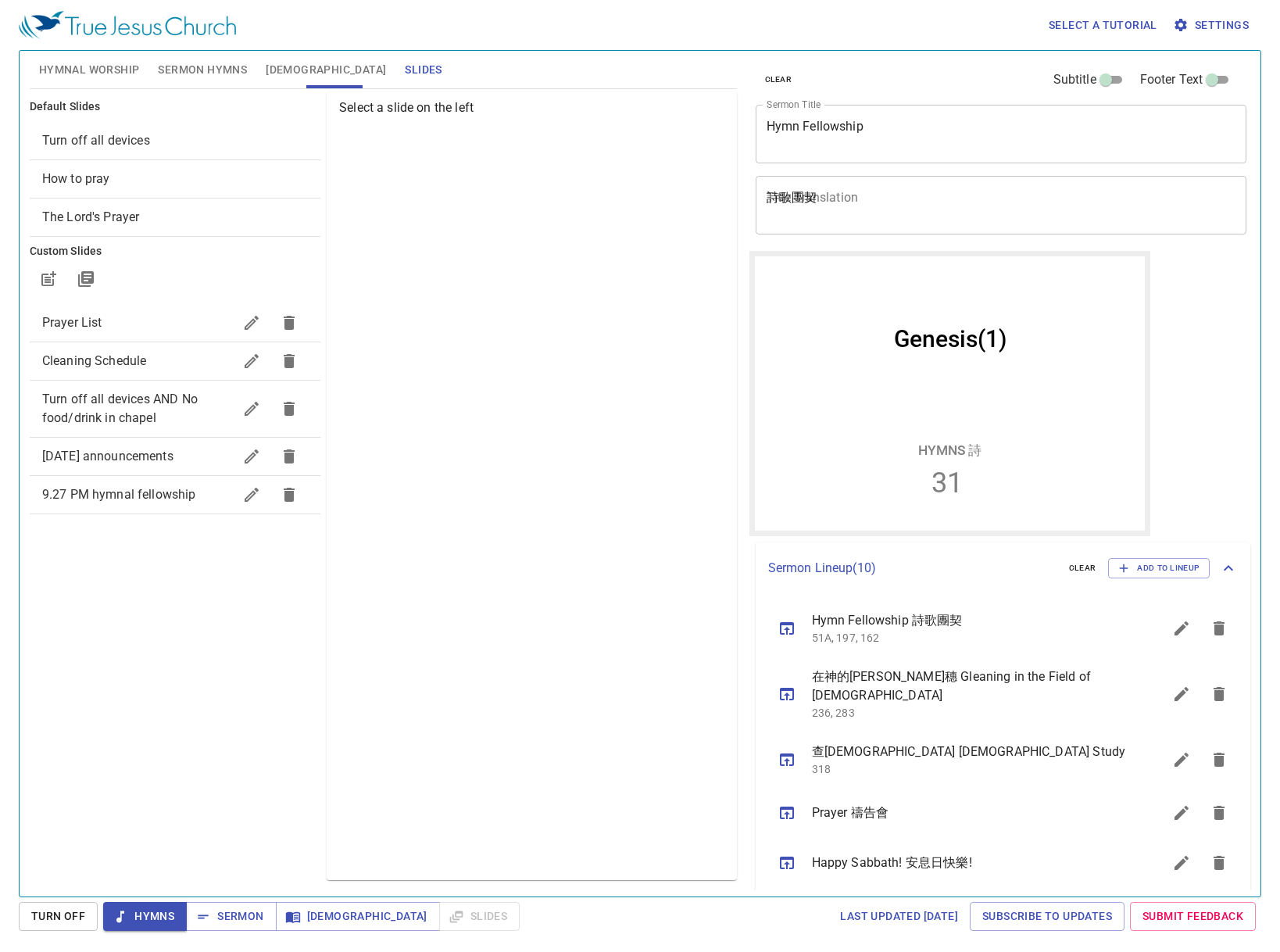
click at [125, 461] on span "[DATE] announcements" at bounding box center [108, 456] width 132 height 15
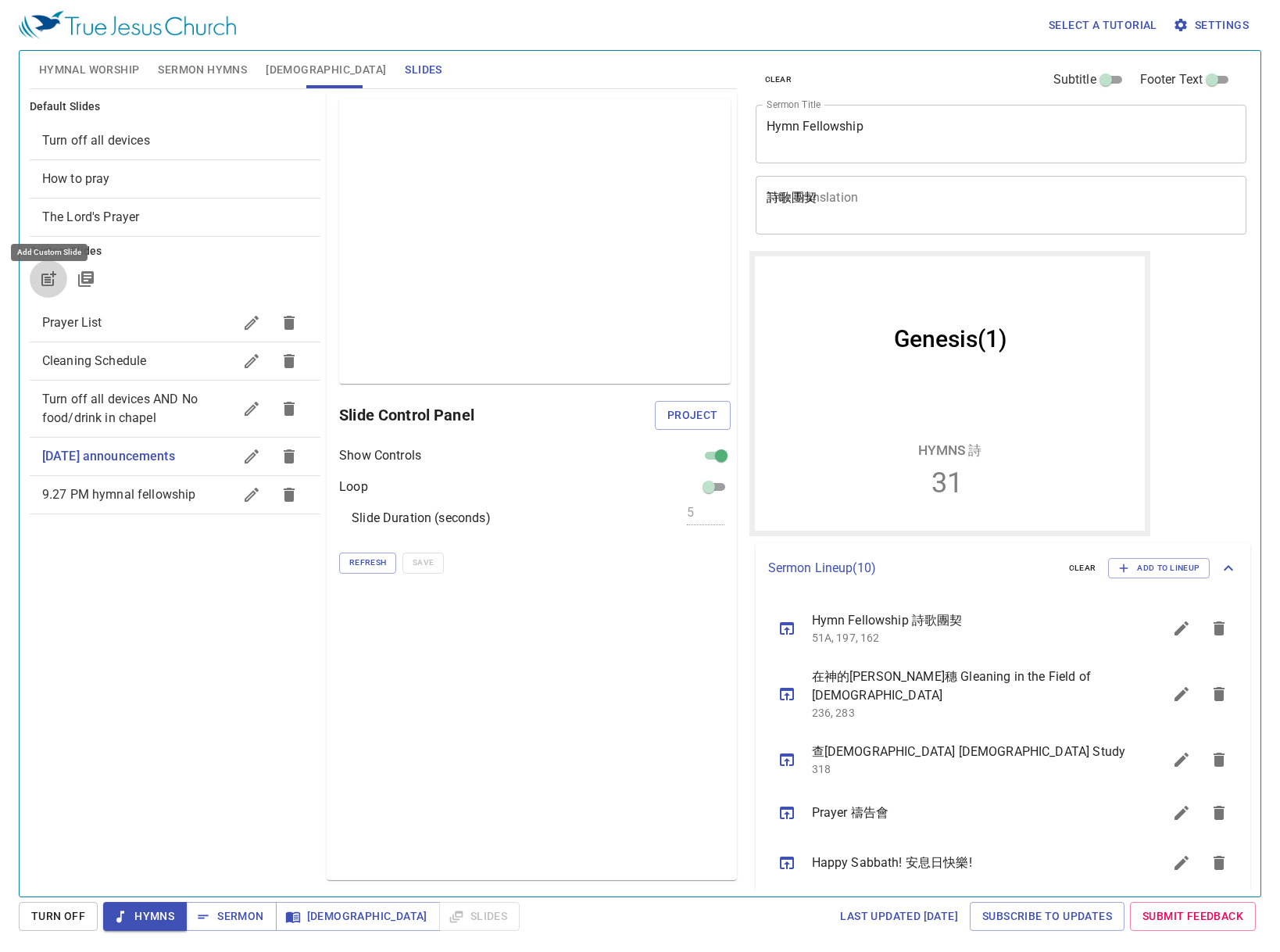
click at [50, 287] on icon "button" at bounding box center [47, 279] width 18 height 18
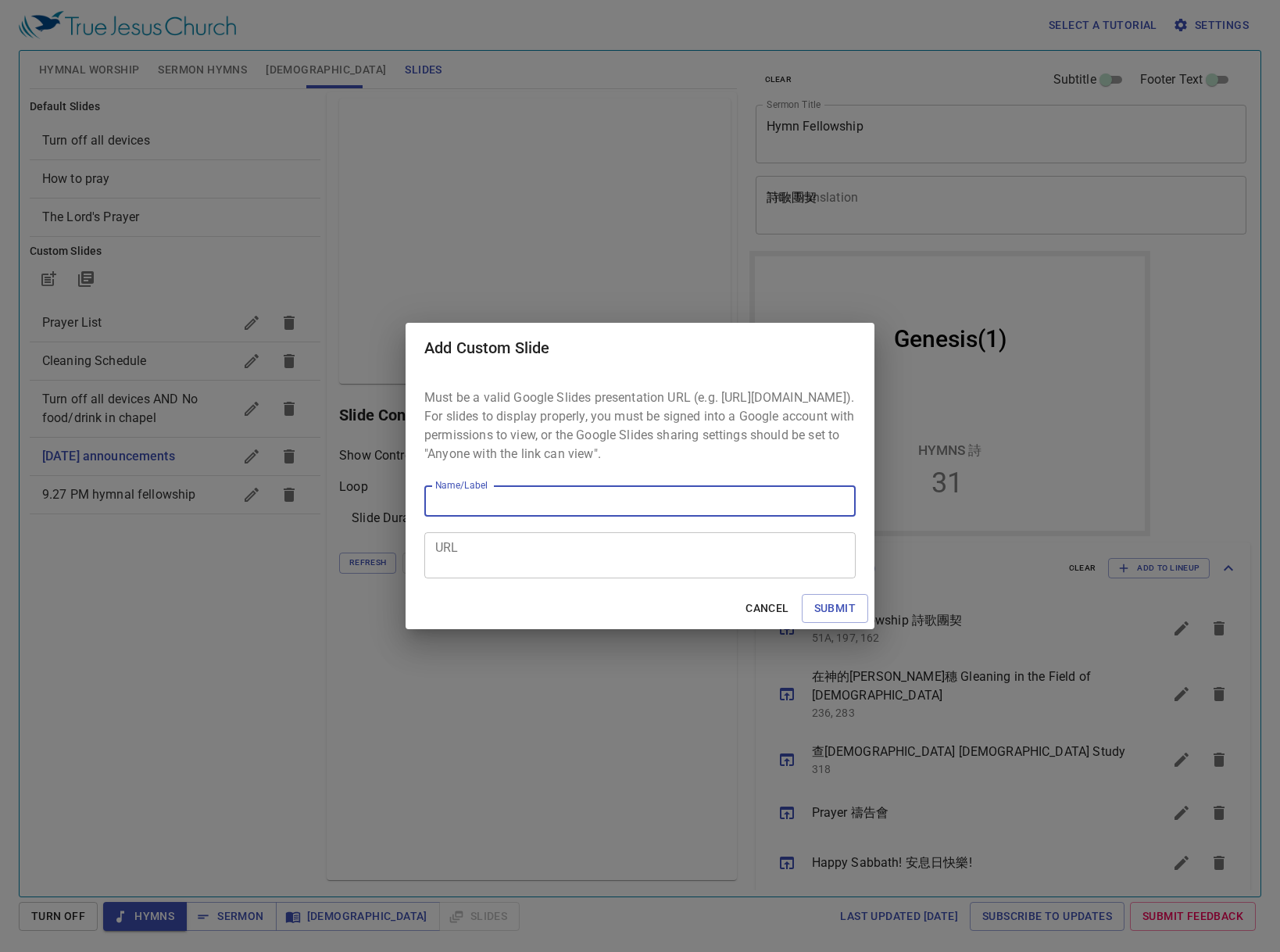
click at [520, 571] on textarea "URL" at bounding box center [640, 555] width 409 height 30
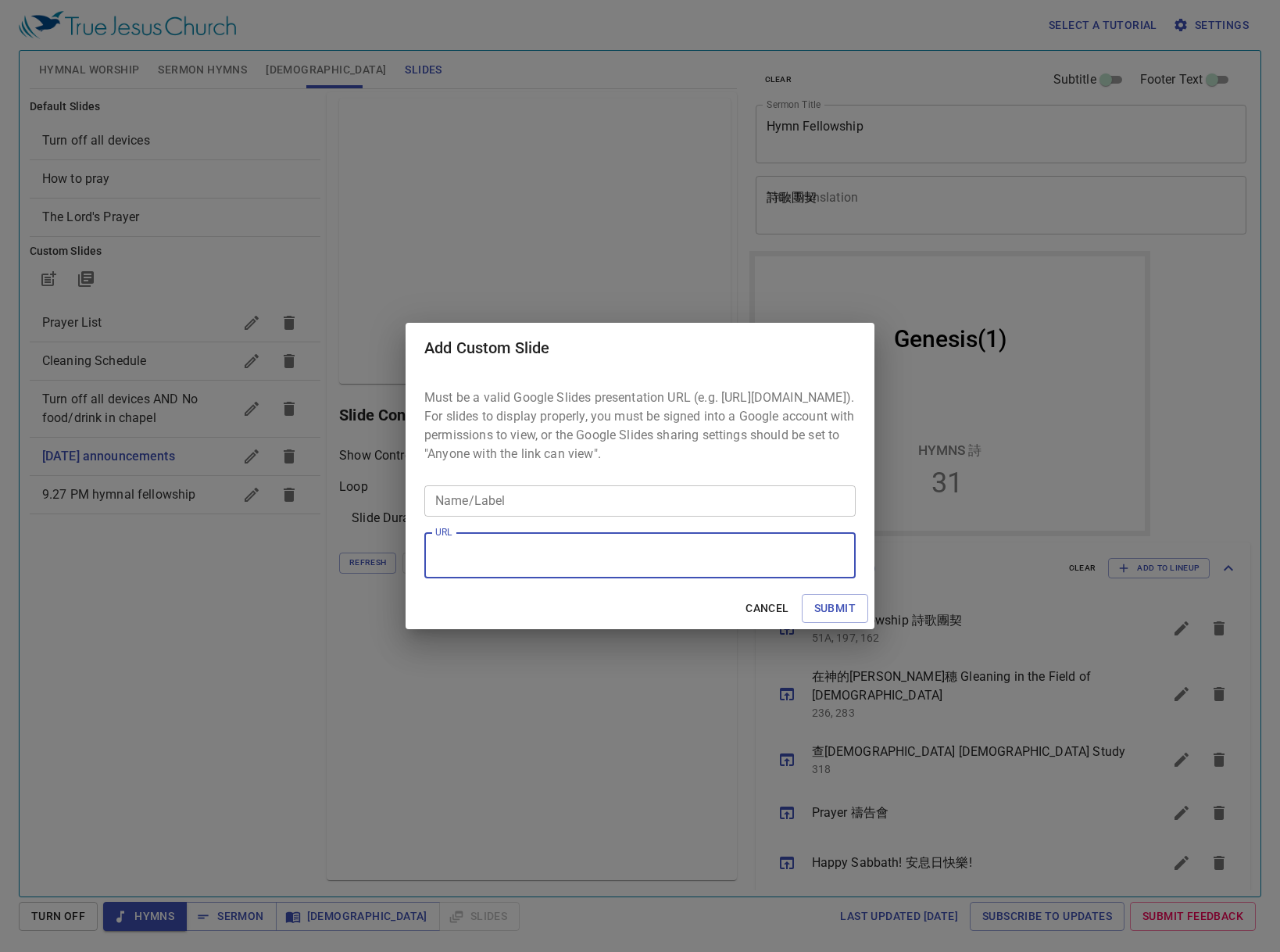
paste textarea "[URL][DOMAIN_NAME]"
type textarea "[URL][DOMAIN_NAME]"
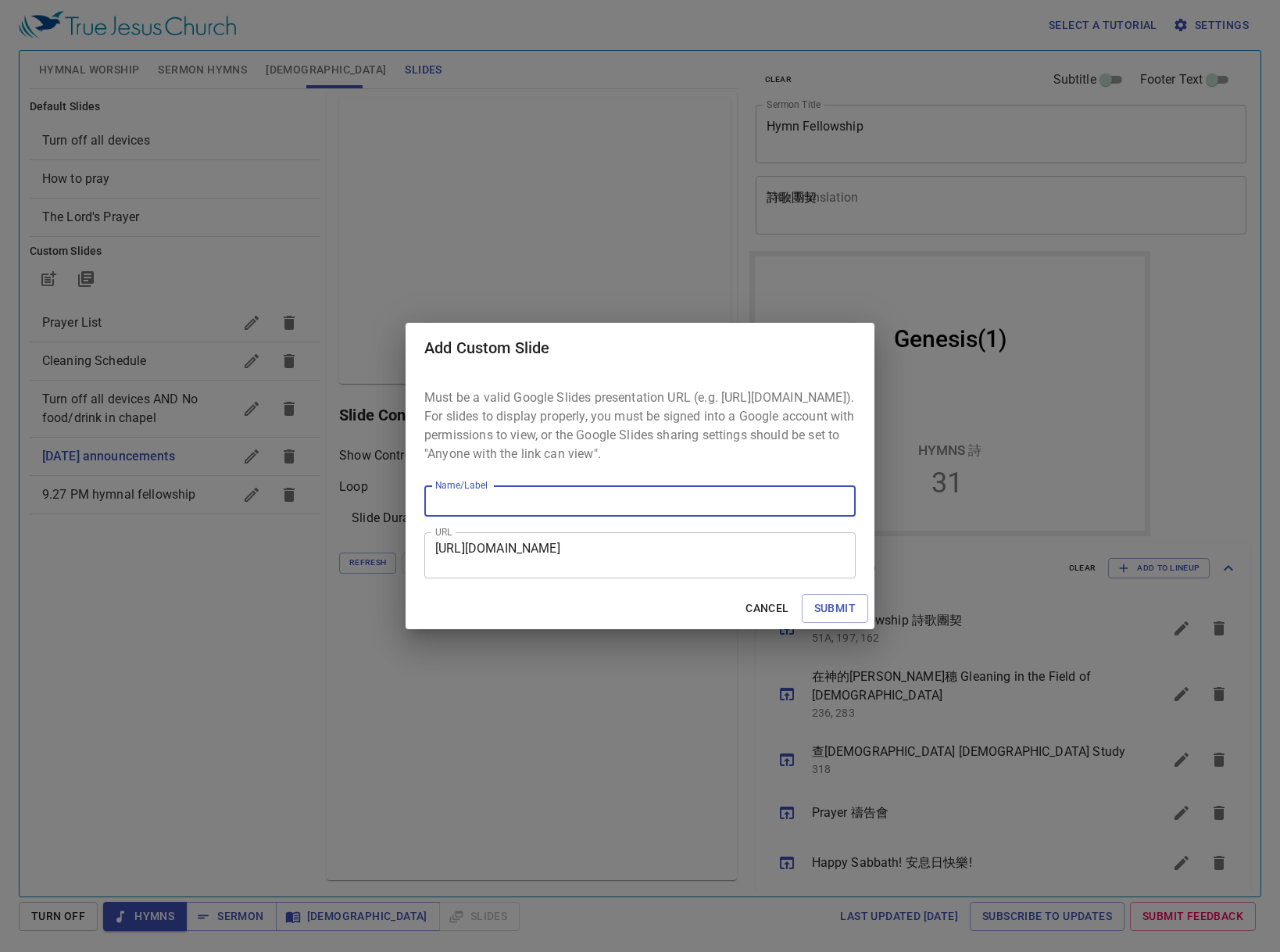
click at [530, 516] on input "Name/Label" at bounding box center [640, 501] width 432 height 31
type input "anouncement"
click at [835, 613] on span "Submit" at bounding box center [835, 609] width 42 height 19
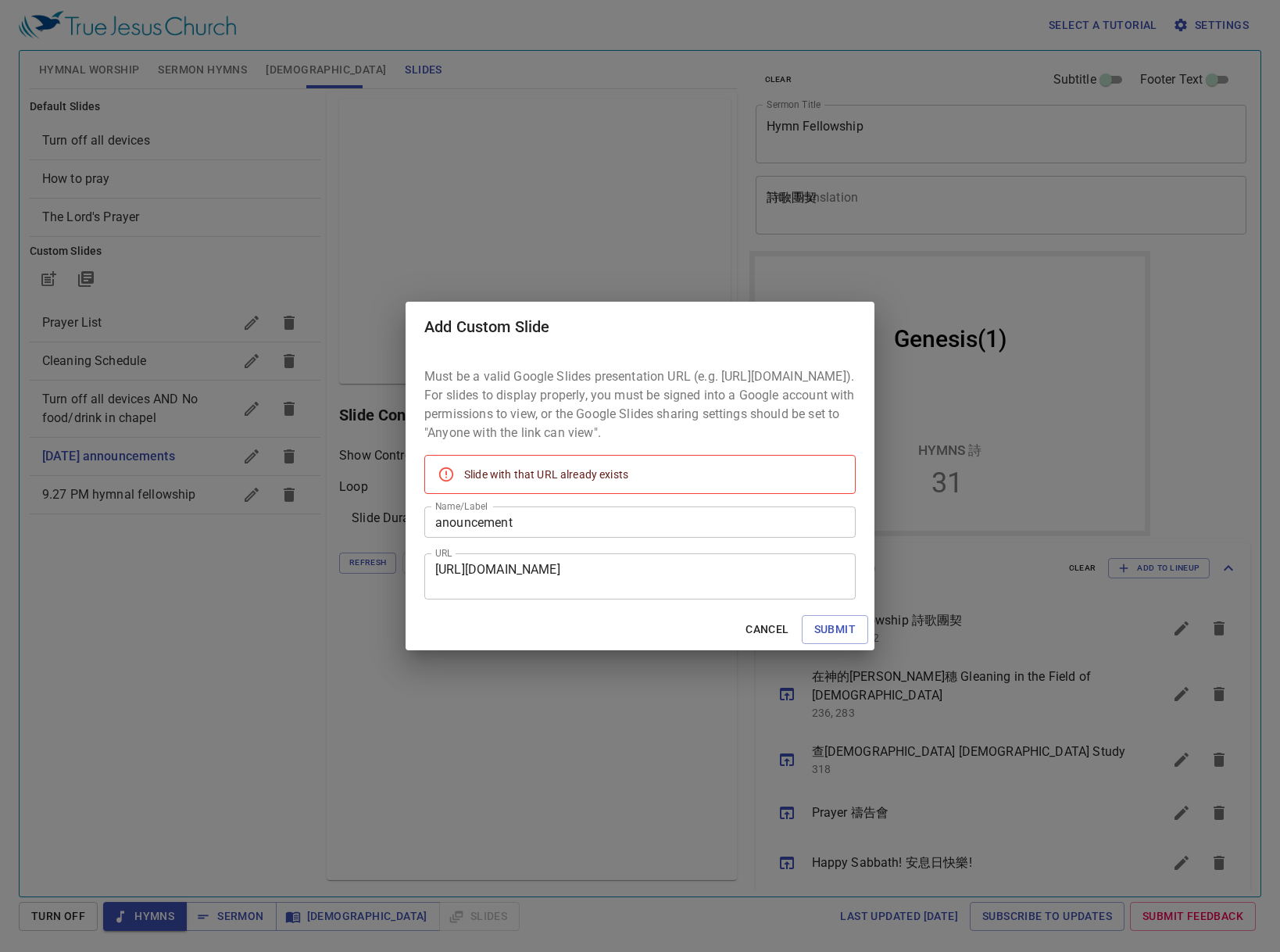
click at [581, 591] on textarea "[URL][DOMAIN_NAME]" at bounding box center [640, 577] width 409 height 30
click at [767, 638] on span "Cancel" at bounding box center [766, 629] width 43 height 19
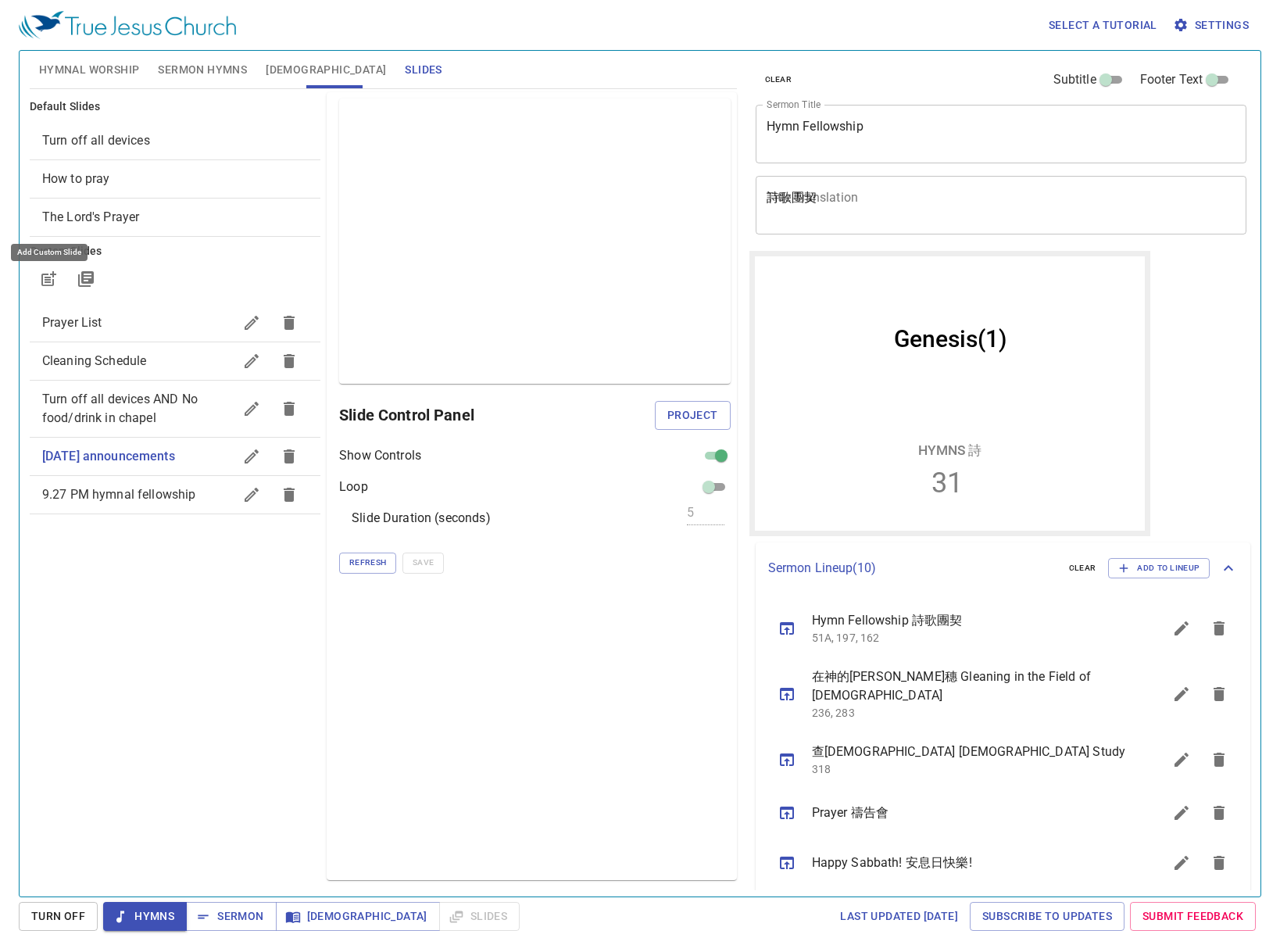
click at [167, 455] on span "[DATE] announcements" at bounding box center [108, 456] width 133 height 15
click at [680, 407] on span "Project" at bounding box center [693, 415] width 50 height 19
click at [723, 458] on input "checkbox" at bounding box center [721, 458] width 56 height 18
checkbox input "false"
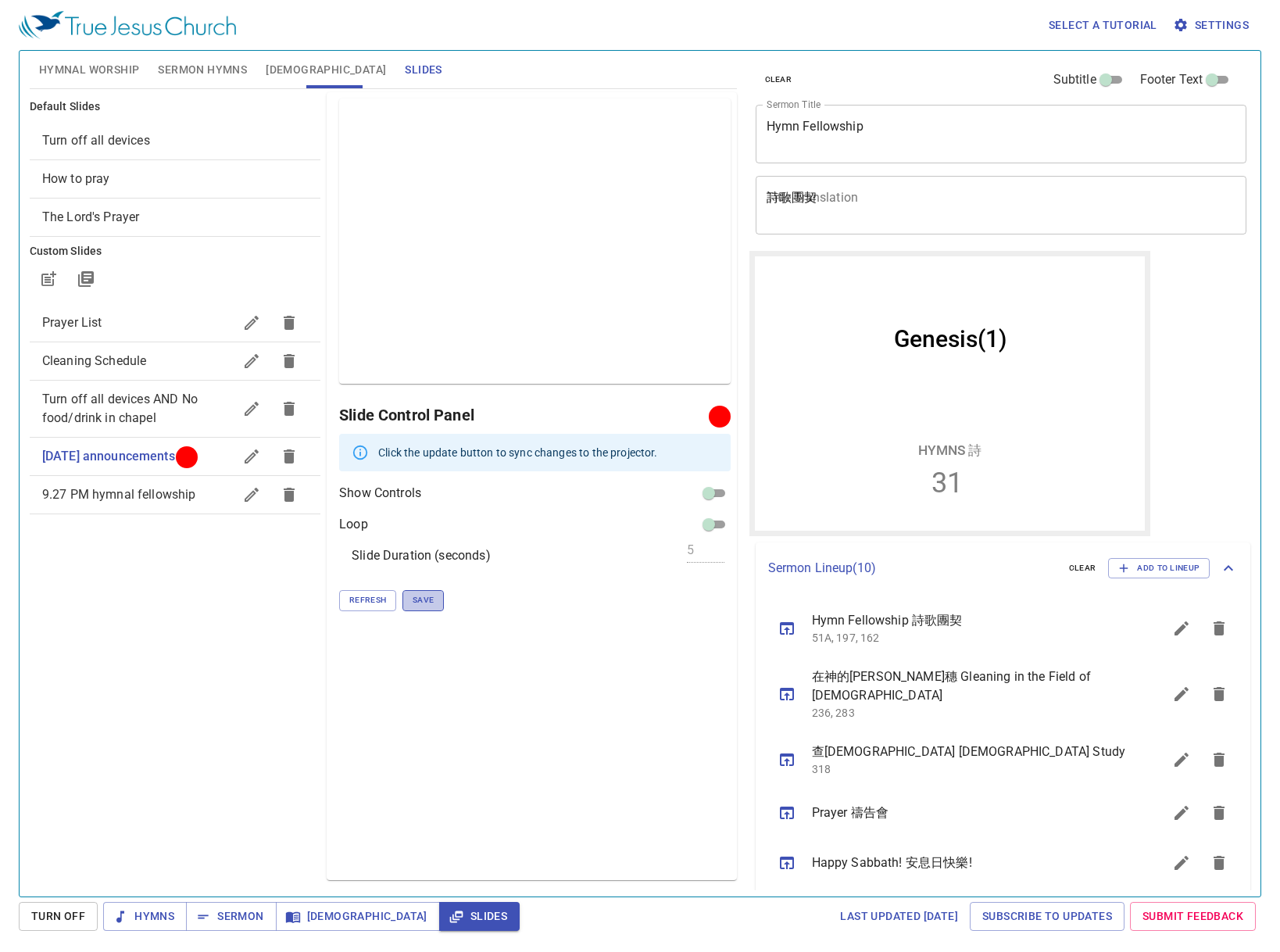
click at [417, 595] on span "Save" at bounding box center [423, 600] width 21 height 15
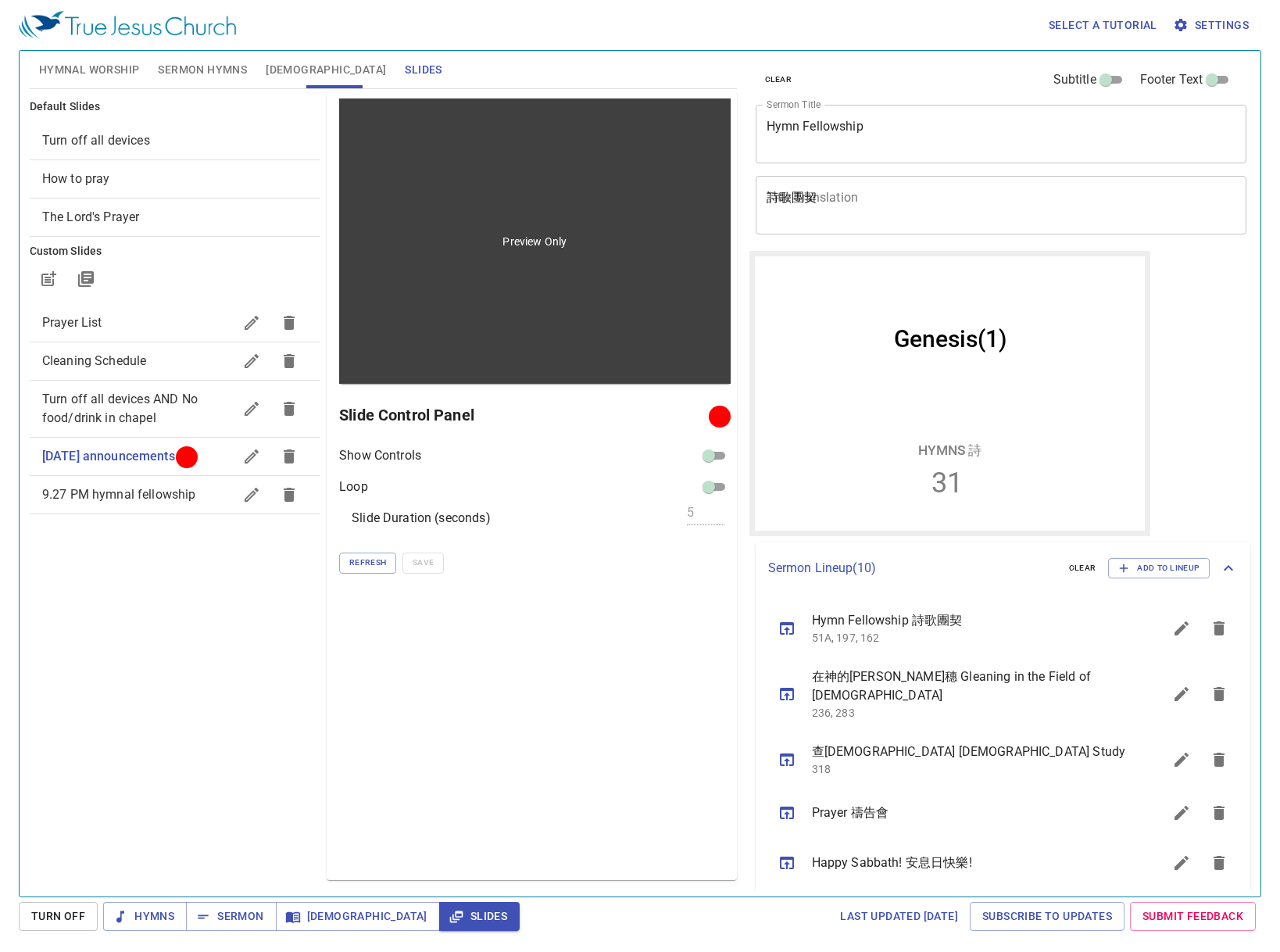
click at [603, 246] on div "Preview Only" at bounding box center [535, 241] width 391 height 285
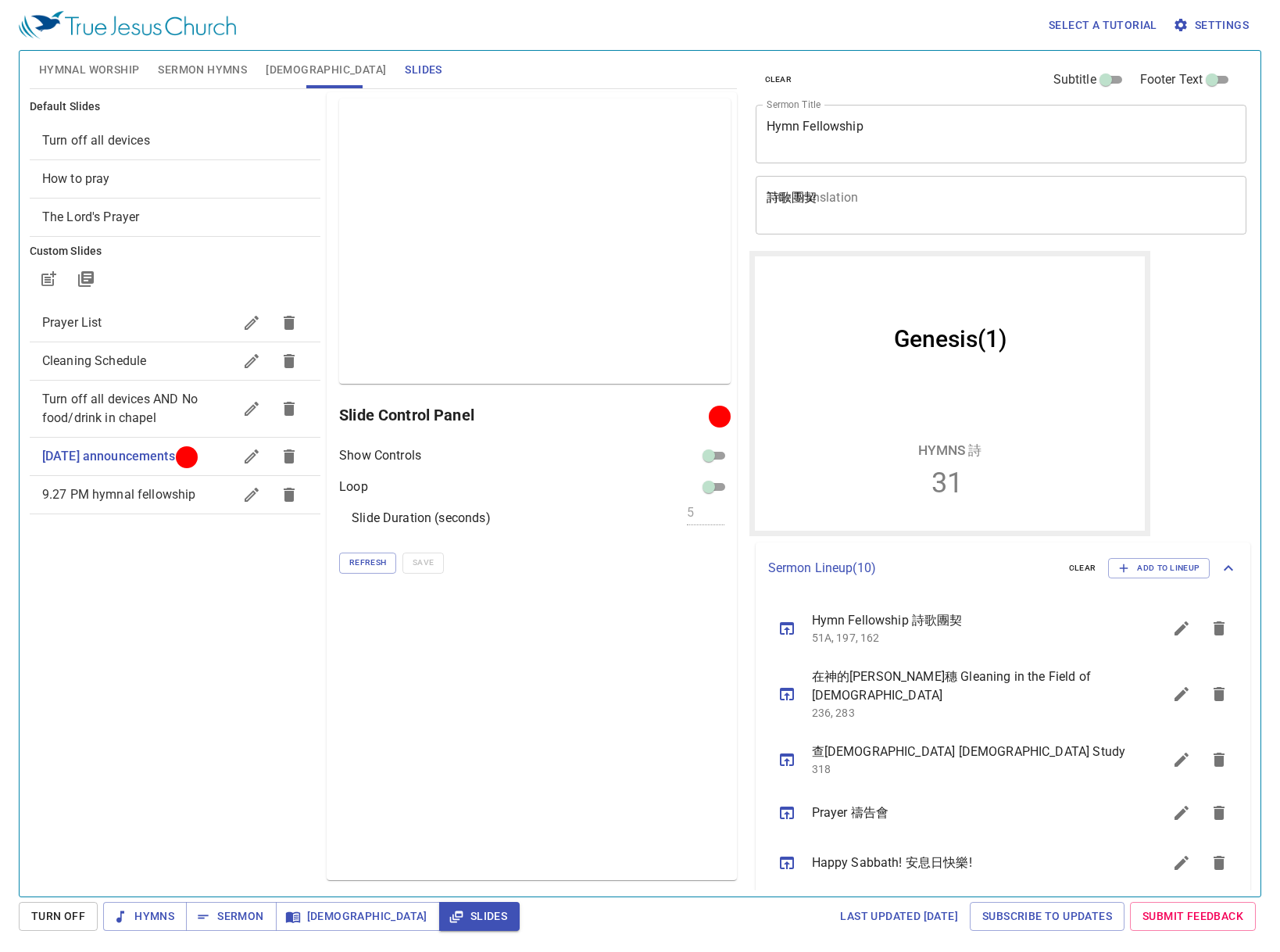
click at [710, 478] on span at bounding box center [708, 486] width 18 height 18
click at [712, 491] on input "checkbox" at bounding box center [708, 490] width 56 height 18
checkbox input "true"
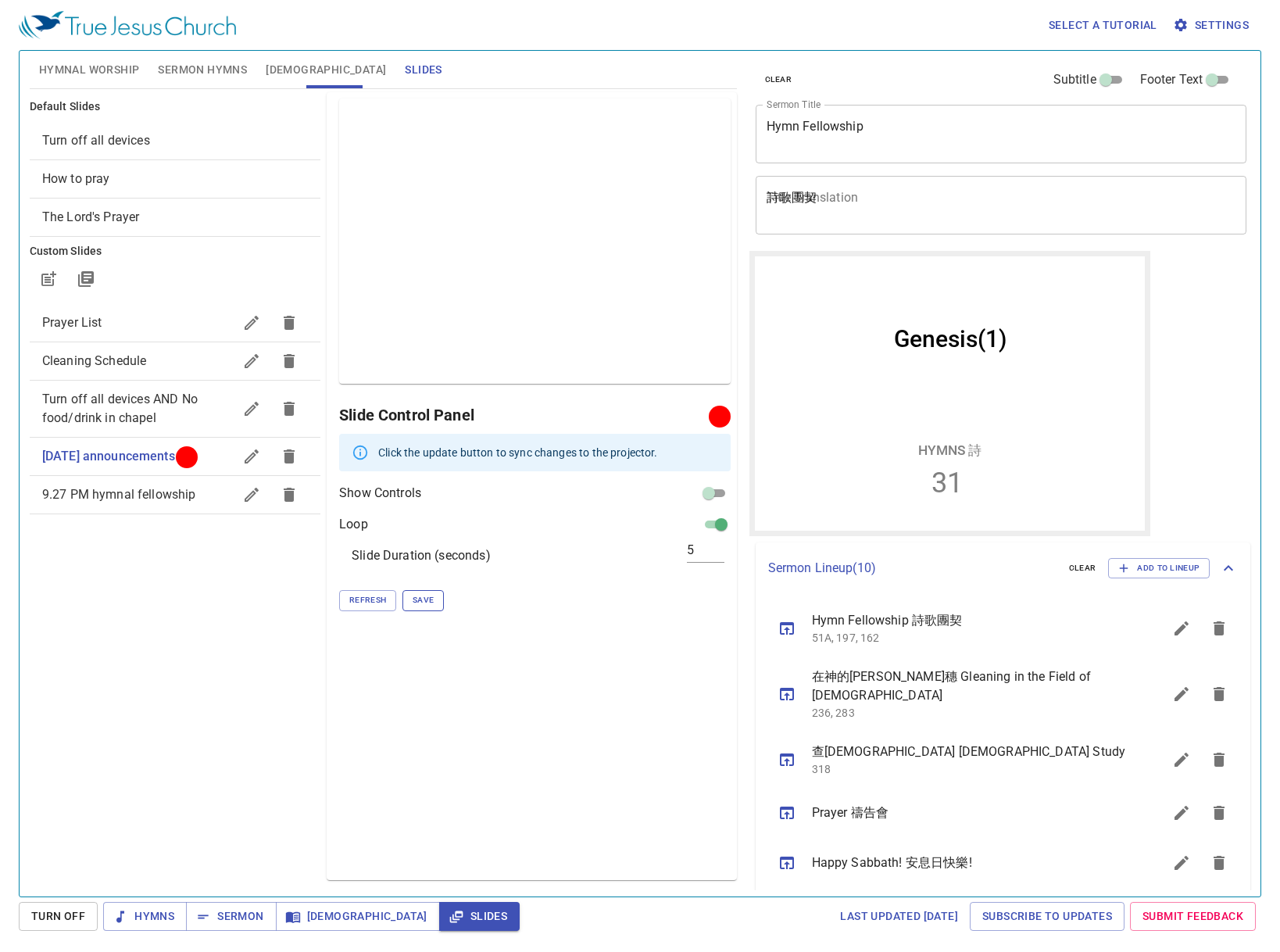
click at [421, 597] on span "Save" at bounding box center [423, 600] width 21 height 15
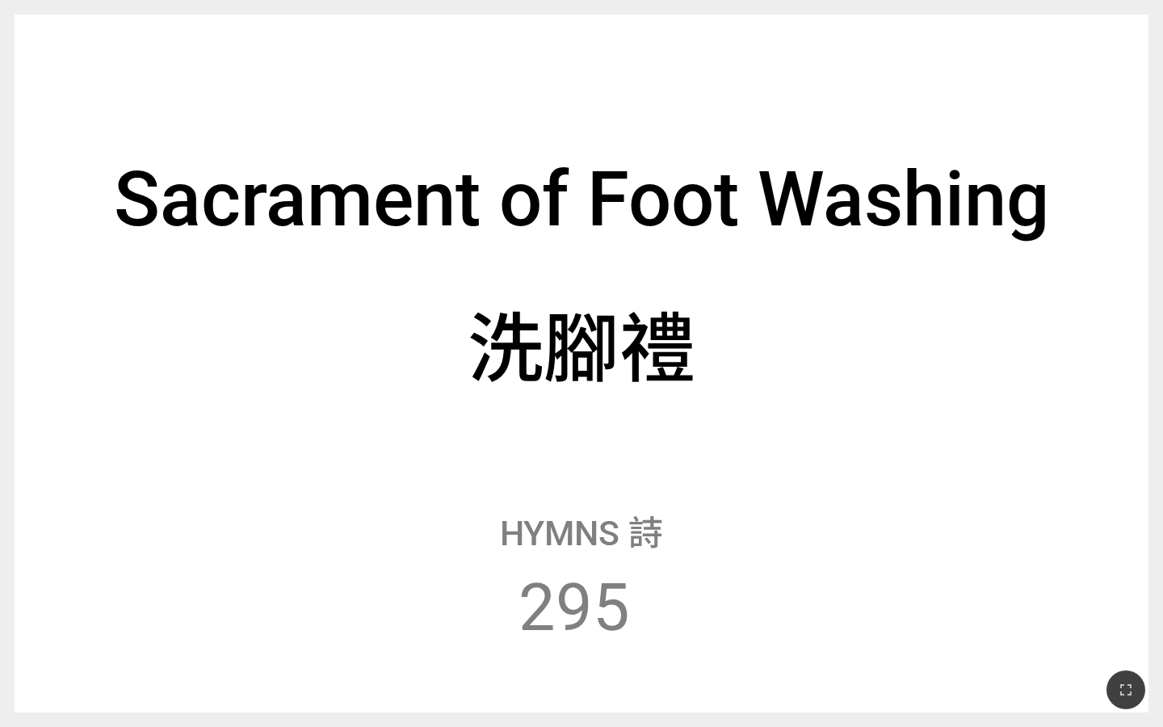
click at [611, 325] on div "洗腳禮" at bounding box center [582, 343] width 228 height 110
